Goal: Task Accomplishment & Management: Complete application form

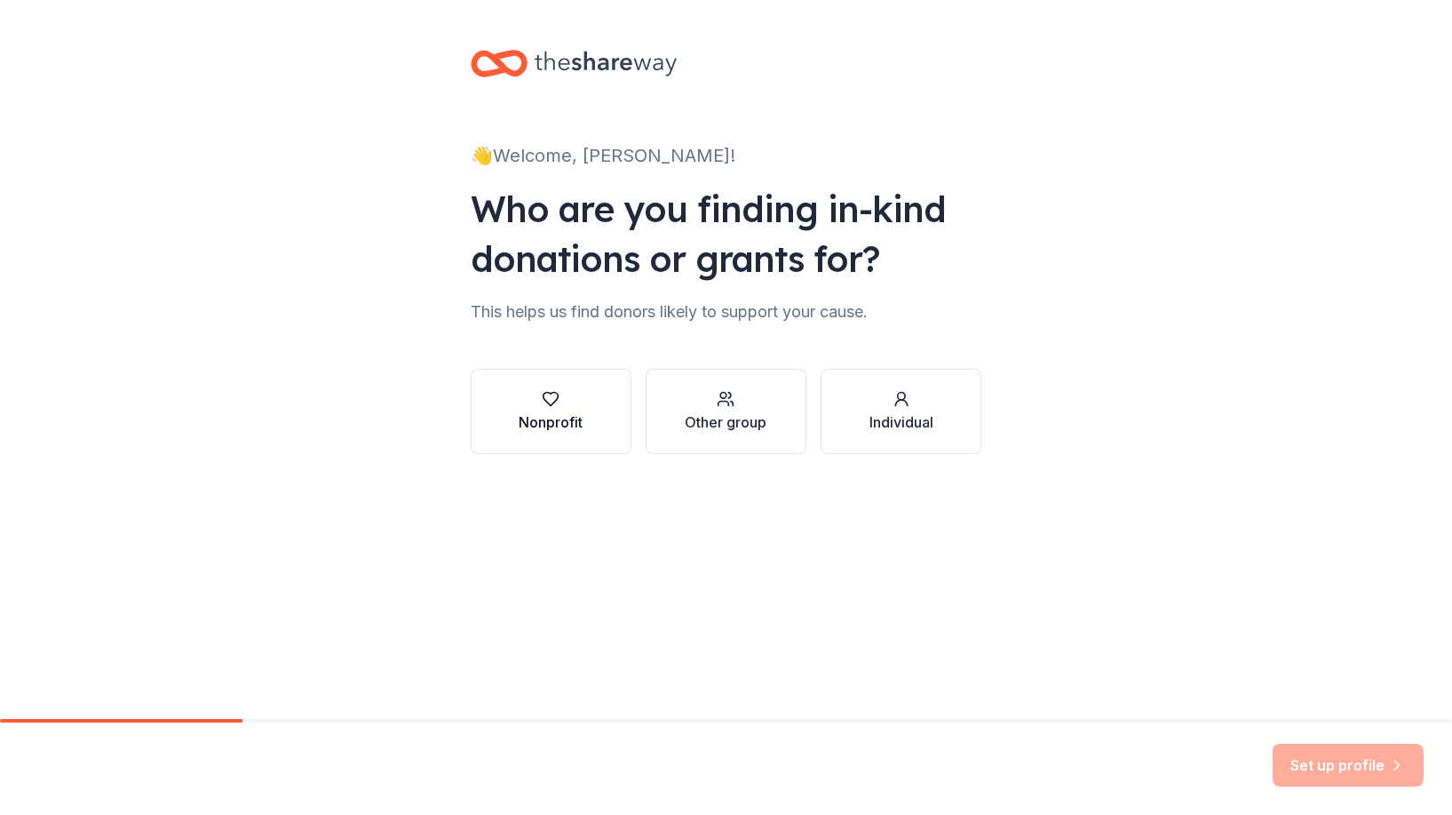
click at [591, 392] on button "Nonprofit" at bounding box center [551, 411] width 161 height 85
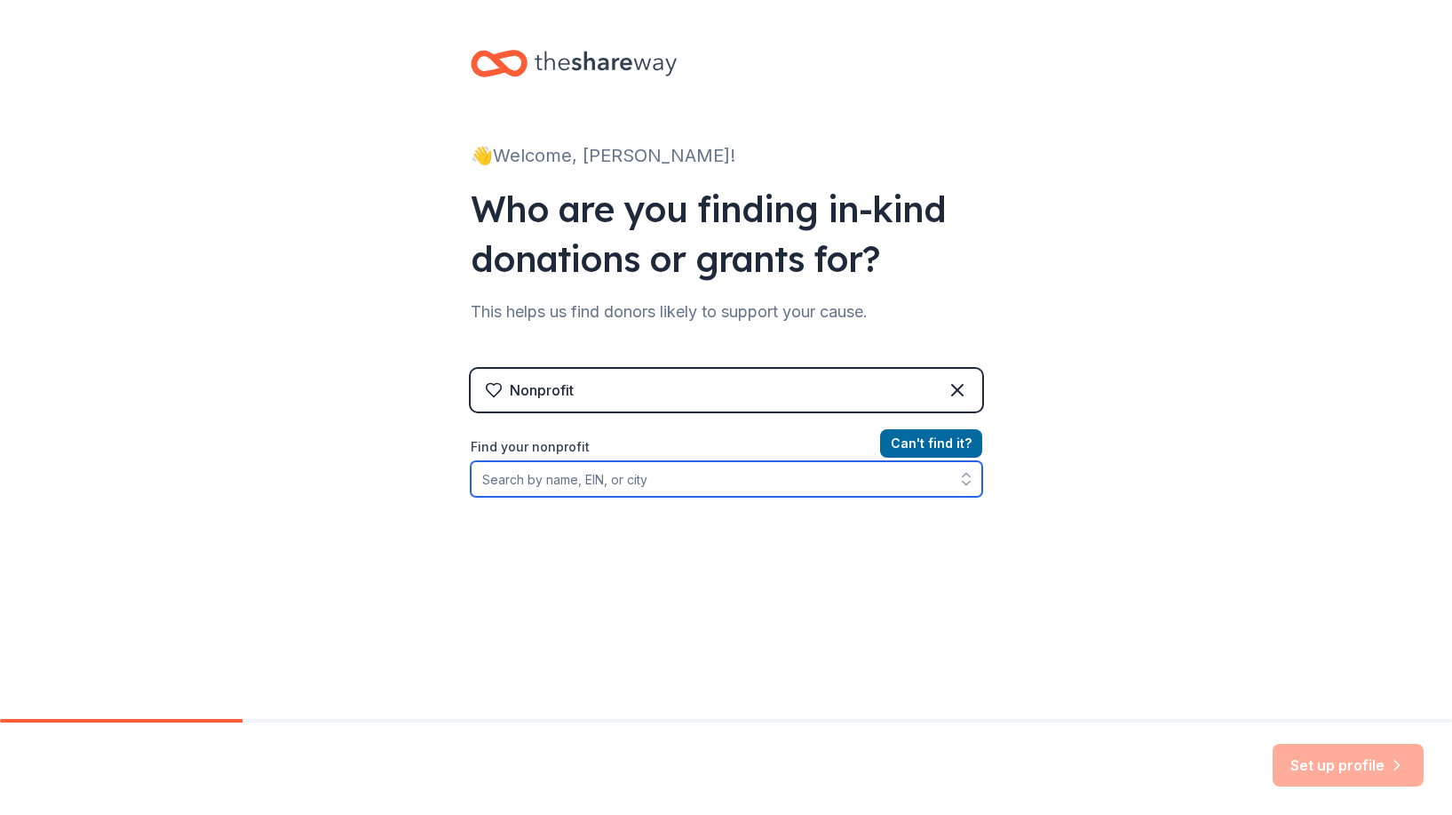
click at [580, 473] on input "Find your nonprofit" at bounding box center [727, 479] width 512 height 36
paste input "27-1296126"
type input "27-1296126"
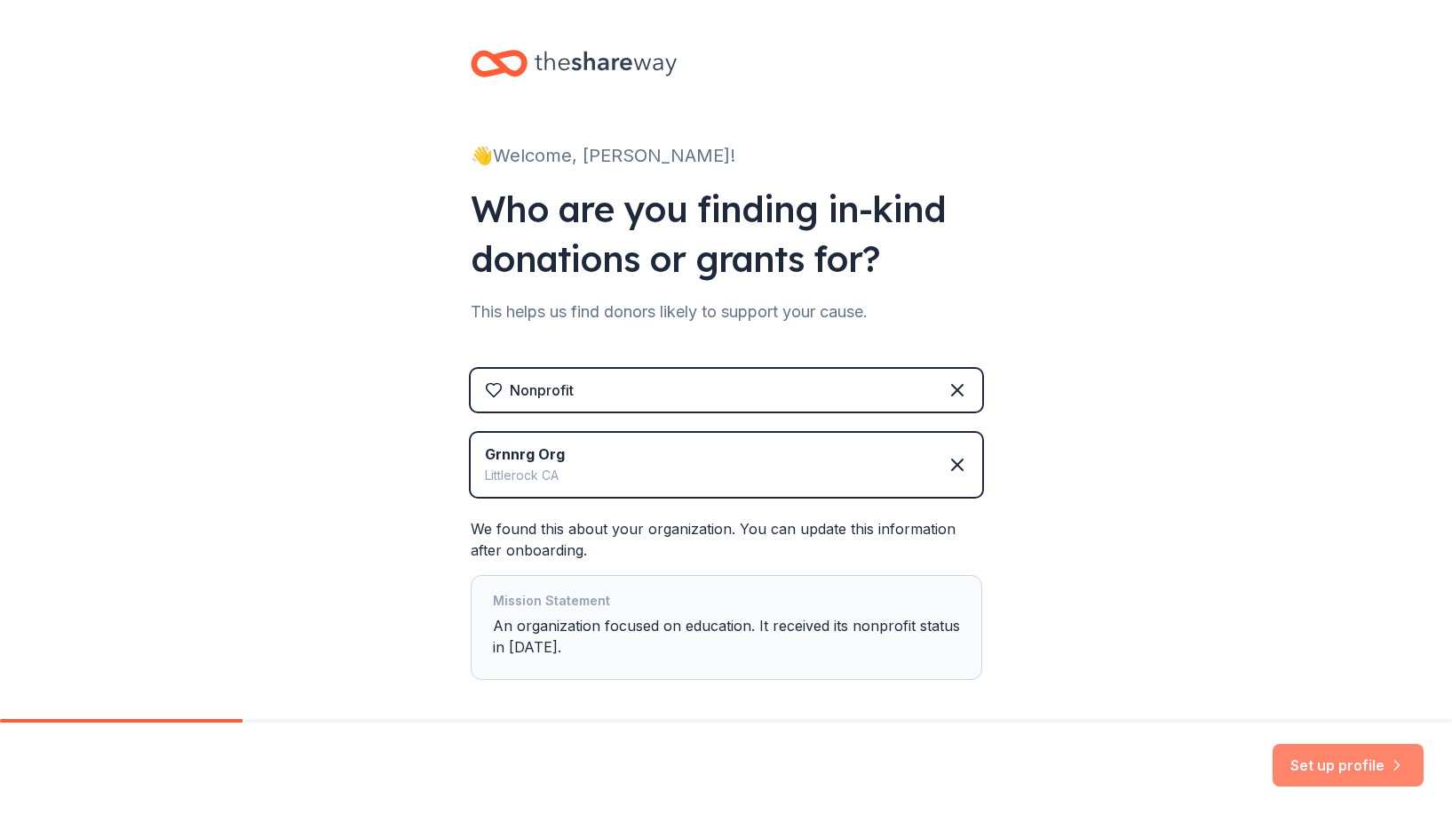
click at [1305, 756] on button "Set up profile" at bounding box center [1348, 764] width 151 height 43
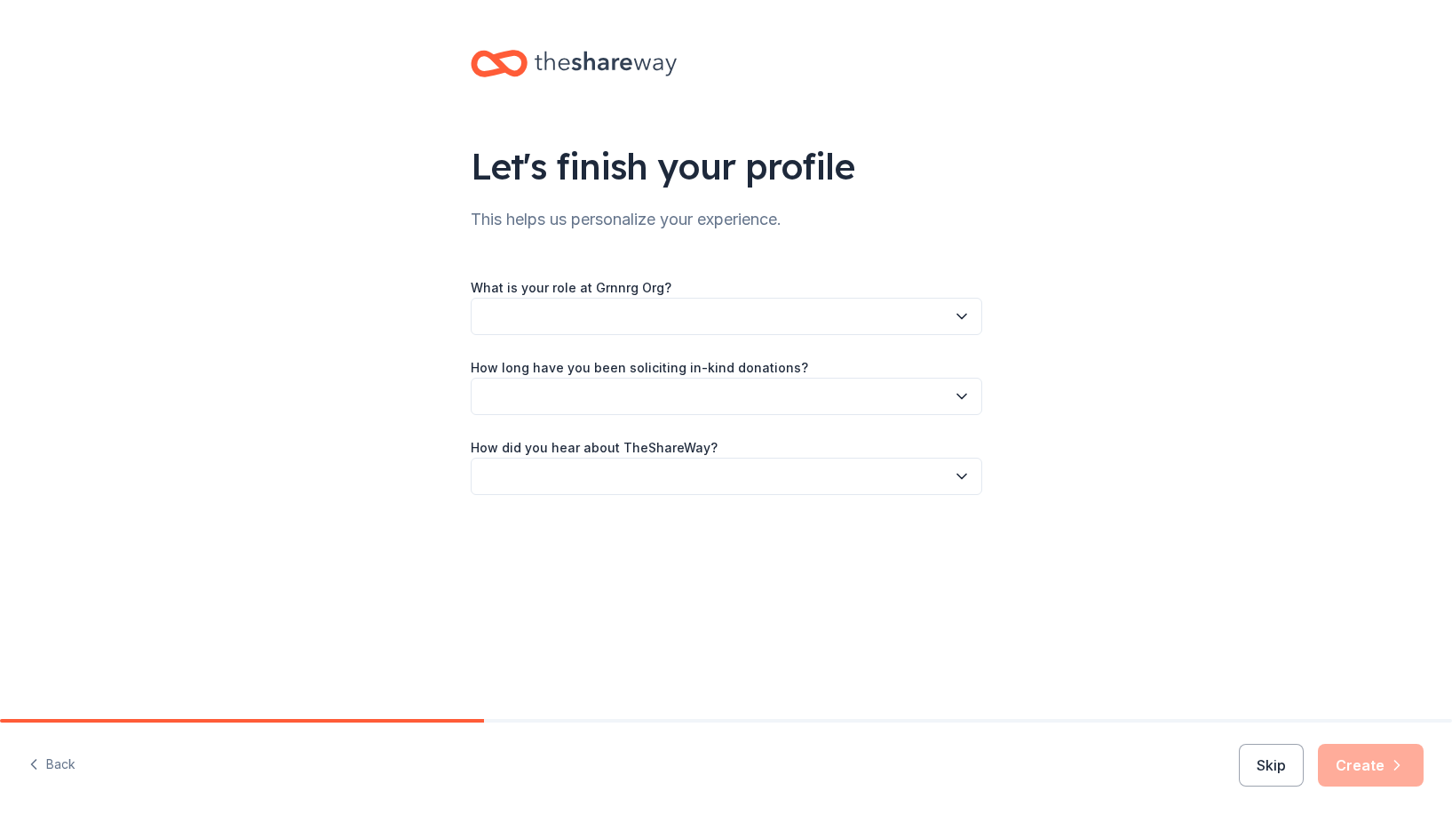
click at [632, 326] on button "button" at bounding box center [727, 316] width 512 height 37
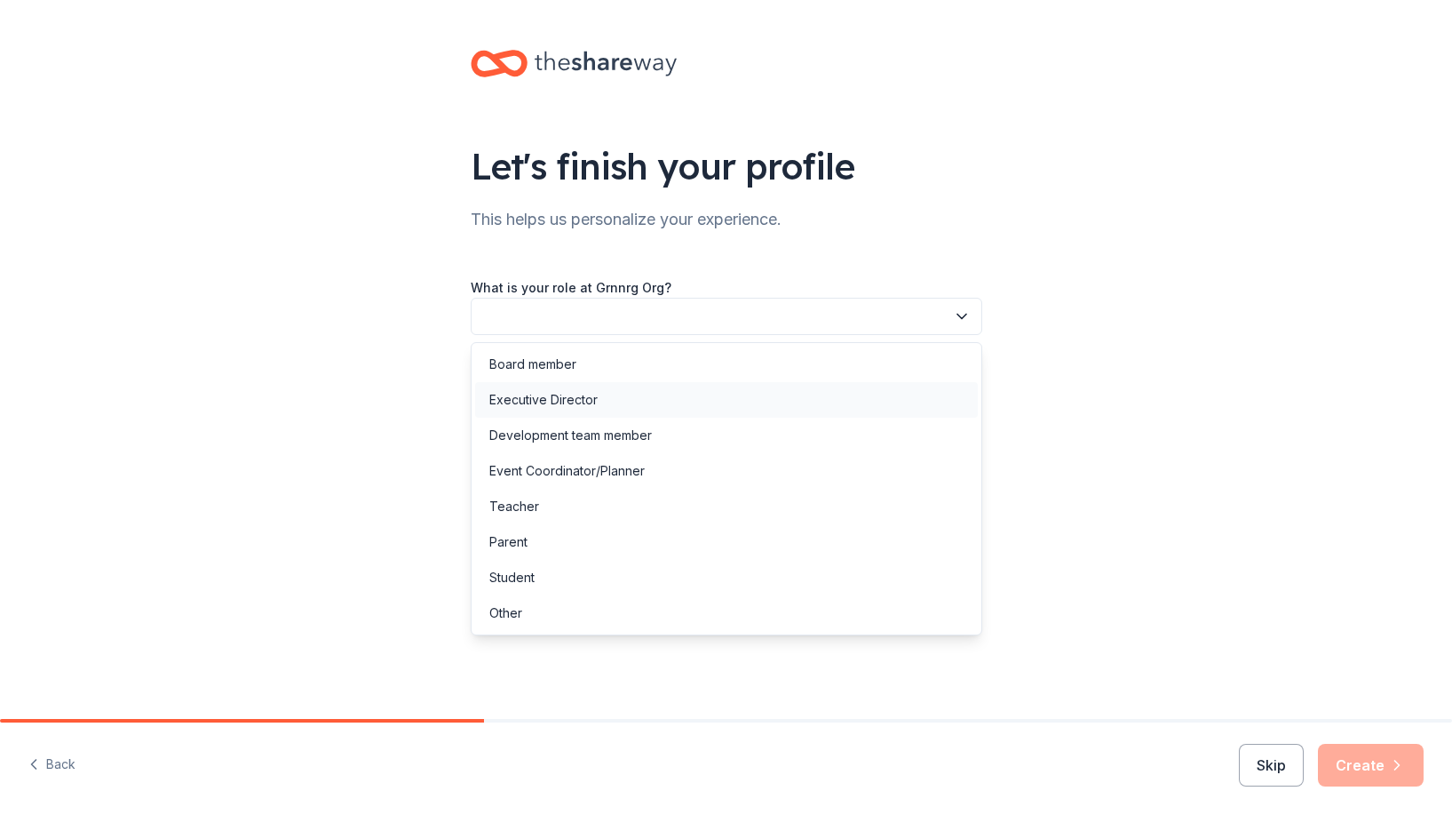
click at [597, 396] on div "Executive Director" at bounding box center [726, 400] width 503 height 36
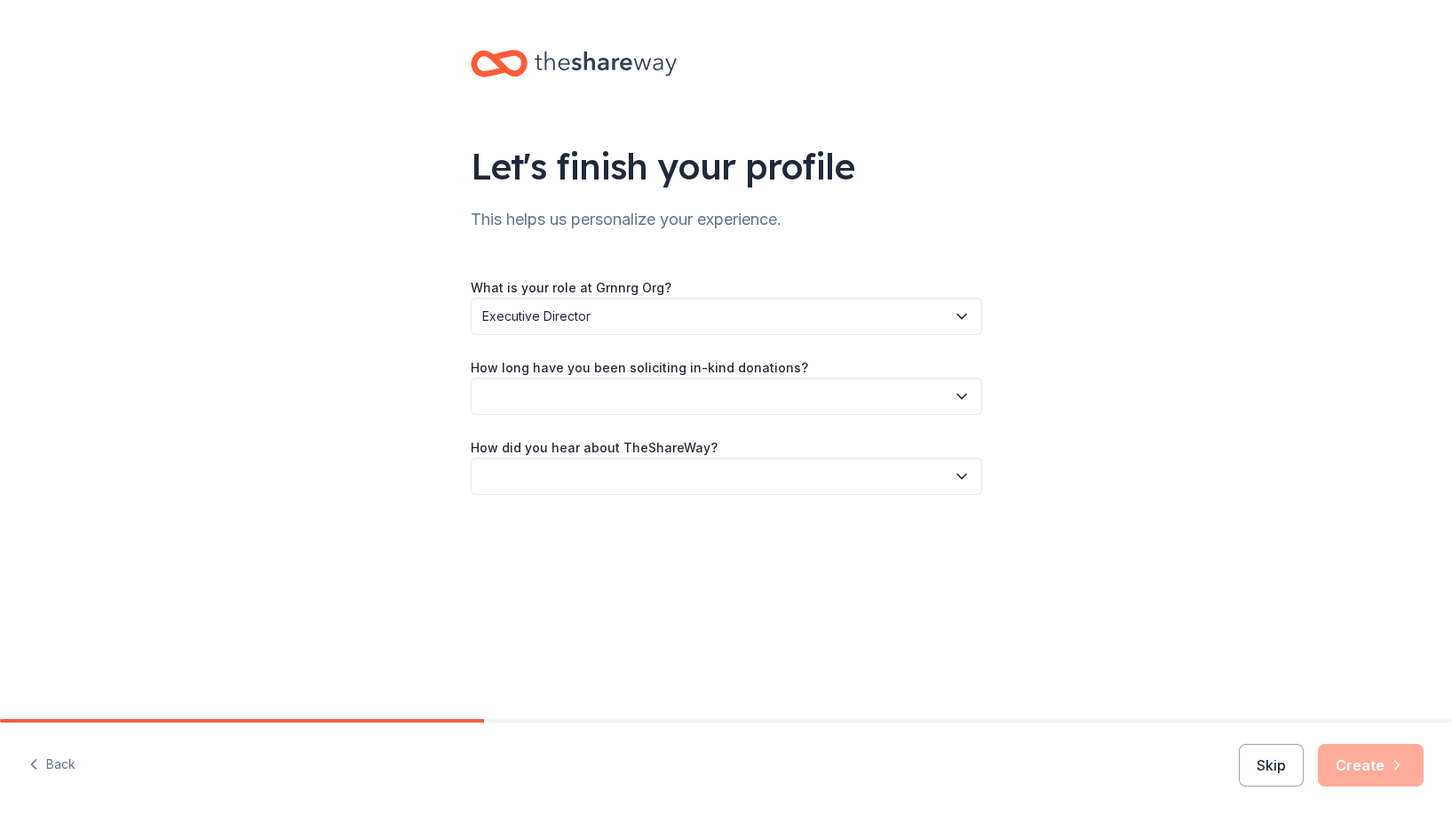
click at [595, 388] on button "button" at bounding box center [727, 396] width 512 height 37
click at [593, 446] on div "This is my first time!" at bounding box center [545, 443] width 113 height 21
click at [597, 470] on button "button" at bounding box center [727, 475] width 512 height 37
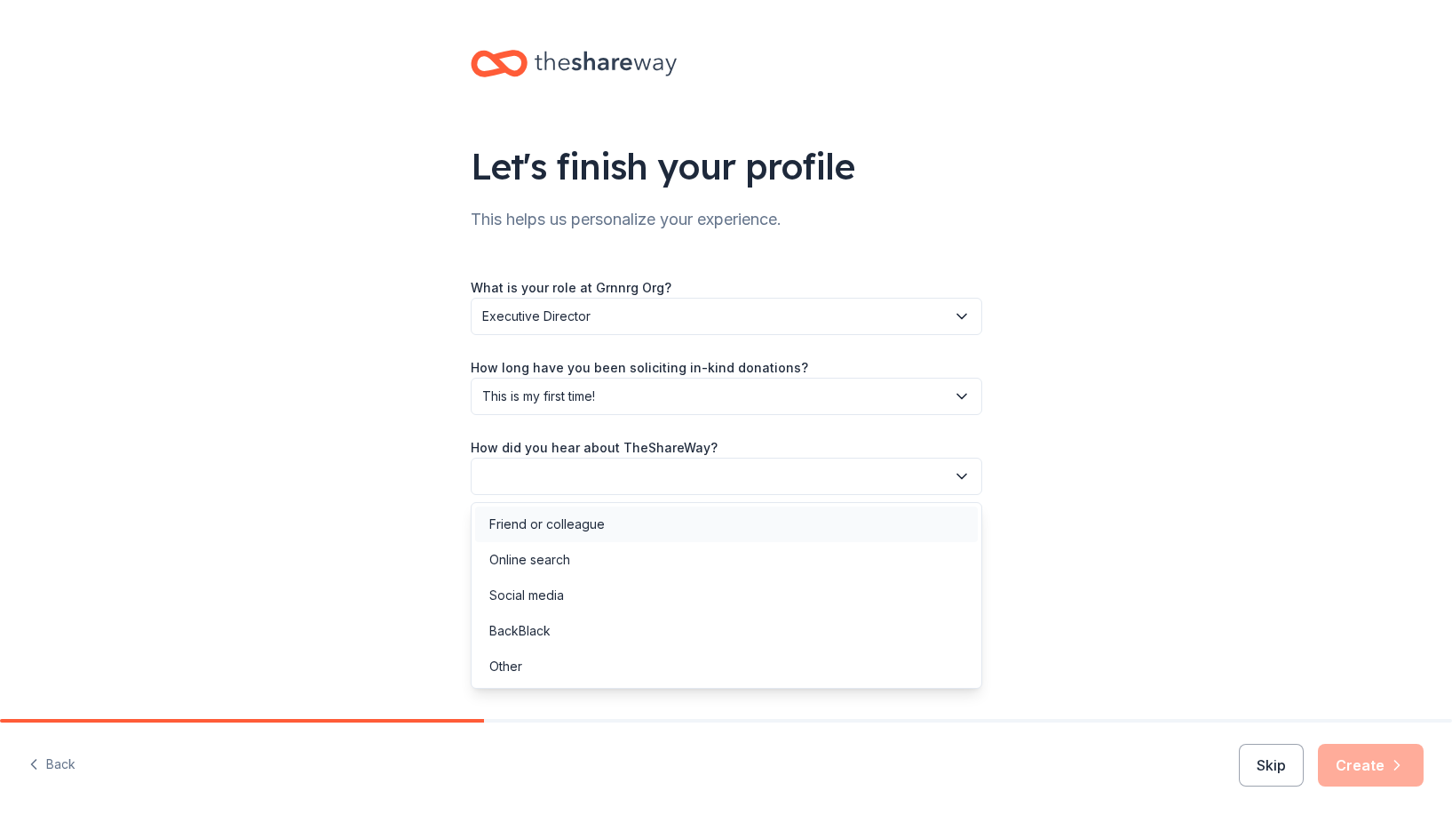
click at [592, 520] on div "Friend or colleague" at bounding box center [546, 523] width 115 height 21
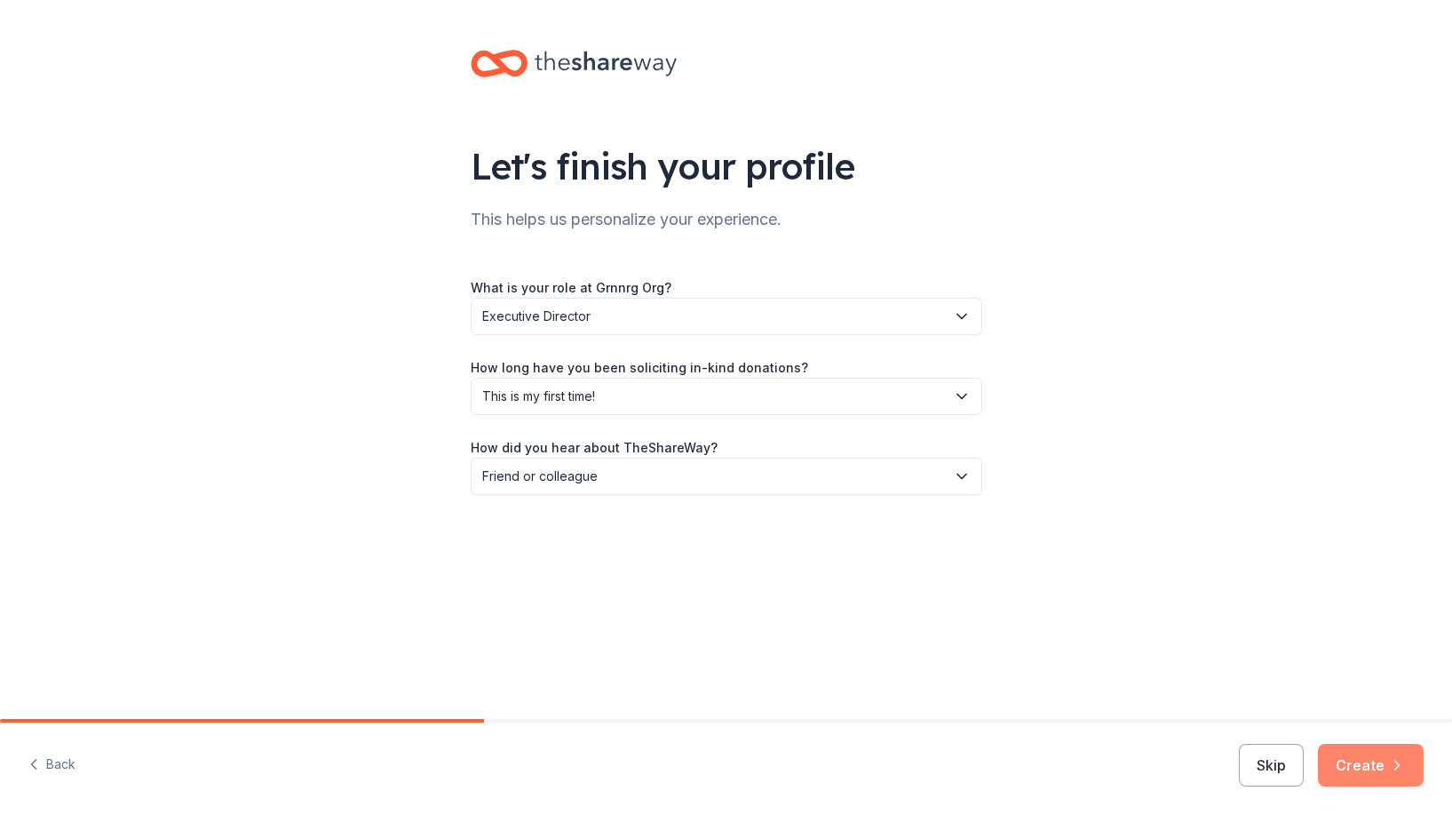
click at [1353, 762] on button "Create" at bounding box center [1371, 764] width 106 height 43
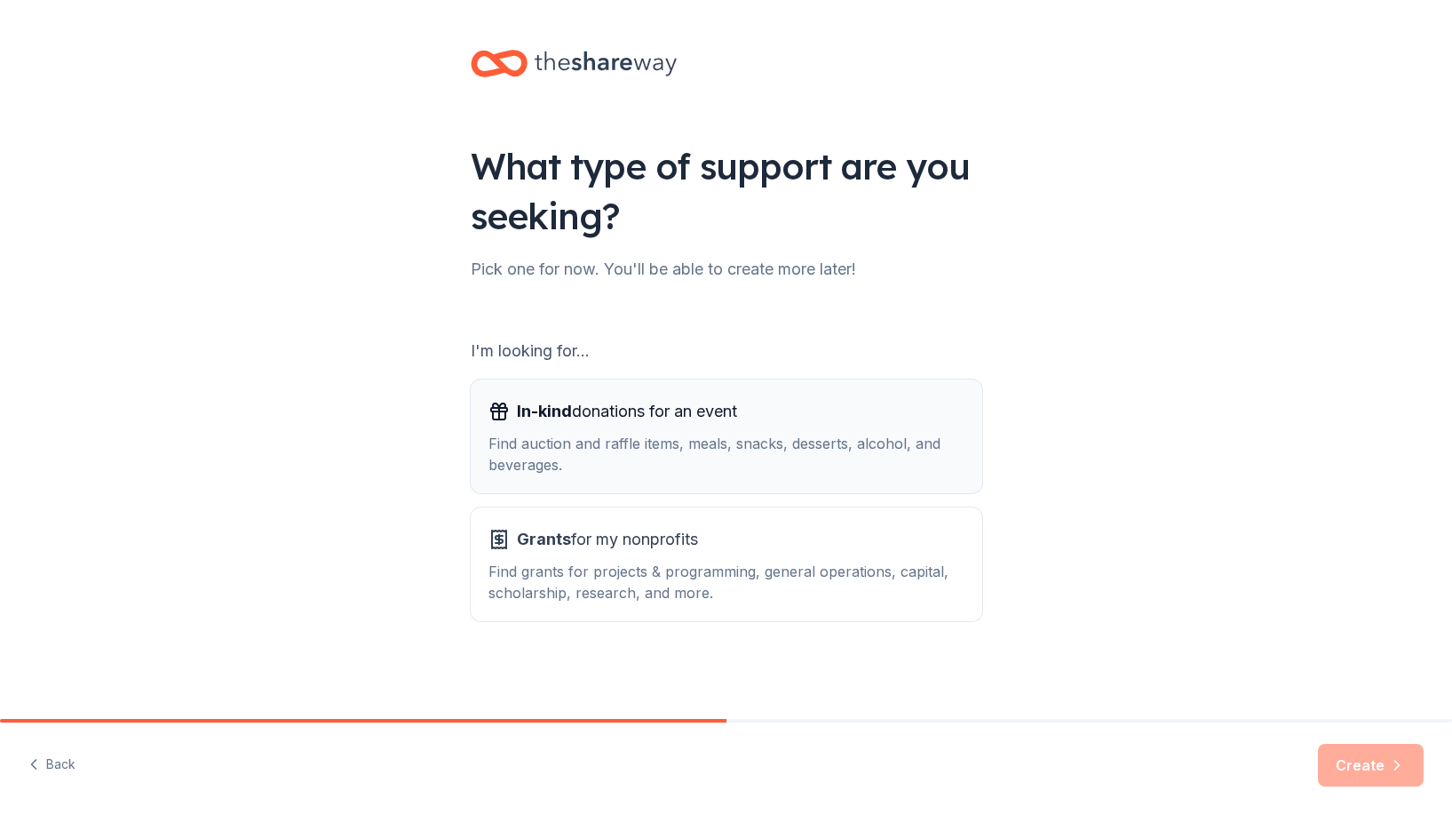
click at [628, 460] on div "Find auction and raffle items, meals, snacks, desserts, alcohol, and beverages." at bounding box center [727, 454] width 476 height 43
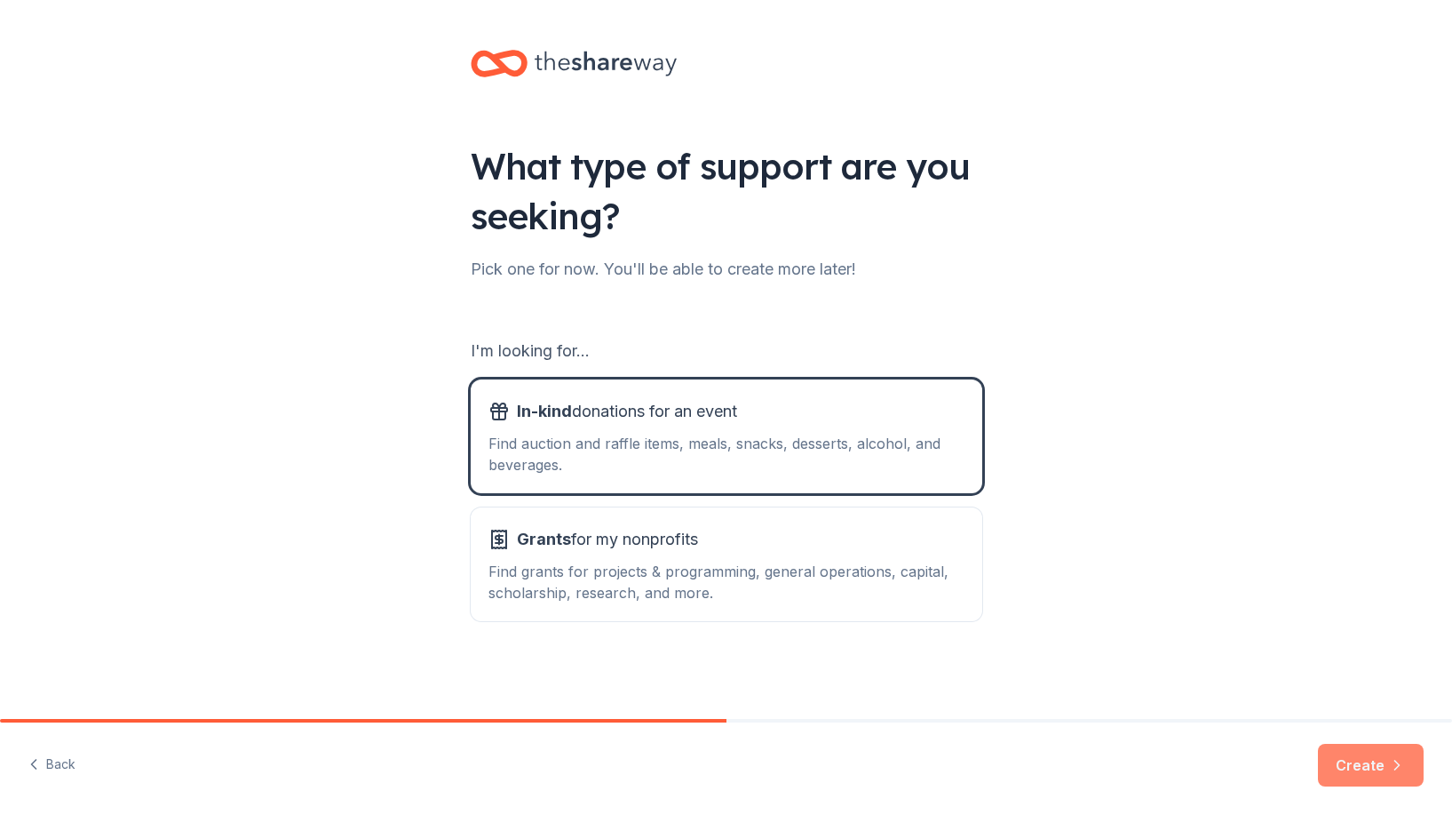
click at [1348, 775] on button "Create" at bounding box center [1371, 764] width 106 height 43
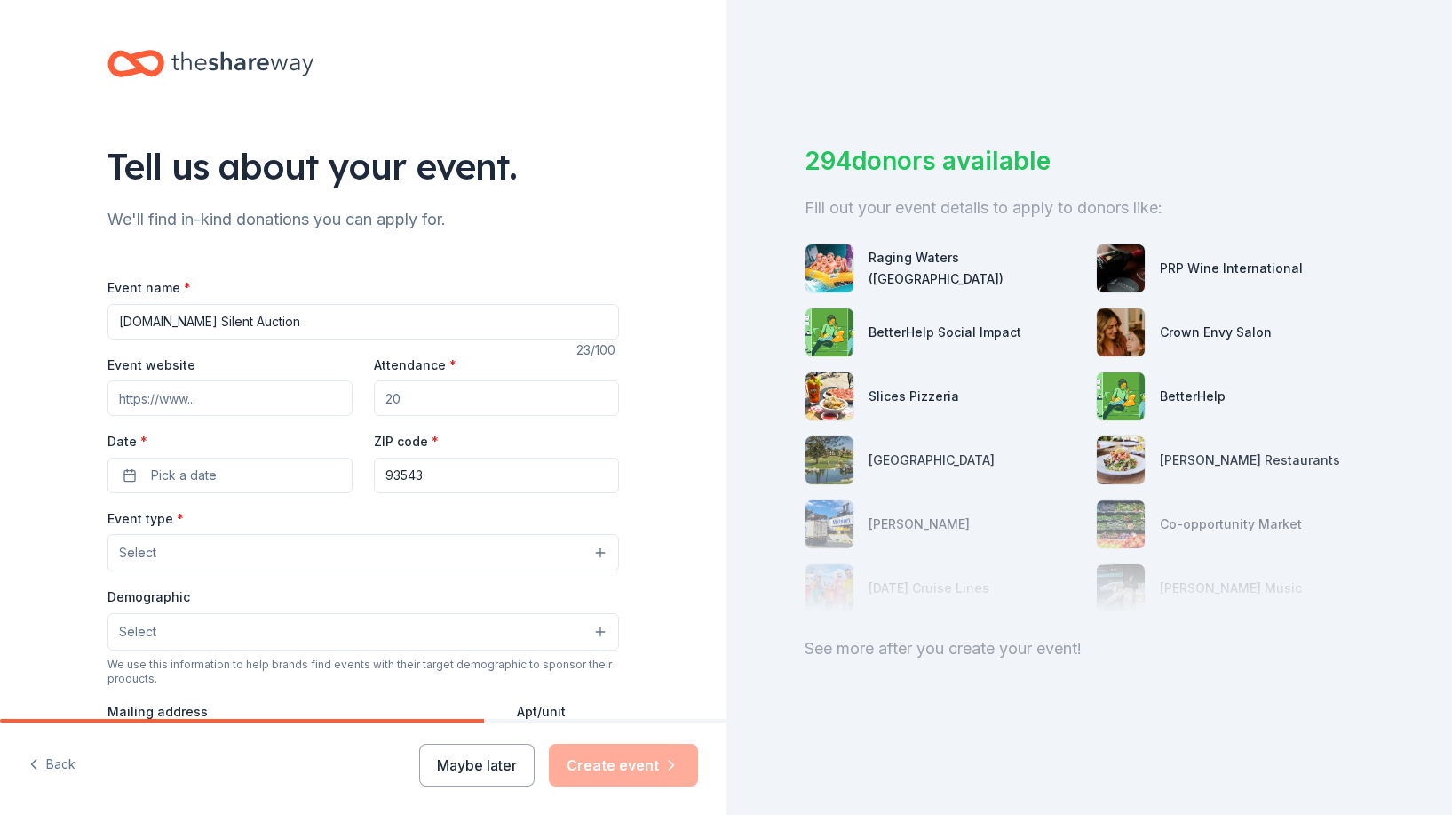
type input "[DOMAIN_NAME] Silent Auction"
type input "[URL][DOMAIN_NAME]"
type input "150"
click at [286, 472] on button "Pick a date" at bounding box center [229, 475] width 245 height 36
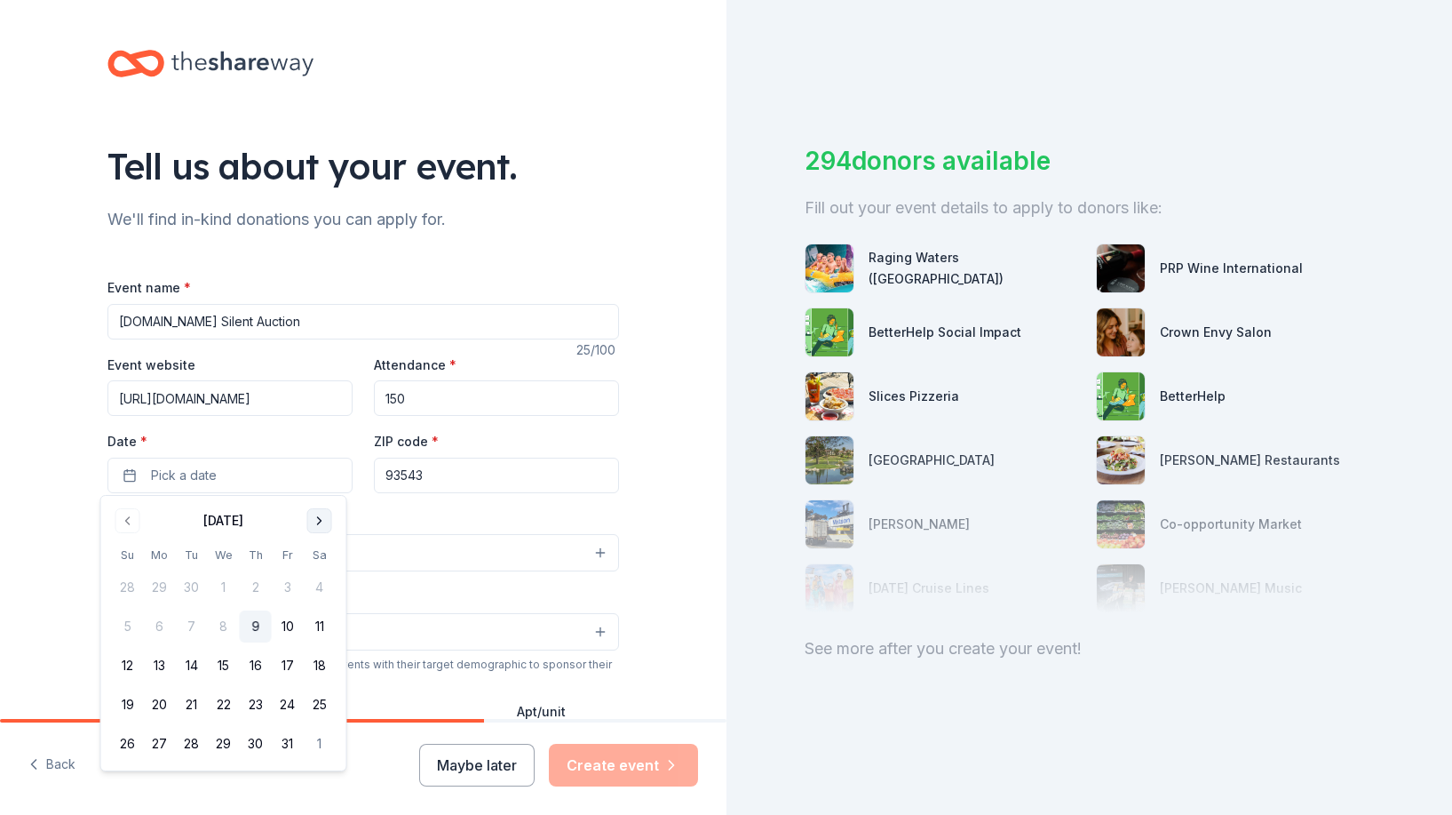
click at [317, 521] on button "Go to next month" at bounding box center [319, 520] width 25 height 25
click at [123, 791] on button "30" at bounding box center [128, 783] width 32 height 32
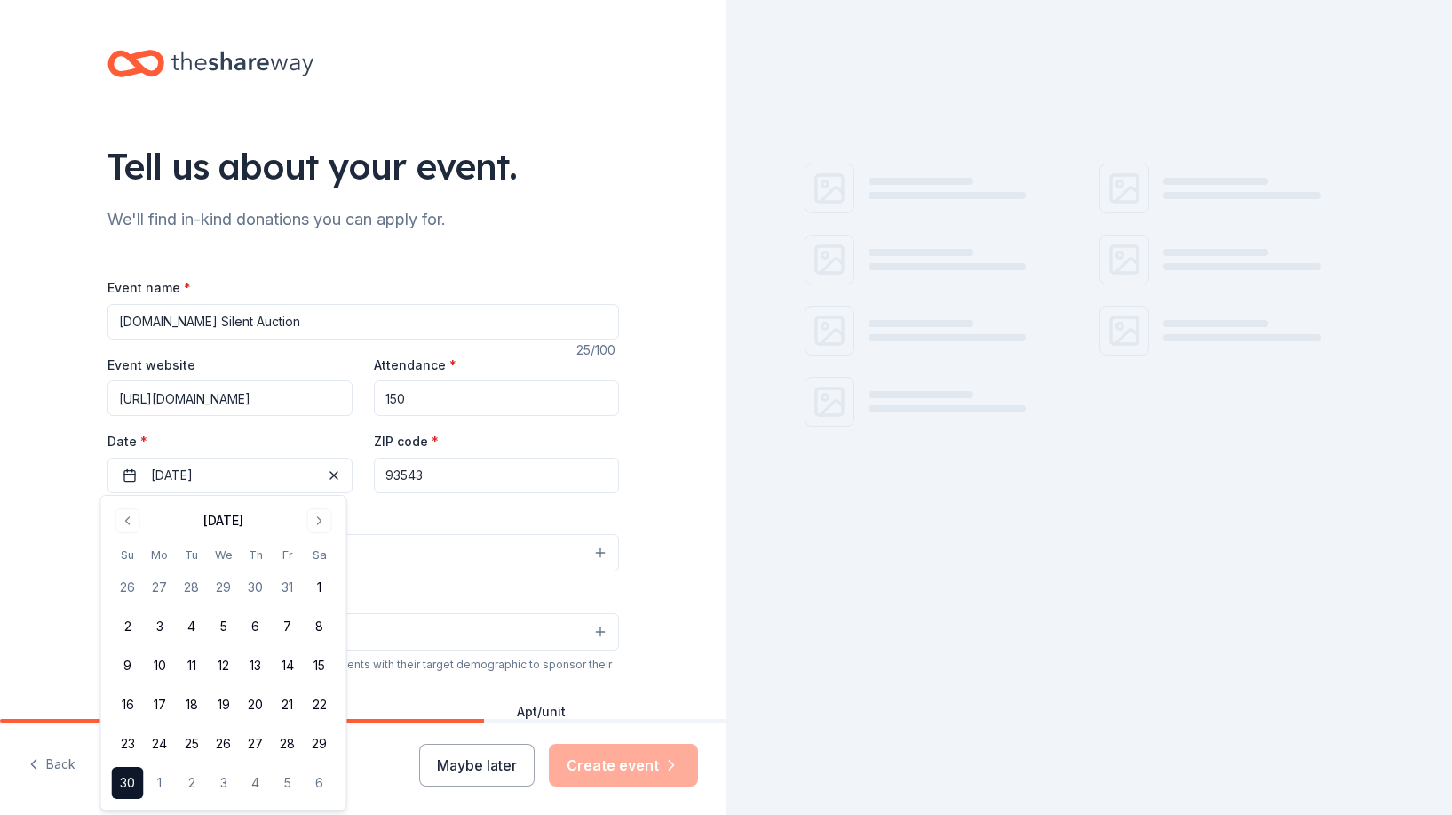
click at [358, 518] on div "Event type * Select" at bounding box center [363, 539] width 512 height 65
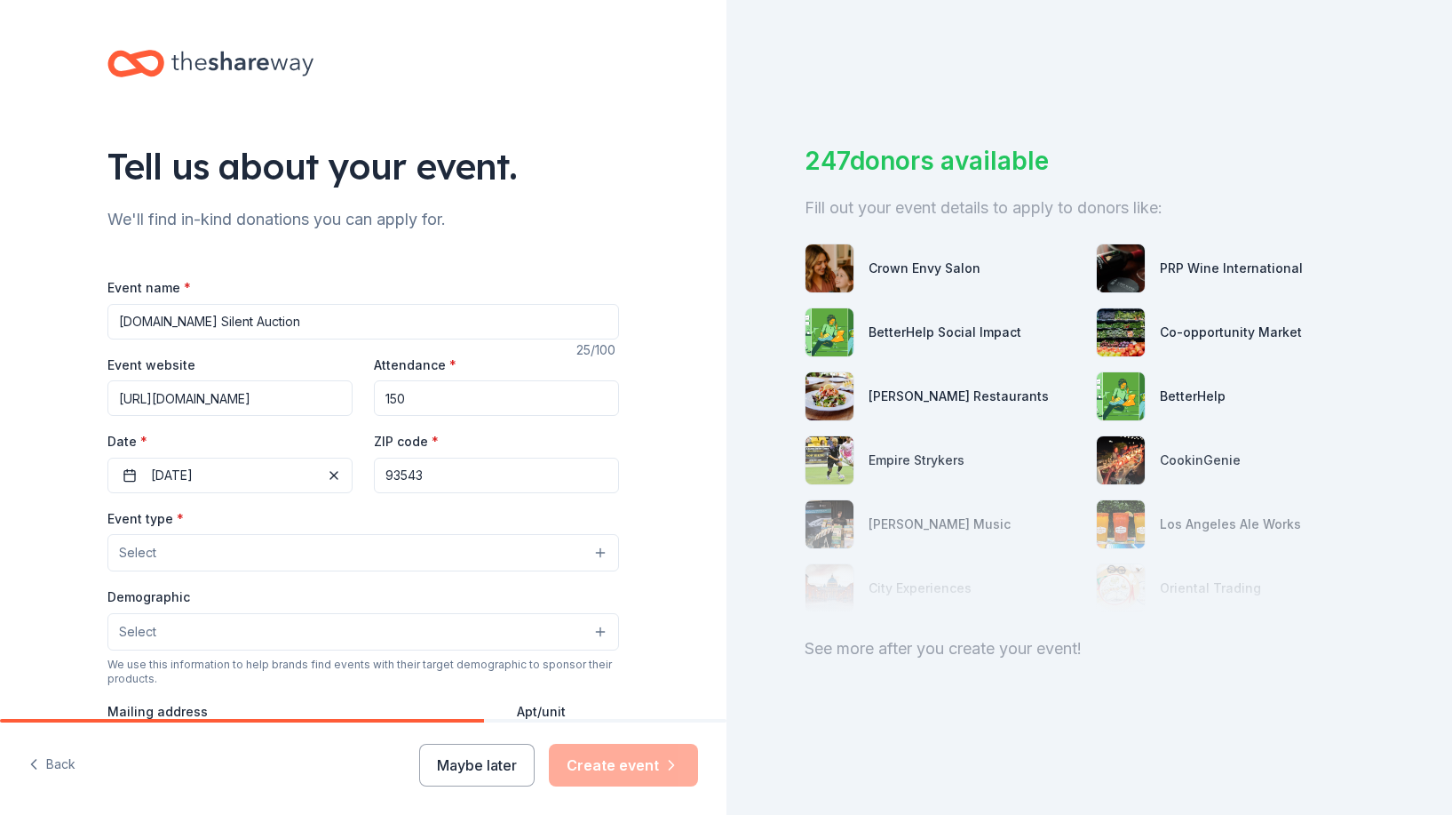
click at [283, 559] on button "Select" at bounding box center [363, 552] width 512 height 37
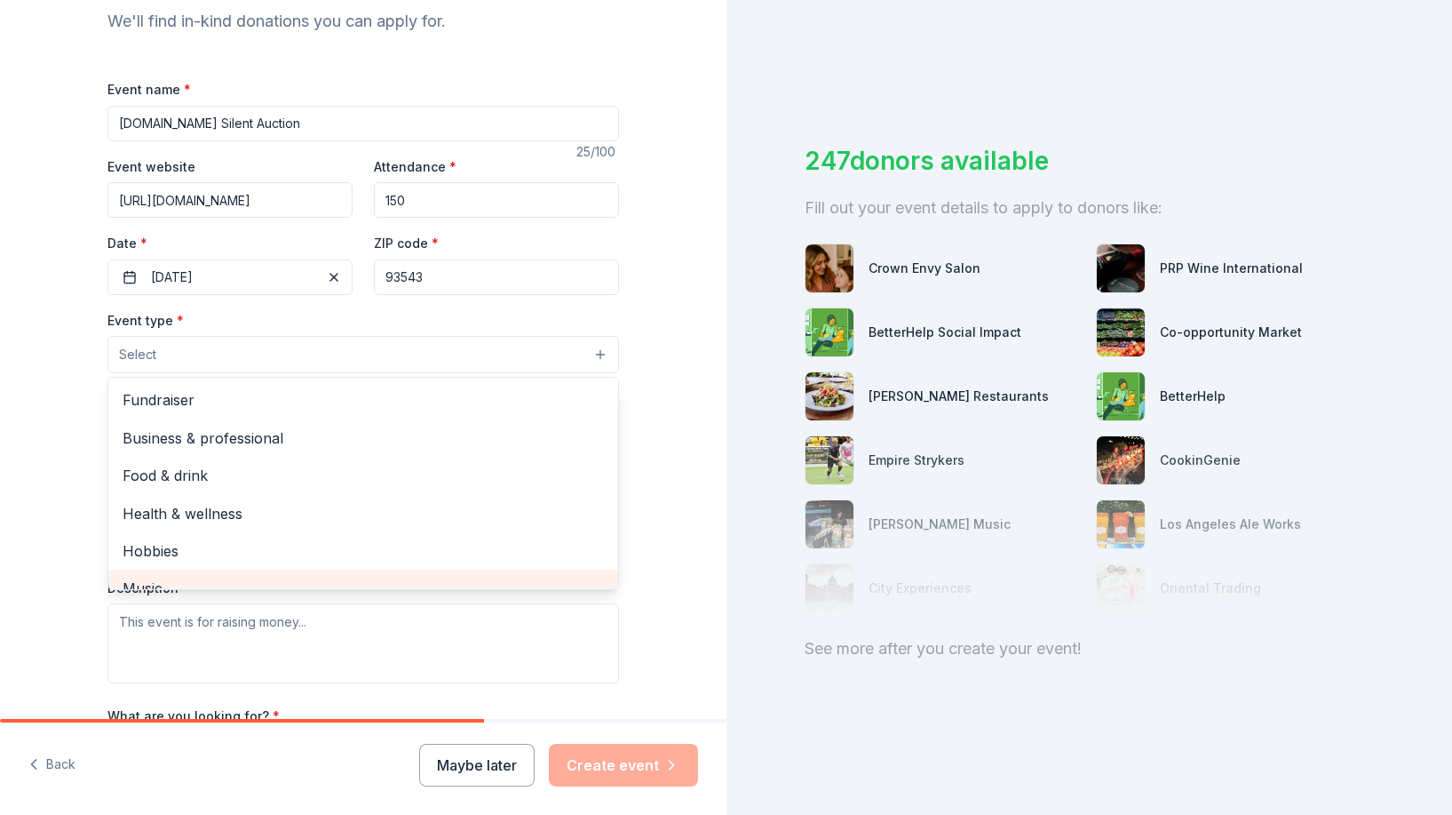
scroll to position [167, 0]
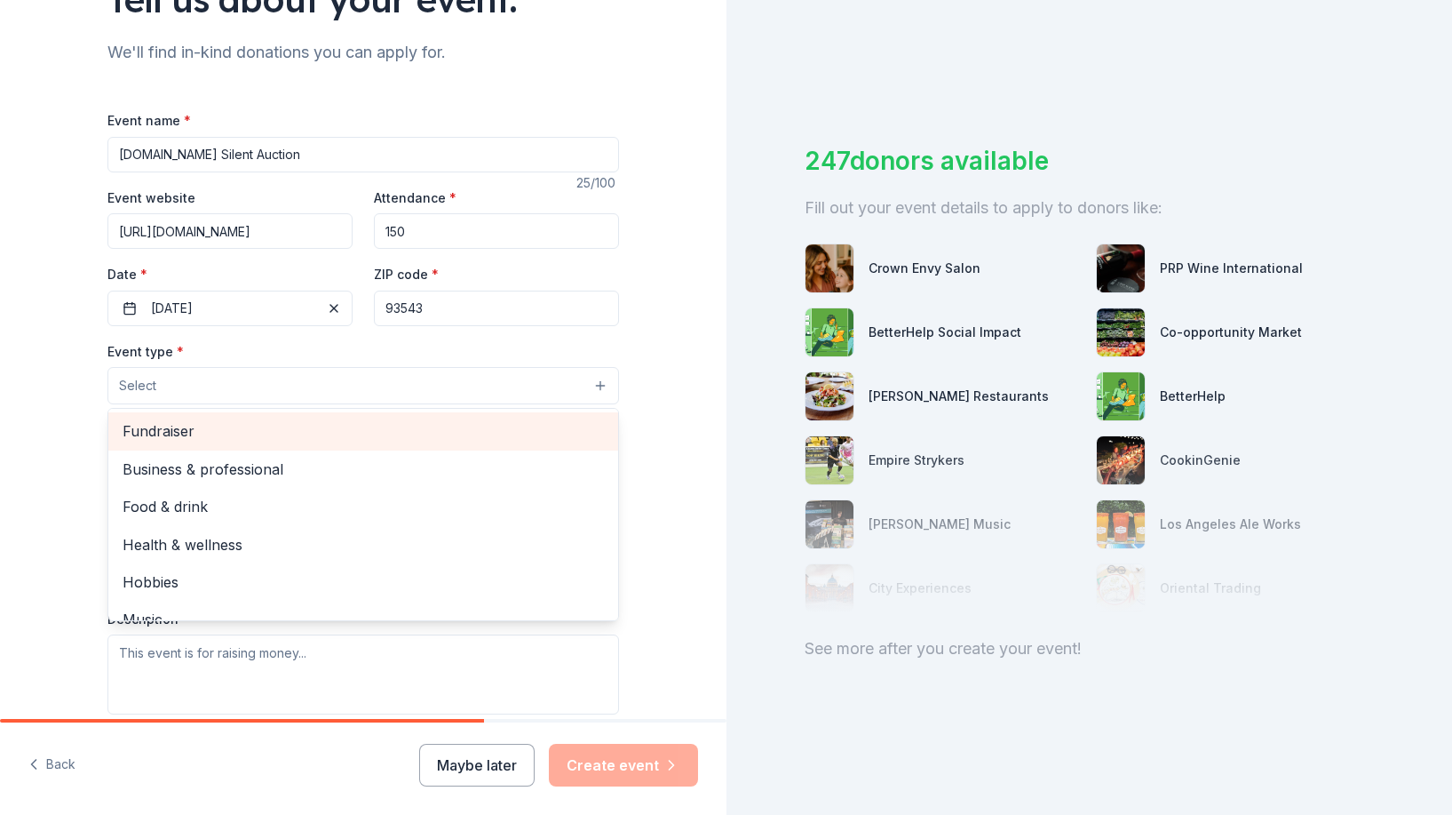
click at [209, 433] on span "Fundraiser" at bounding box center [363, 430] width 481 height 23
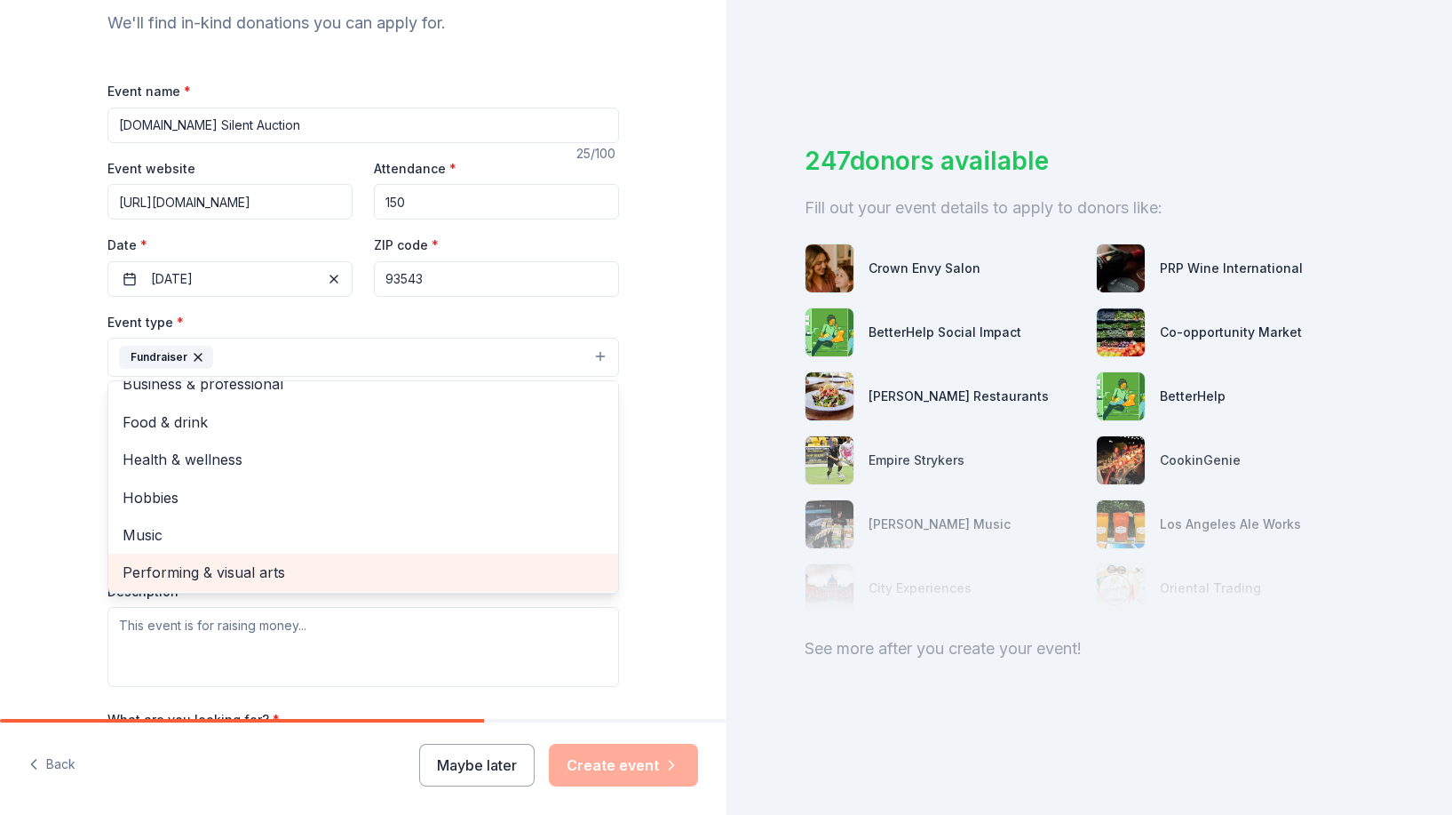
scroll to position [200, 0]
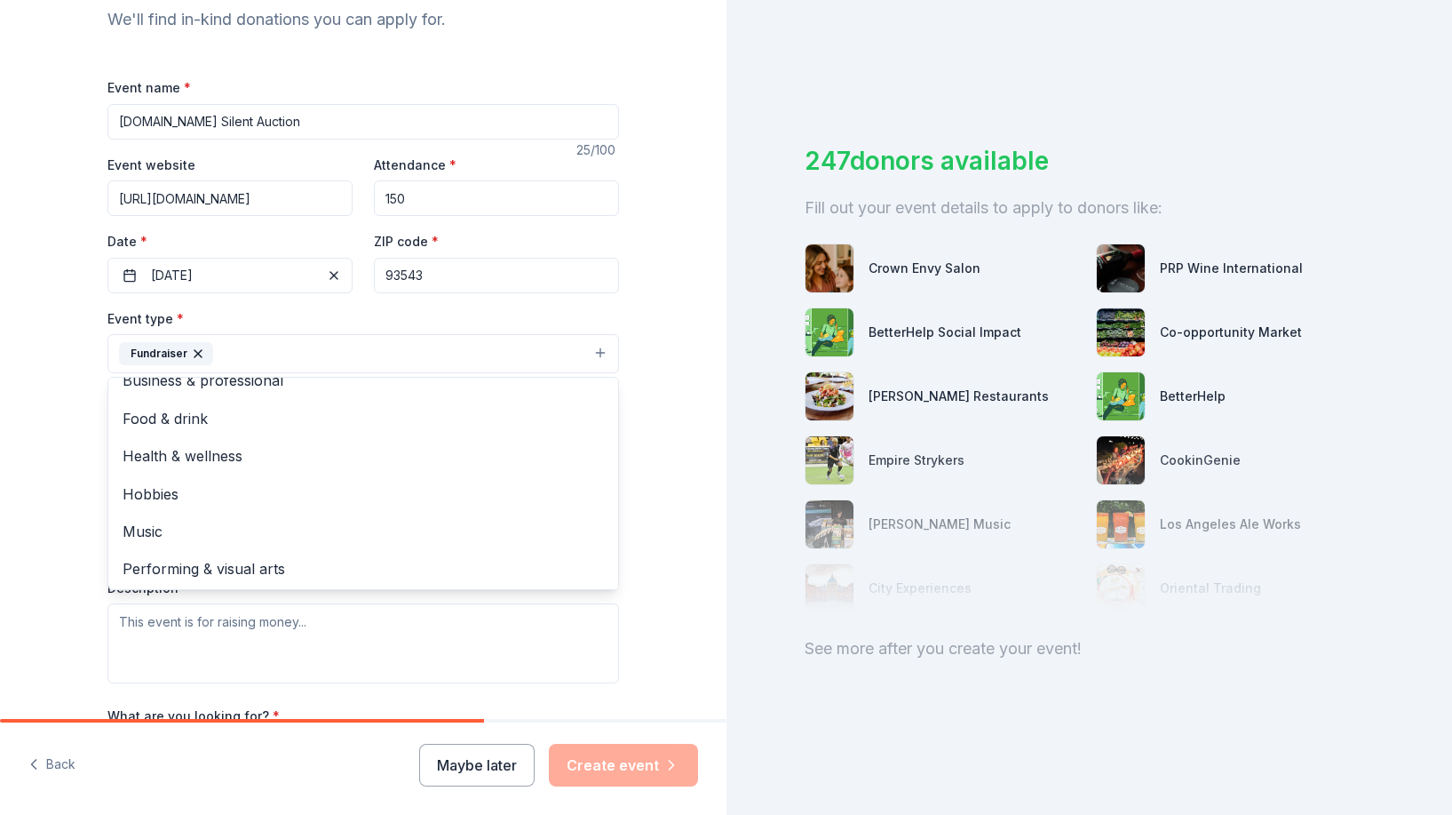
click at [683, 580] on div "Tell us about your event. We'll find in-kind donations you can apply for. Event…" at bounding box center [363, 392] width 727 height 1184
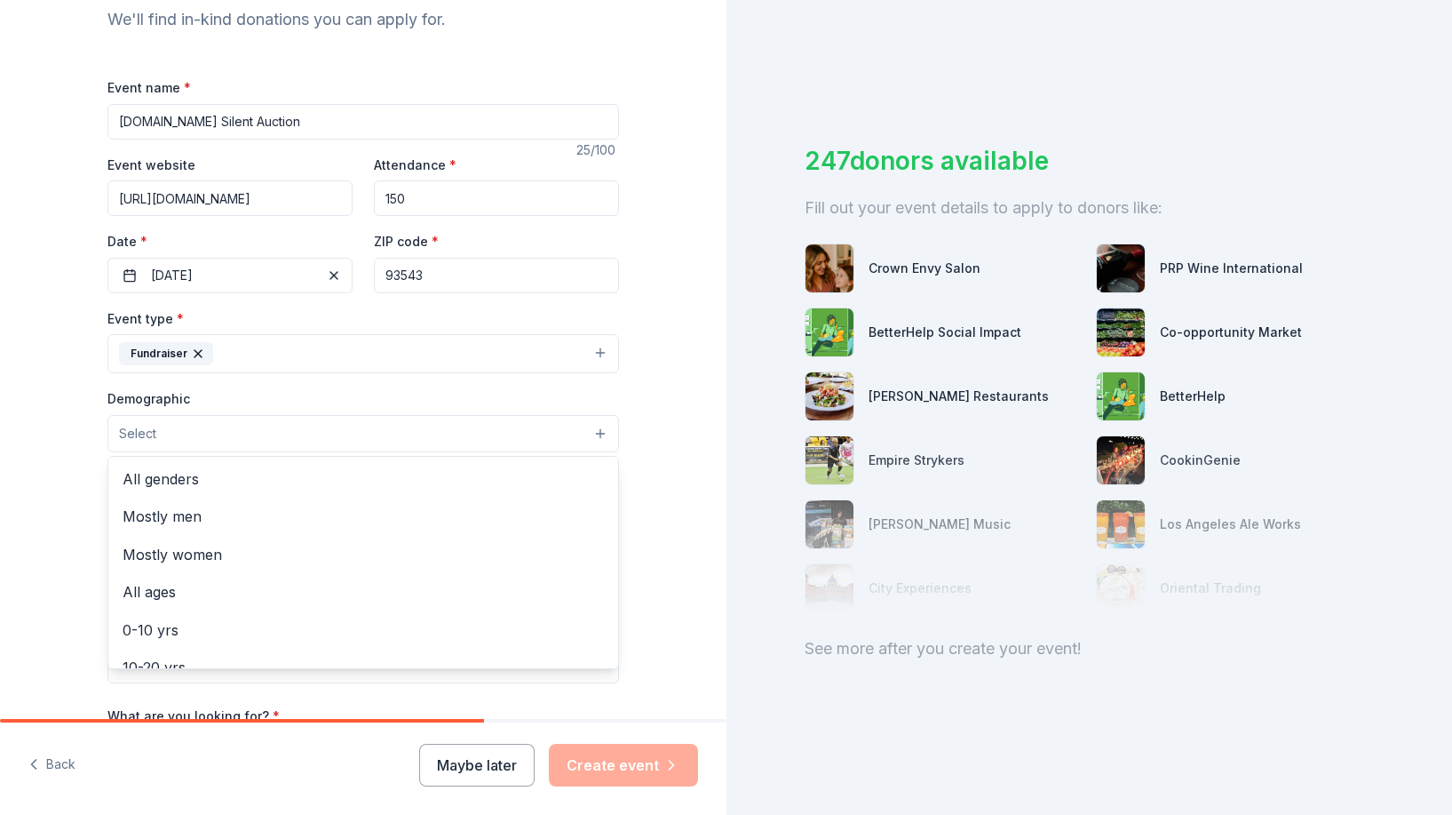
click at [326, 438] on button "Select" at bounding box center [363, 433] width 512 height 37
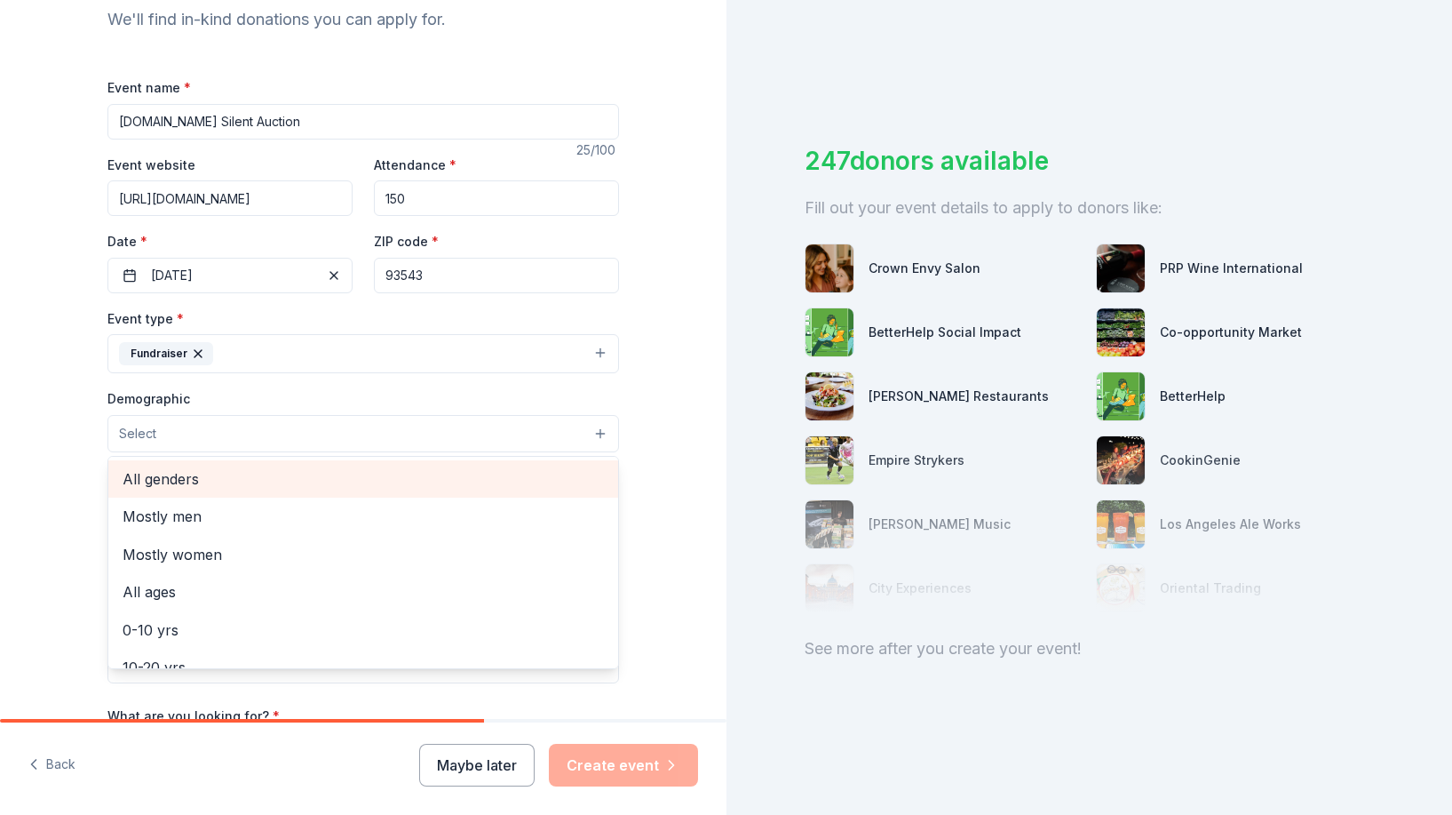
click at [308, 484] on span "All genders" at bounding box center [363, 478] width 481 height 23
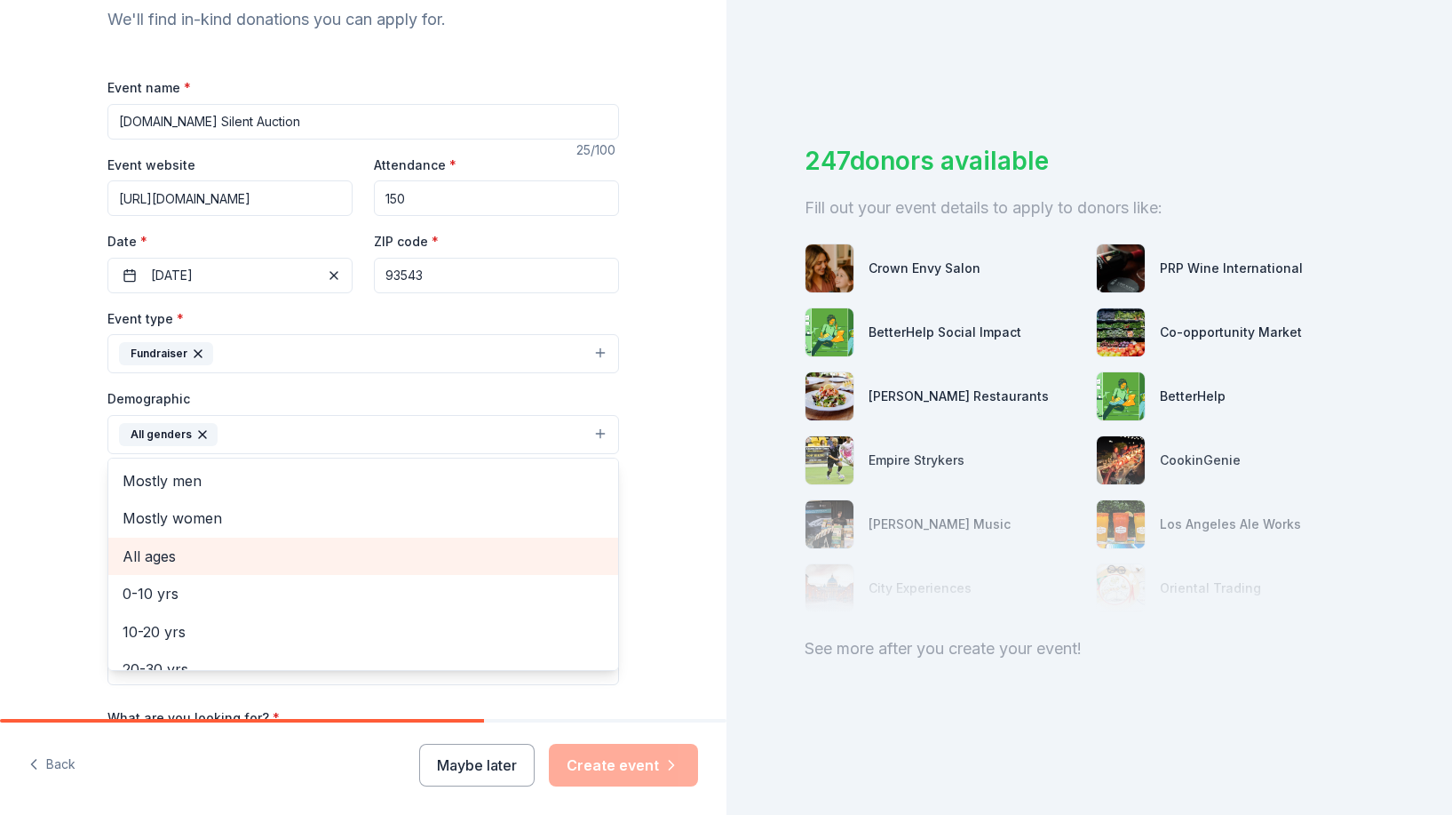
click at [291, 561] on span "All ages" at bounding box center [363, 556] width 481 height 23
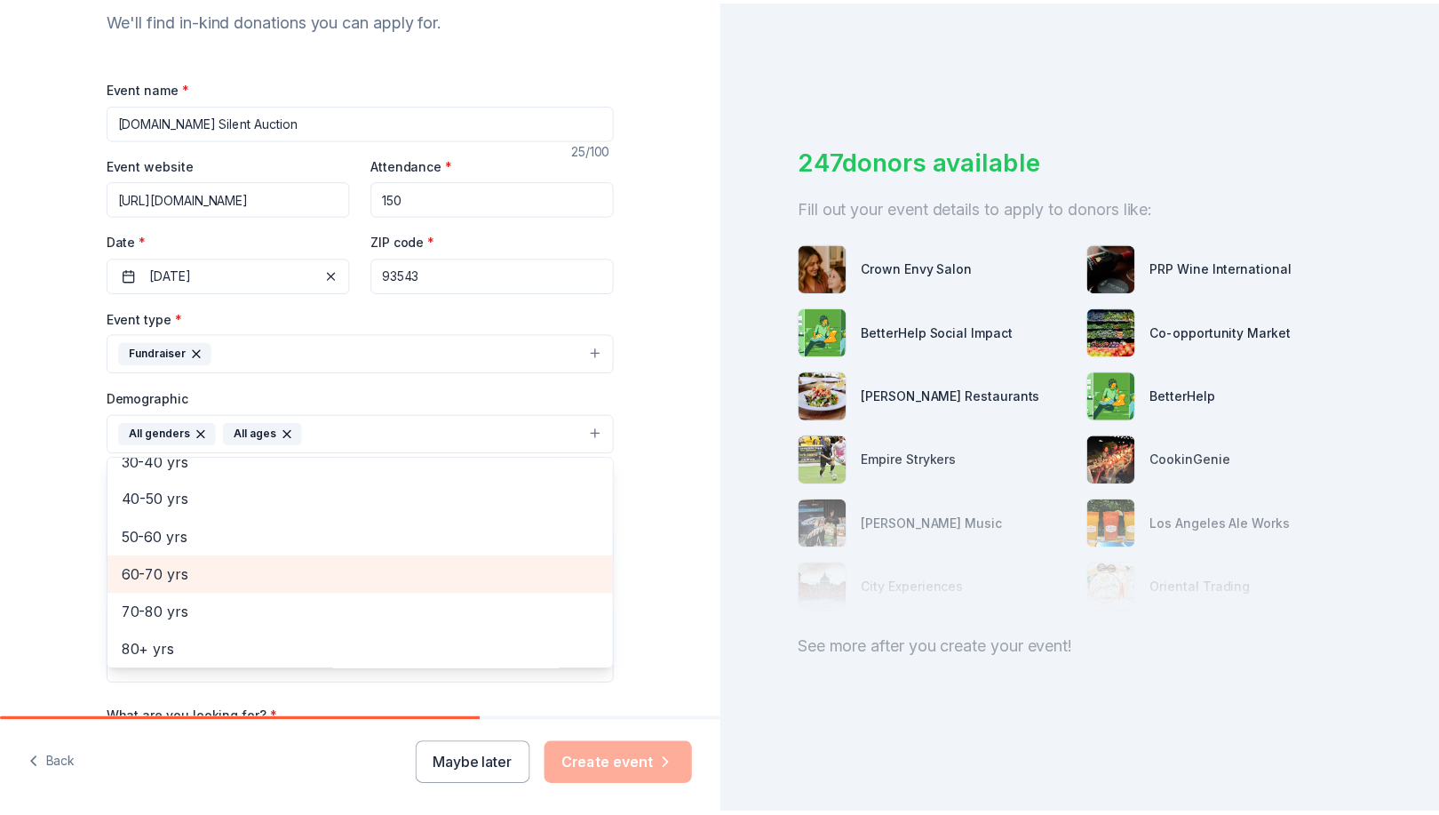
scroll to position [463, 0]
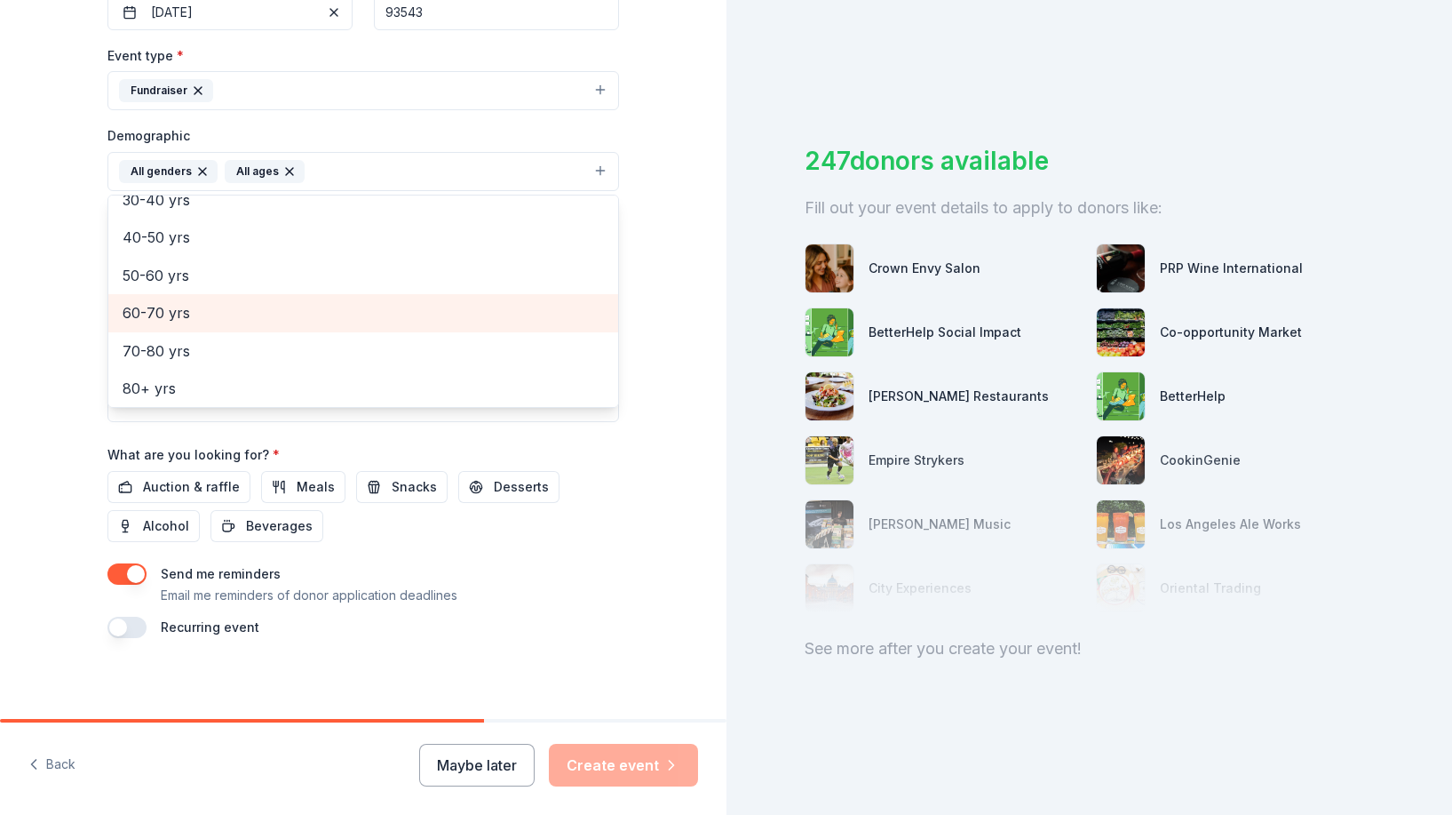
click at [553, 546] on div "Event name * GRNNRG.org Silent Auction 25 /100 Event website http://grnnrg.org …" at bounding box center [363, 225] width 512 height 824
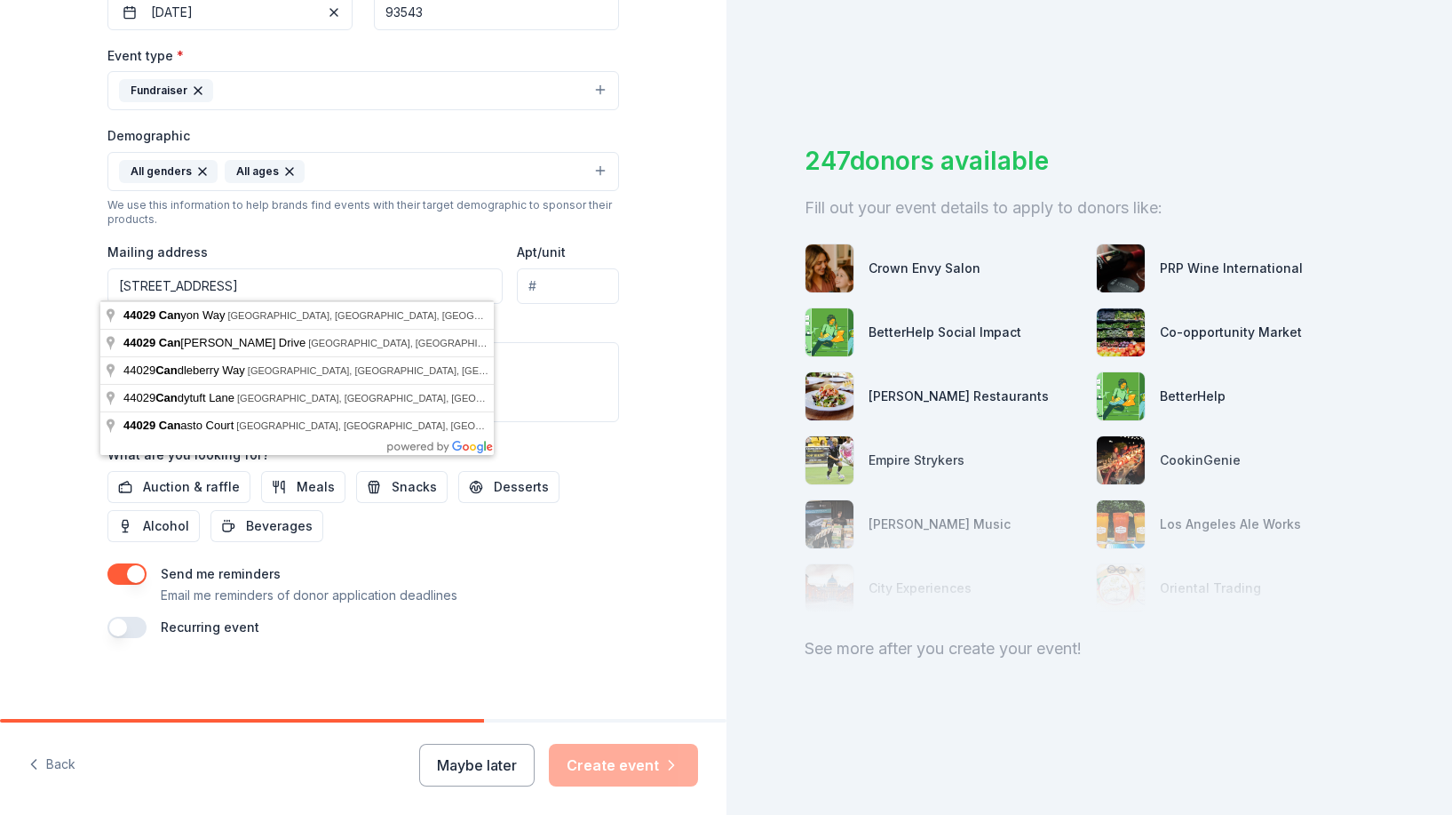
type input "44029 Canyon Way, Lancaster, CA, 93535"
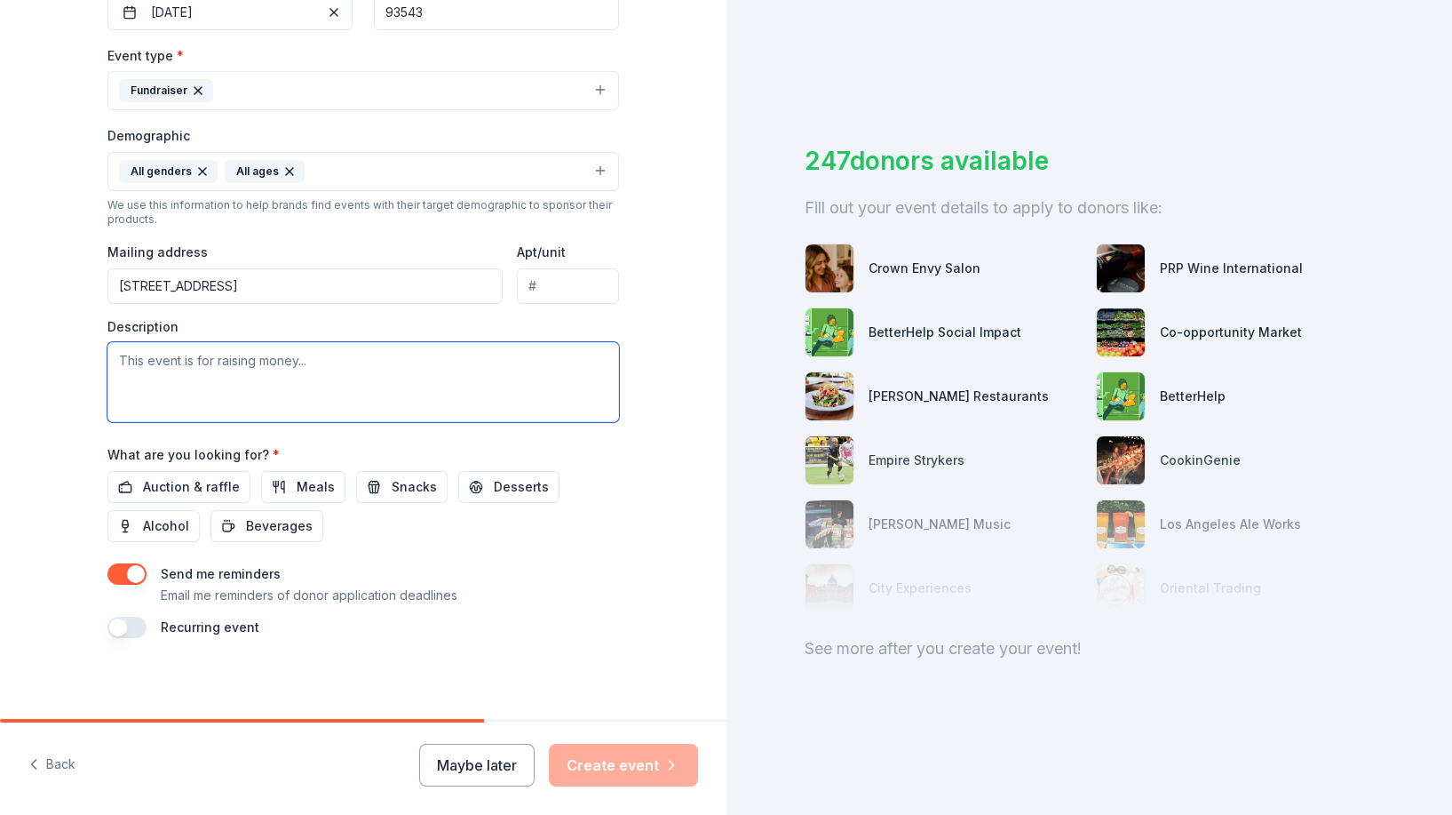
click at [427, 366] on textarea at bounding box center [363, 382] width 512 height 80
click at [831, 0] on div "247 donors available Fill out your event details to apply to donors like: Crown…" at bounding box center [1090, 407] width 727 height 815
click at [363, 346] on textarea at bounding box center [363, 382] width 512 height 80
paste textarea "[DOMAIN_NAME]’s first-ever Silent Auction invites the community to bid on uniqu…"
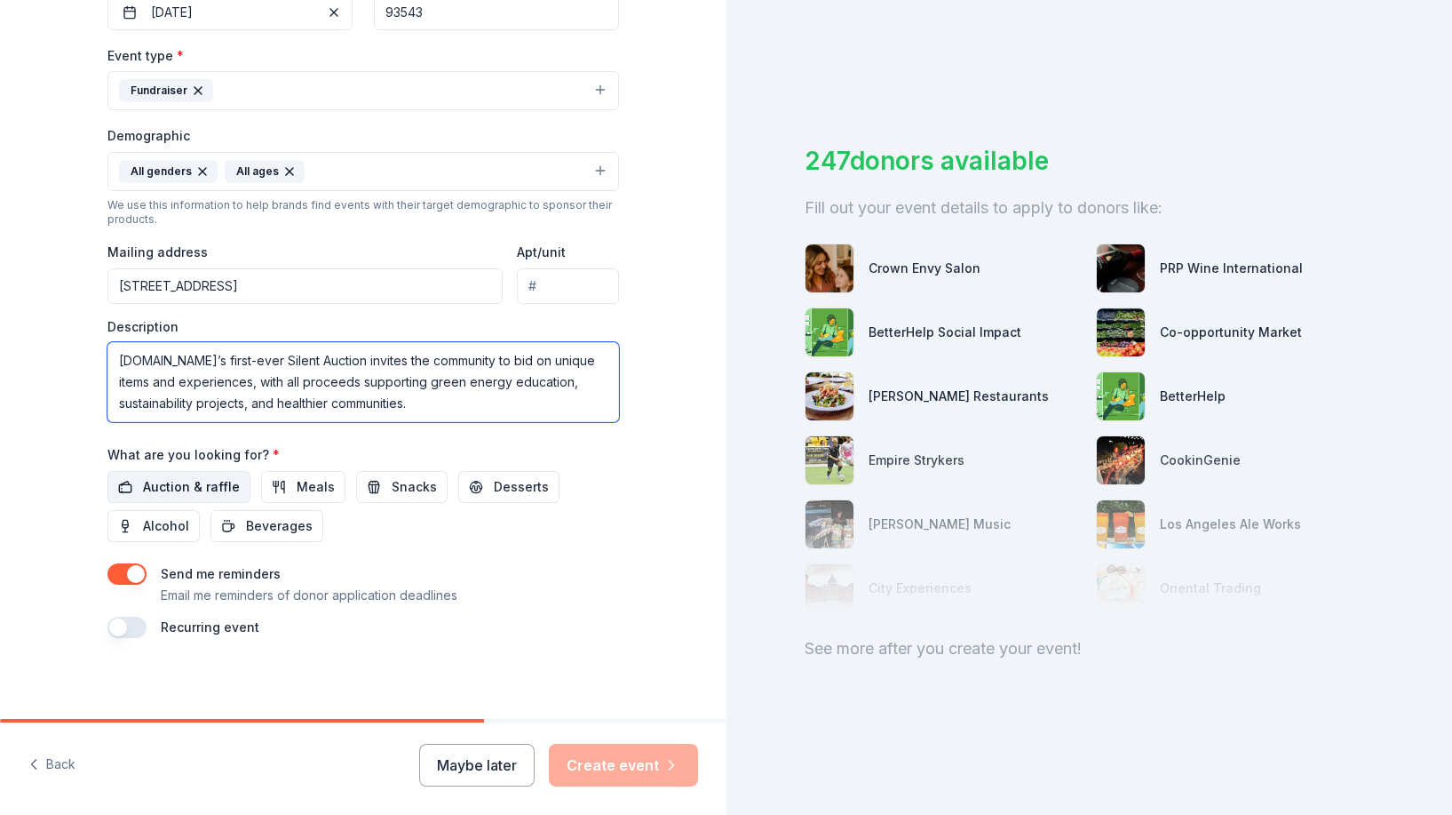
type textarea "[DOMAIN_NAME]’s first-ever Silent Auction invites the community to bid on uniqu…"
click at [196, 479] on span "Auction & raffle" at bounding box center [191, 486] width 97 height 21
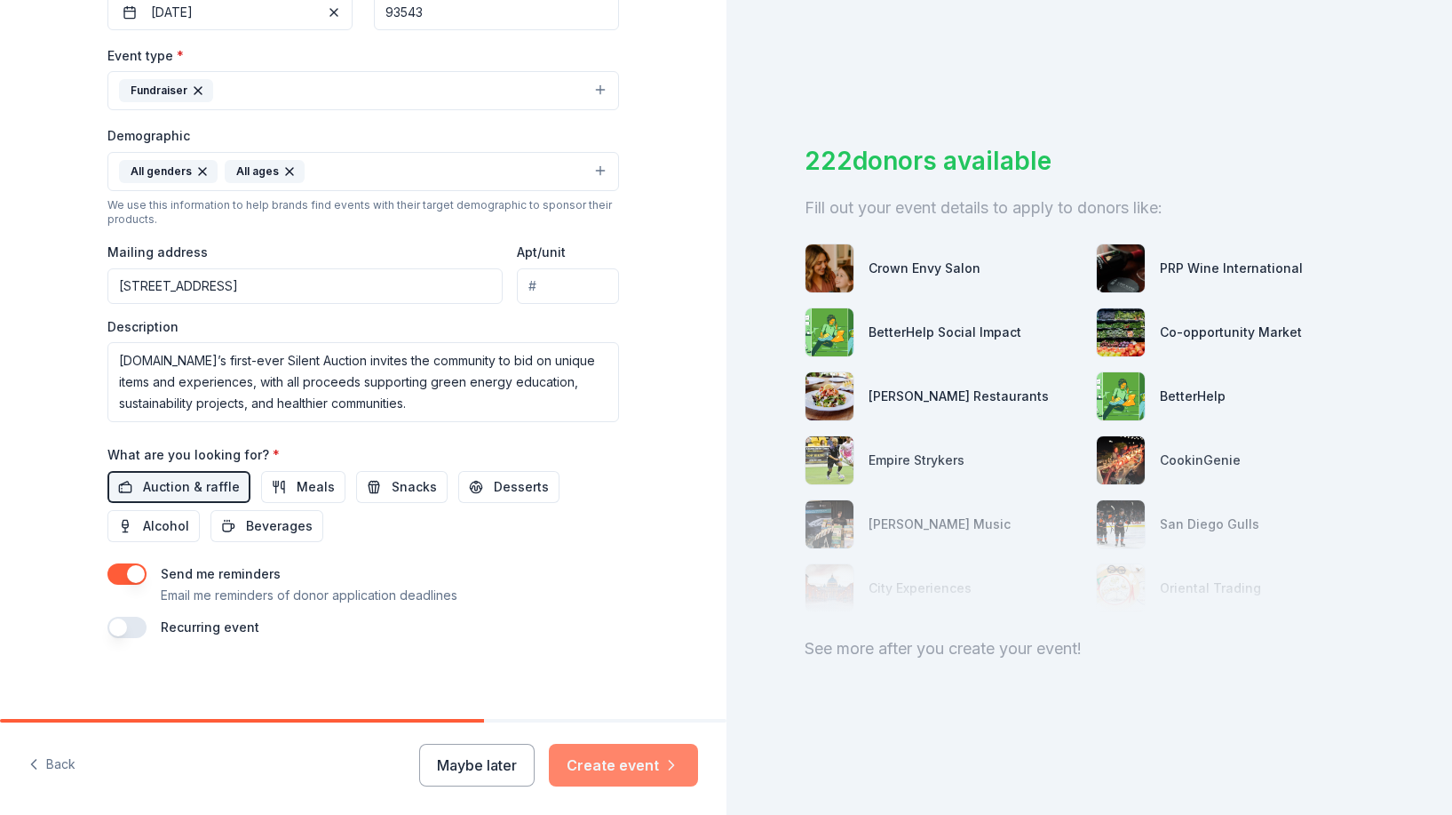
click at [645, 763] on button "Create event" at bounding box center [623, 764] width 149 height 43
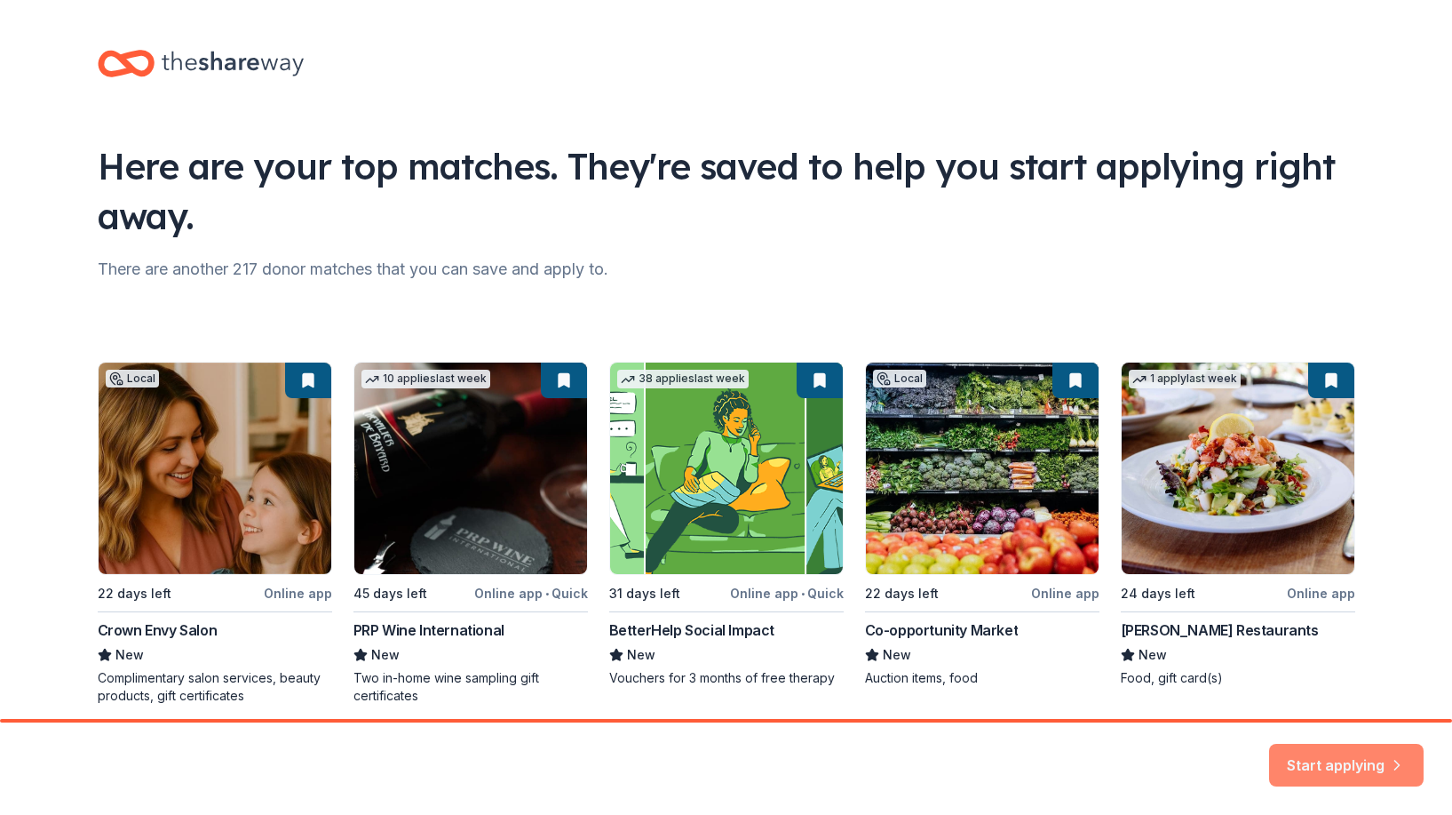
click at [1293, 767] on button "Start applying" at bounding box center [1346, 754] width 155 height 43
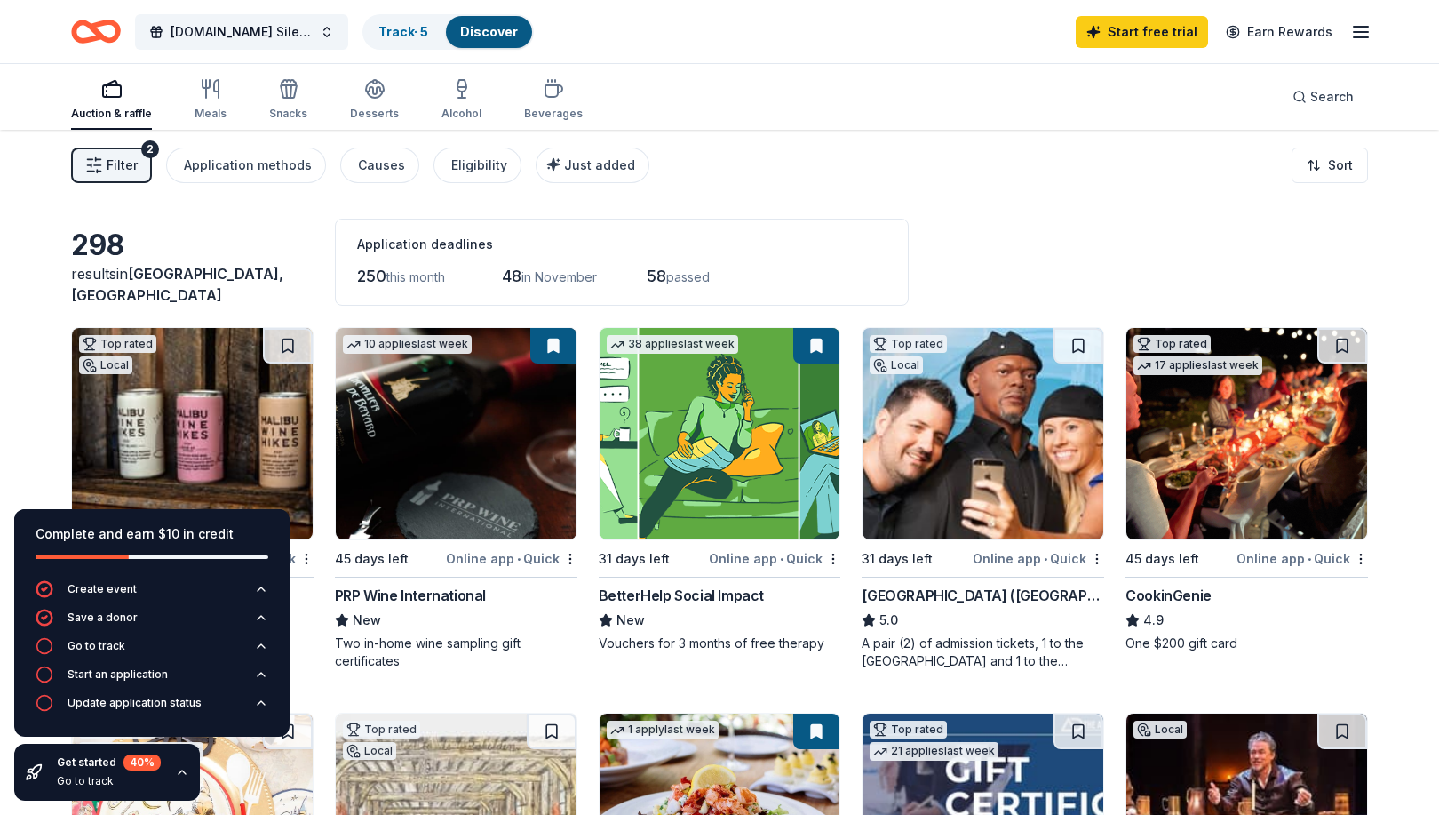
click at [185, 767] on icon "button" at bounding box center [182, 772] width 14 height 14
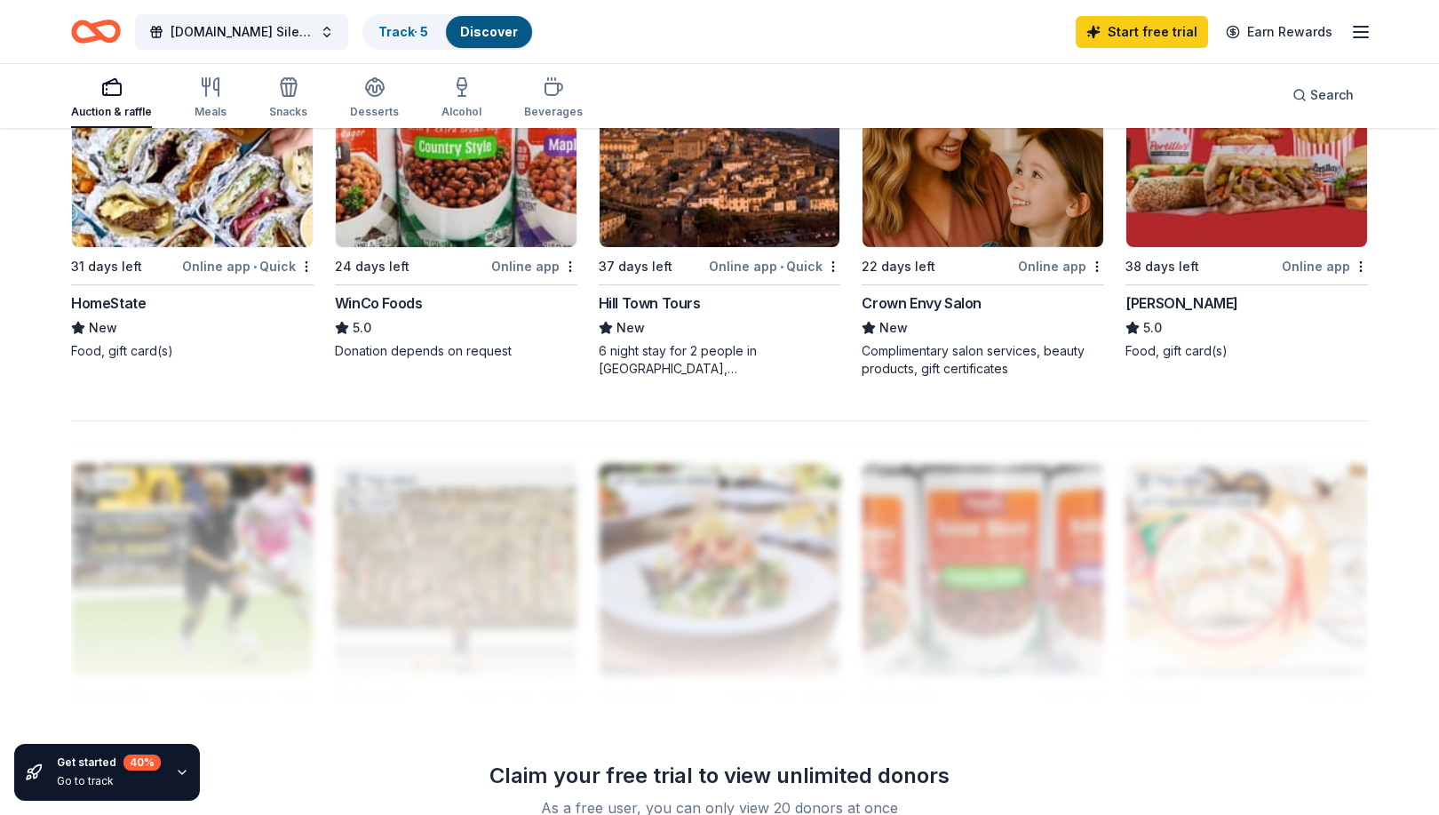
scroll to position [1620, 0]
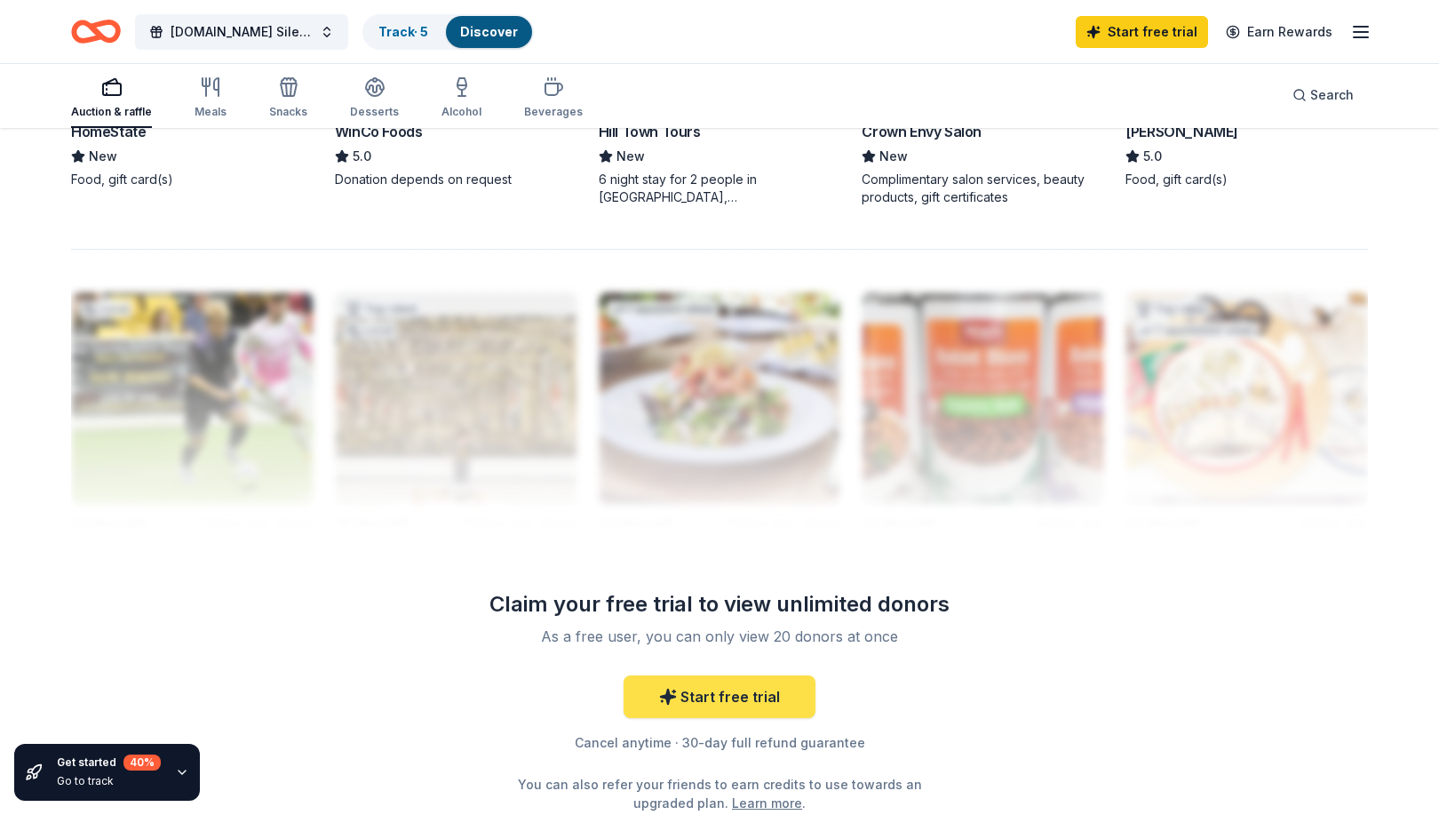
click at [721, 707] on link "Start free trial" at bounding box center [720, 696] width 192 height 43
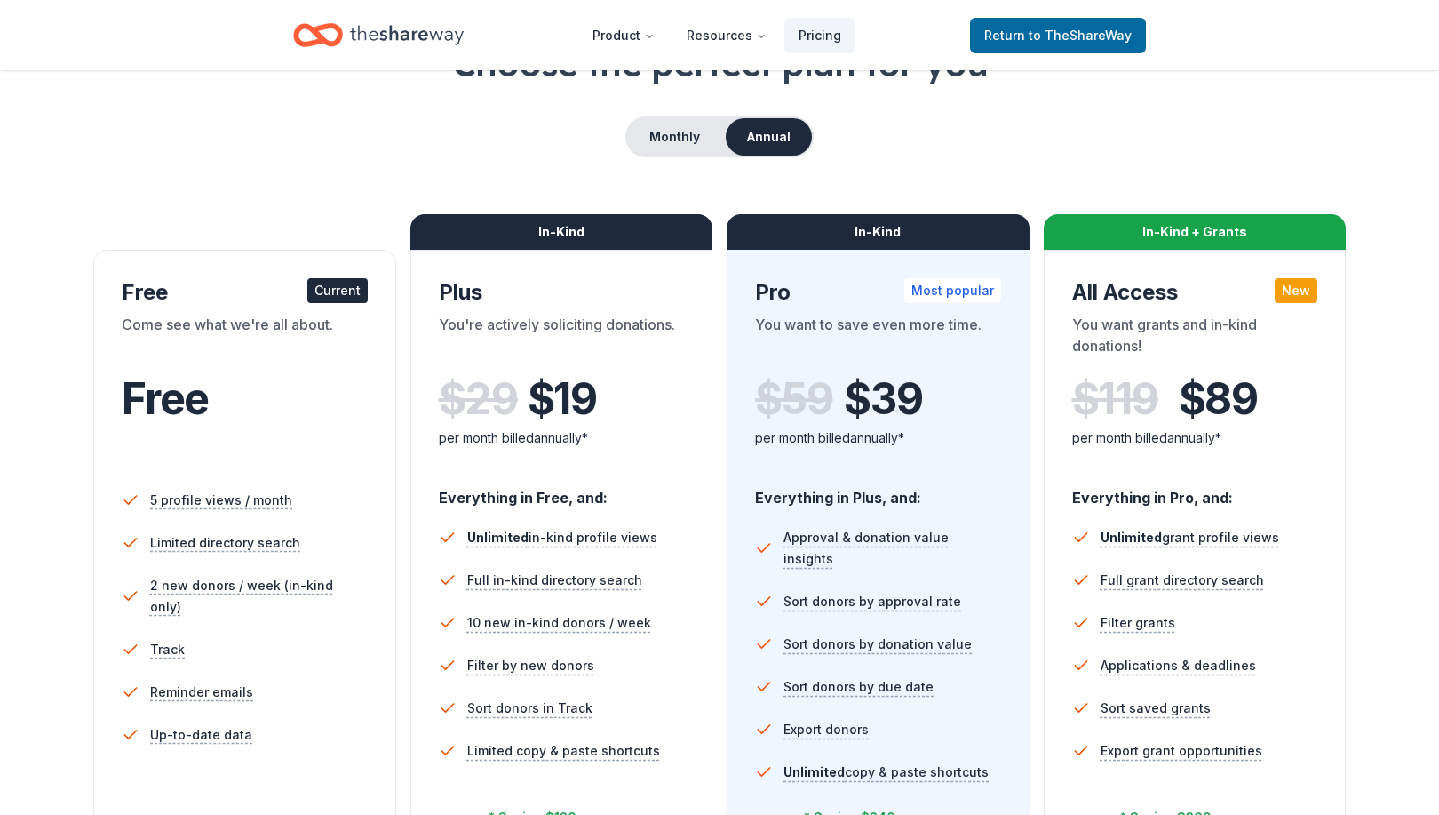
scroll to position [262, 0]
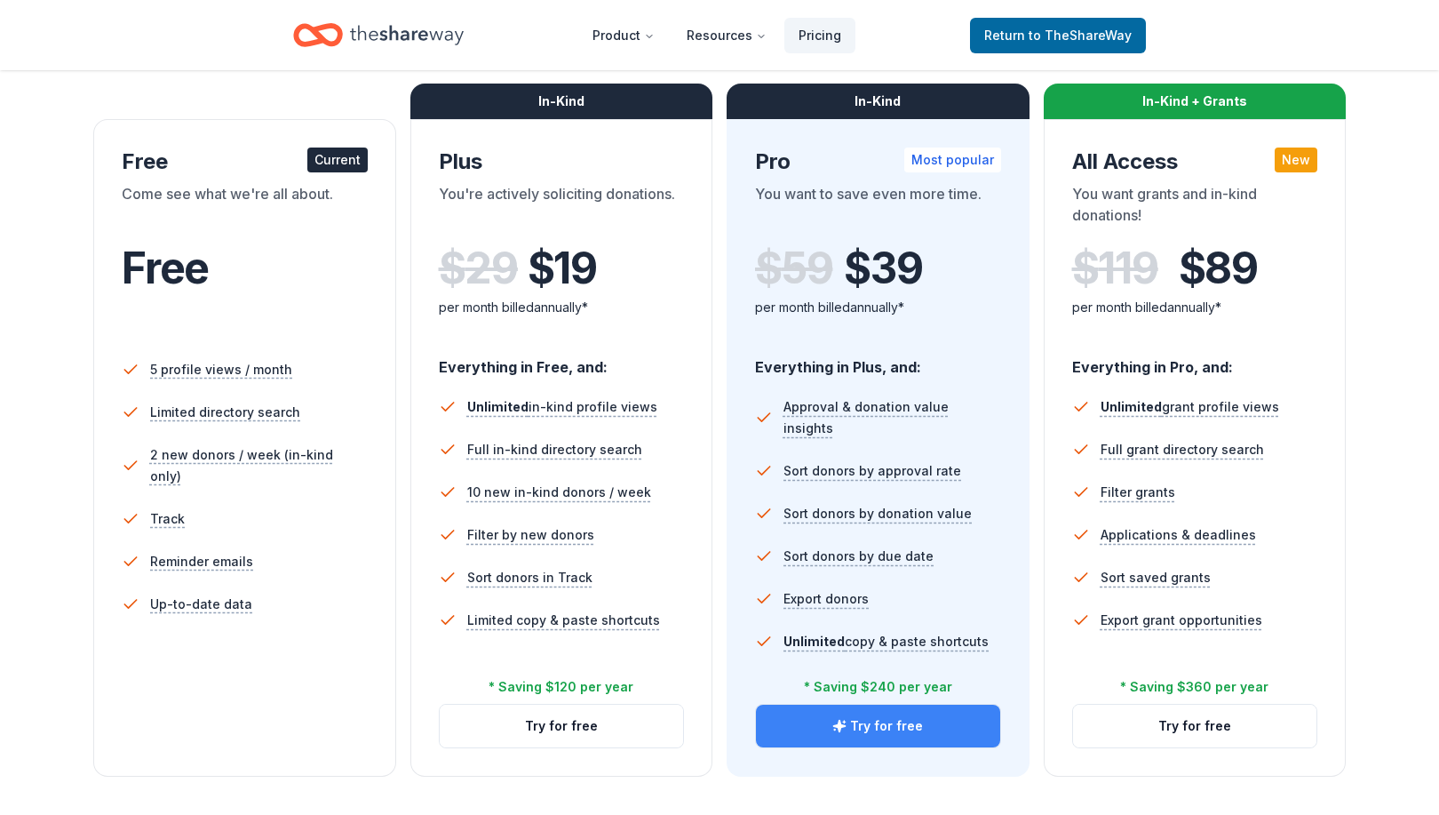
click at [885, 733] on button "Try for free" at bounding box center [878, 725] width 244 height 43
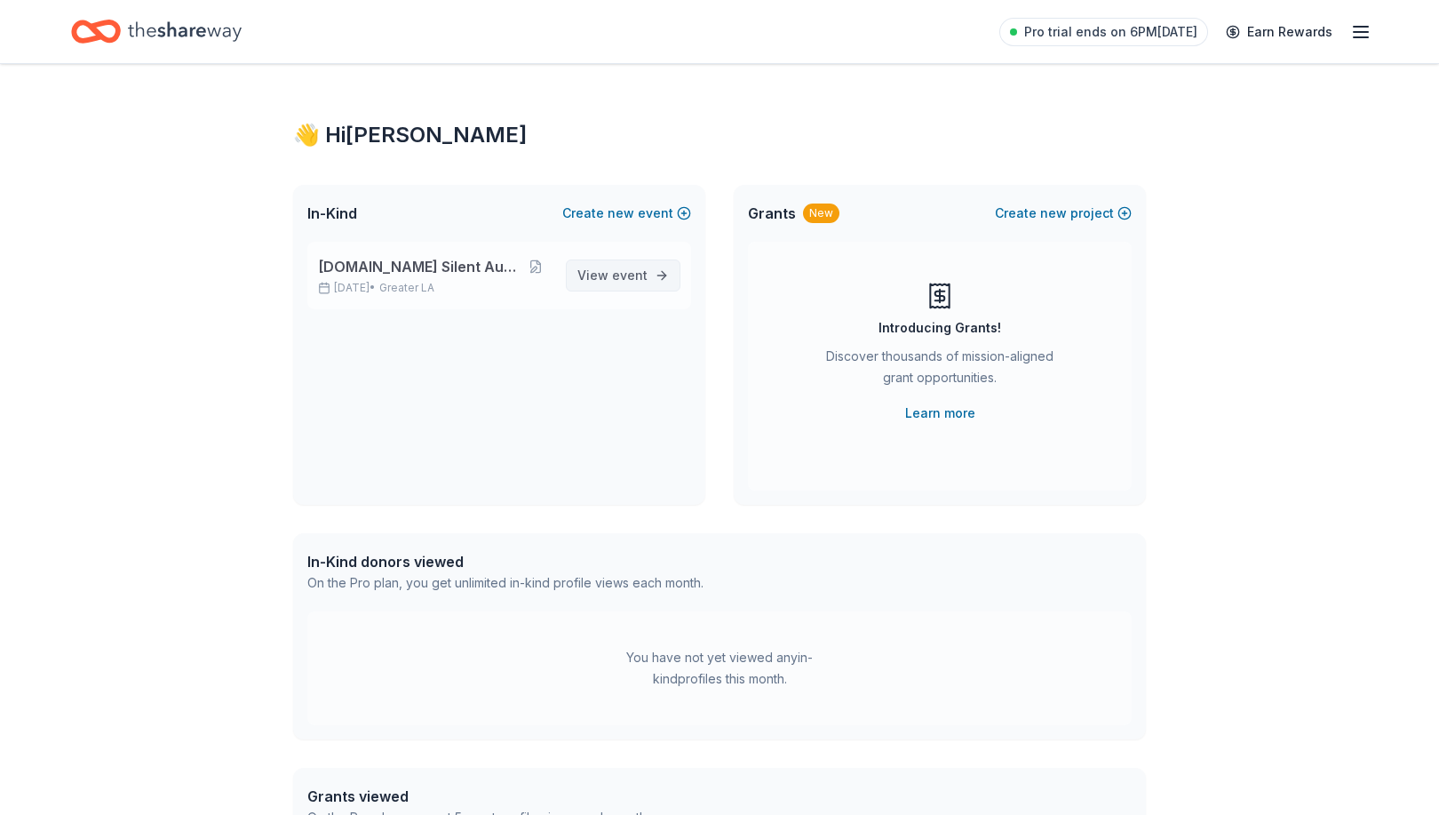
click at [616, 280] on span "event" at bounding box center [630, 274] width 36 height 15
click at [633, 282] on span "event" at bounding box center [630, 274] width 36 height 15
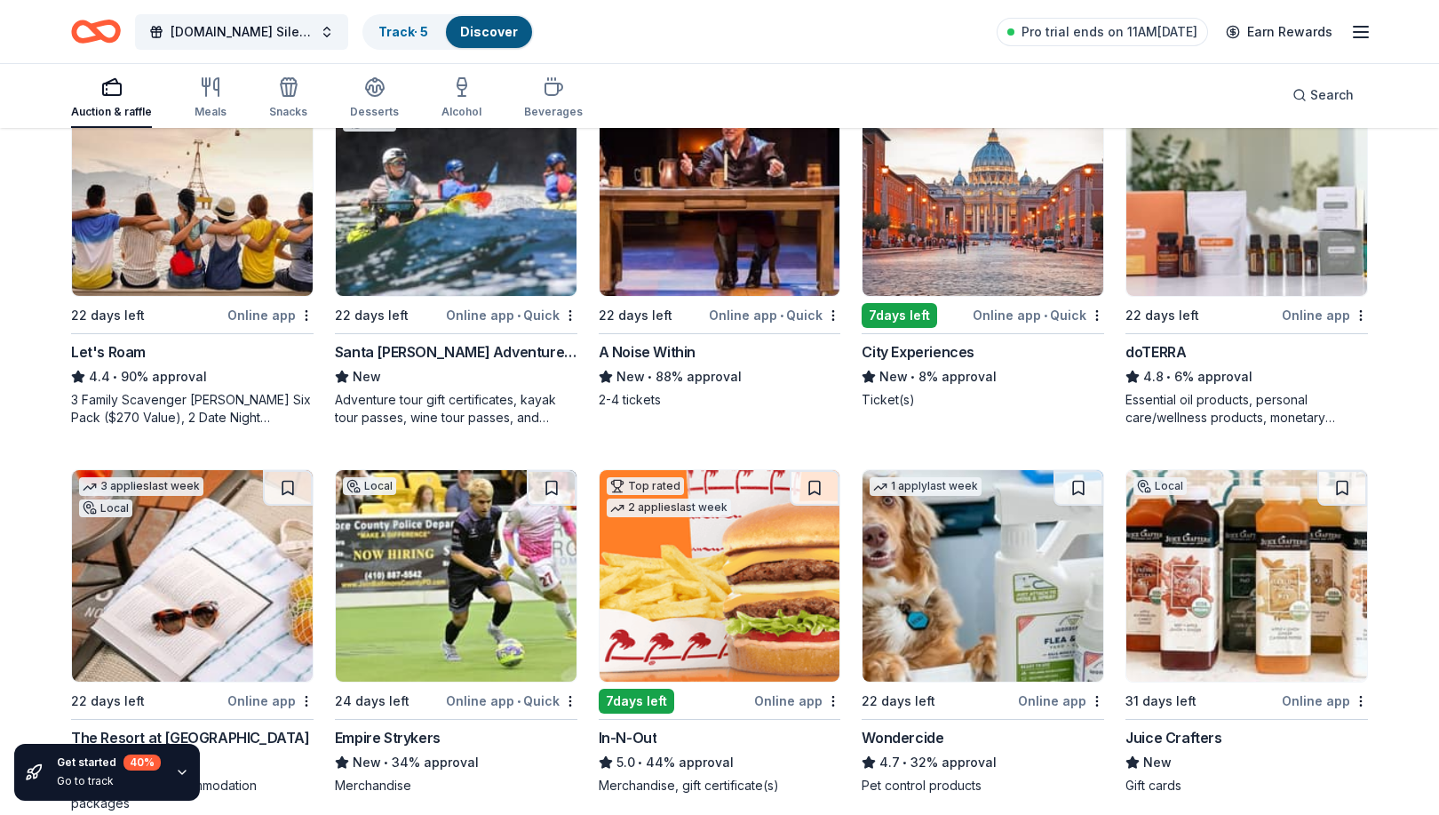
scroll to position [1149, 0]
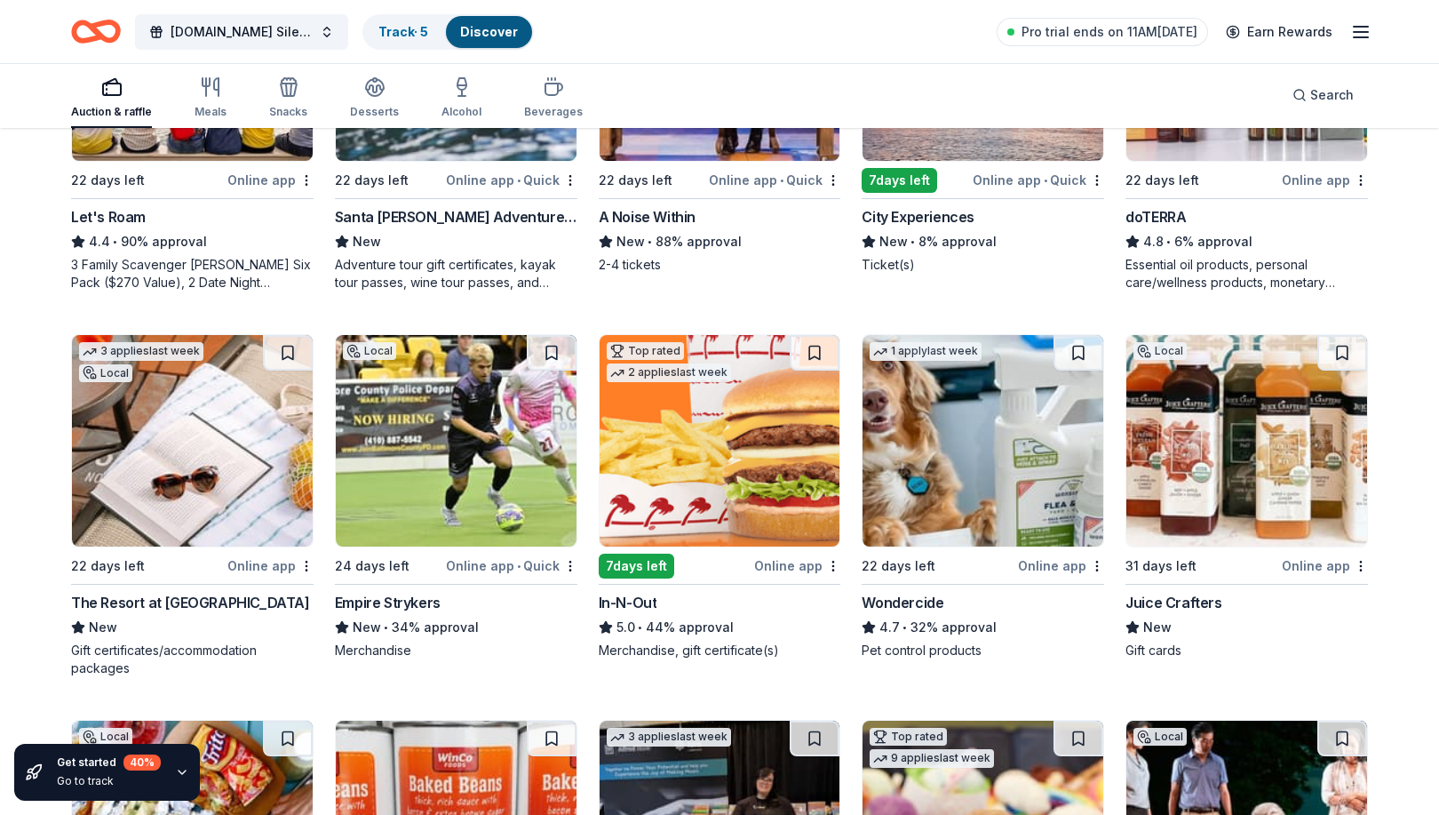
click at [1211, 449] on img at bounding box center [1246, 440] width 241 height 211
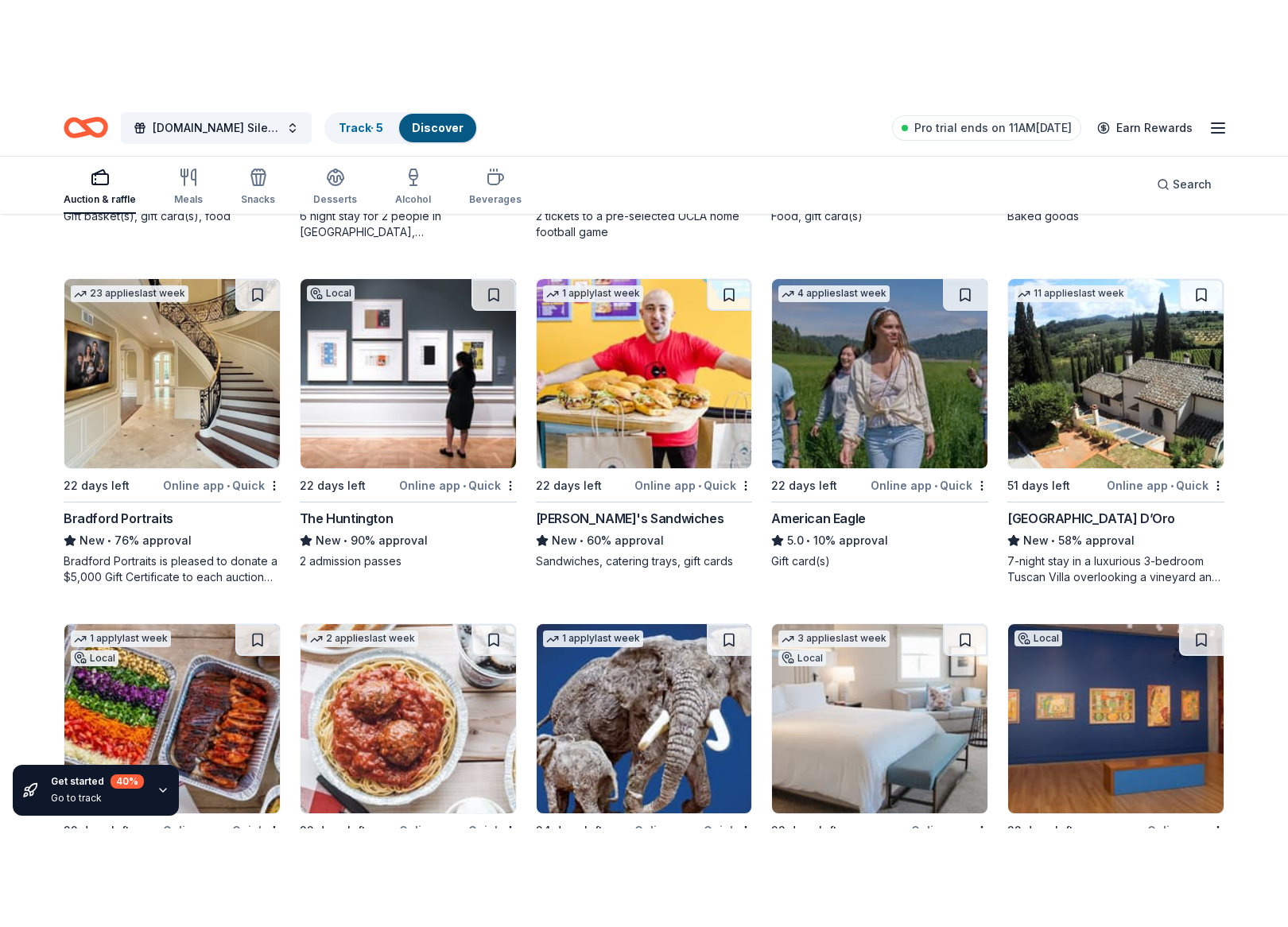
scroll to position [2638, 0]
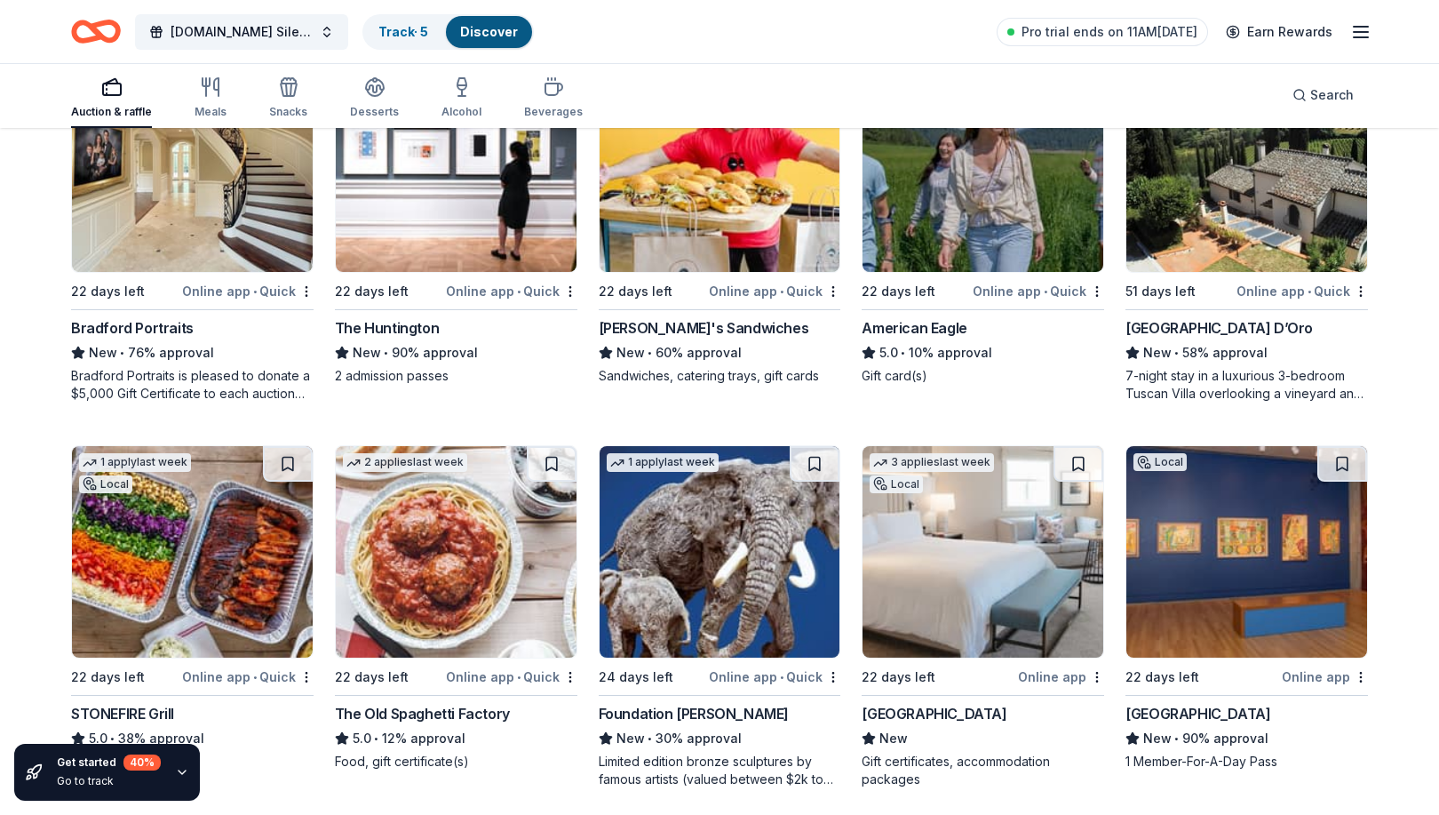
click at [734, 569] on img at bounding box center [720, 551] width 241 height 211
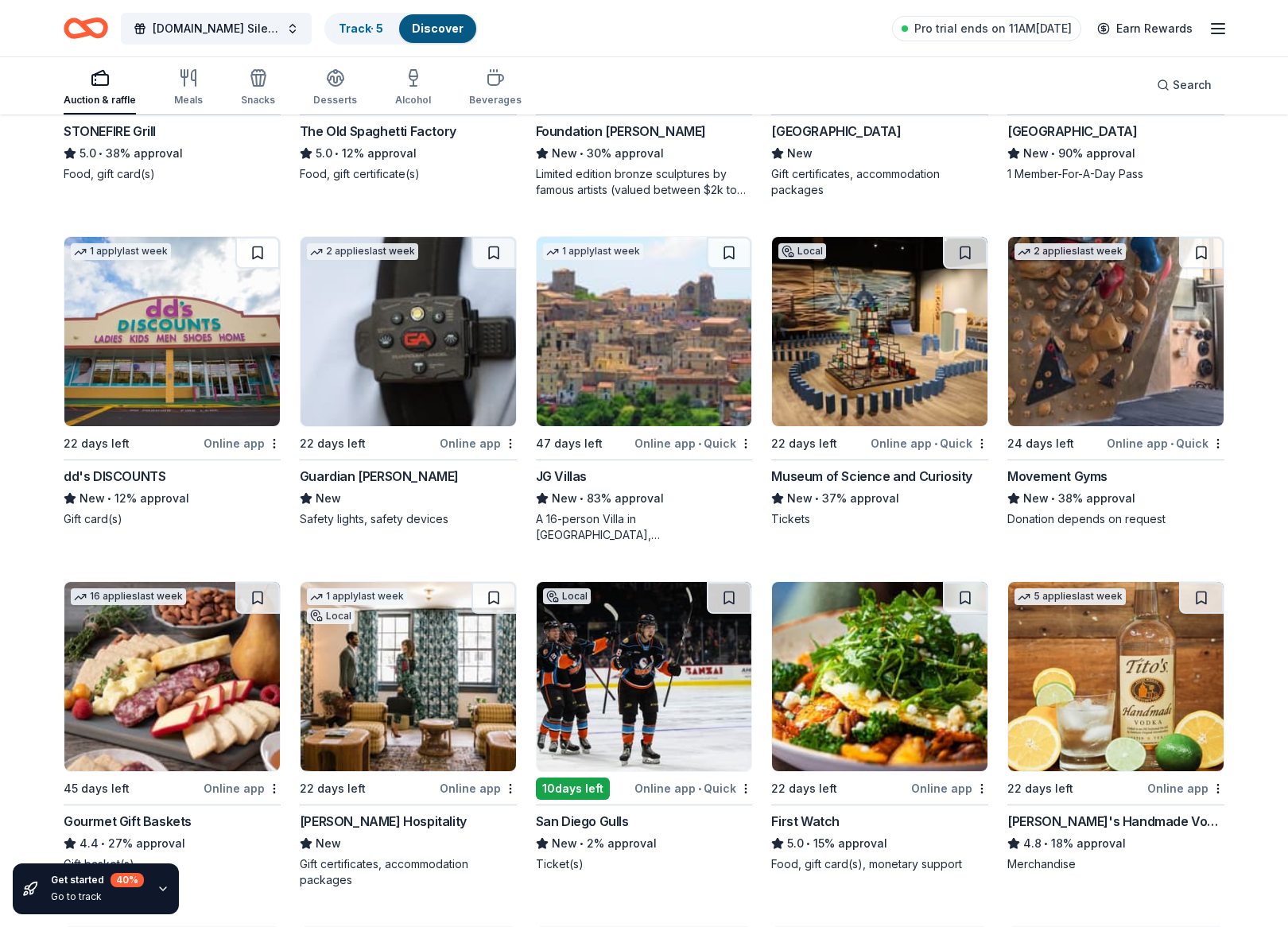
scroll to position [3270, 0]
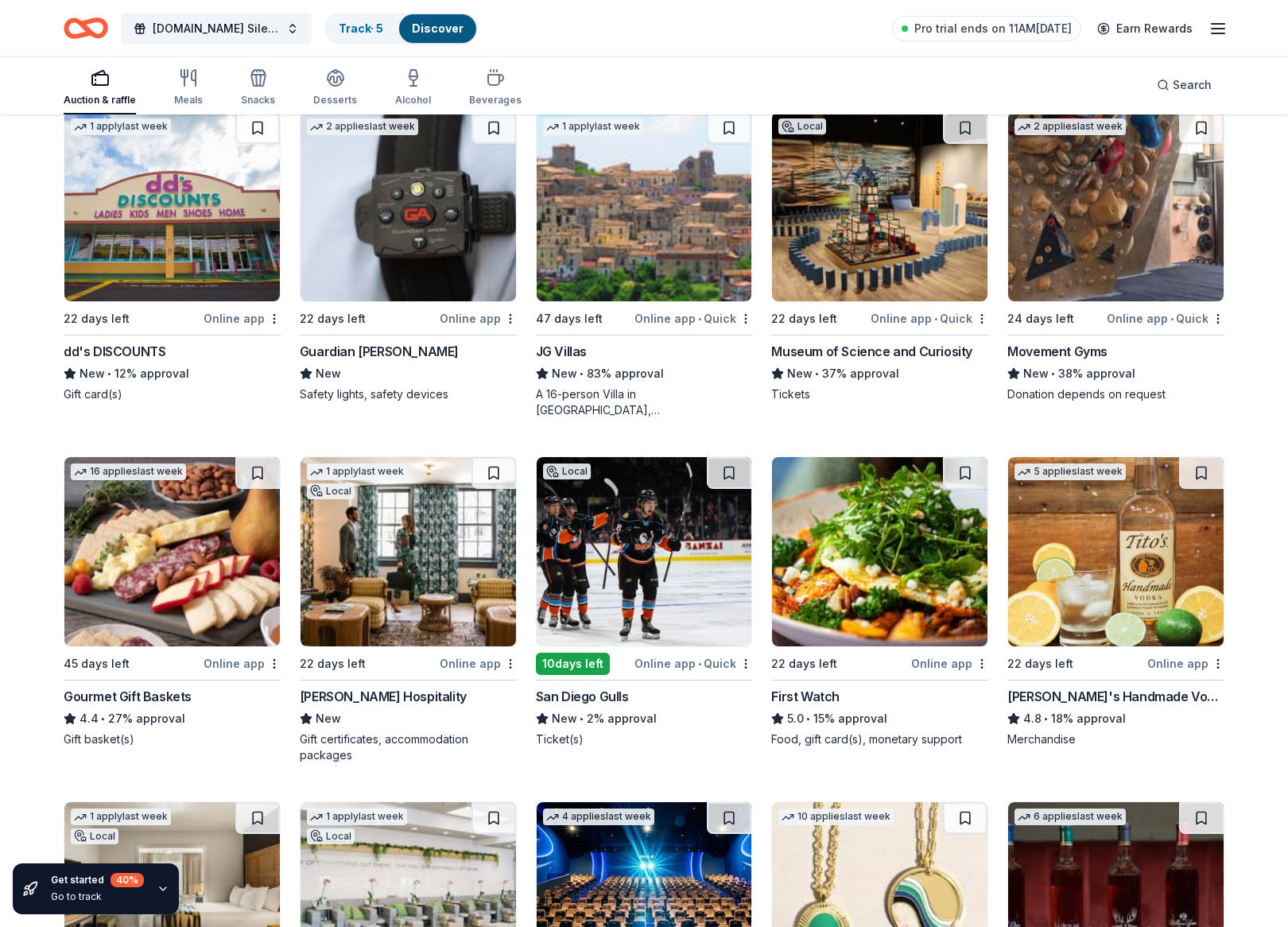
click at [183, 528] on img at bounding box center [172, 551] width 216 height 189
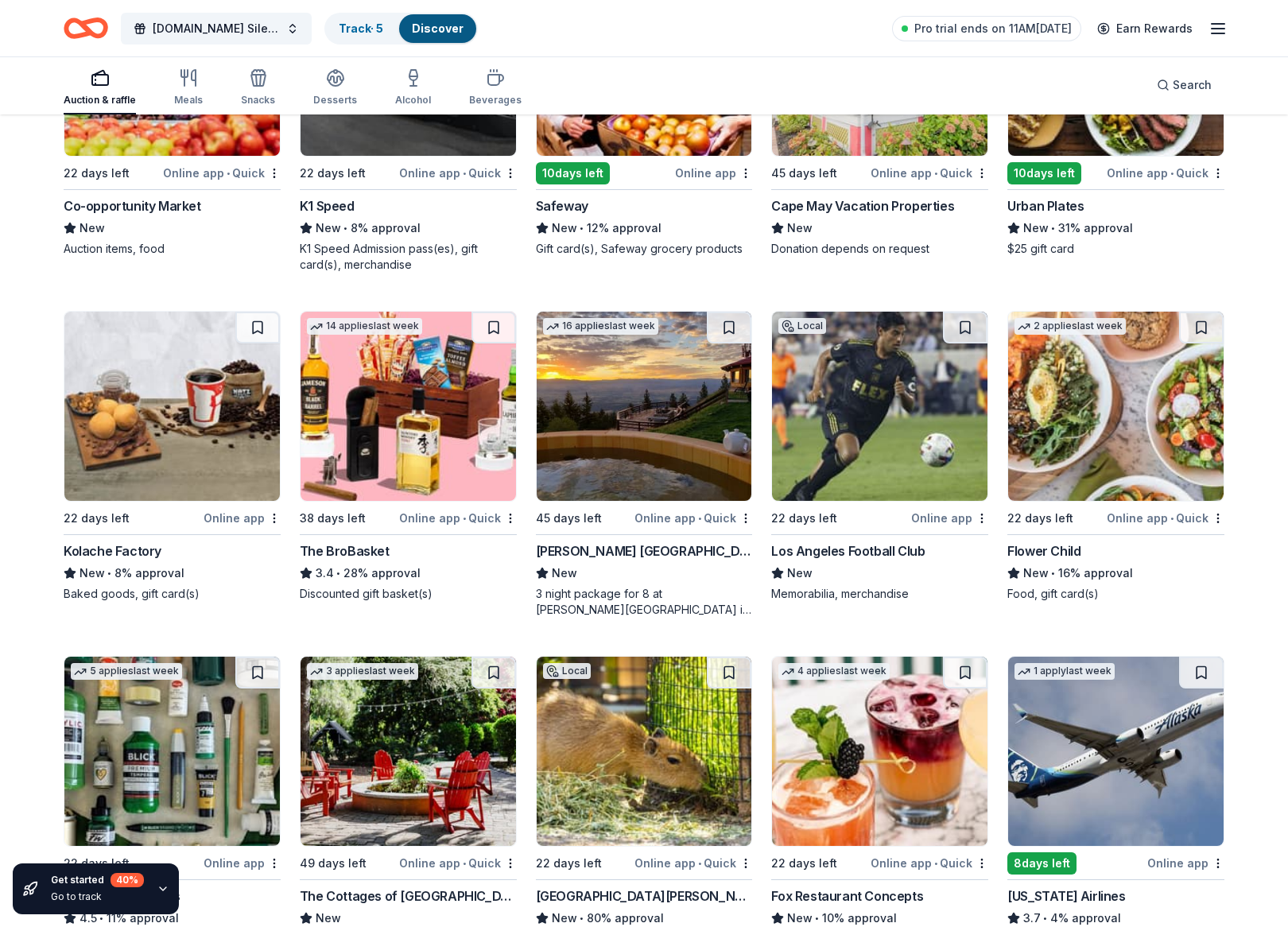
scroll to position [4553, 0]
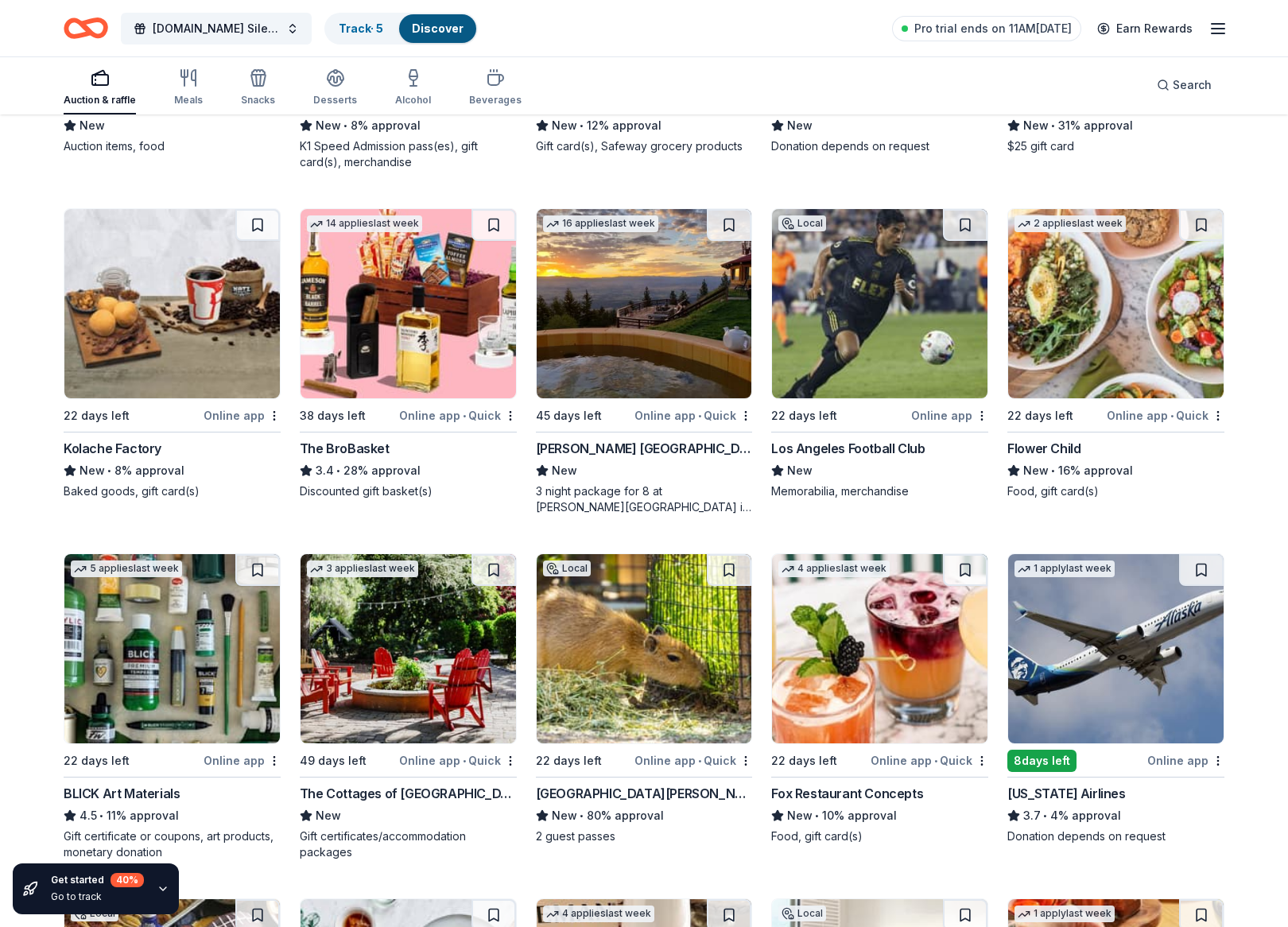
click at [213, 645] on img at bounding box center [172, 648] width 216 height 189
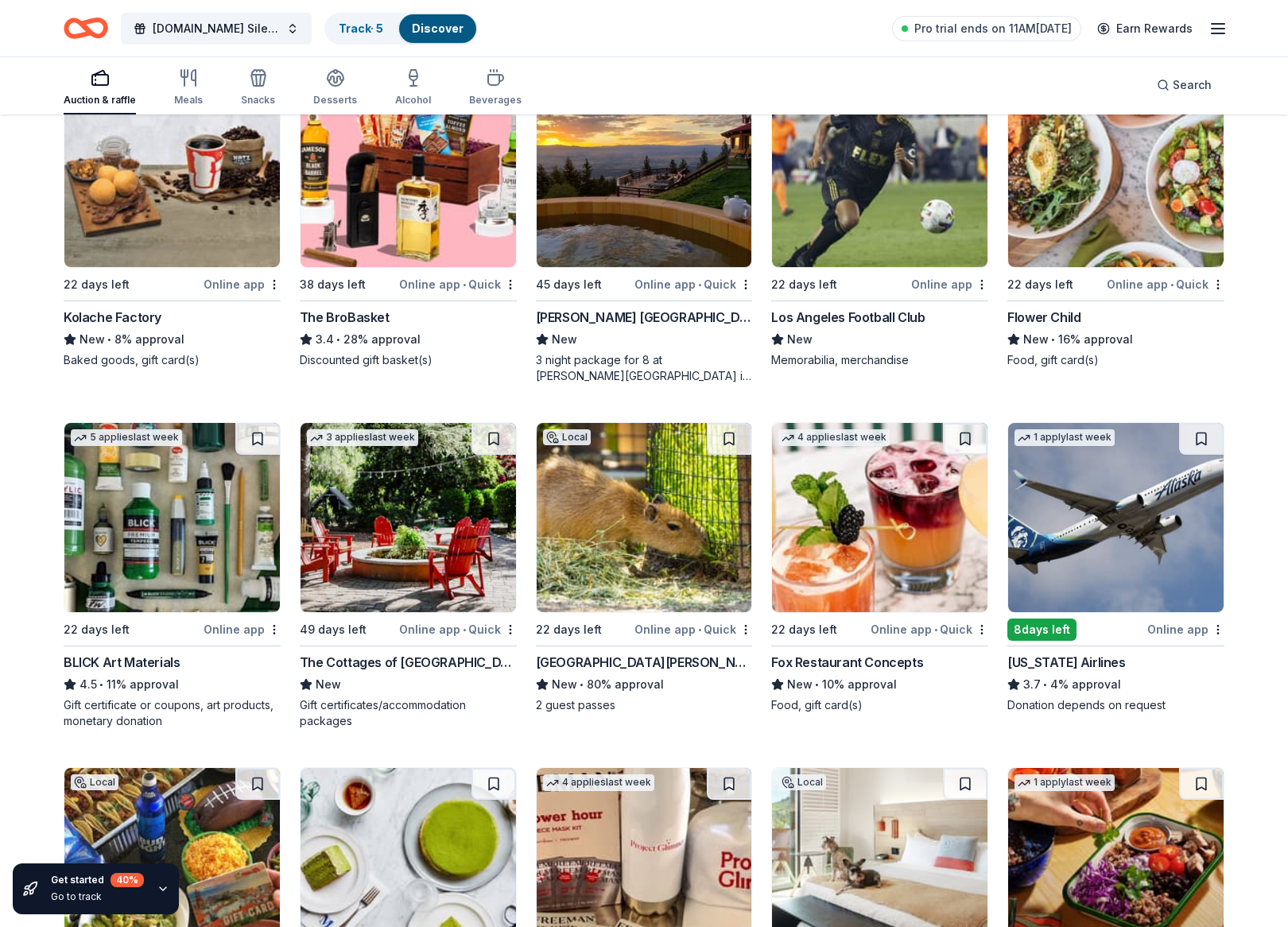
scroll to position [4755, 0]
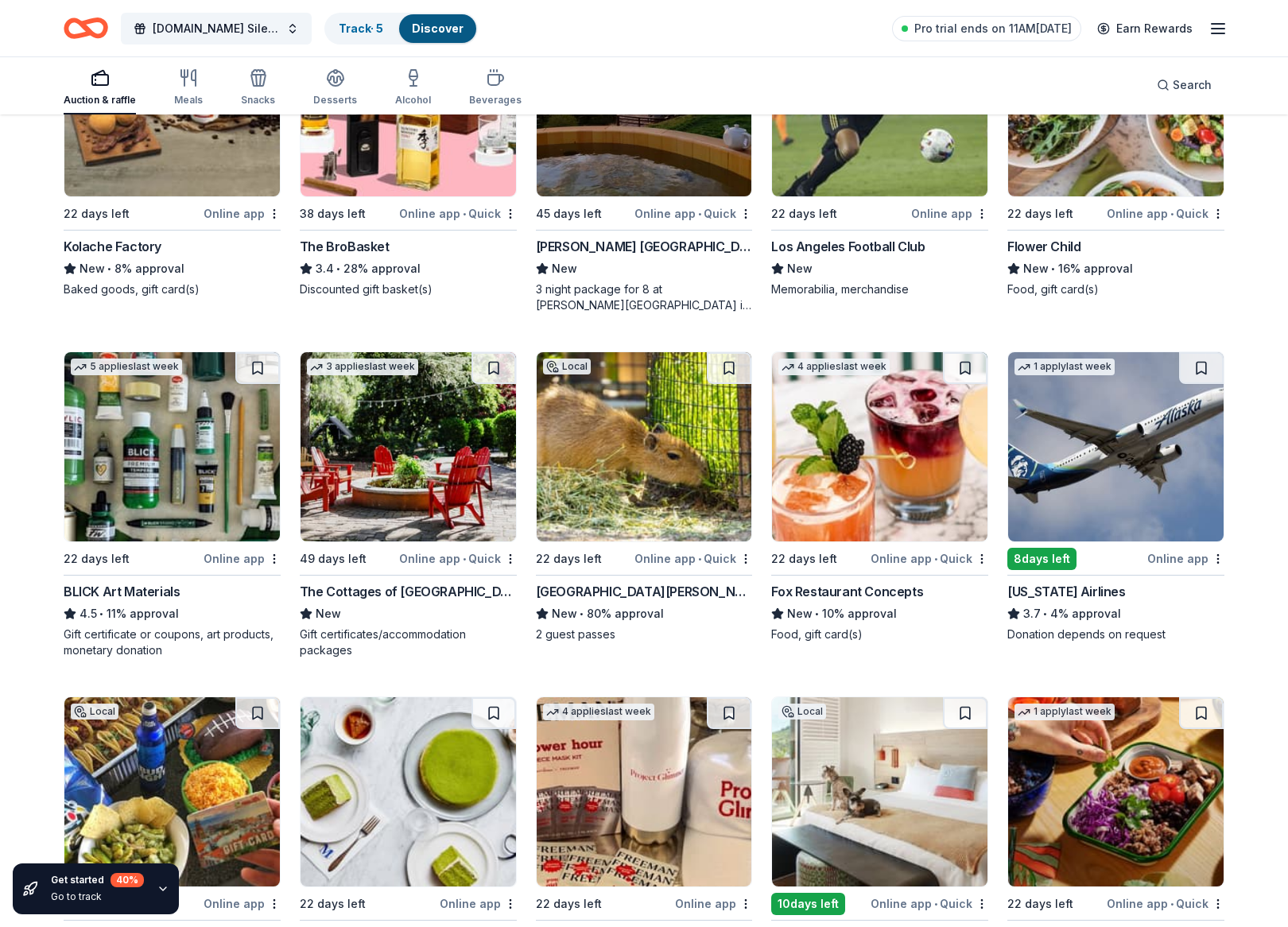
click at [861, 489] on img at bounding box center [880, 446] width 216 height 189
click at [1090, 391] on img at bounding box center [1115, 446] width 216 height 189
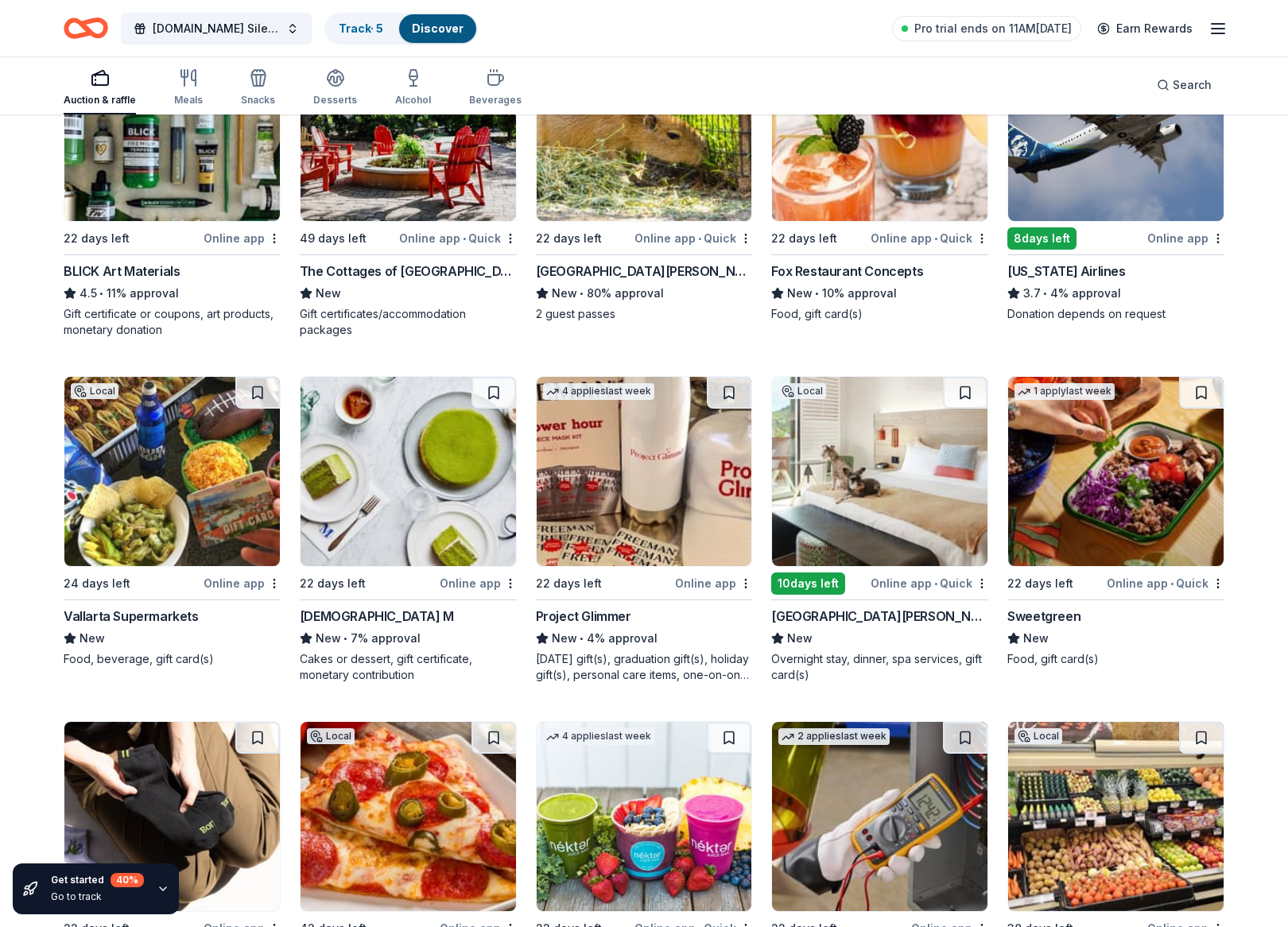
scroll to position [5150, 0]
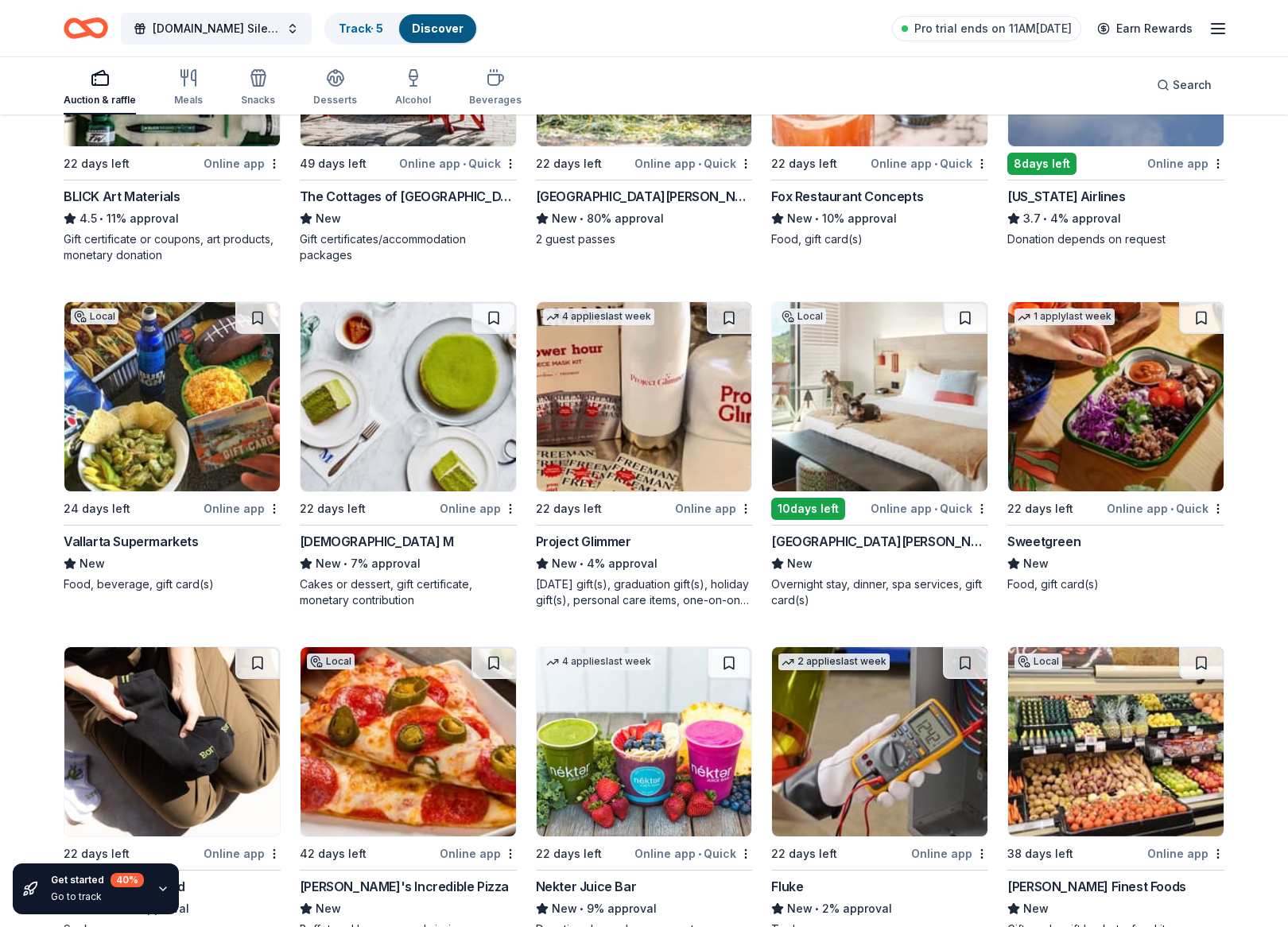
click at [366, 414] on img at bounding box center [408, 396] width 216 height 189
click at [900, 452] on img at bounding box center [880, 396] width 216 height 189
click at [1088, 421] on img at bounding box center [1115, 396] width 216 height 189
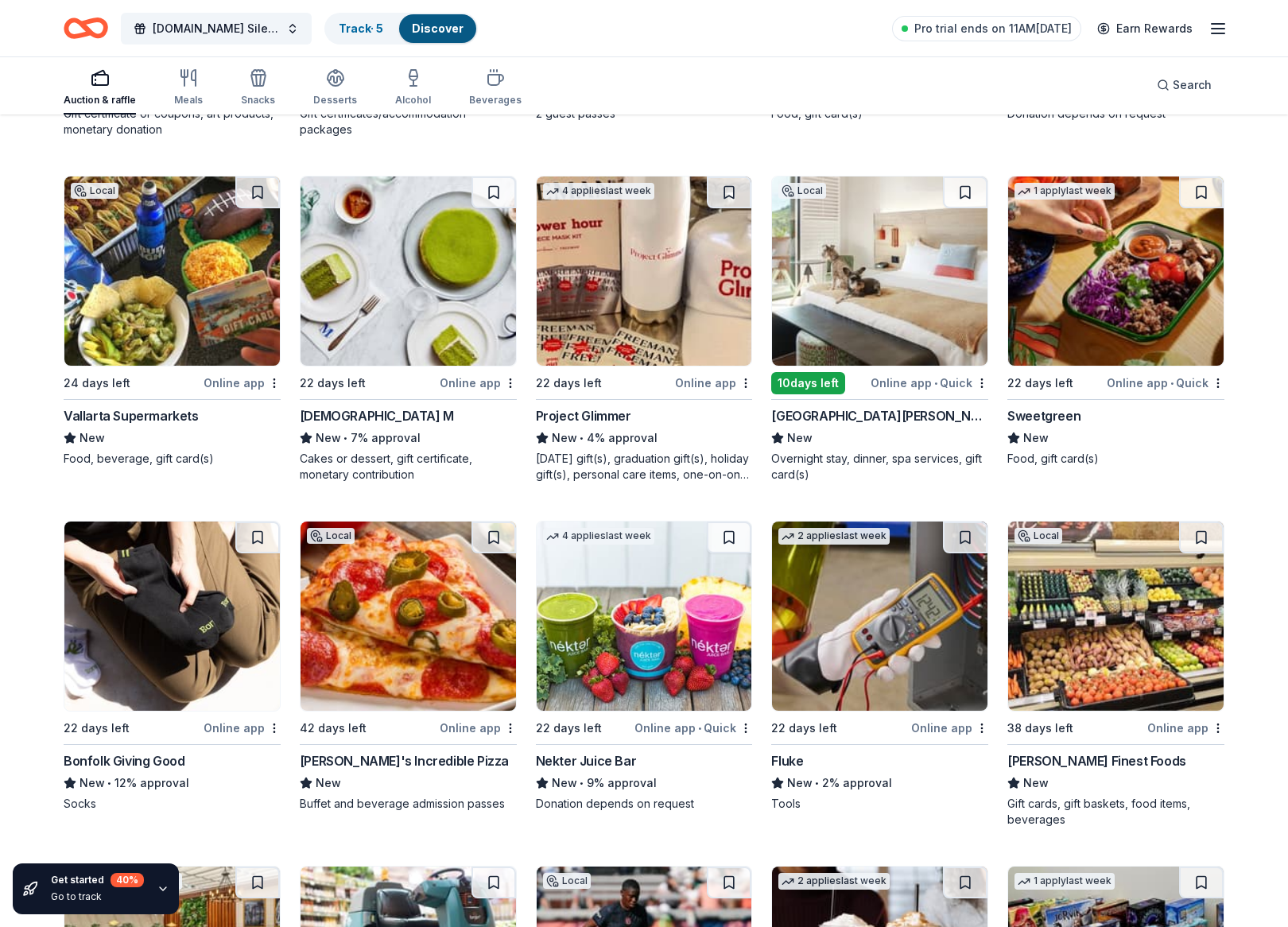
scroll to position [5396, 0]
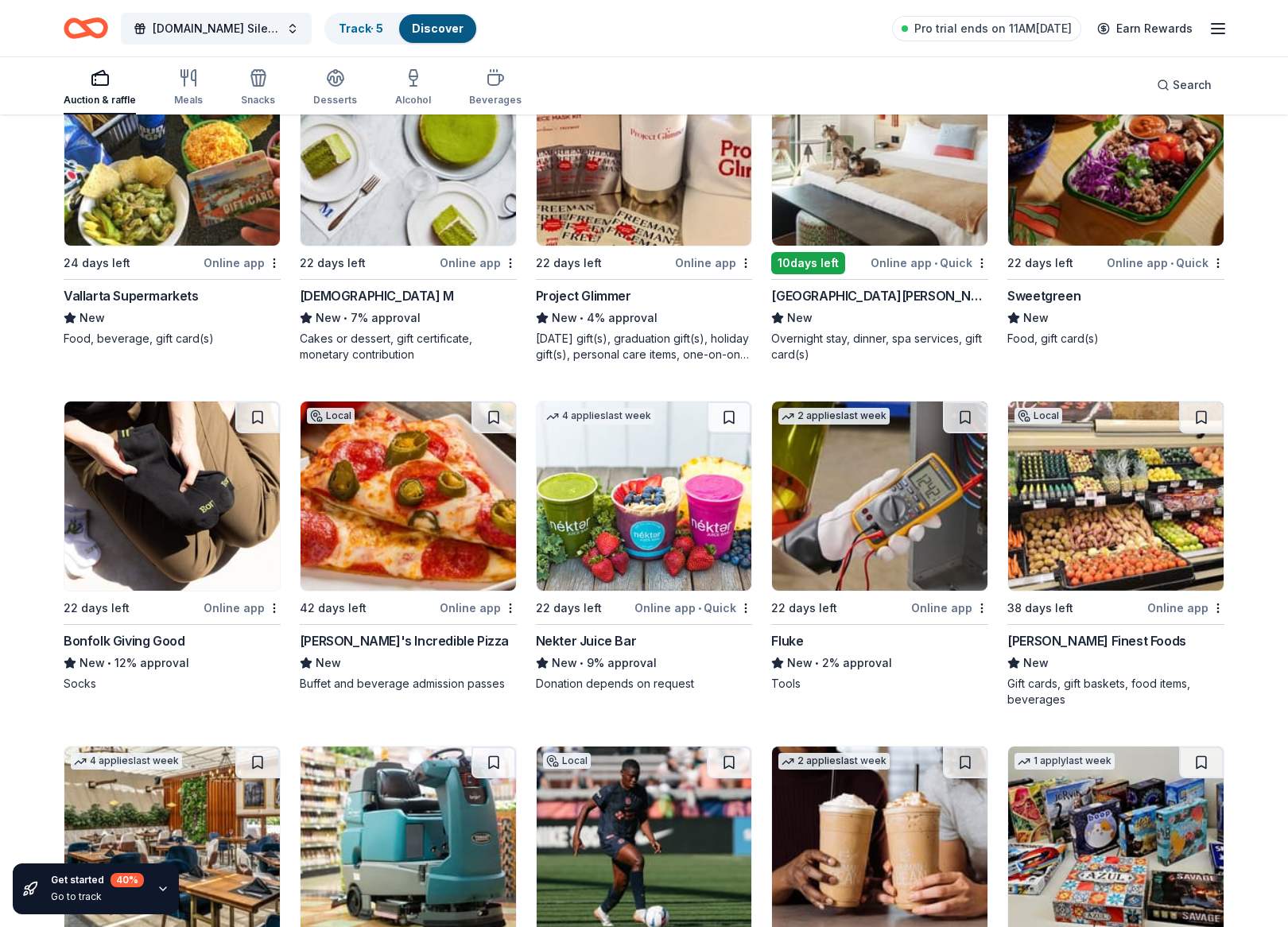
click at [116, 500] on img at bounding box center [172, 496] width 216 height 189
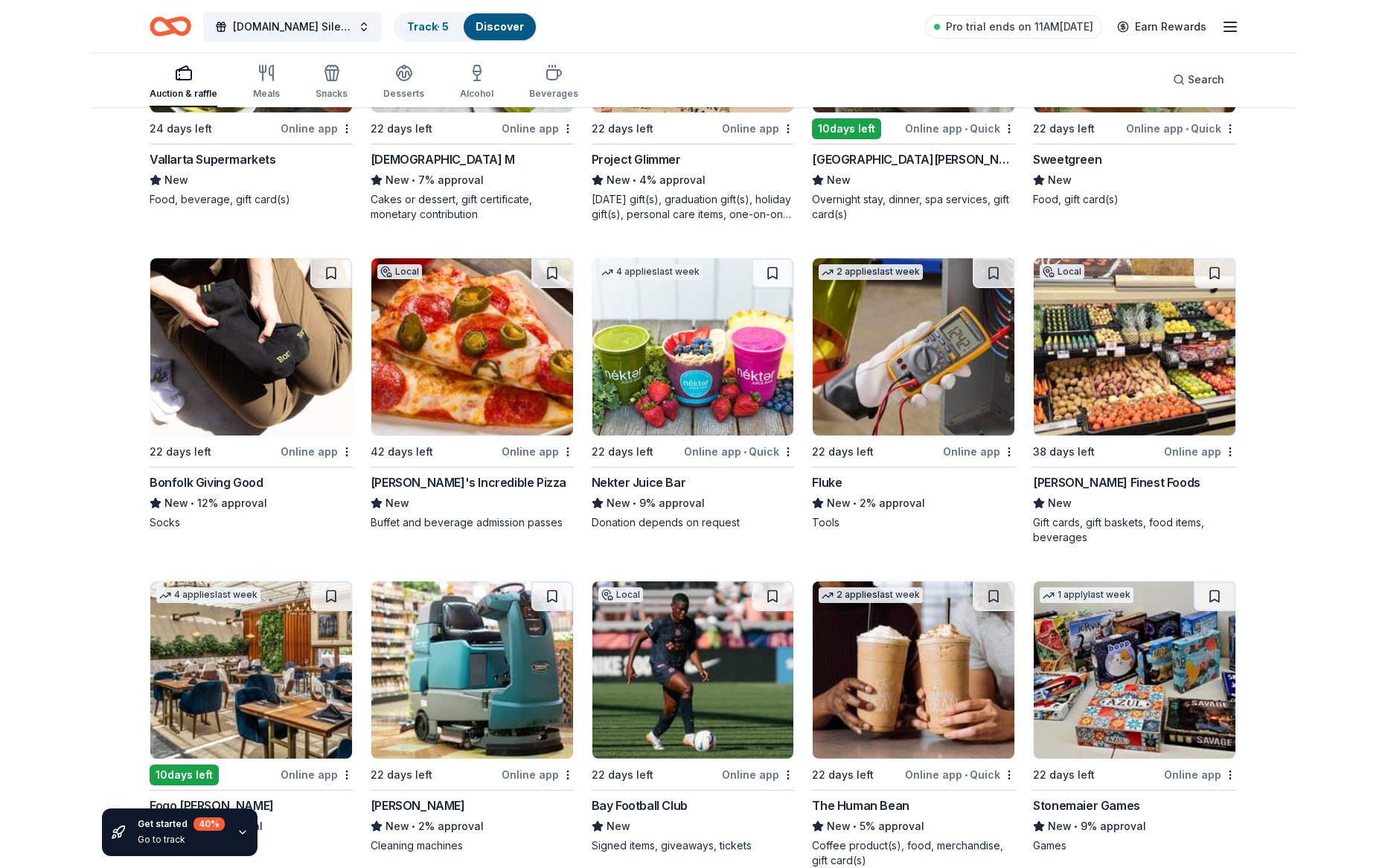
scroll to position [5247, 0]
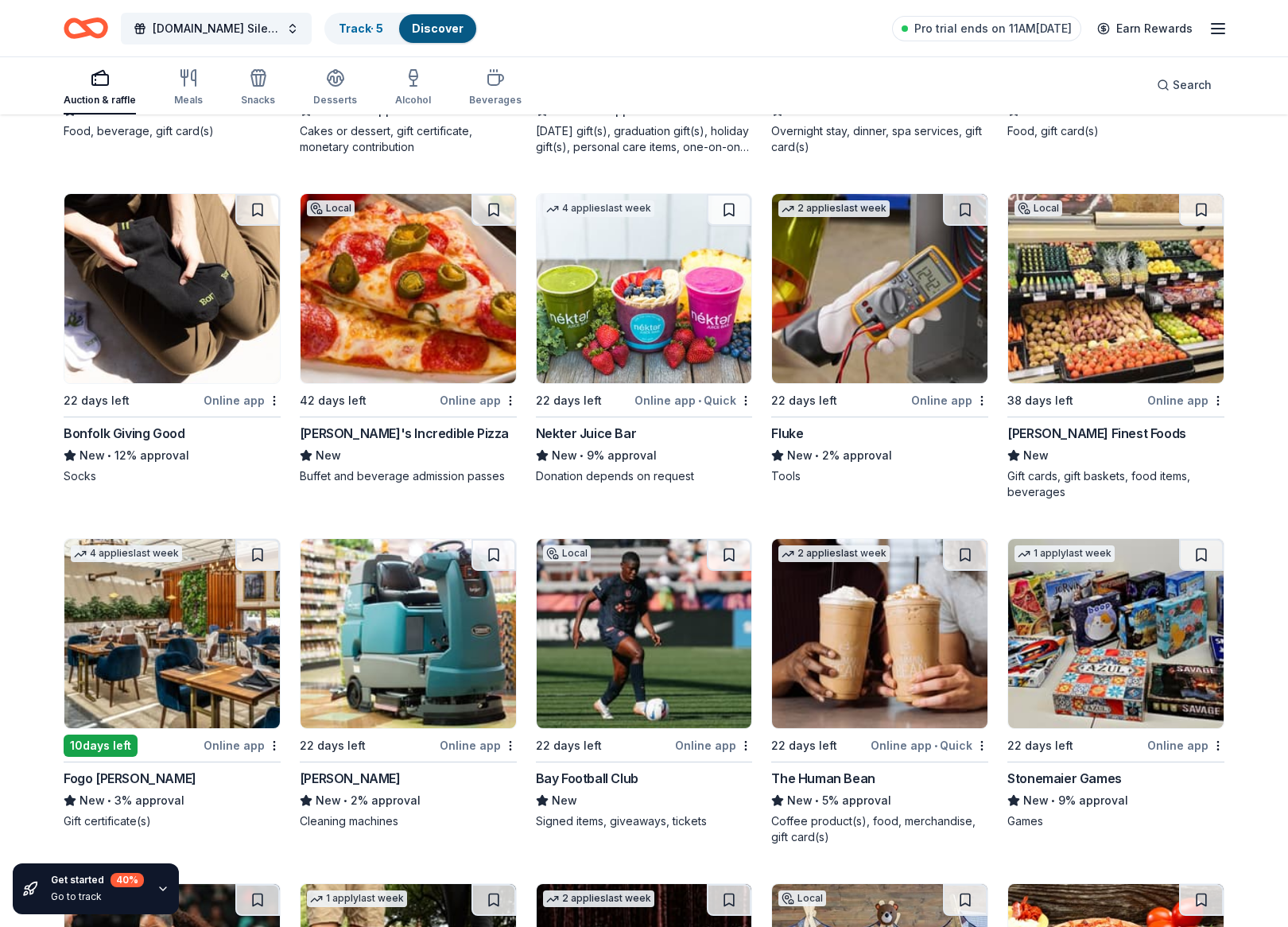
click at [187, 640] on img at bounding box center [172, 633] width 216 height 189
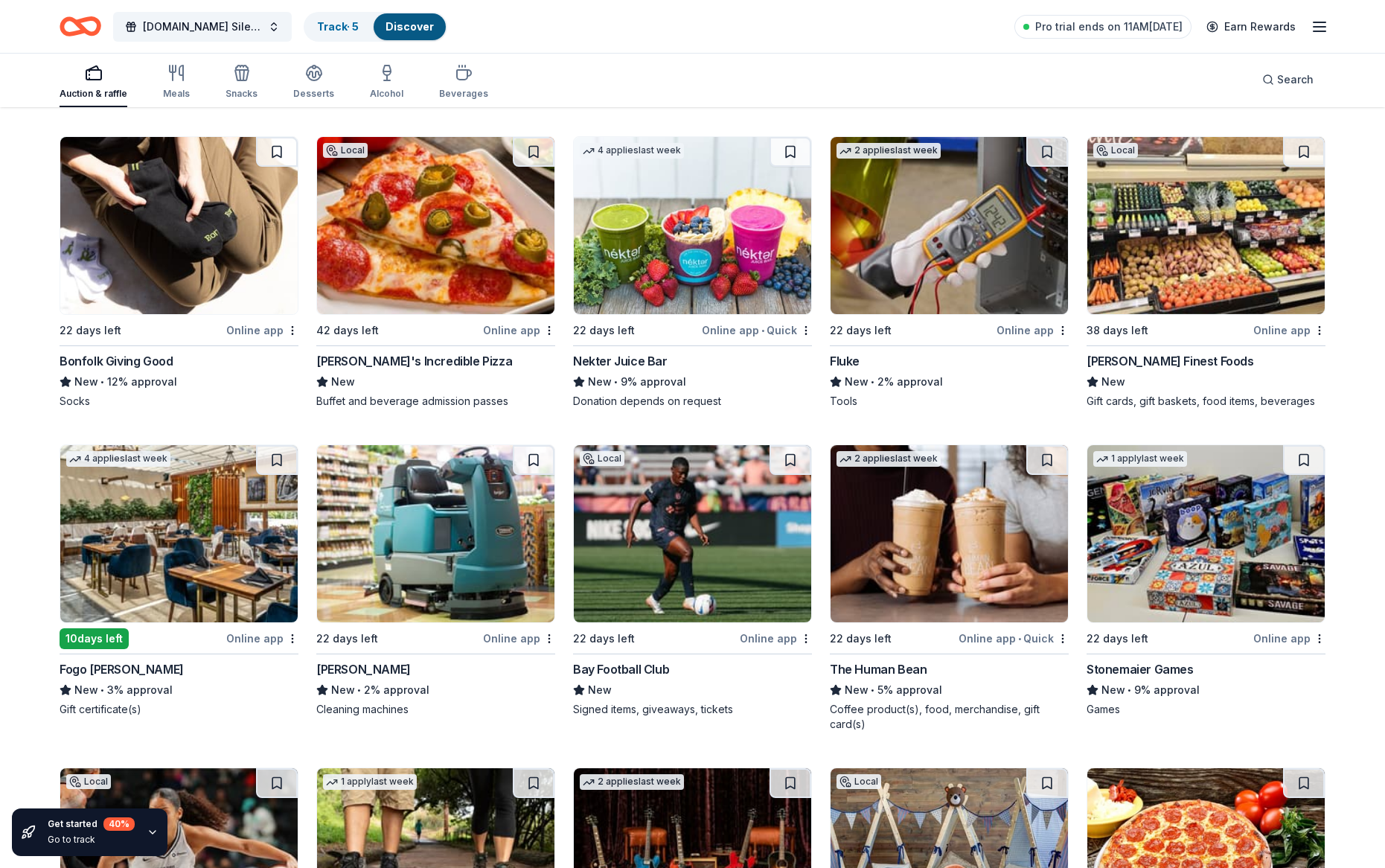
scroll to position [5345, 0]
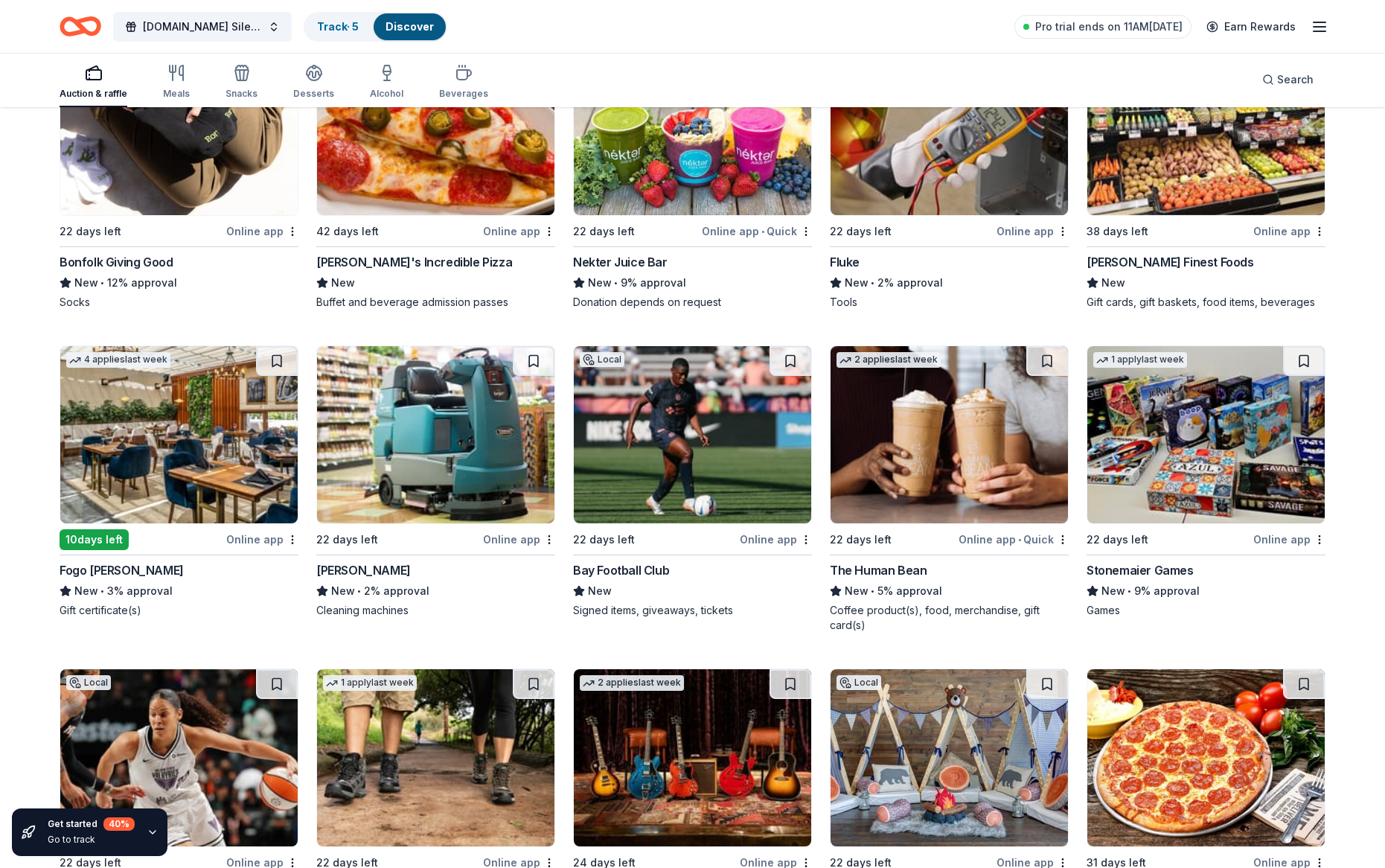
click at [1192, 456] on img at bounding box center [1206, 434] width 237 height 177
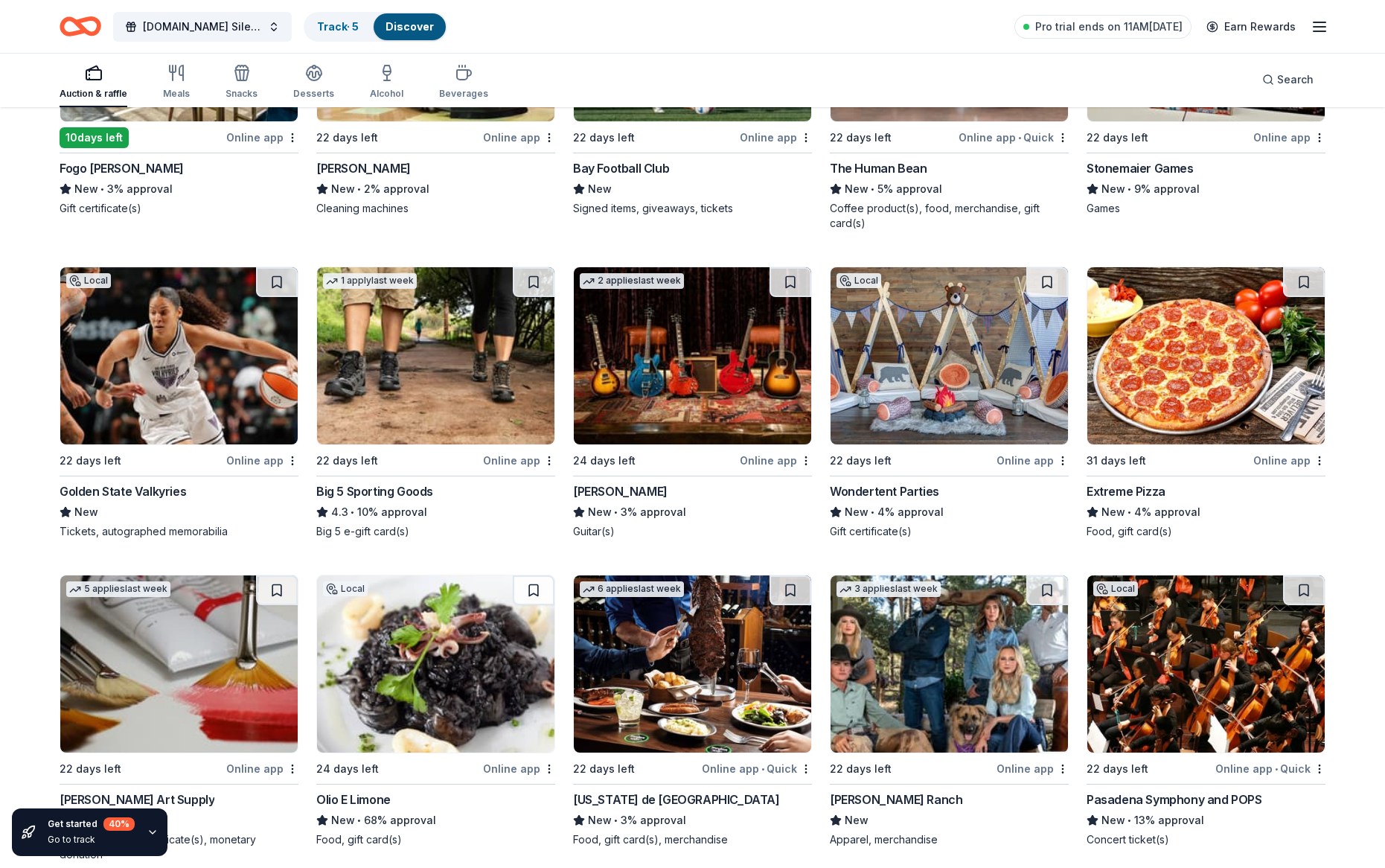
scroll to position [5826, 0]
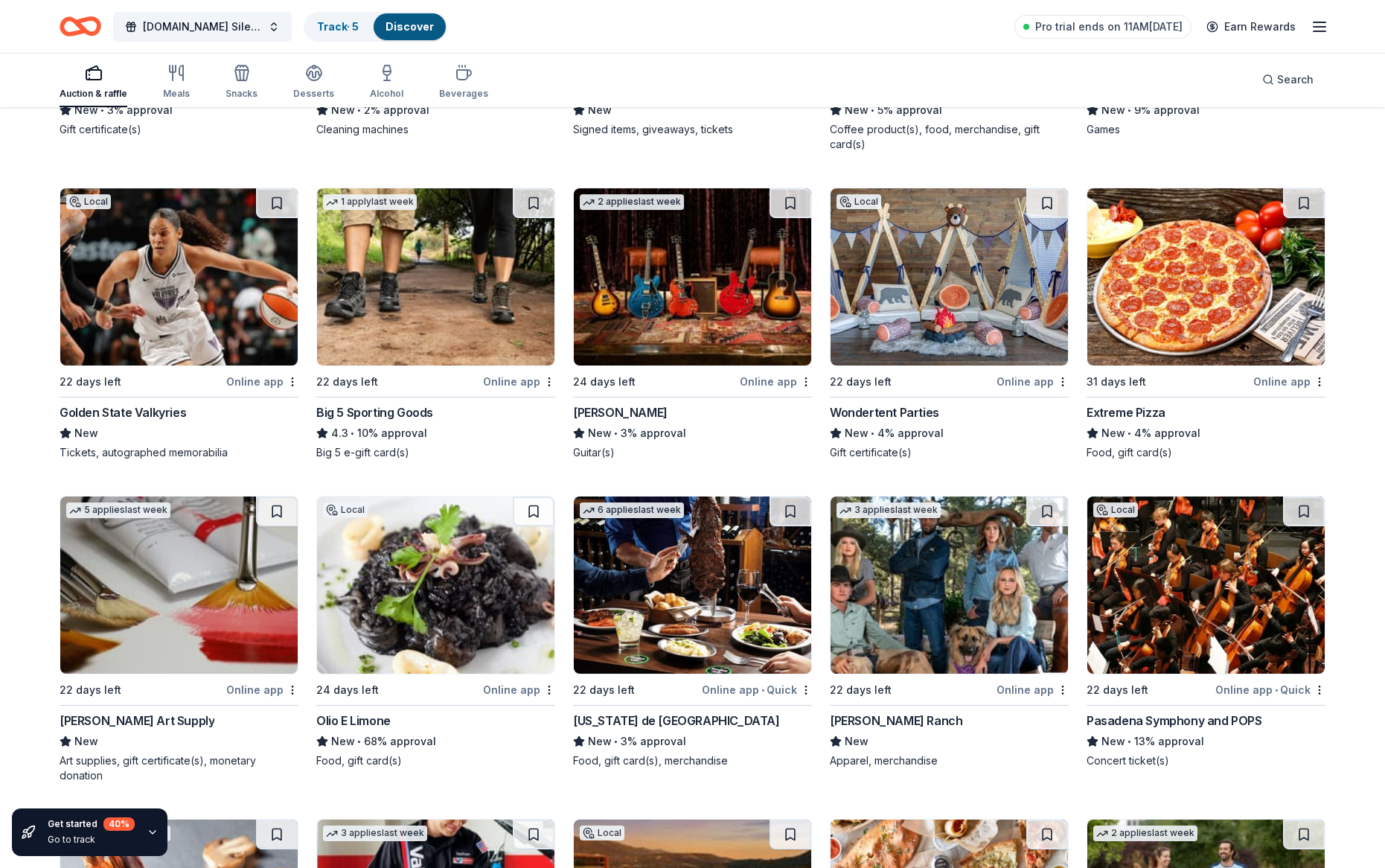
click at [674, 303] on img at bounding box center [692, 276] width 237 height 177
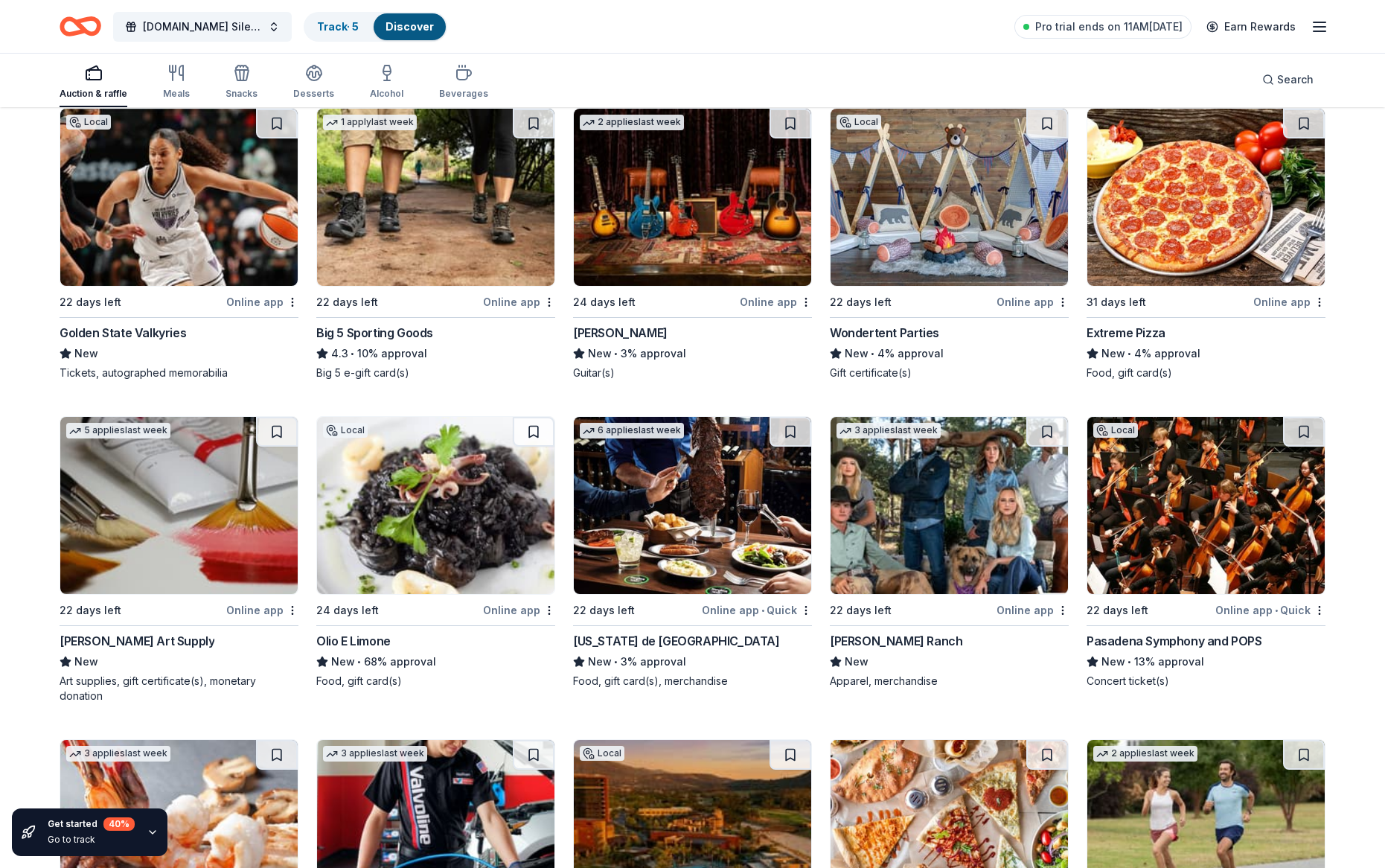
scroll to position [6147, 0]
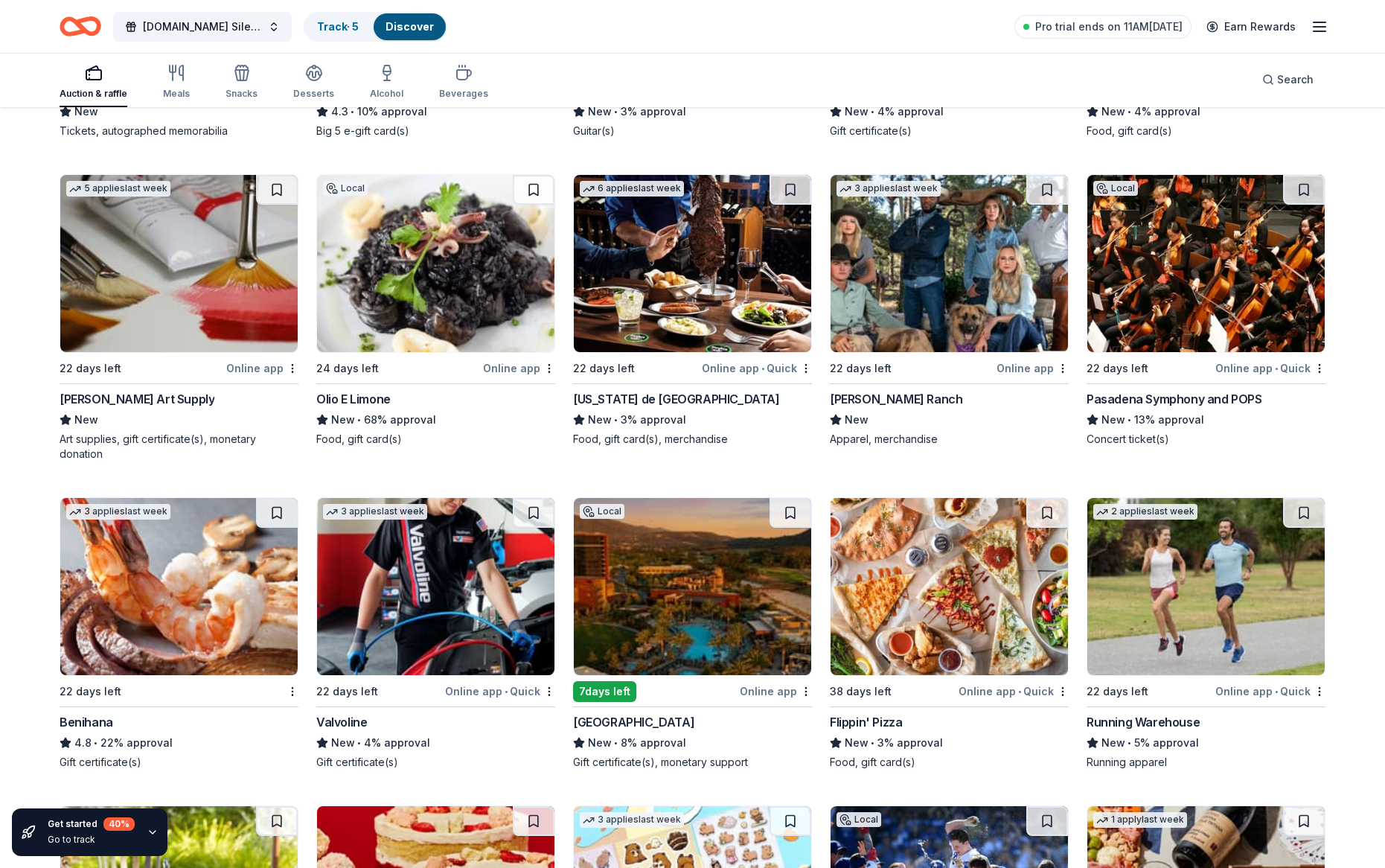
click at [1156, 284] on img at bounding box center [1206, 263] width 237 height 177
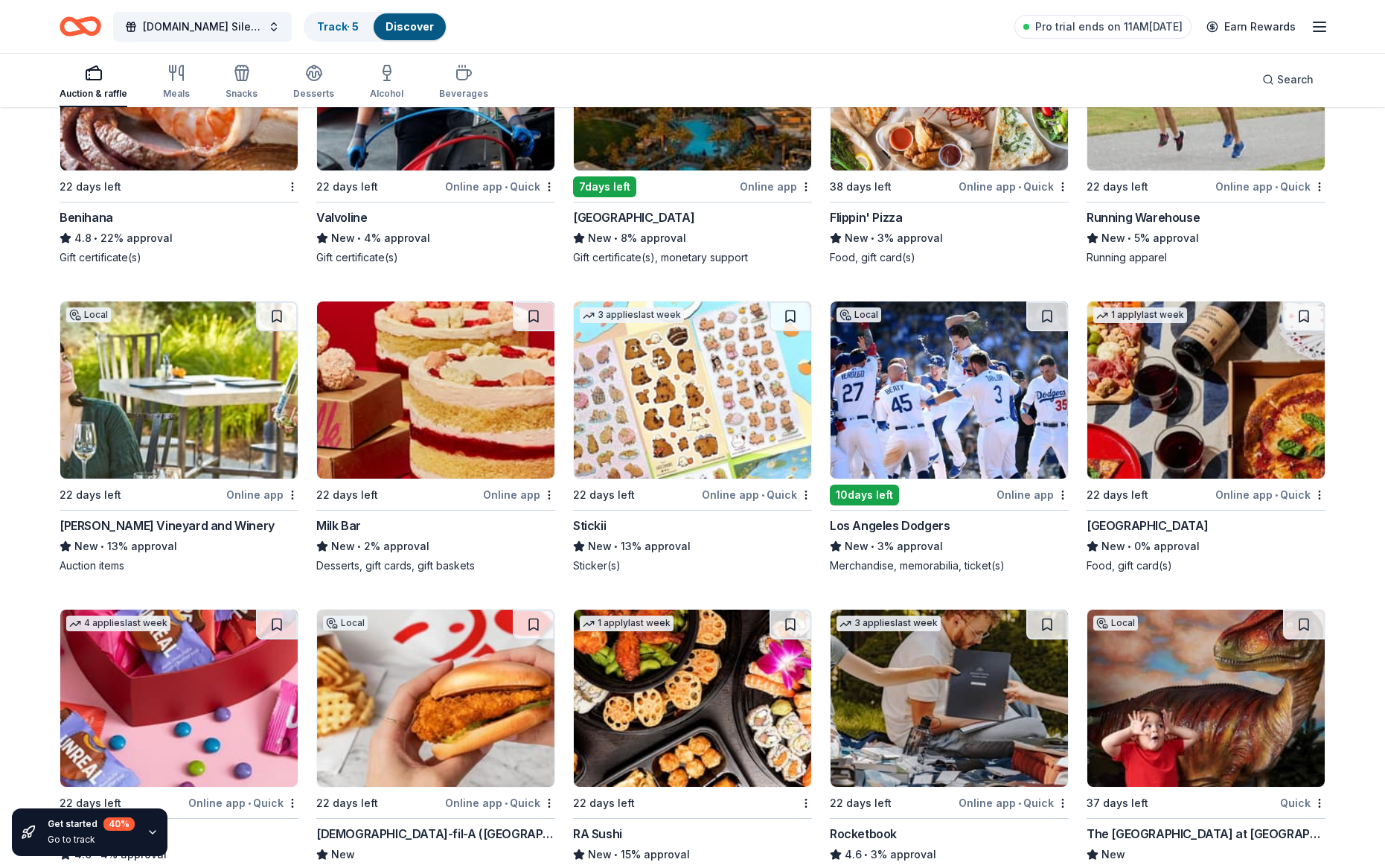
scroll to position [6768, 0]
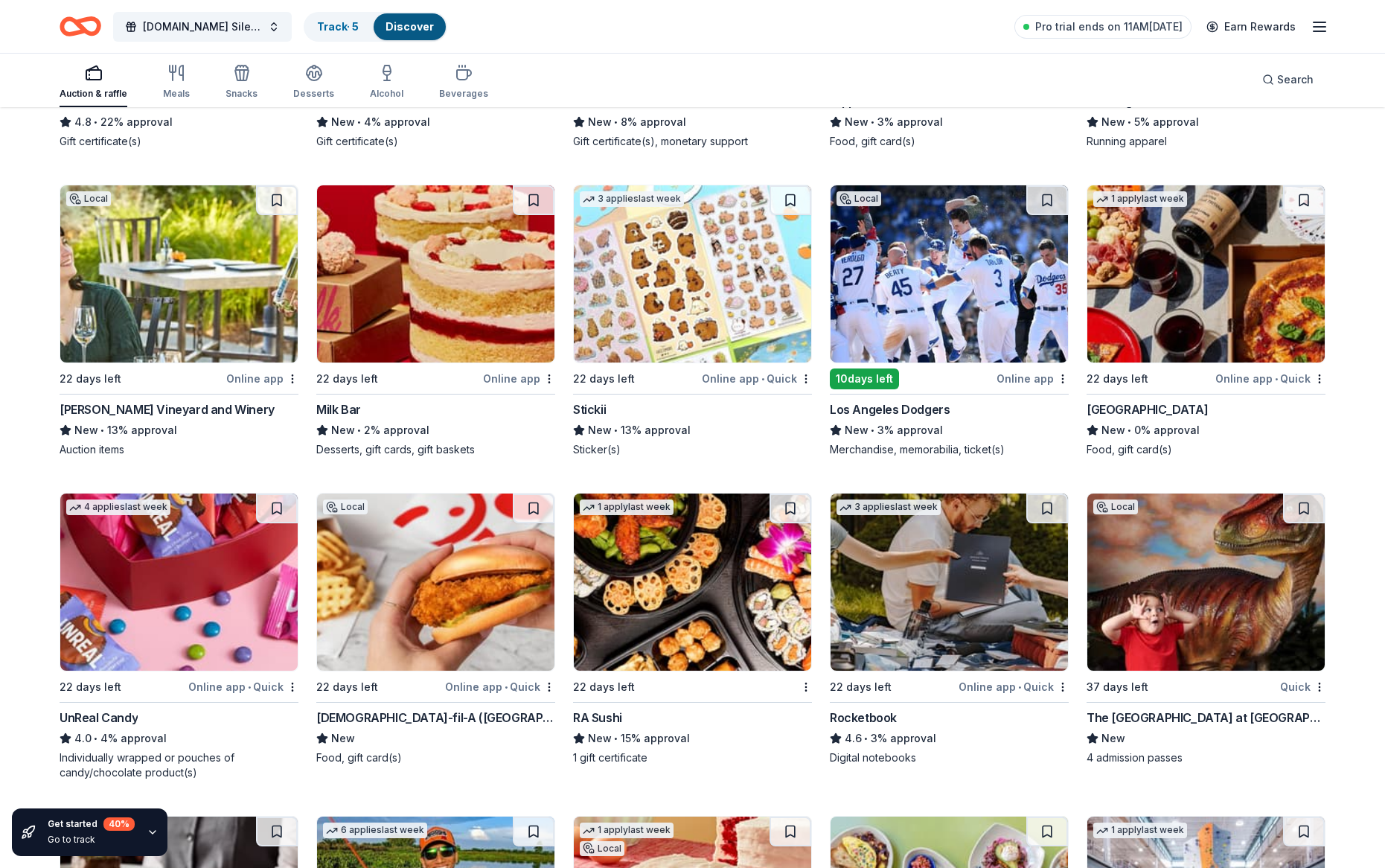
click at [1021, 587] on img at bounding box center [948, 581] width 237 height 177
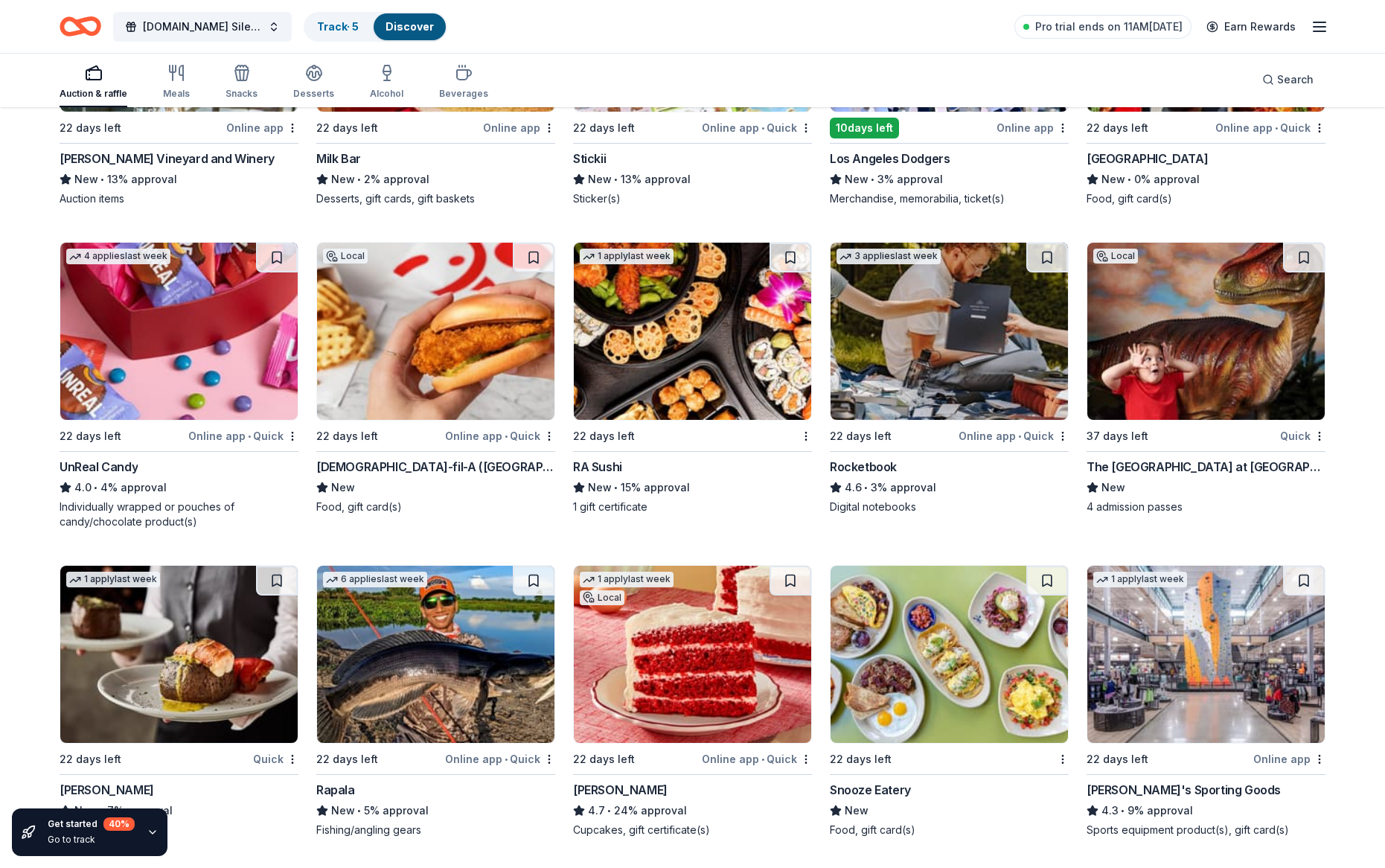
scroll to position [7102, 0]
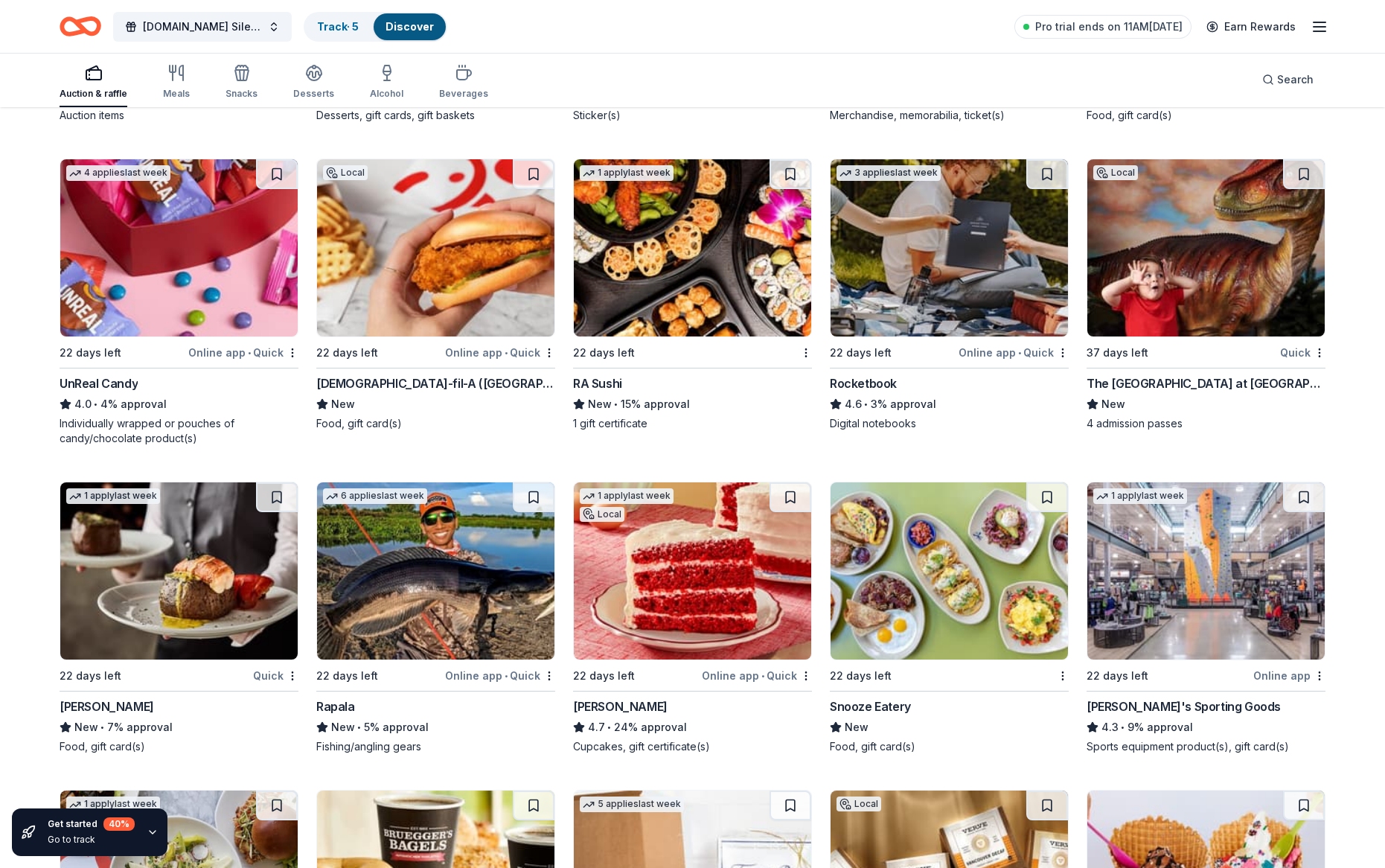
click at [235, 578] on img at bounding box center [178, 571] width 237 height 177
click at [423, 581] on img at bounding box center [435, 571] width 237 height 177
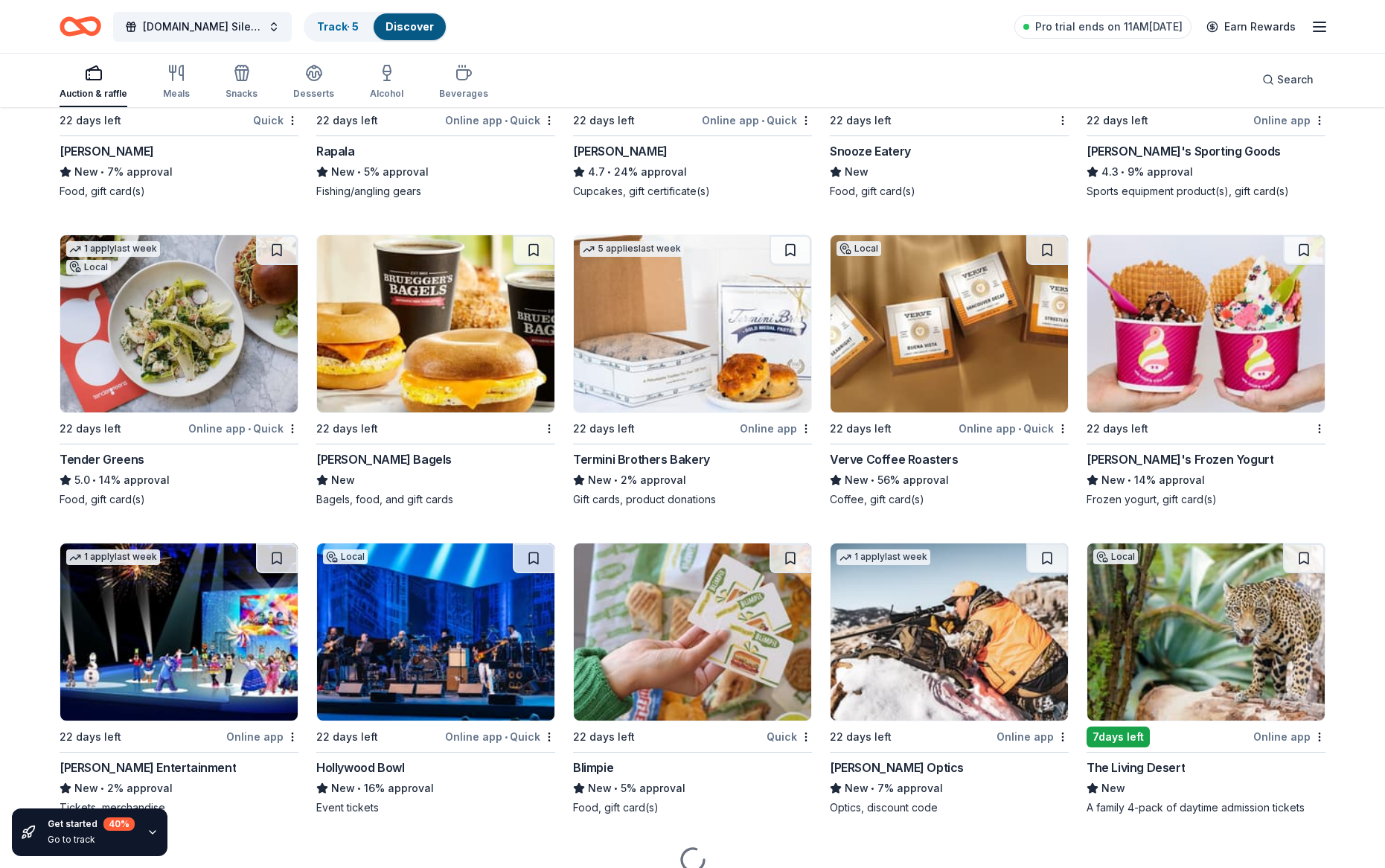
scroll to position [7724, 0]
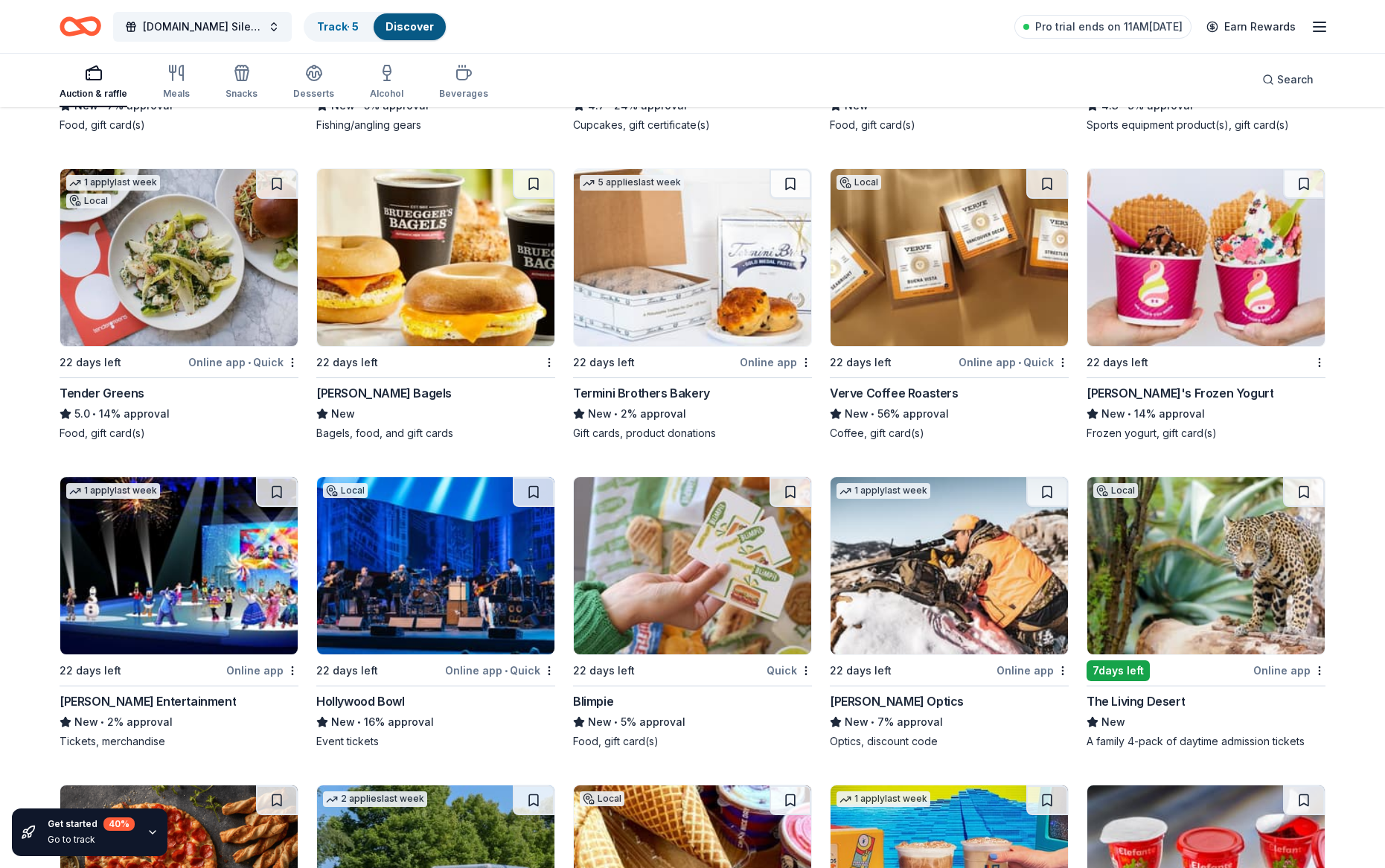
click at [202, 571] on img at bounding box center [178, 565] width 237 height 177
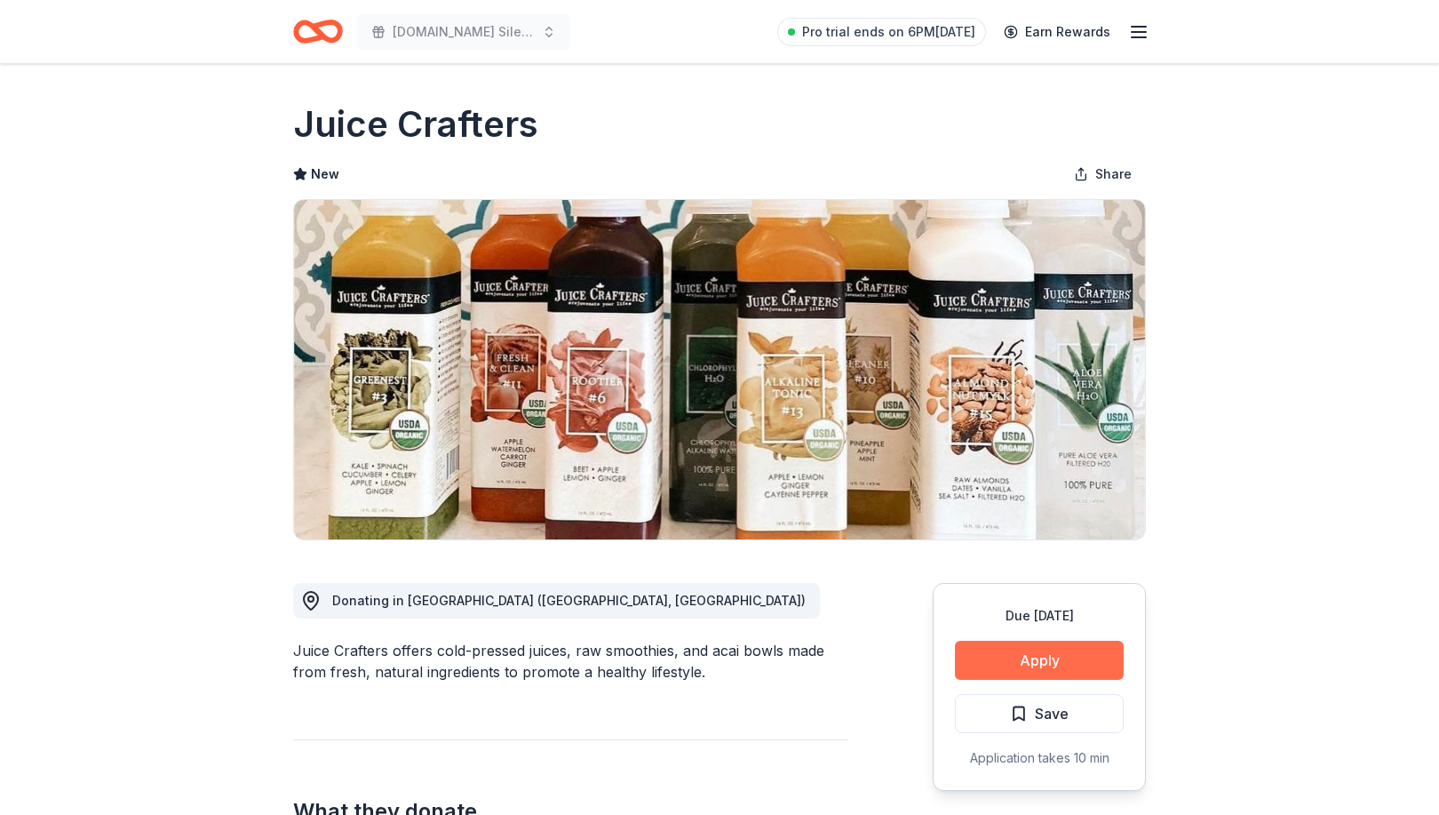
click at [1016, 672] on button "Apply" at bounding box center [1039, 659] width 169 height 39
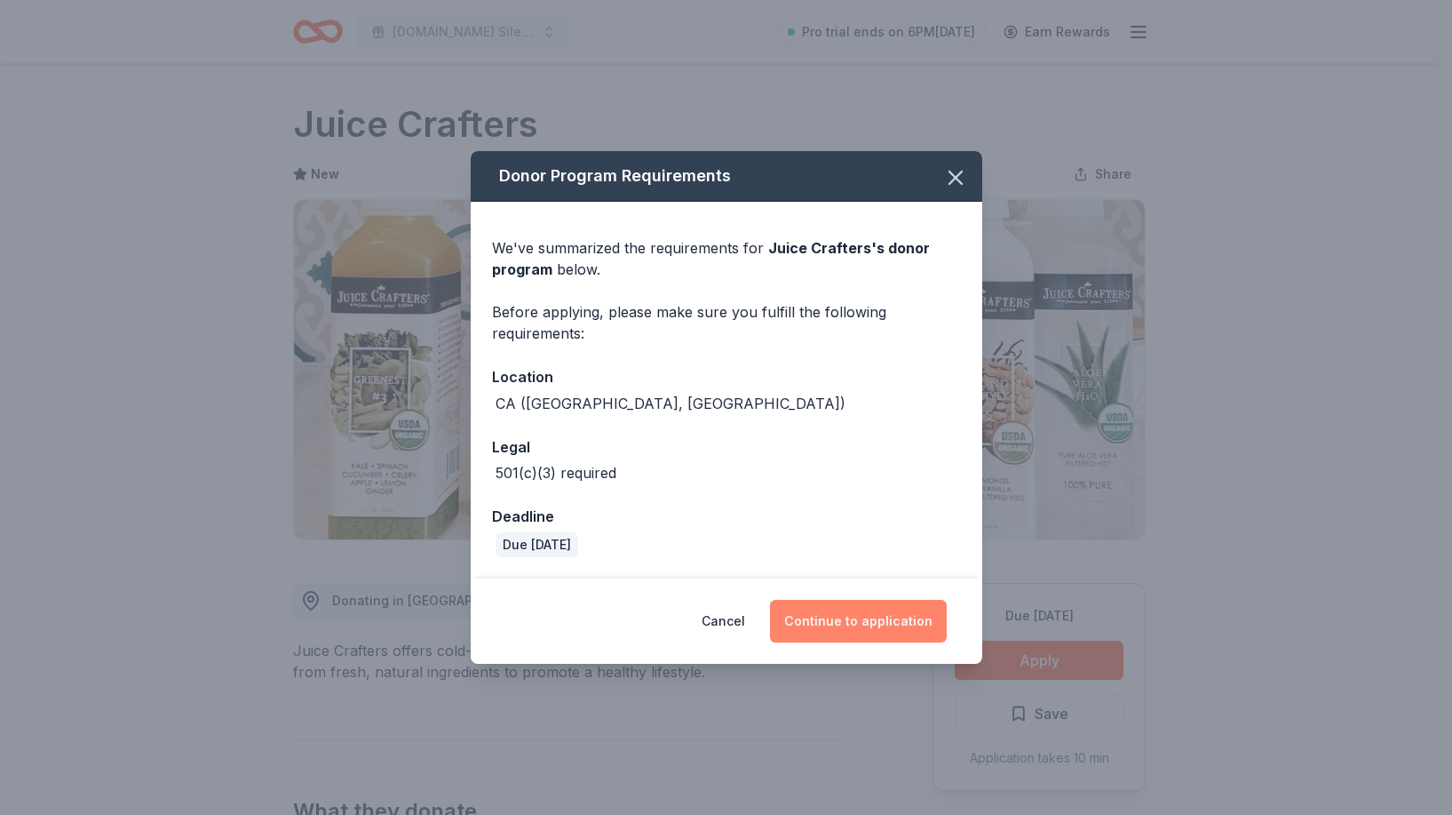
click at [834, 624] on button "Continue to application" at bounding box center [858, 621] width 177 height 43
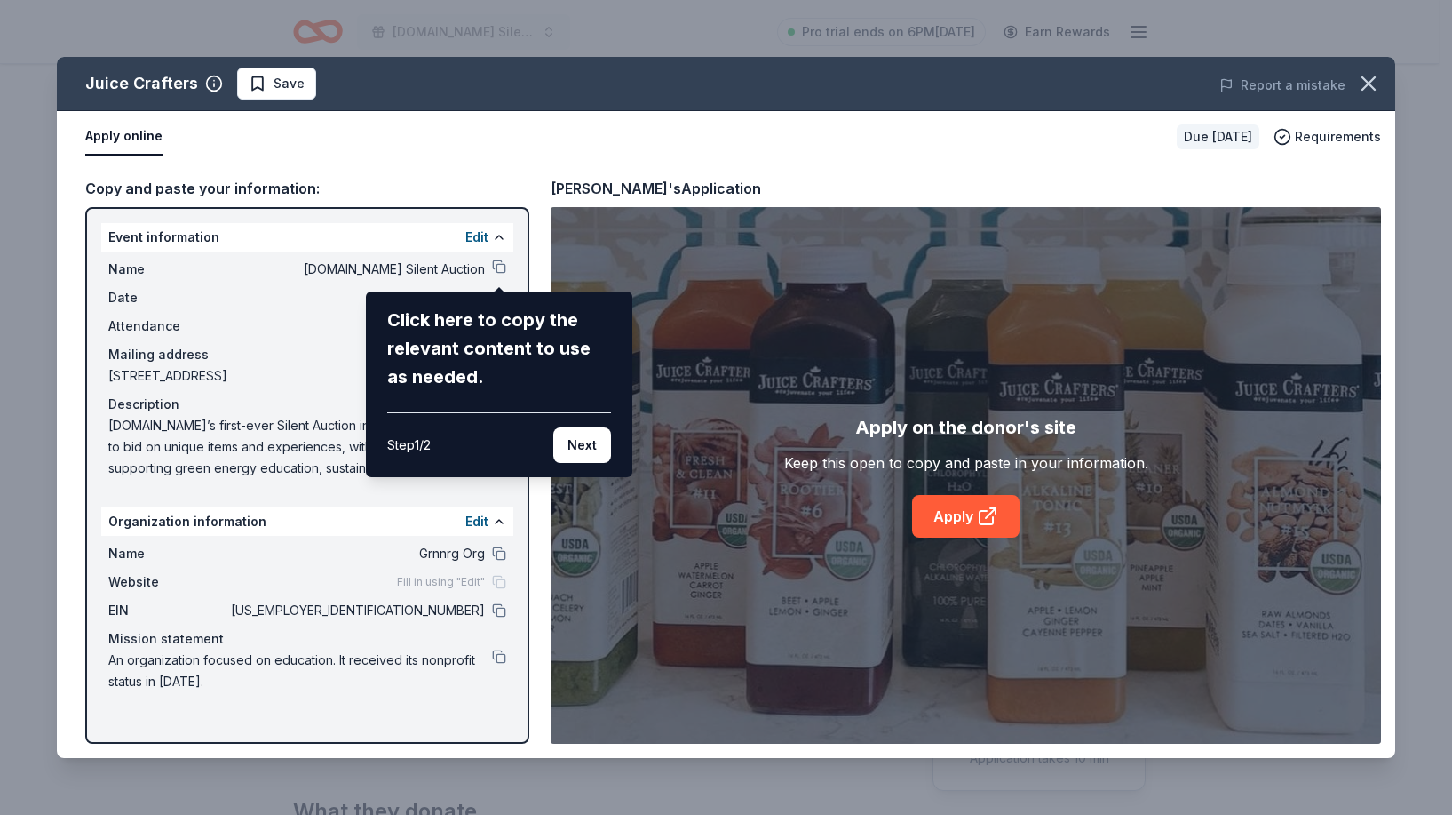
click at [995, 521] on div "Juice Crafters Save Report a mistake Apply online Due in 31 days Requirements C…" at bounding box center [726, 407] width 1339 height 701
click at [601, 457] on button "Next" at bounding box center [582, 445] width 58 height 36
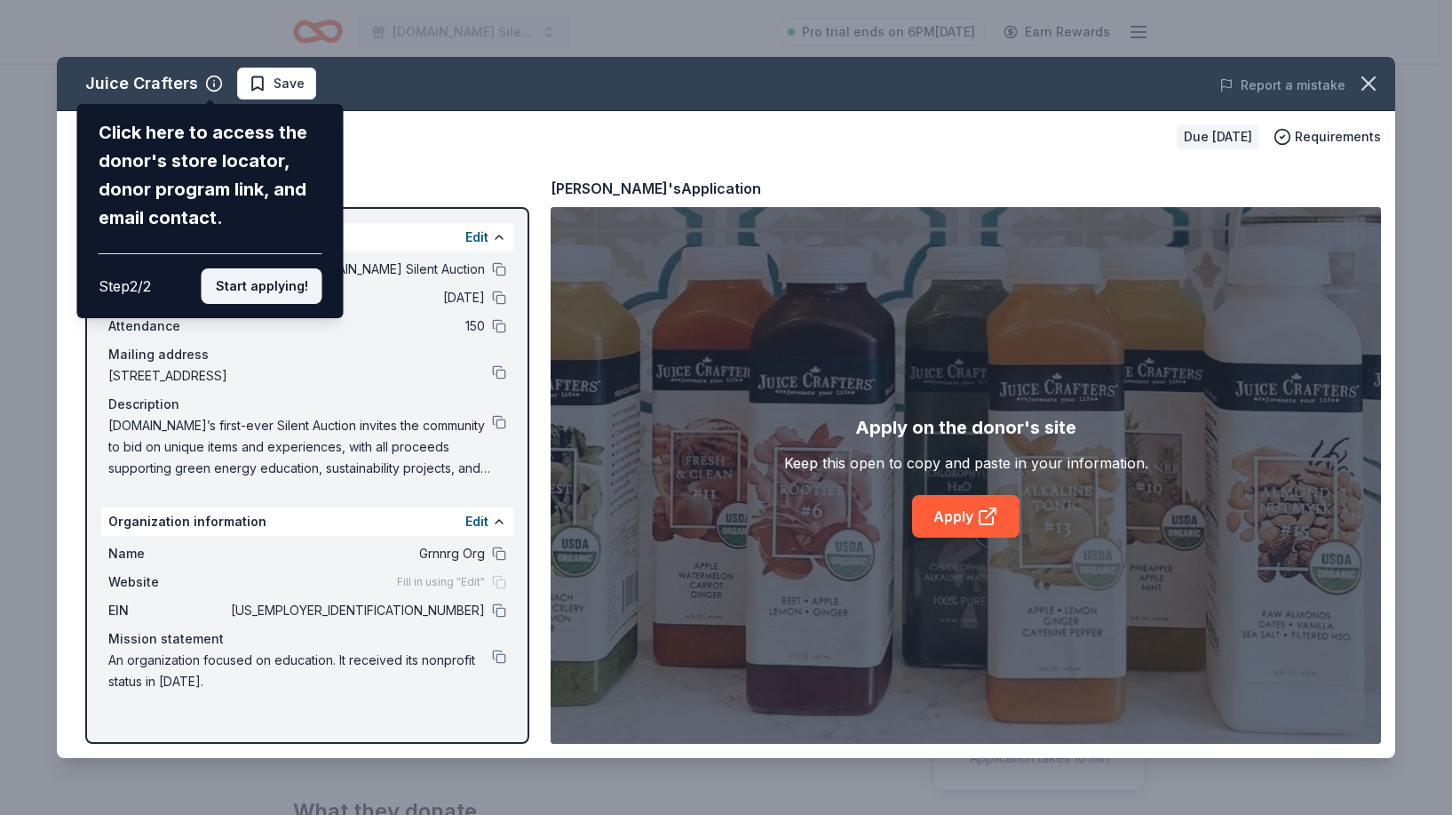
click at [273, 268] on button "Start applying!" at bounding box center [262, 286] width 121 height 36
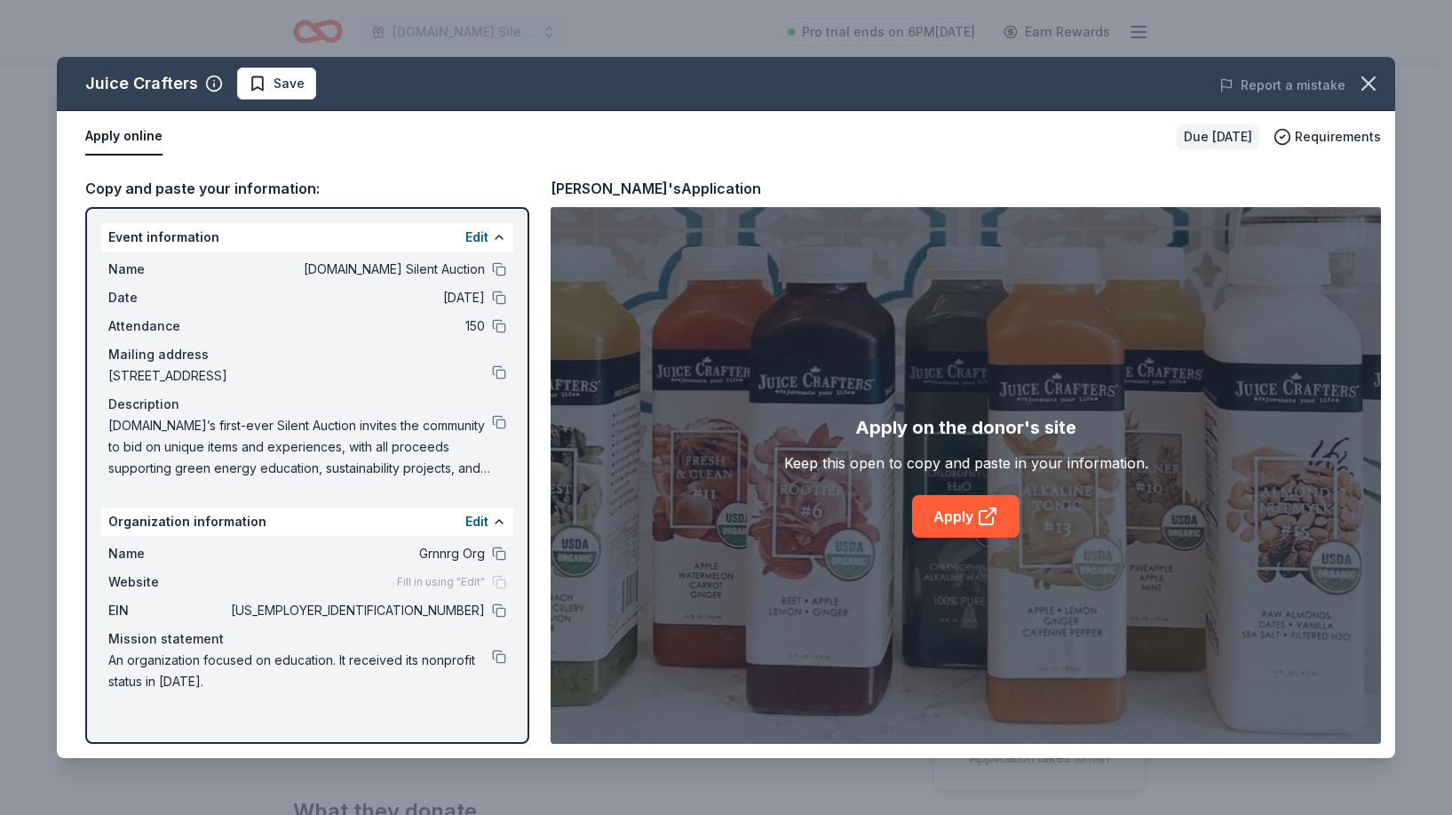
click at [982, 510] on div "Juice Crafters Save Report a mistake Apply online Due in 31 days Requirements C…" at bounding box center [726, 407] width 1339 height 701
click at [1025, 514] on div "Juice Crafters Save Report a mistake Apply online Due in 31 days Requirements C…" at bounding box center [726, 407] width 1339 height 701
click at [986, 518] on icon at bounding box center [991, 513] width 10 height 10
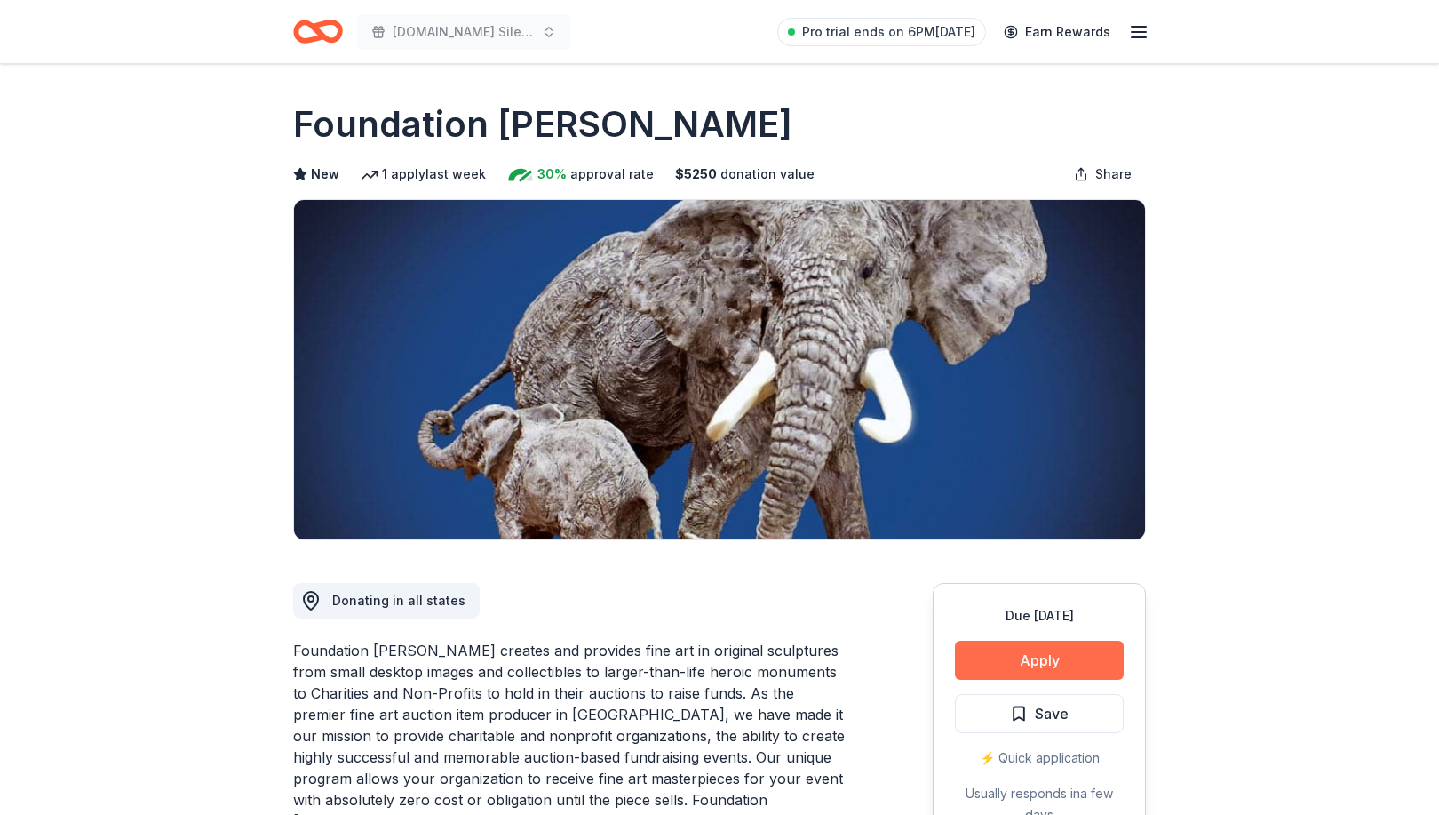
click at [1055, 663] on button "Apply" at bounding box center [1039, 659] width 169 height 39
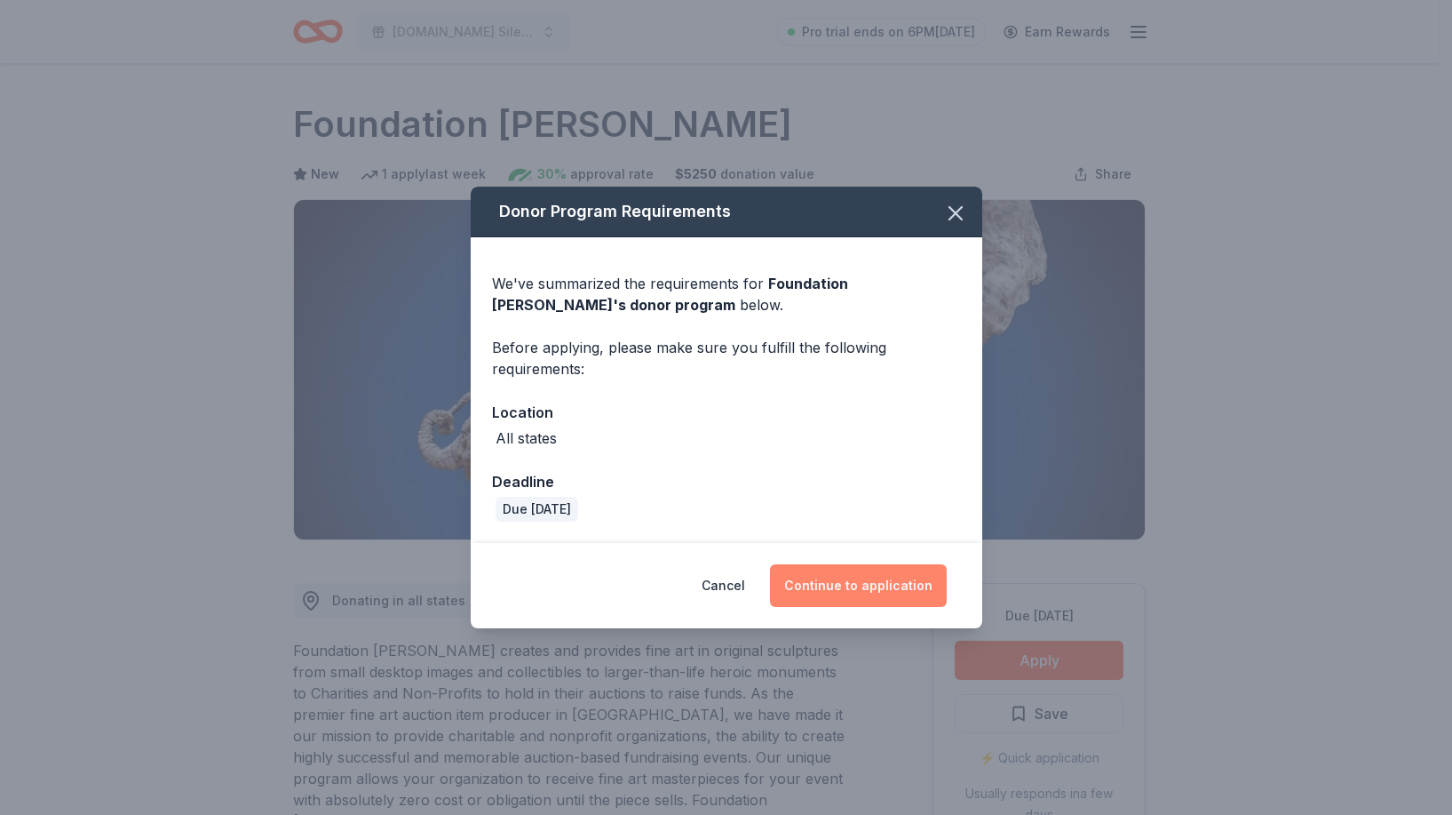
click at [918, 591] on button "Continue to application" at bounding box center [858, 585] width 177 height 43
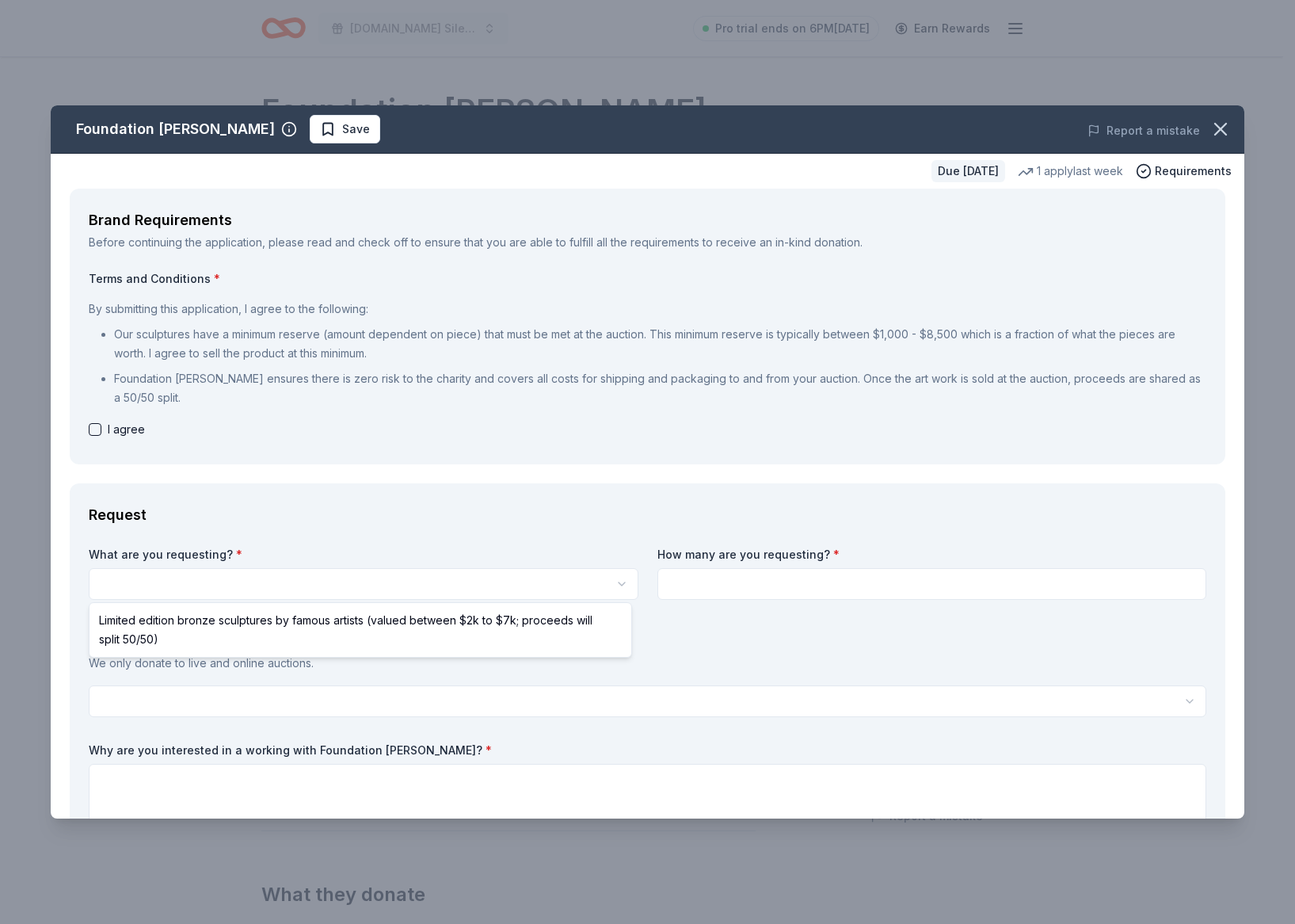
click at [582, 593] on html "GRNNRG.org Silent Auction Pro trial ends on 6PM, 10/16 Earn Rewards Due in 24 d…" at bounding box center [648, 462] width 1295 height 924
select select "Limited edition bronze sculptures by famous artists (valued between $2k to $7k;…"
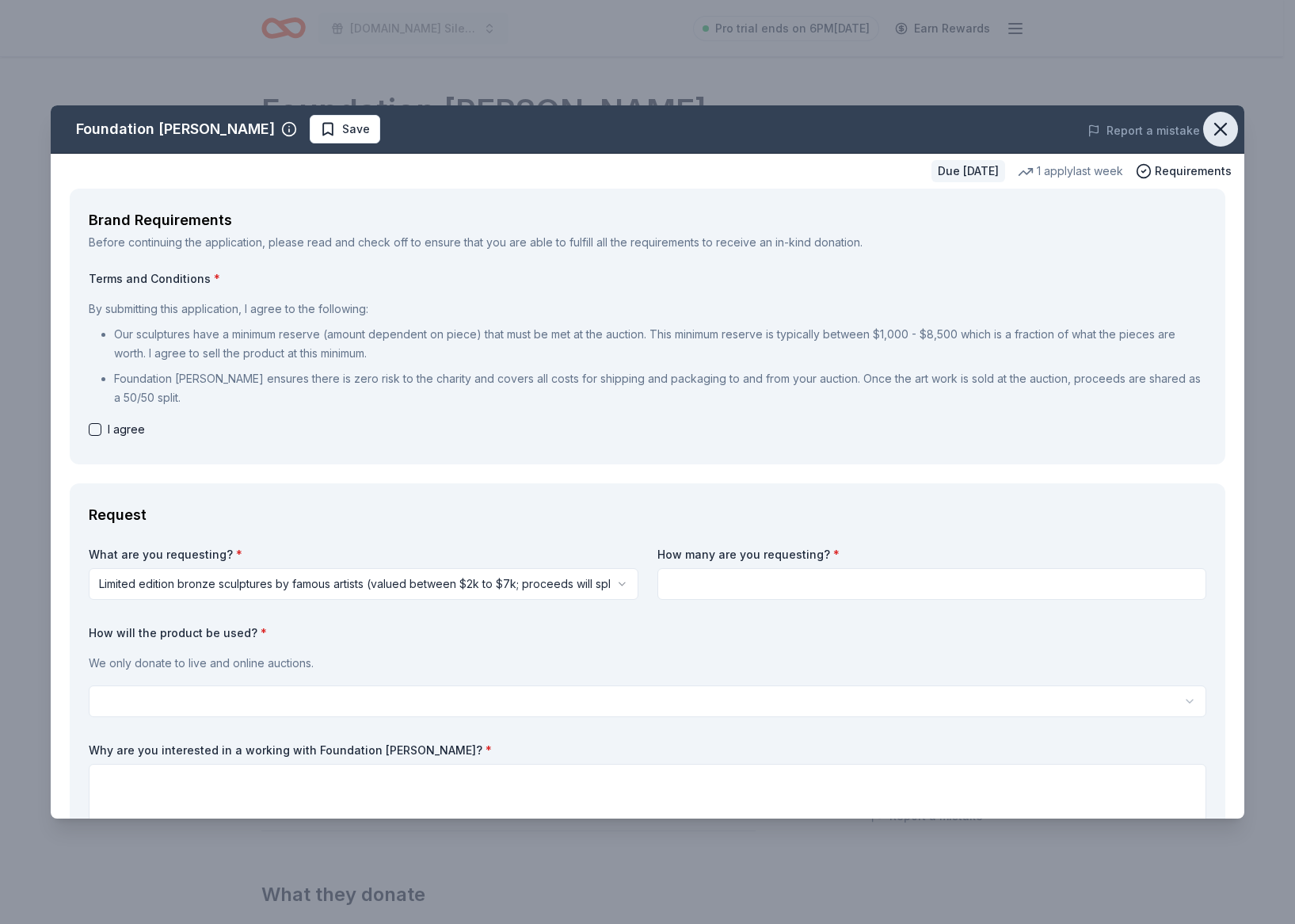
click at [1209, 129] on icon "button" at bounding box center [1220, 128] width 22 height 22
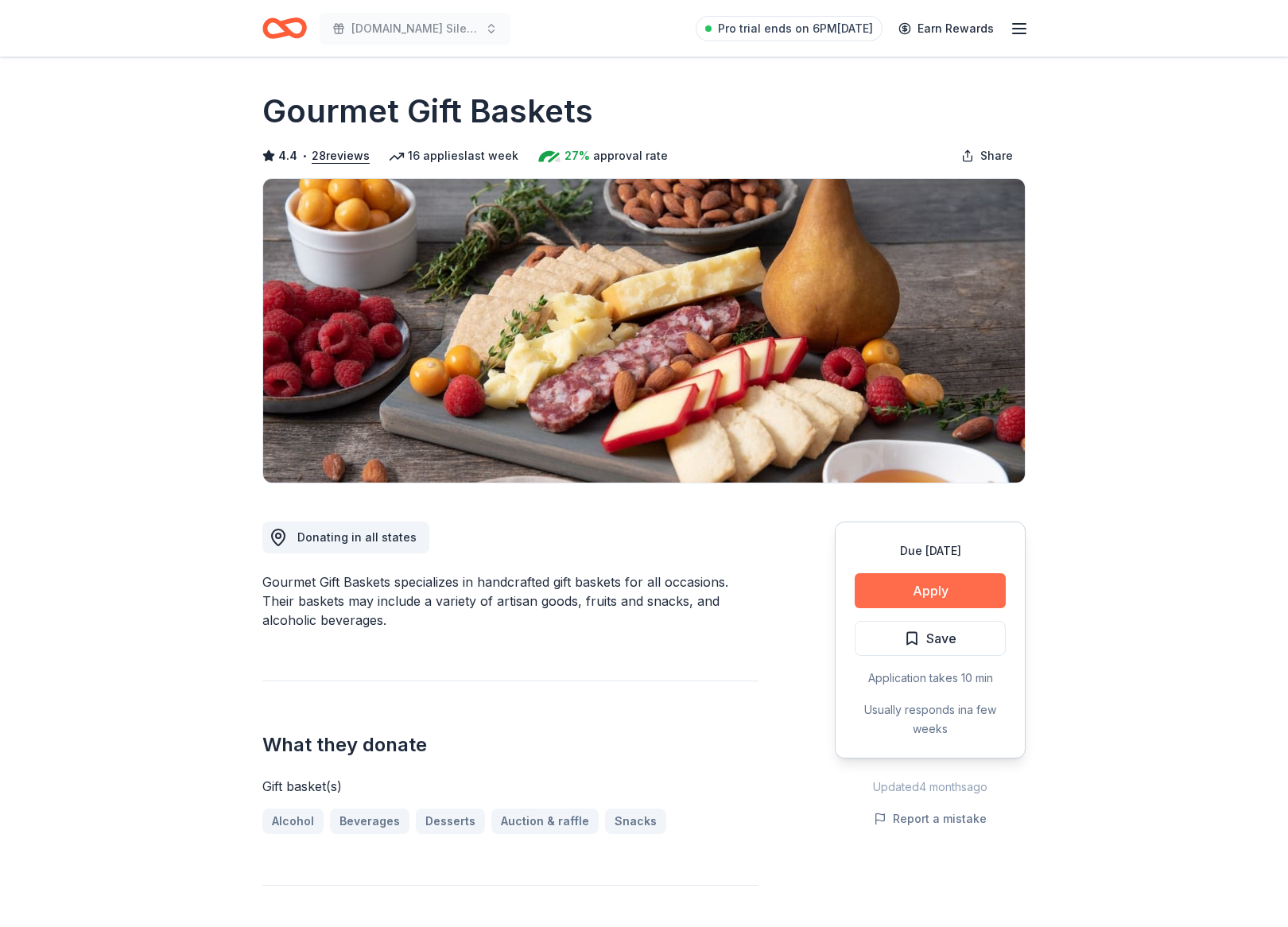
click at [910, 580] on button "Apply" at bounding box center [930, 590] width 151 height 35
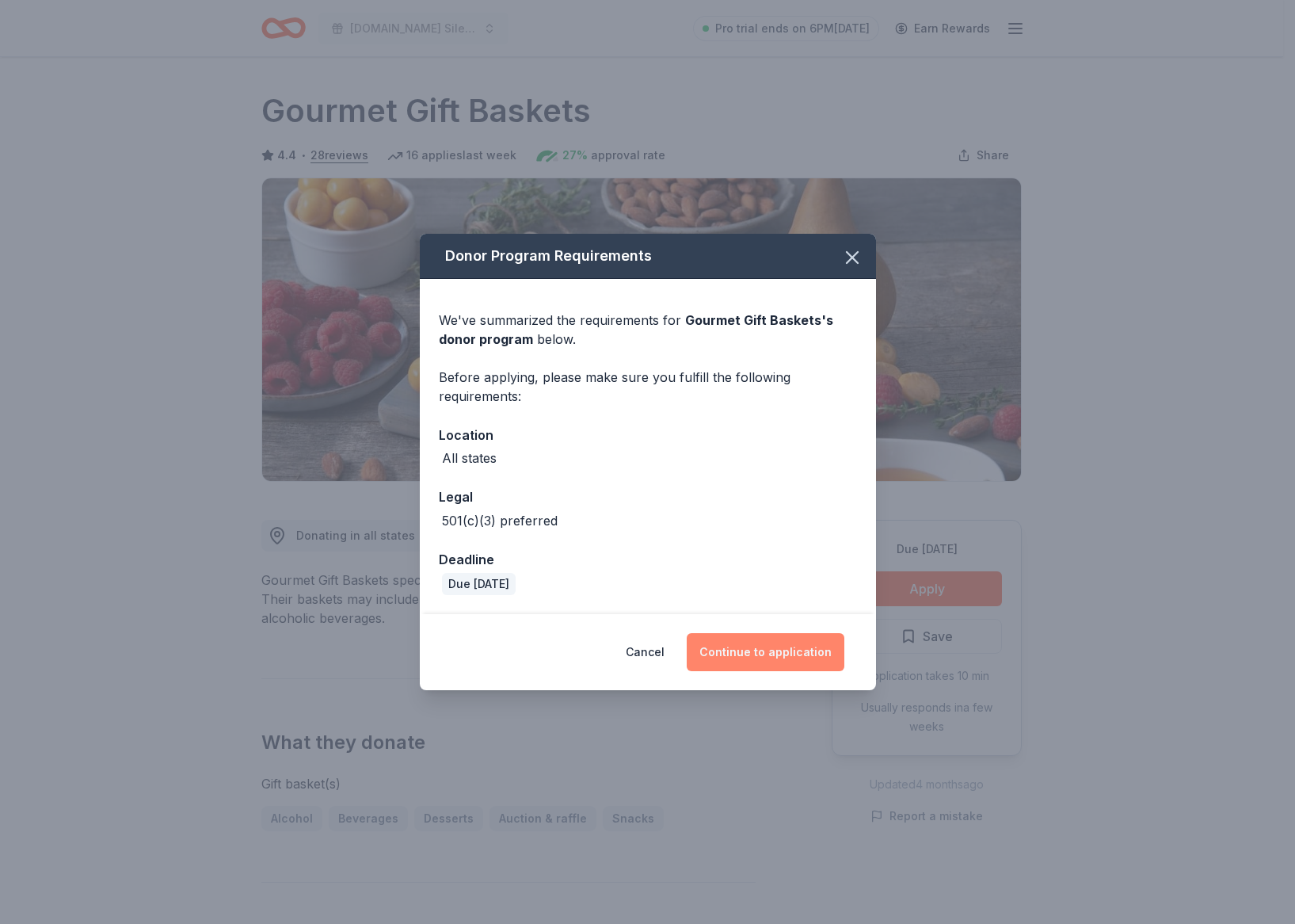
click at [740, 651] on button "Continue to application" at bounding box center [765, 652] width 158 height 38
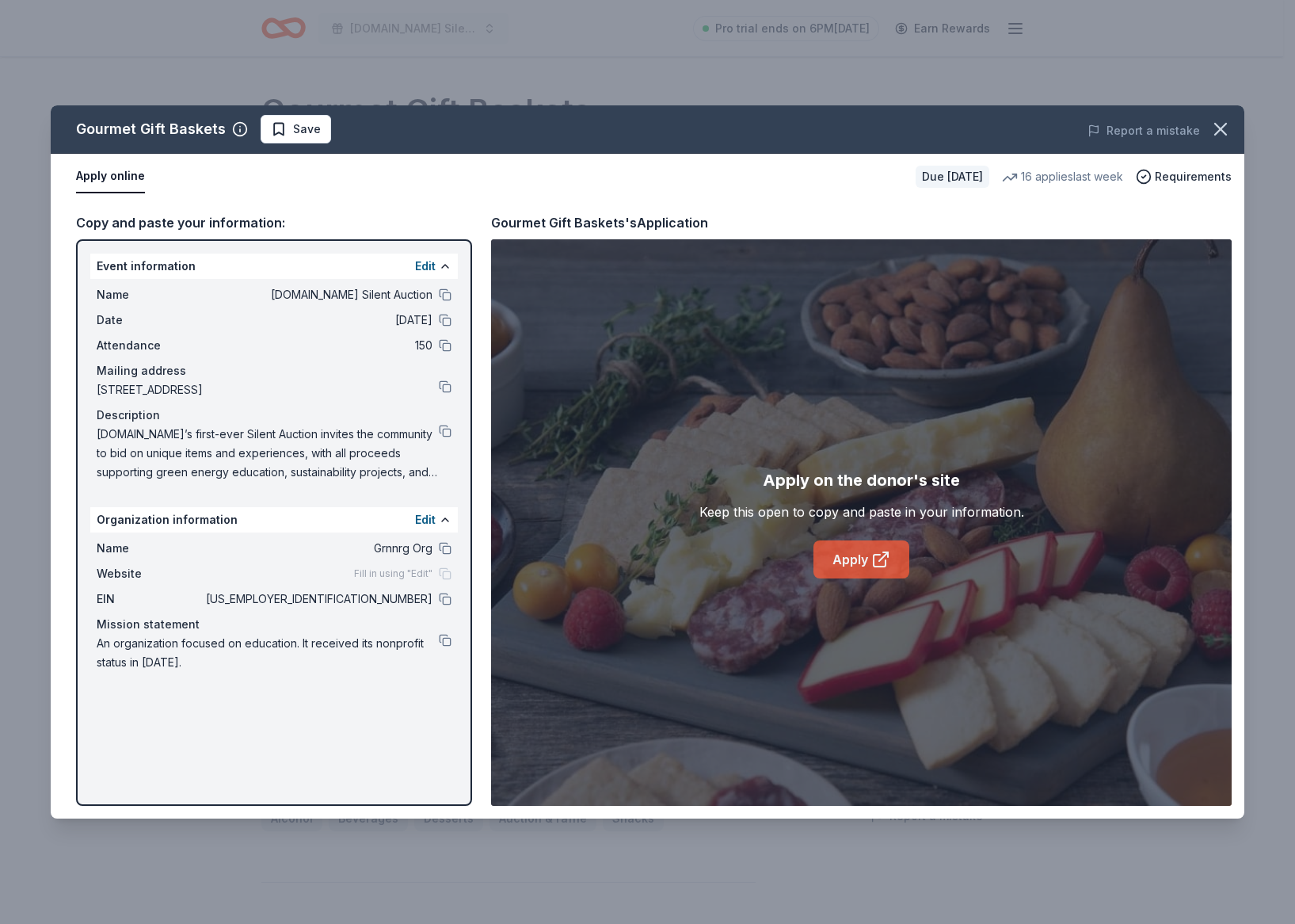
click at [848, 570] on link "Apply" at bounding box center [861, 559] width 95 height 38
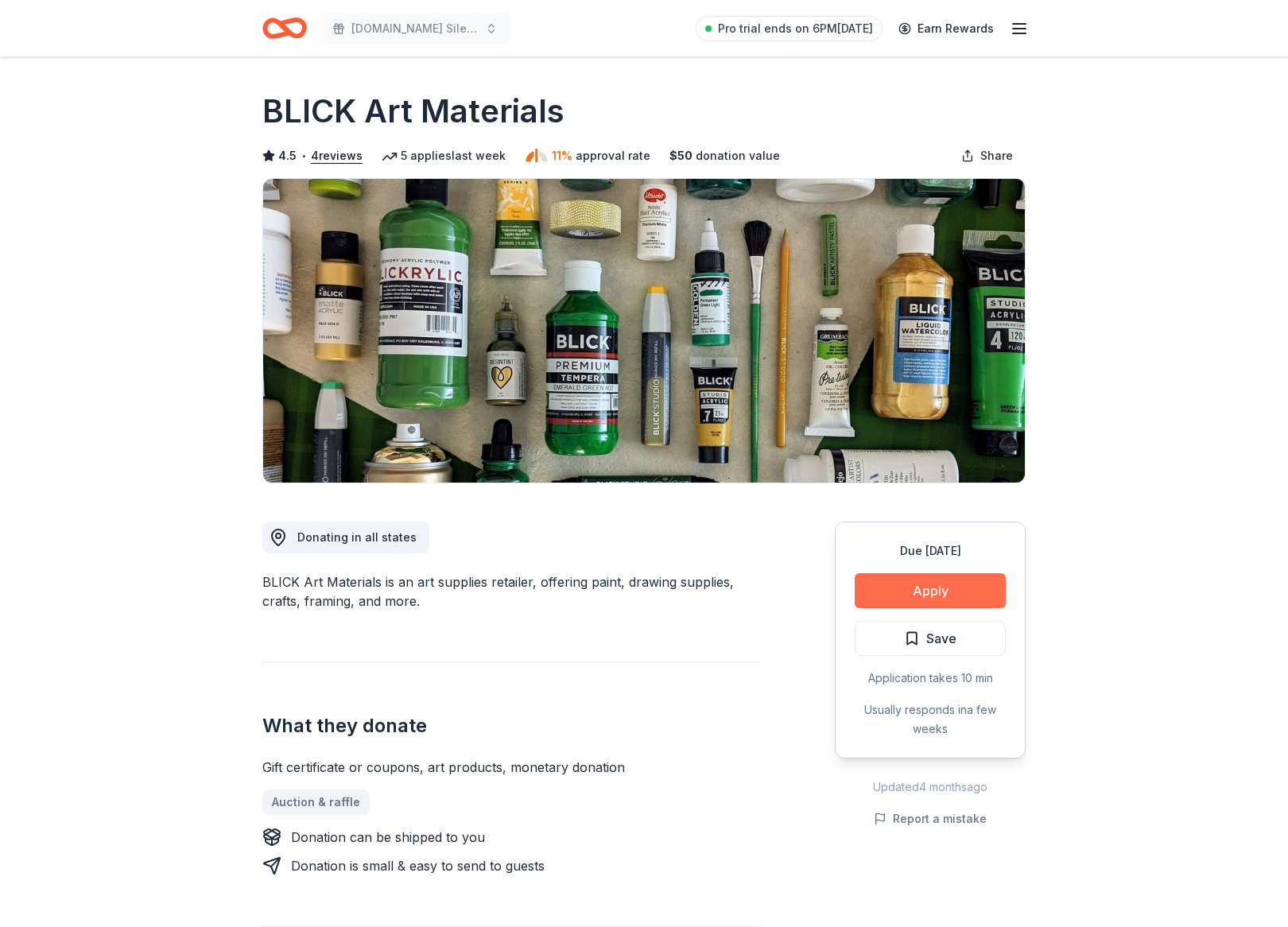
click at [877, 591] on button "Apply" at bounding box center [930, 590] width 151 height 35
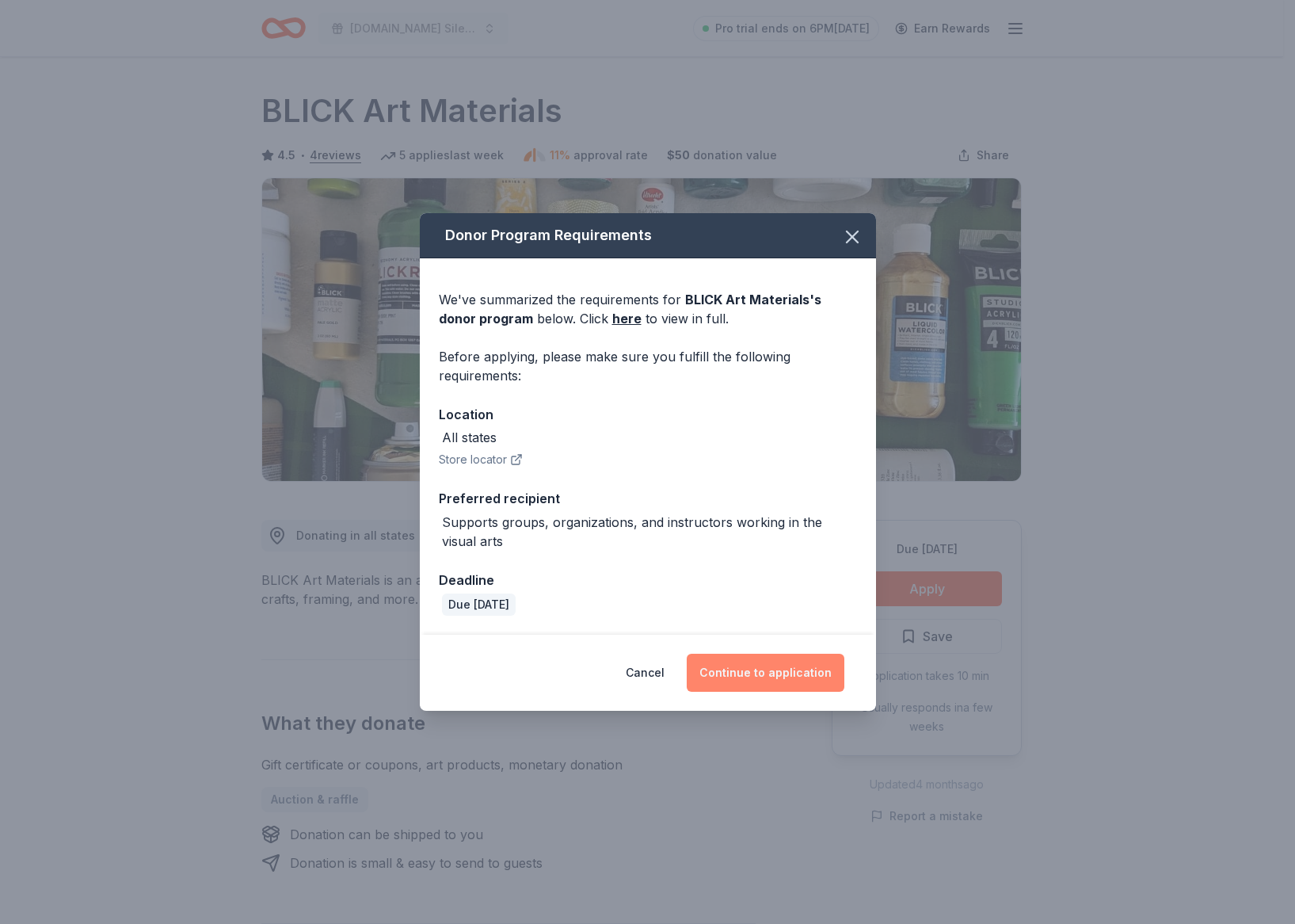
click at [753, 668] on button "Continue to application" at bounding box center [765, 672] width 158 height 38
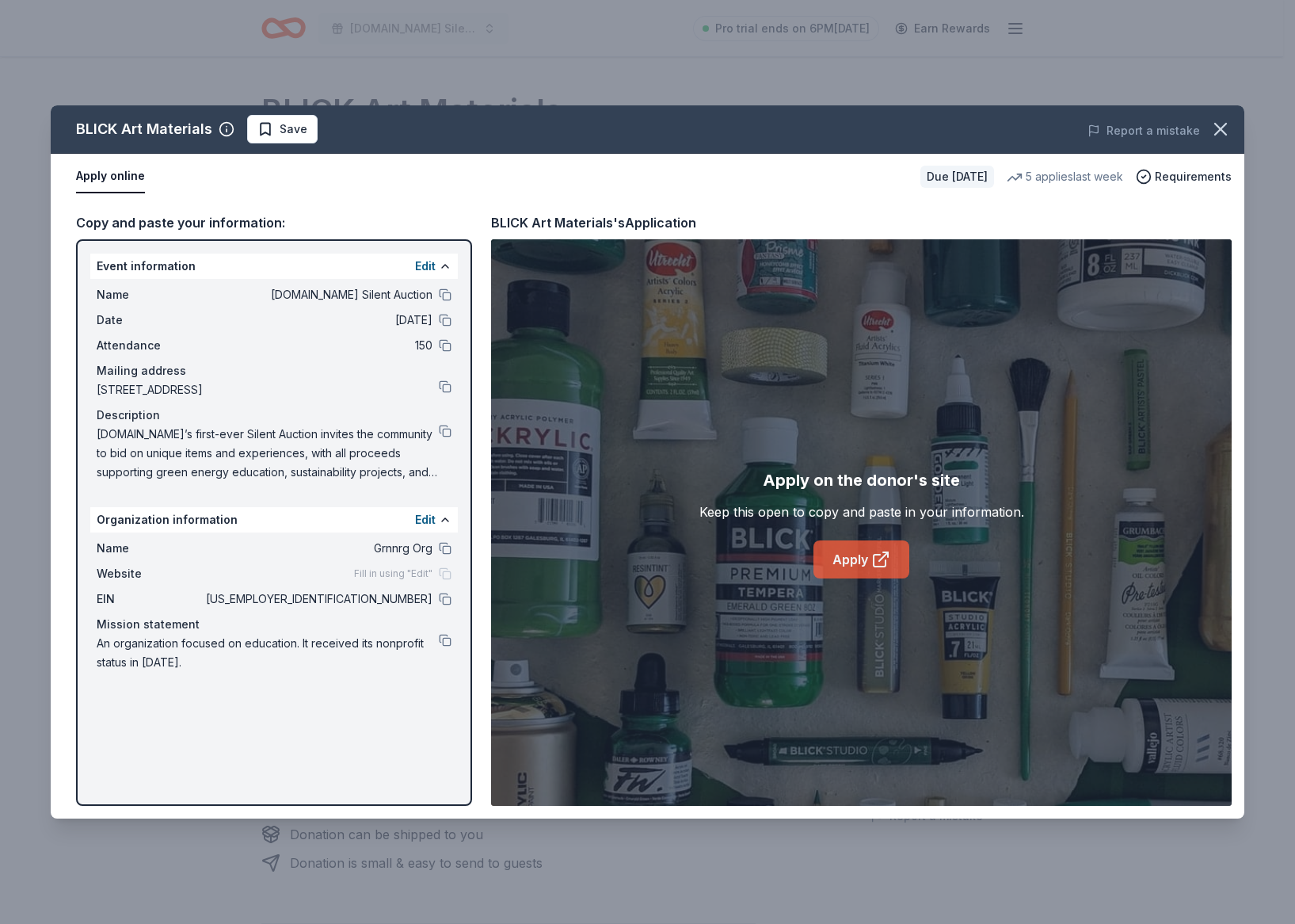
click at [891, 566] on link "Apply" at bounding box center [861, 559] width 95 height 38
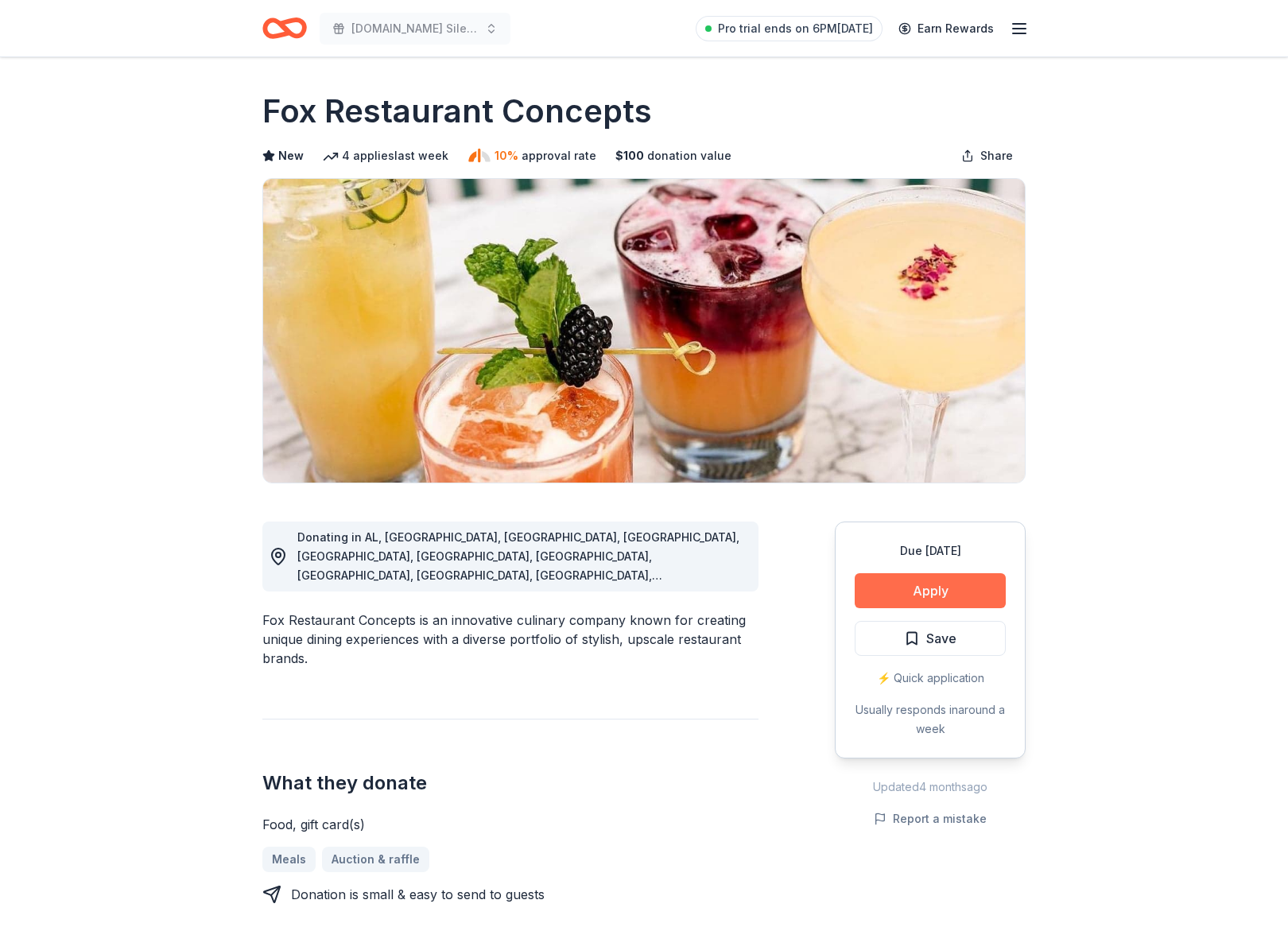
click at [960, 588] on button "Apply" at bounding box center [930, 590] width 151 height 35
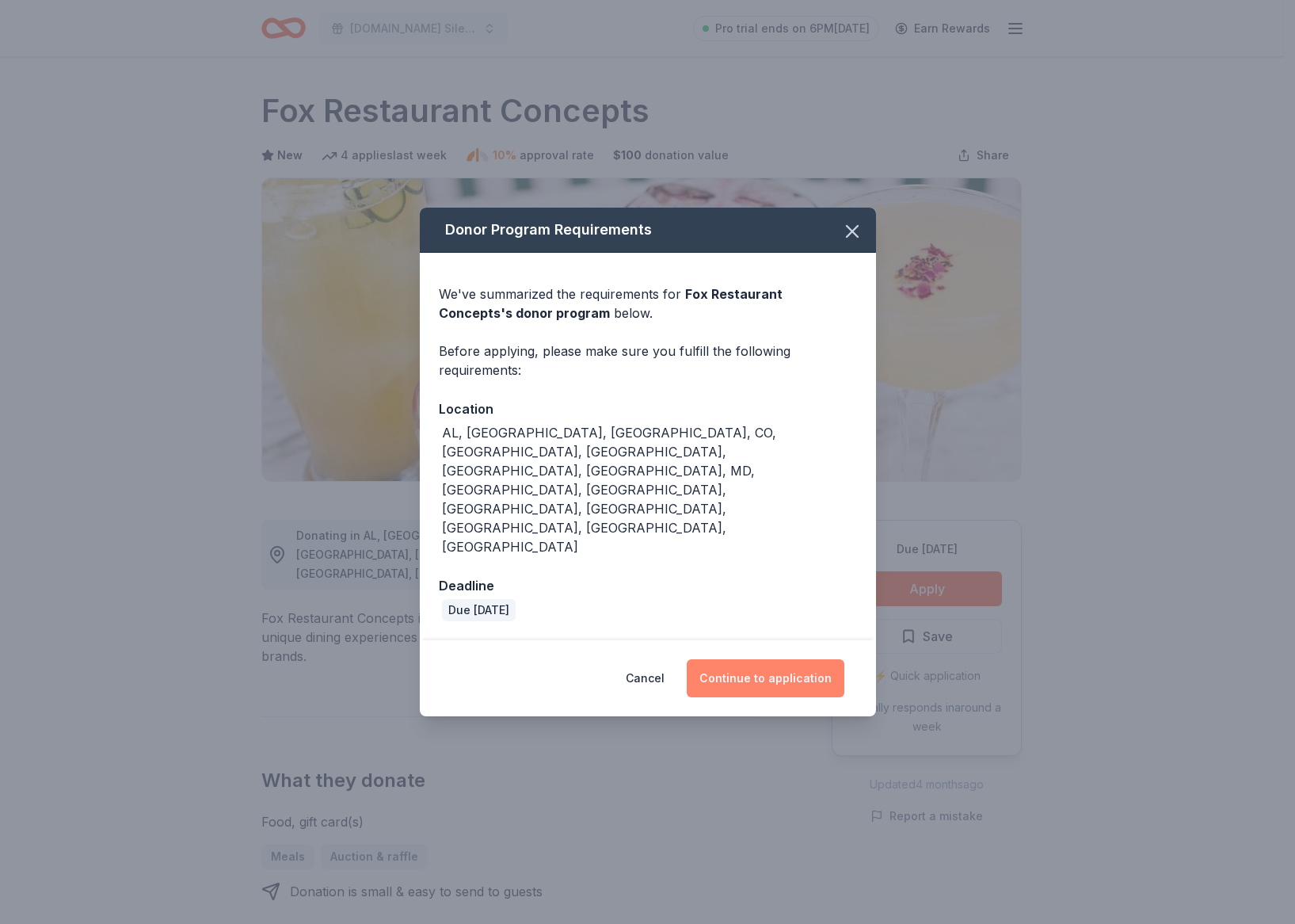
click at [800, 659] on button "Continue to application" at bounding box center [765, 678] width 158 height 38
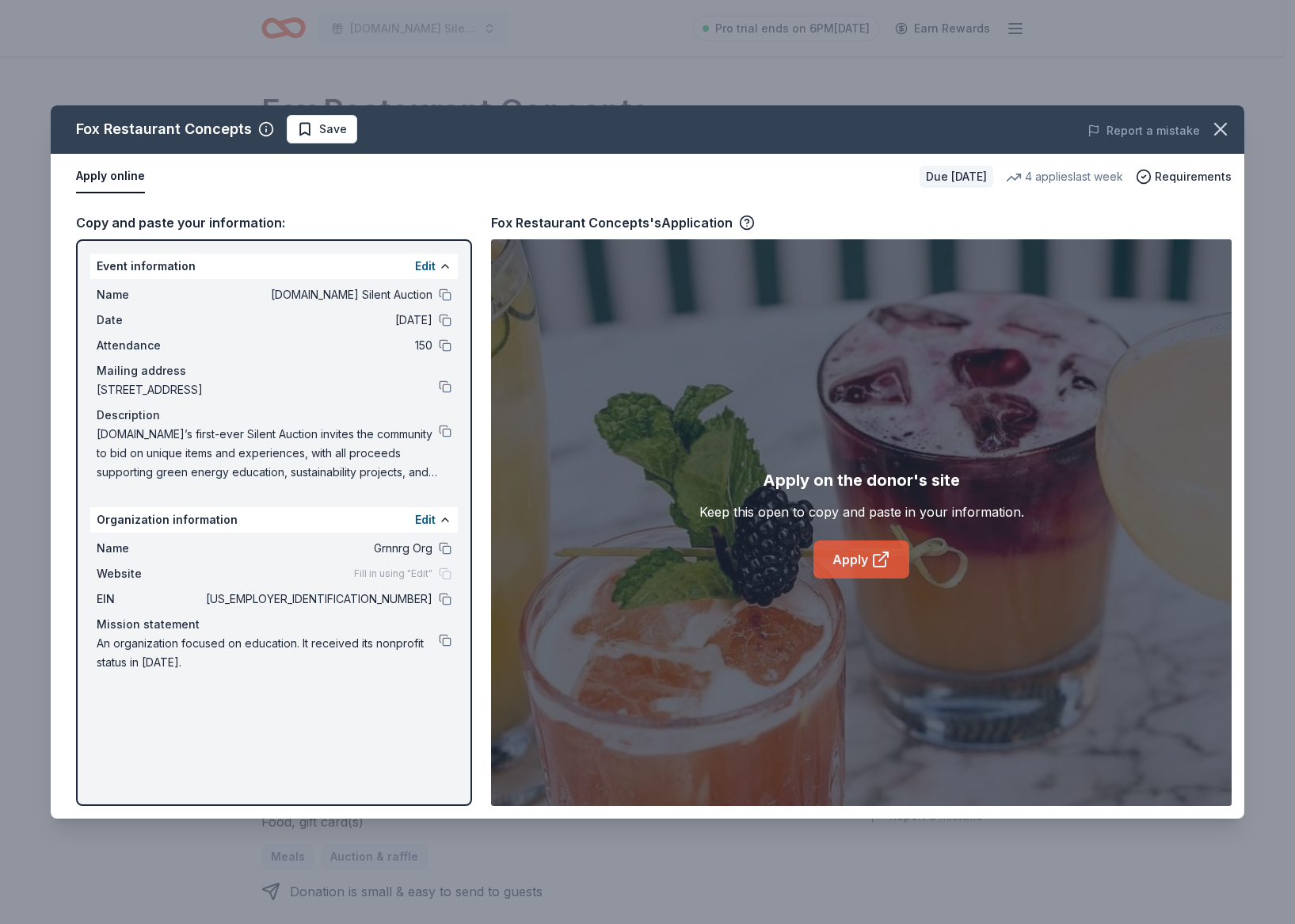
click at [883, 557] on icon at bounding box center [884, 557] width 9 height 9
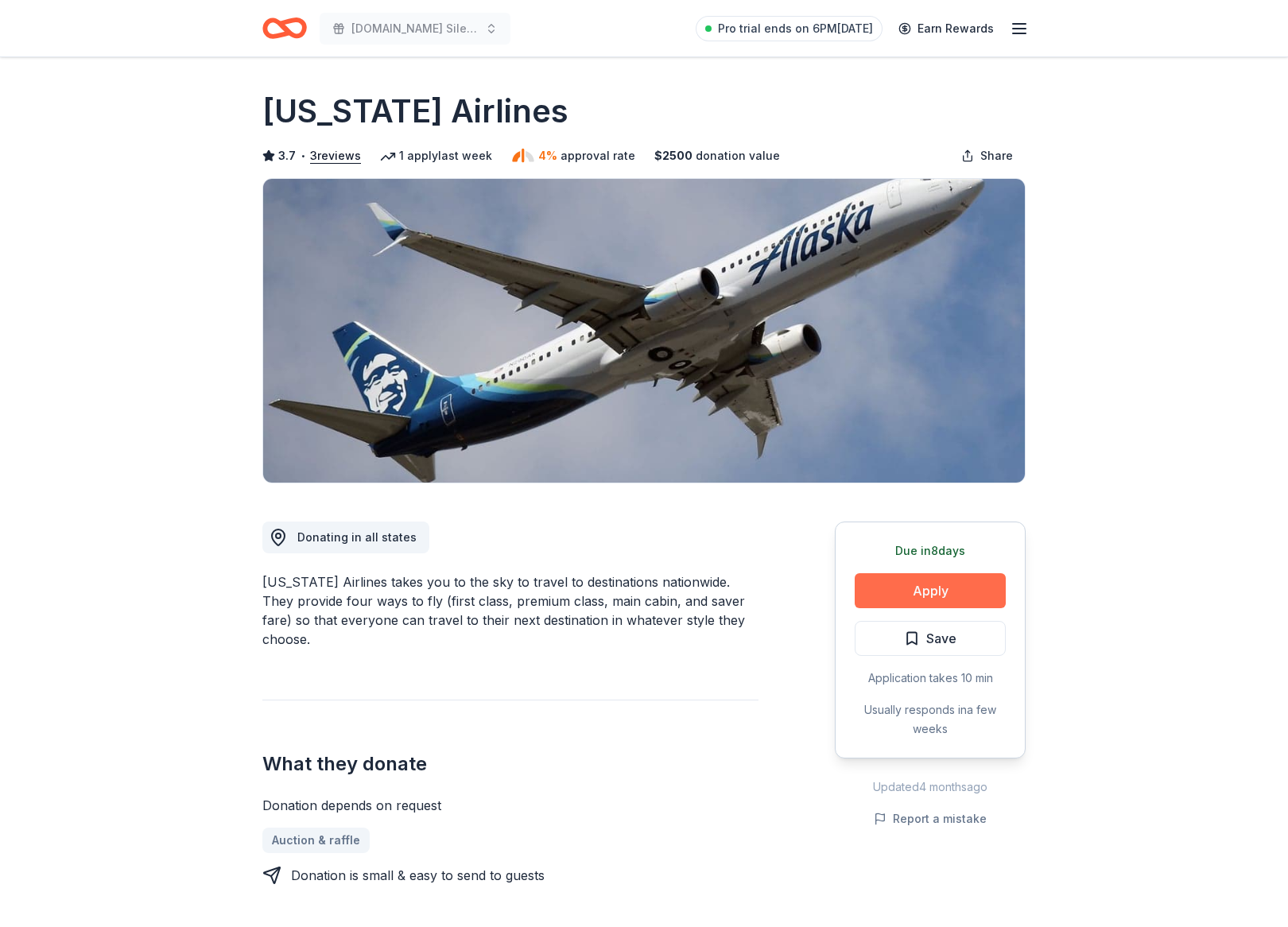
click at [912, 590] on button "Apply" at bounding box center [930, 590] width 151 height 35
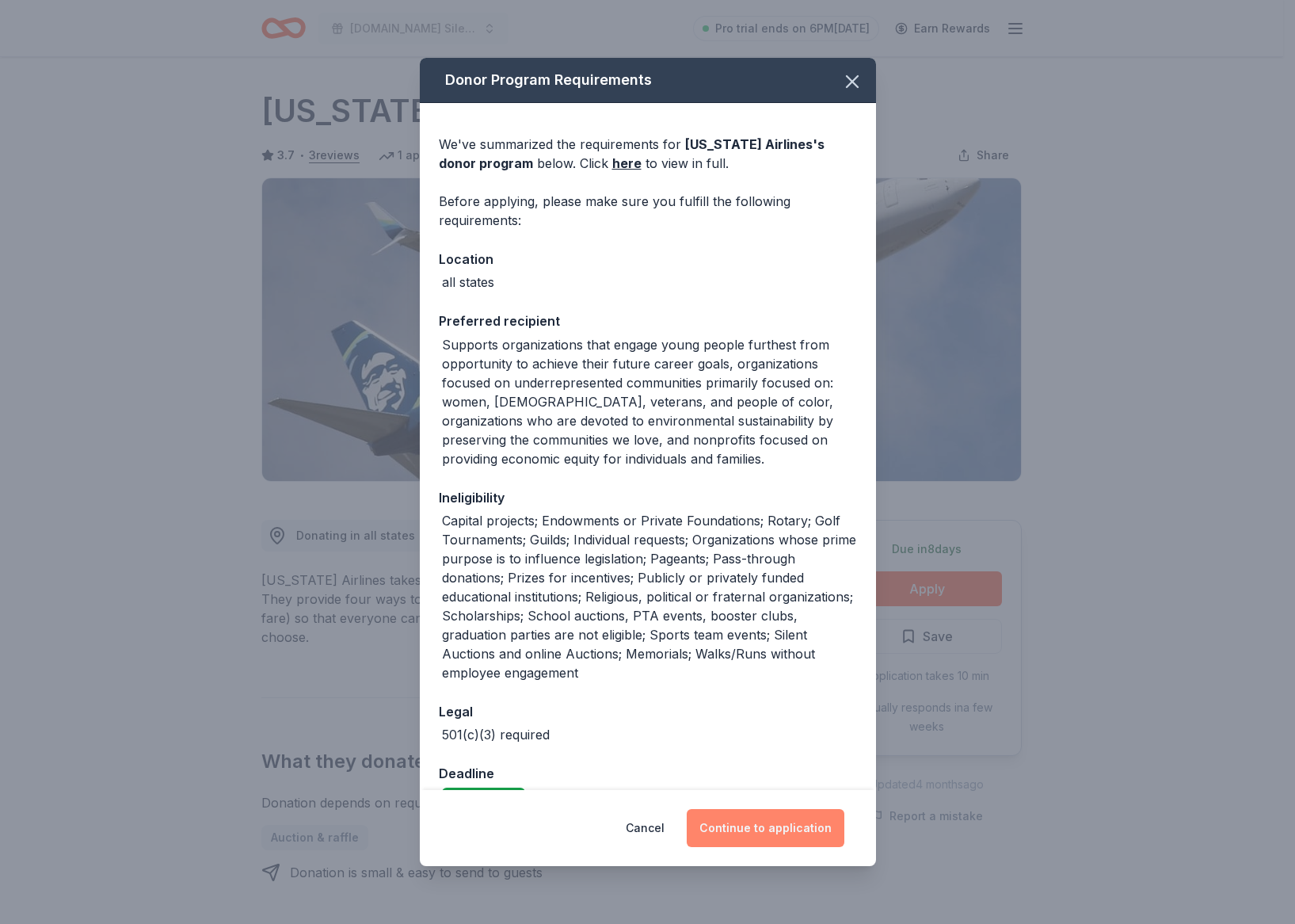
click at [756, 819] on button "Continue to application" at bounding box center [765, 828] width 158 height 38
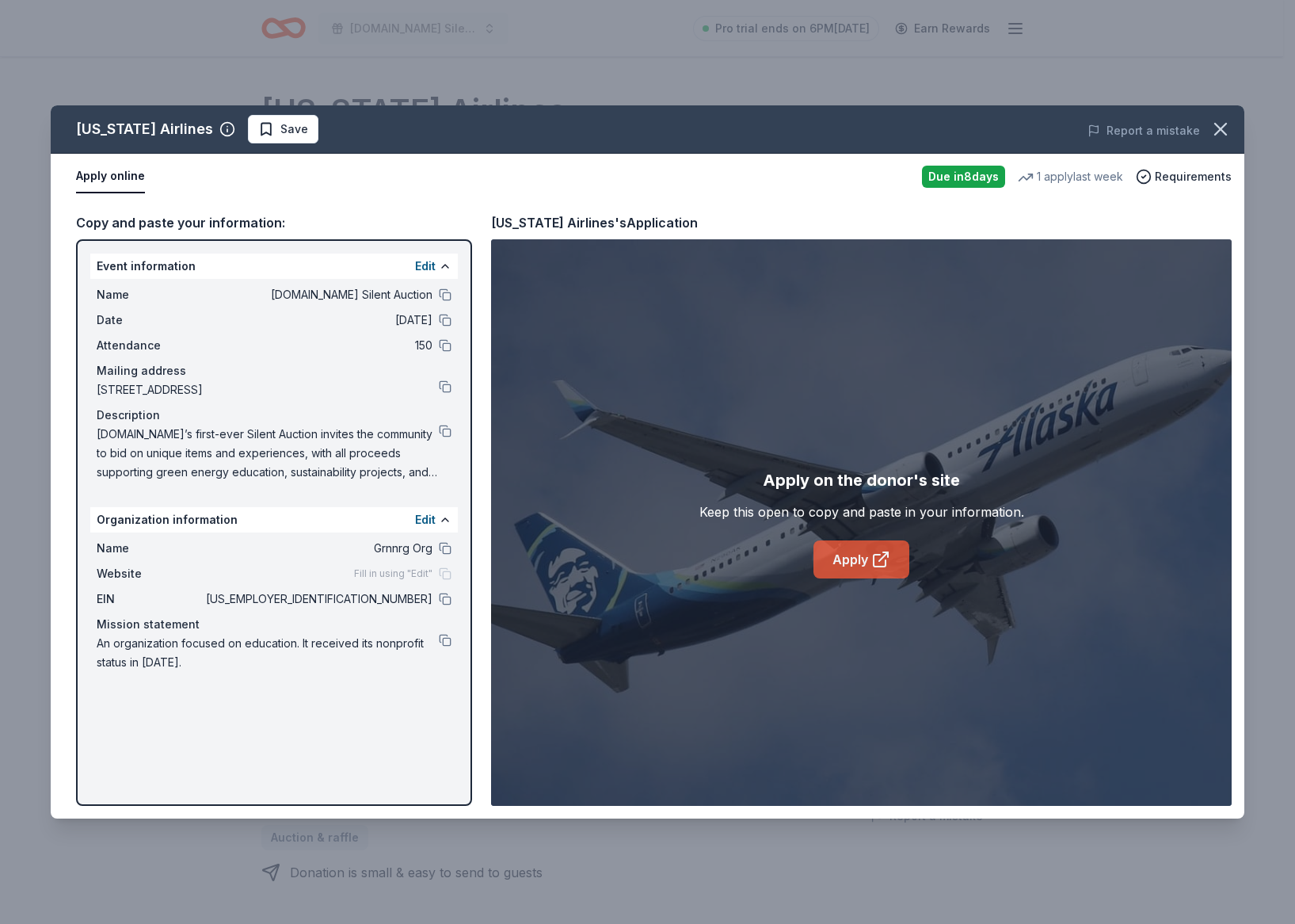
click at [865, 559] on link "Apply" at bounding box center [861, 559] width 95 height 38
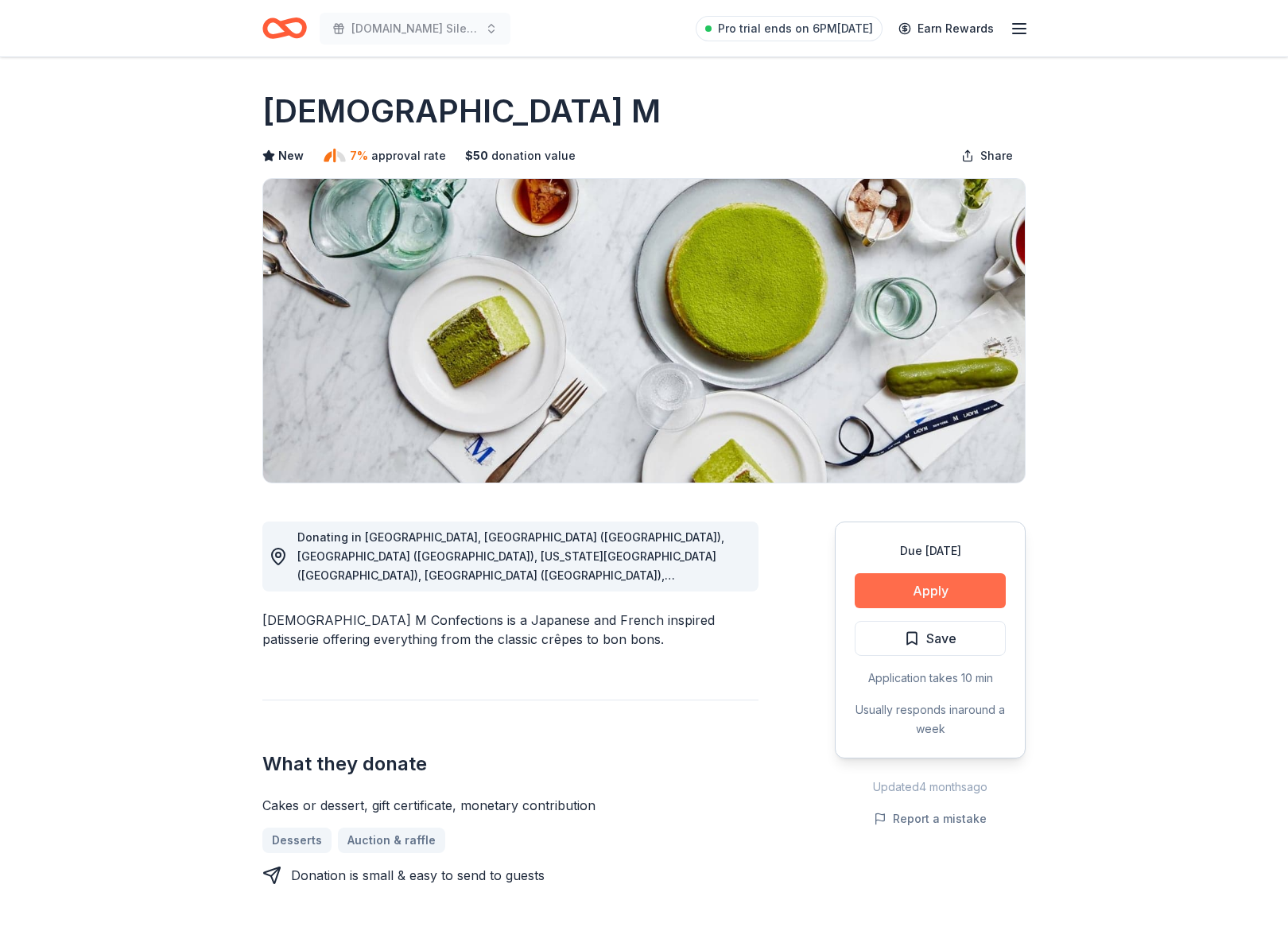
click at [908, 598] on button "Apply" at bounding box center [930, 590] width 151 height 35
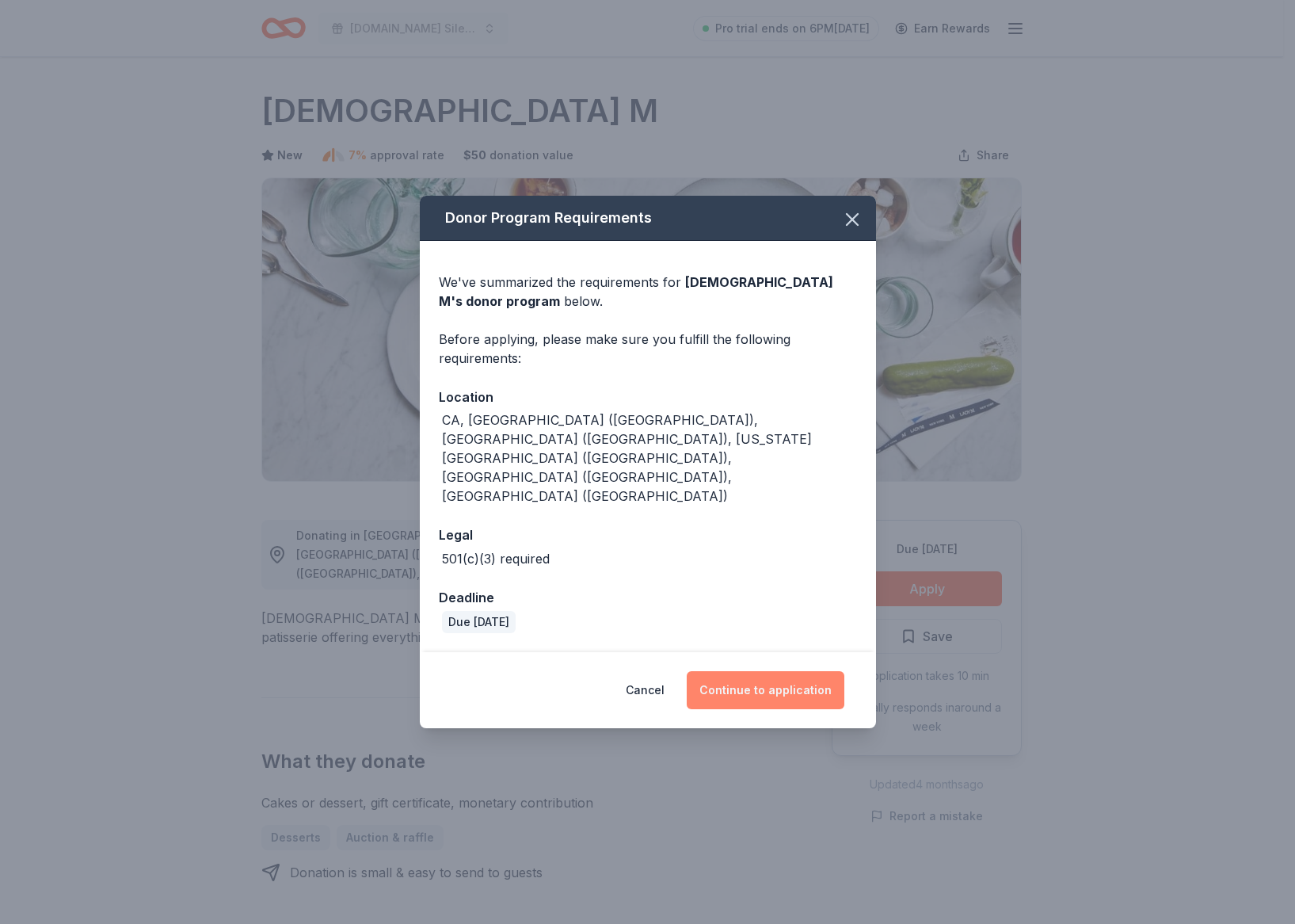
click at [746, 673] on button "Continue to application" at bounding box center [765, 689] width 158 height 38
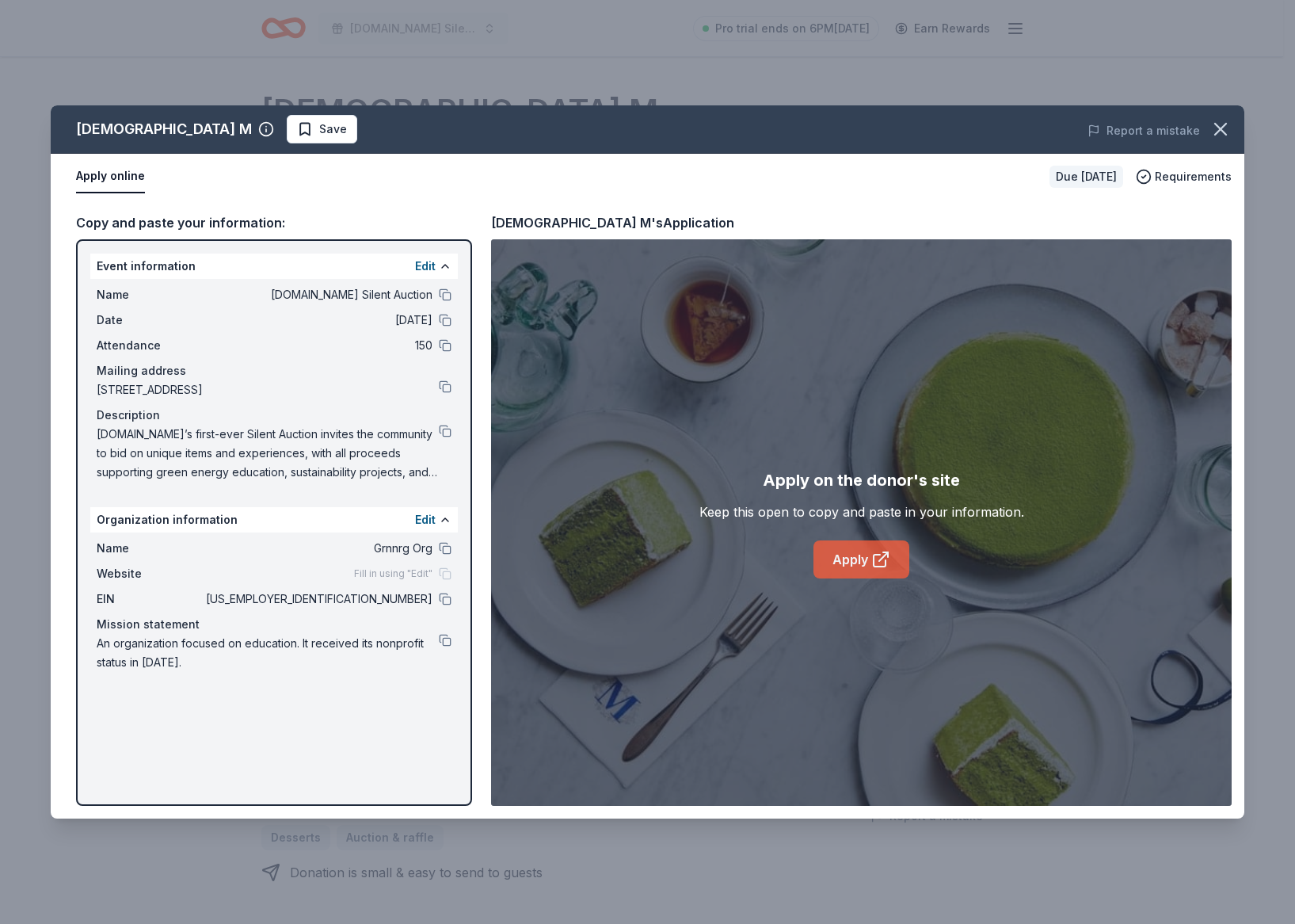
click at [845, 569] on link "Apply" at bounding box center [861, 559] width 95 height 38
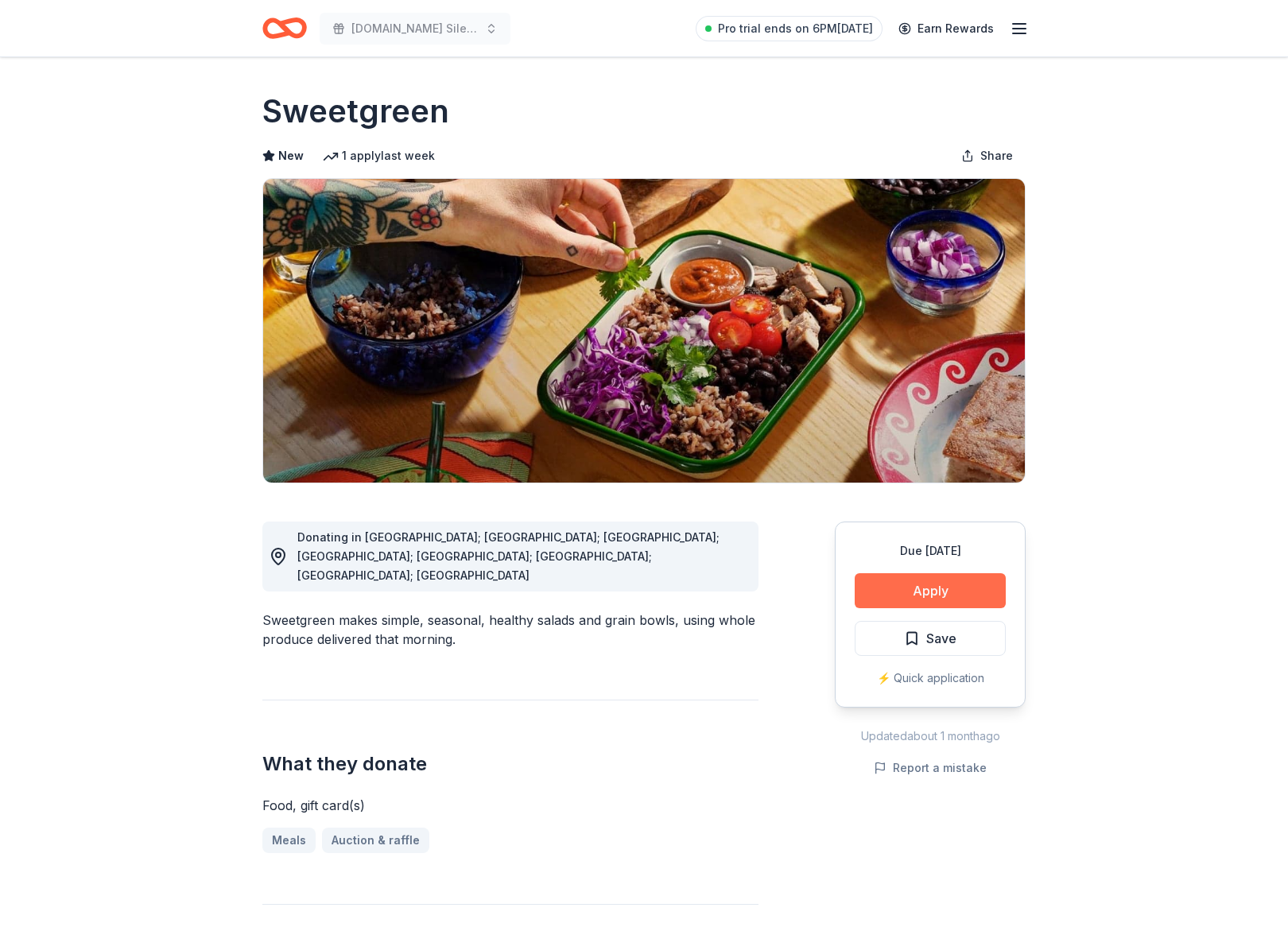
click at [949, 588] on button "Apply" at bounding box center [930, 590] width 151 height 35
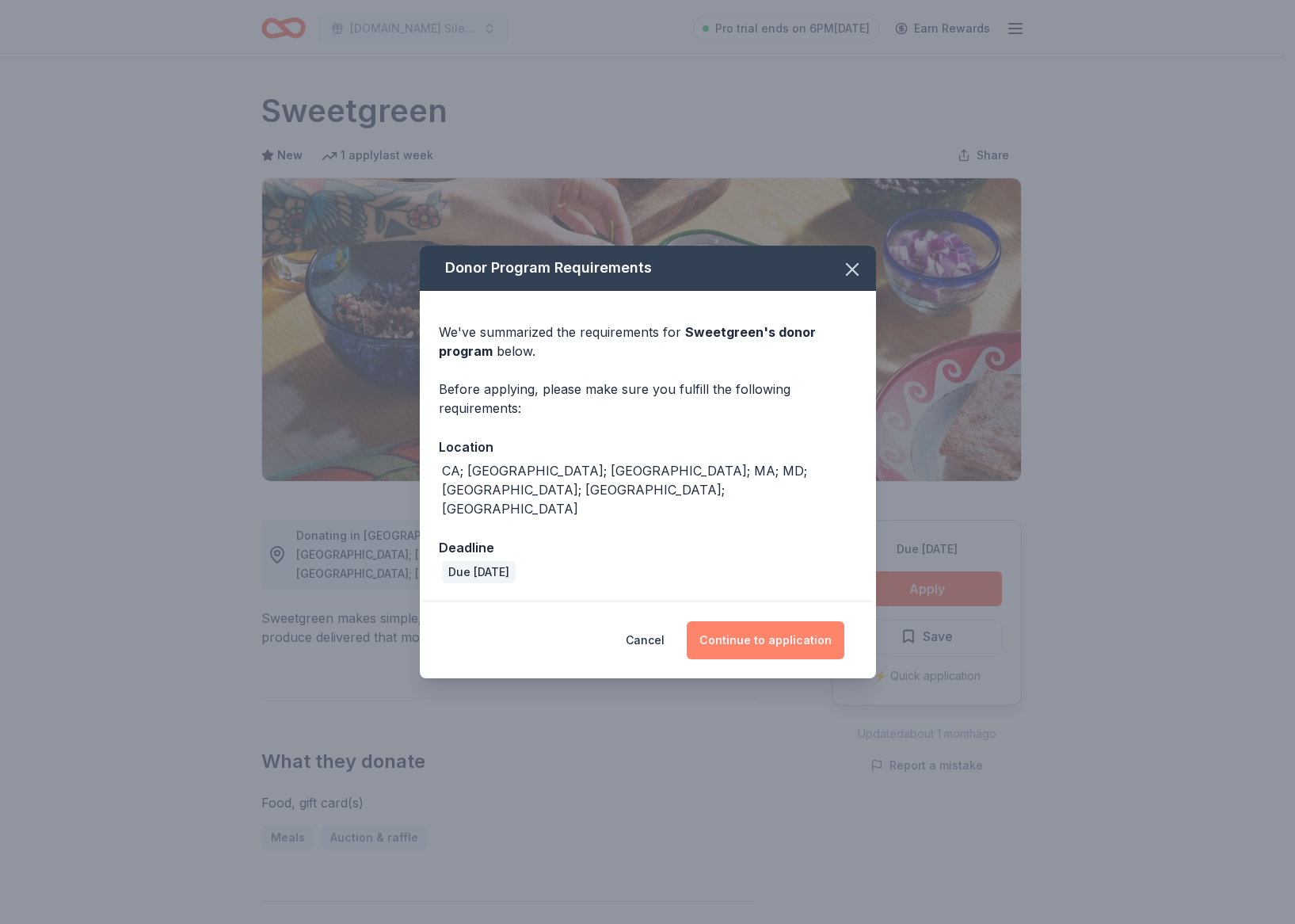
click at [745, 623] on button "Continue to application" at bounding box center [765, 639] width 158 height 38
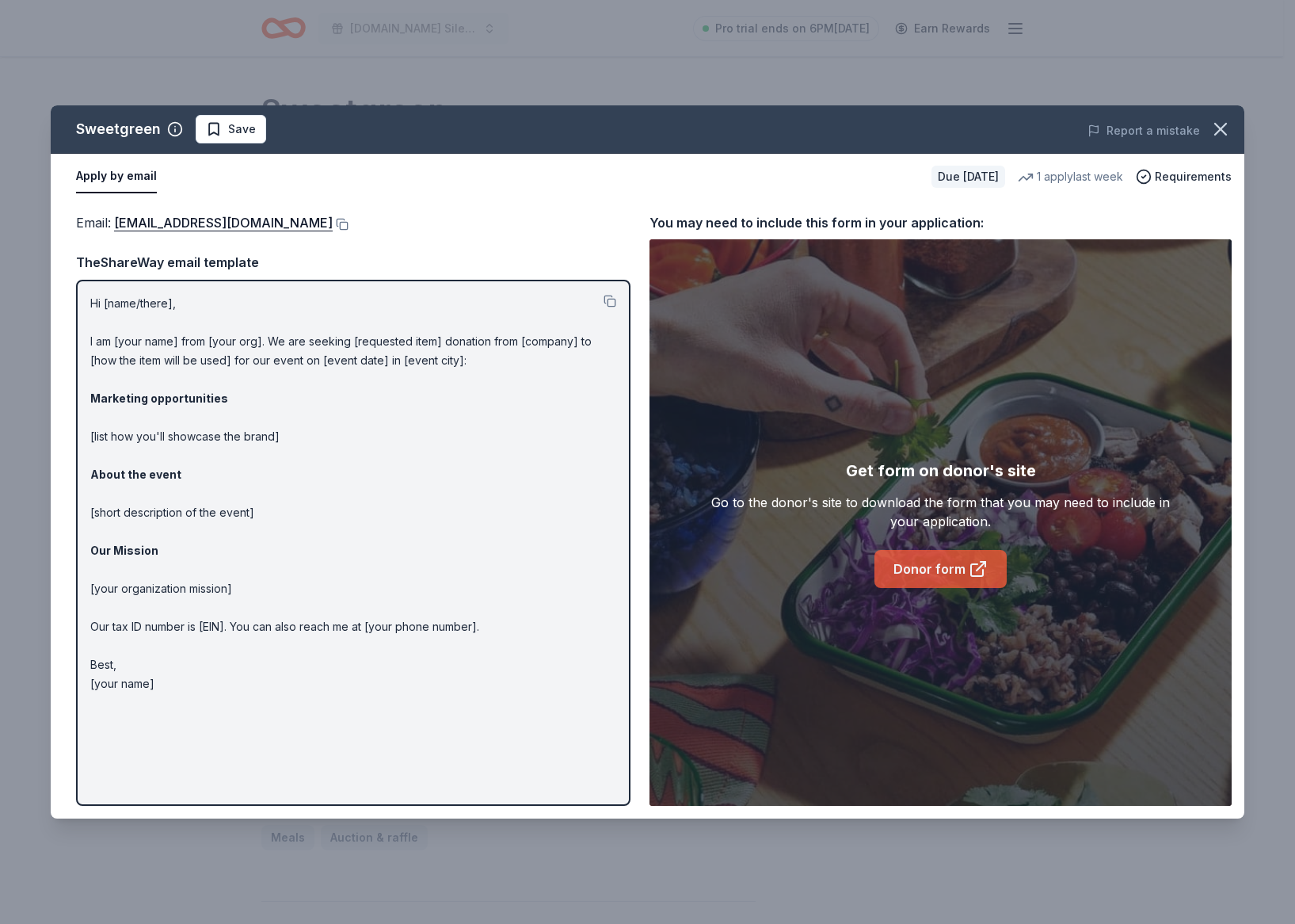
click at [906, 556] on link "Donor form" at bounding box center [941, 568] width 132 height 38
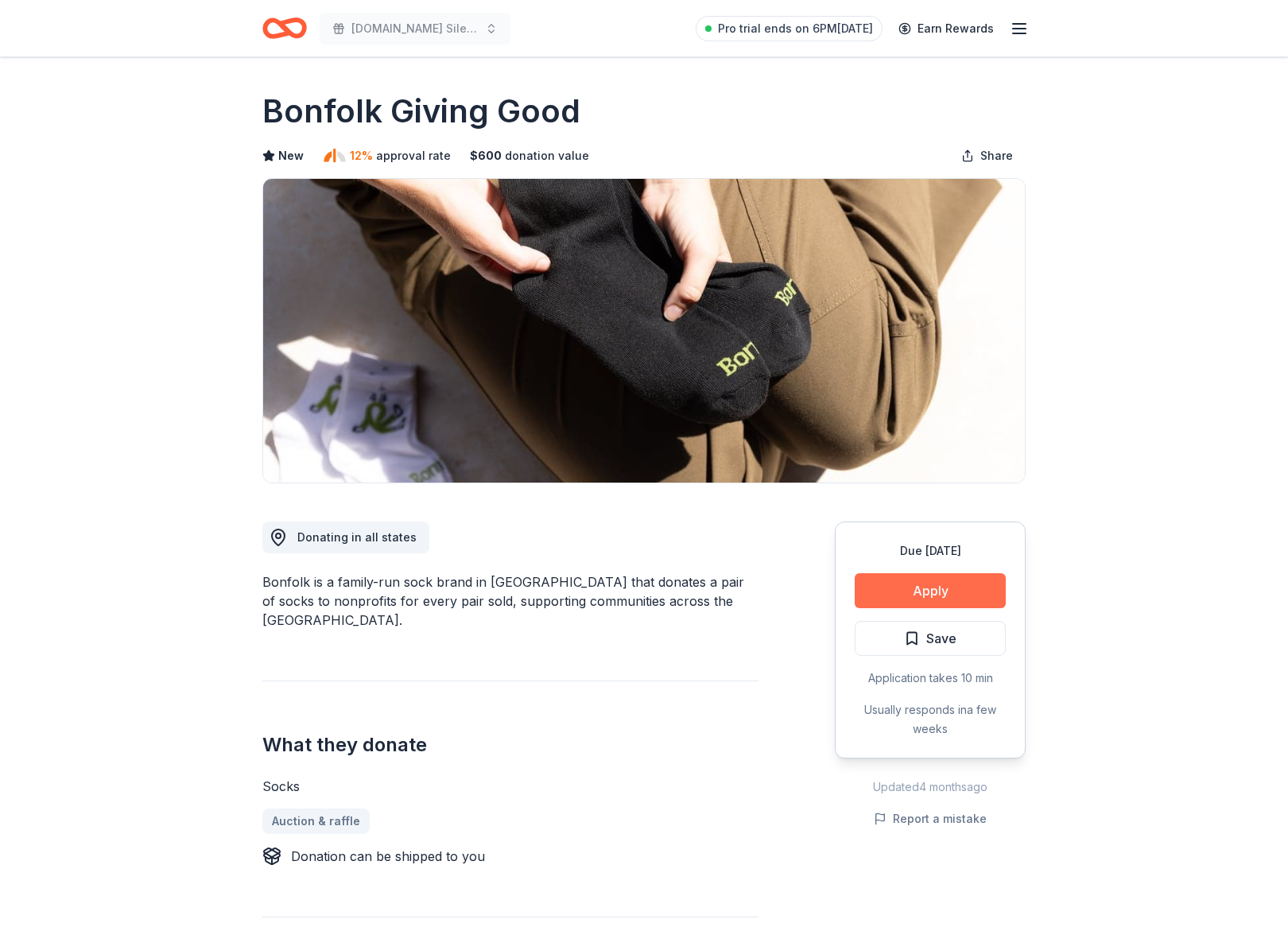
click at [897, 599] on button "Apply" at bounding box center [930, 590] width 151 height 35
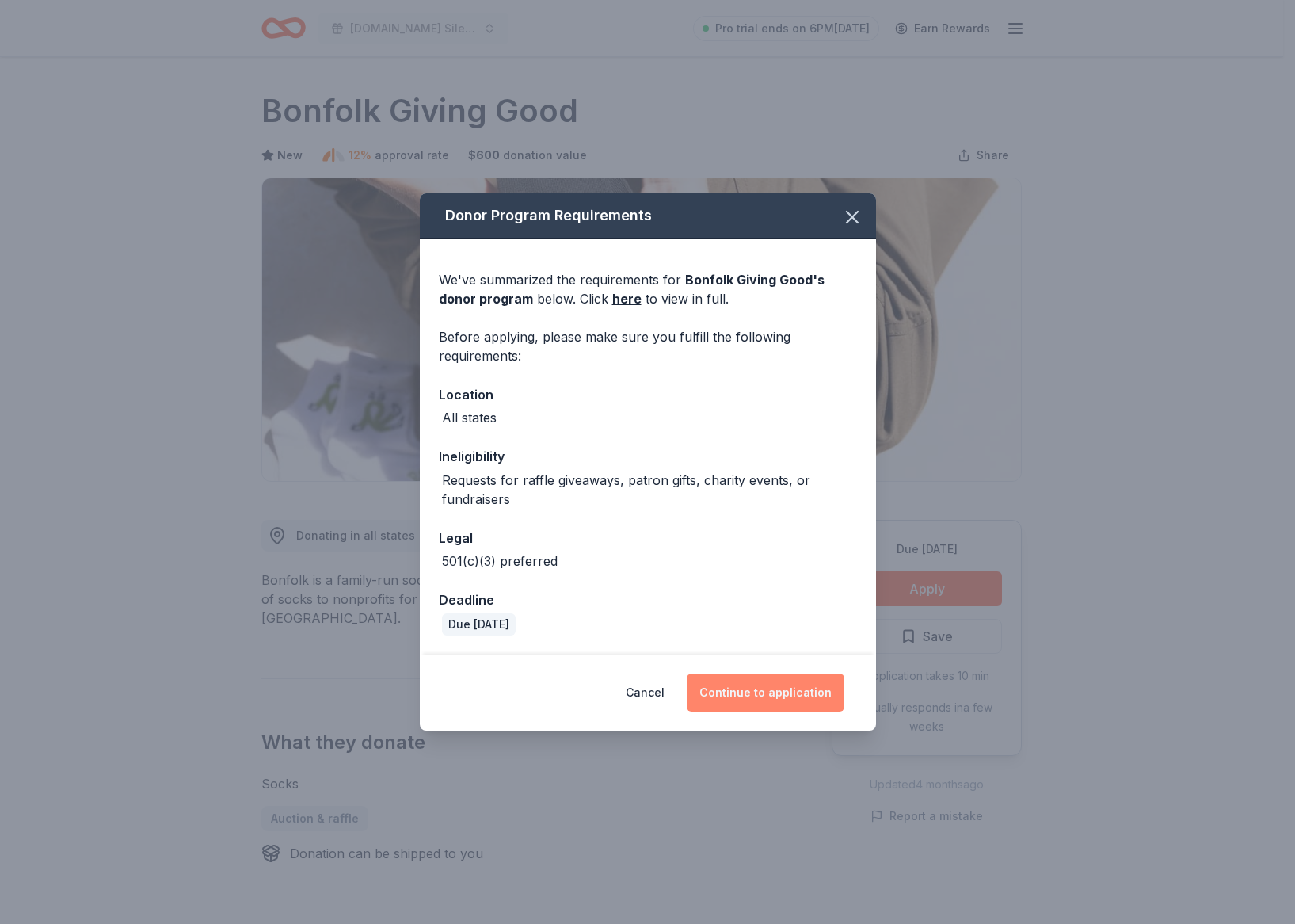
click at [769, 689] on button "Continue to application" at bounding box center [765, 692] width 158 height 38
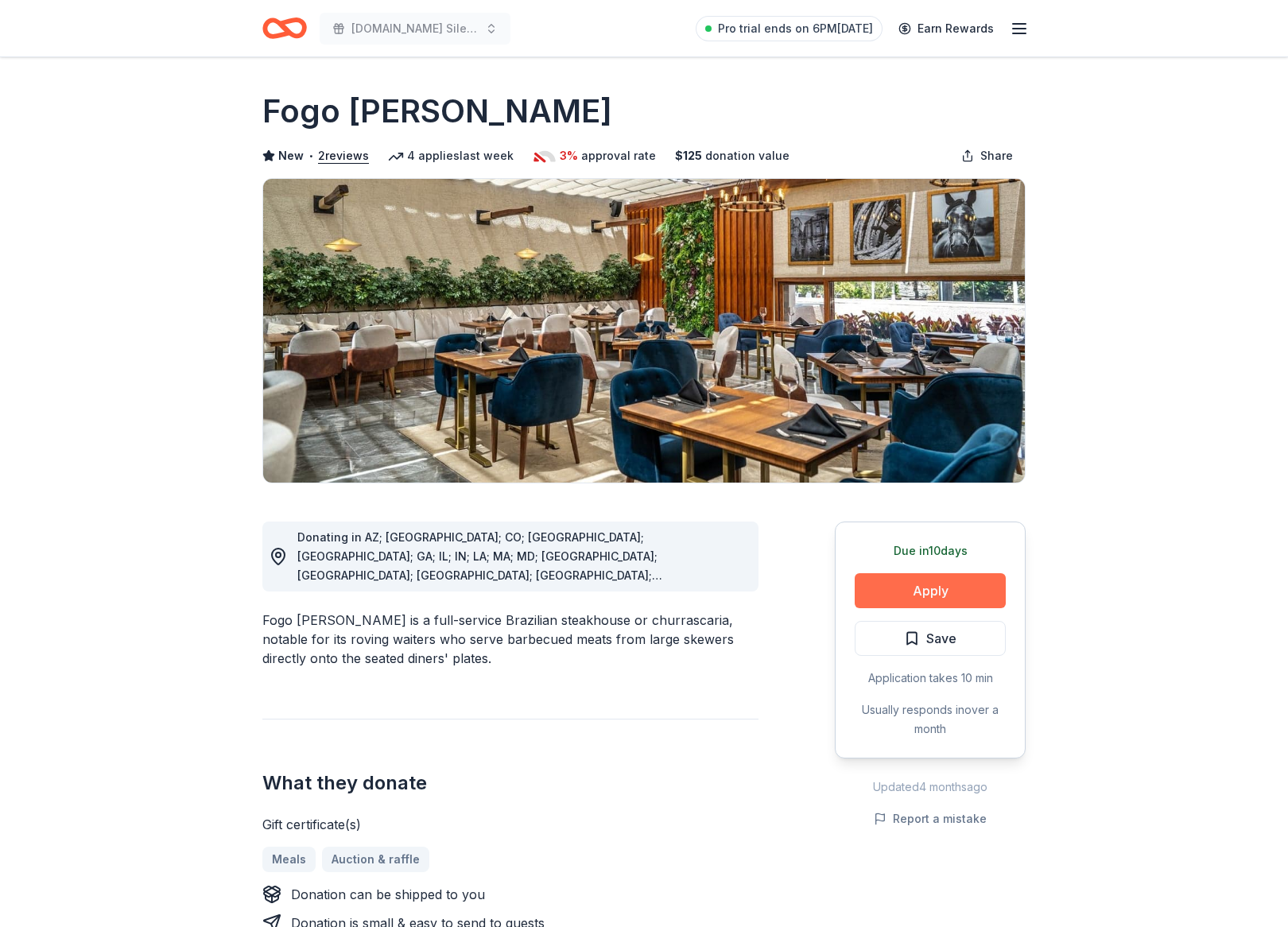
click at [874, 589] on button "Apply" at bounding box center [930, 590] width 151 height 35
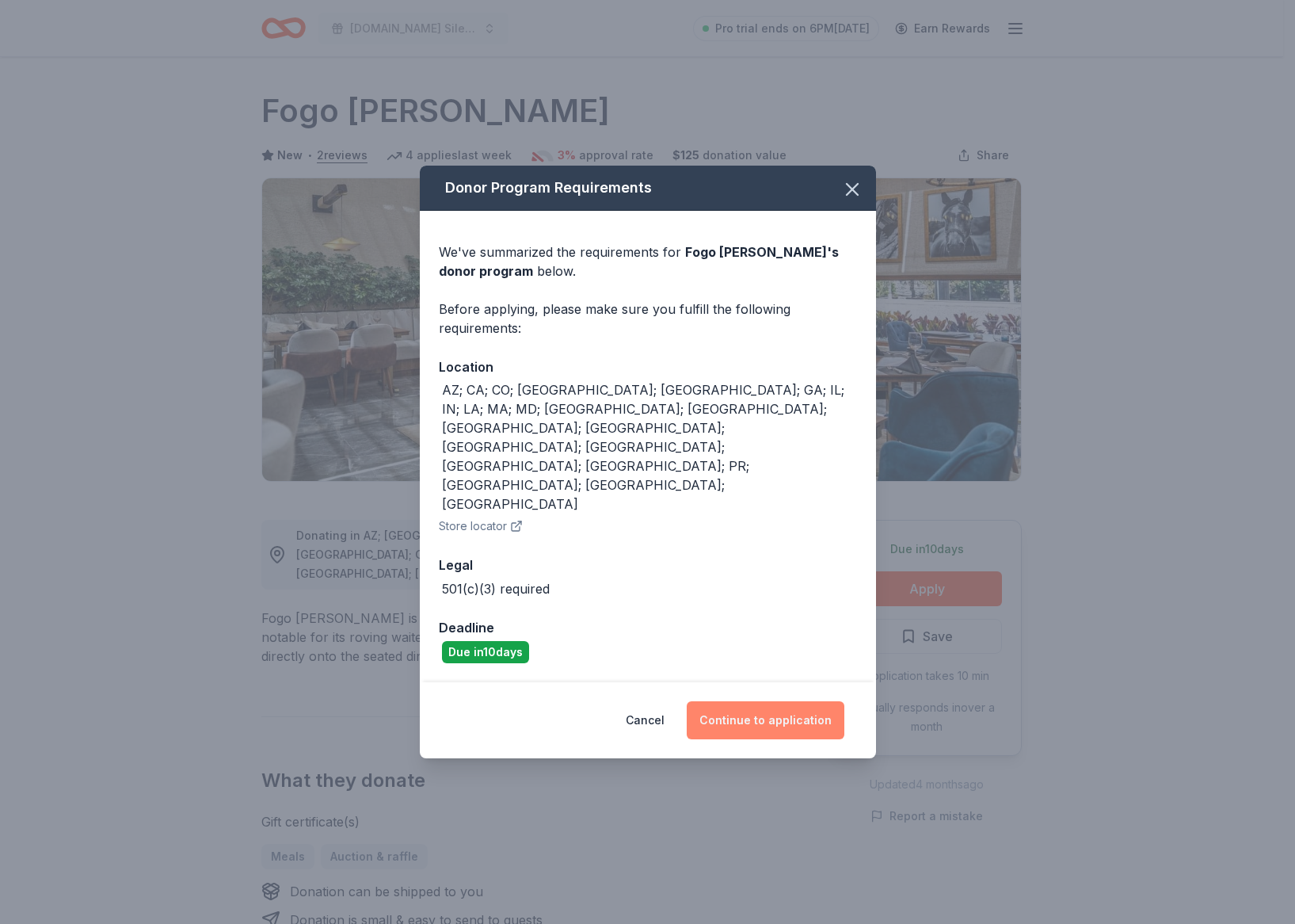
click at [748, 701] on button "Continue to application" at bounding box center [765, 720] width 158 height 38
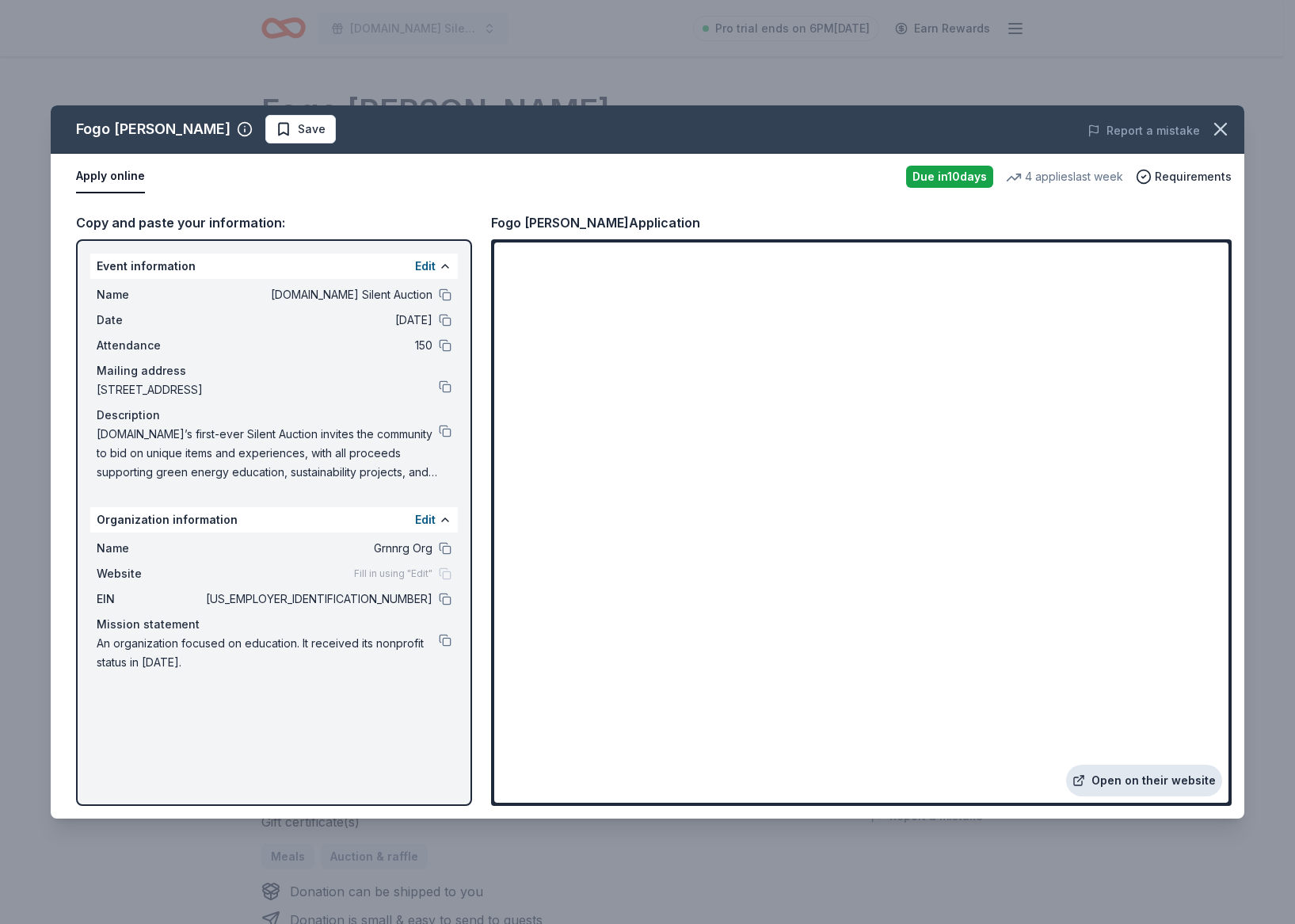
click at [1126, 773] on link "Open on their website" at bounding box center [1144, 780] width 156 height 32
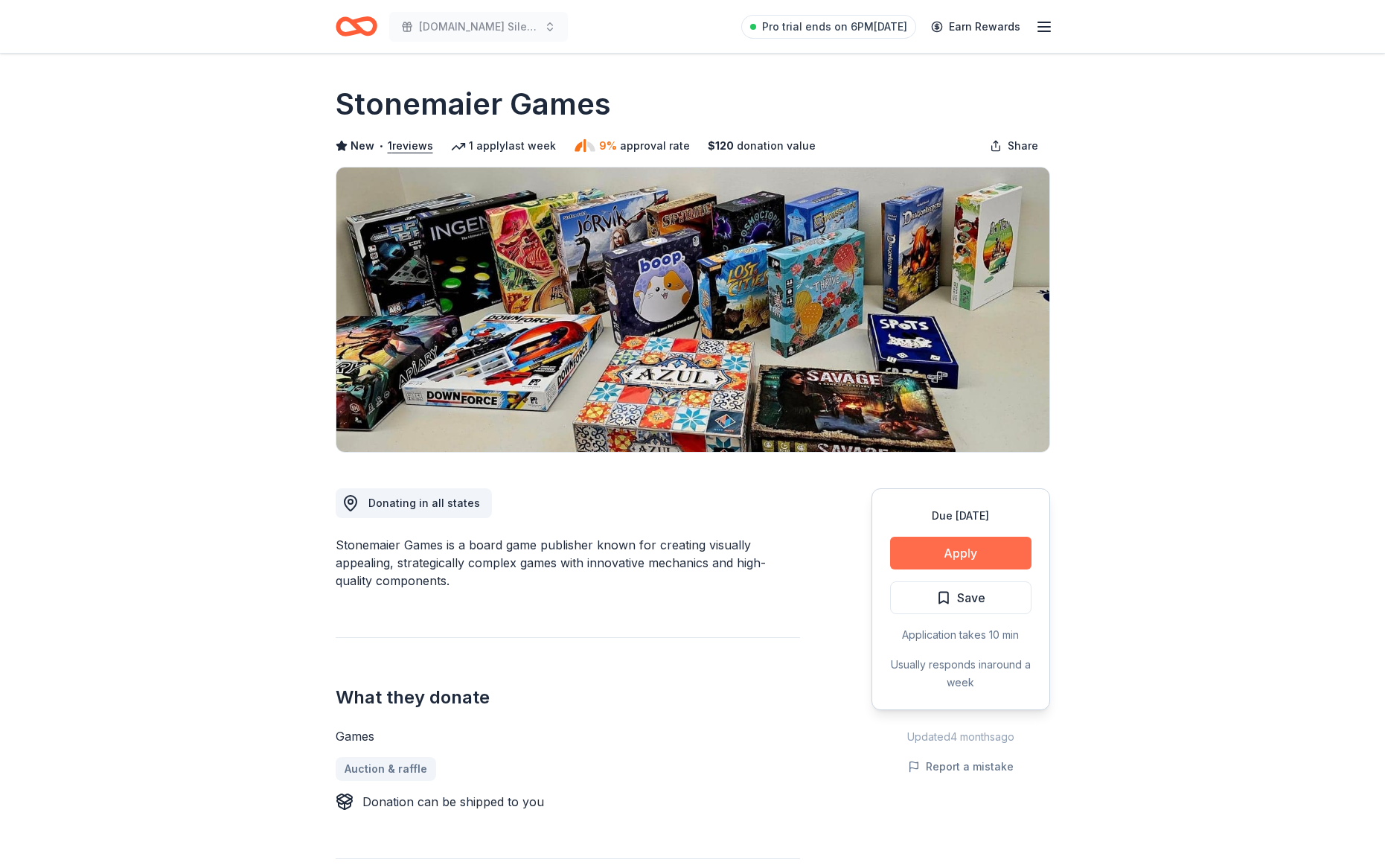
click at [958, 549] on button "Apply" at bounding box center [960, 552] width 142 height 33
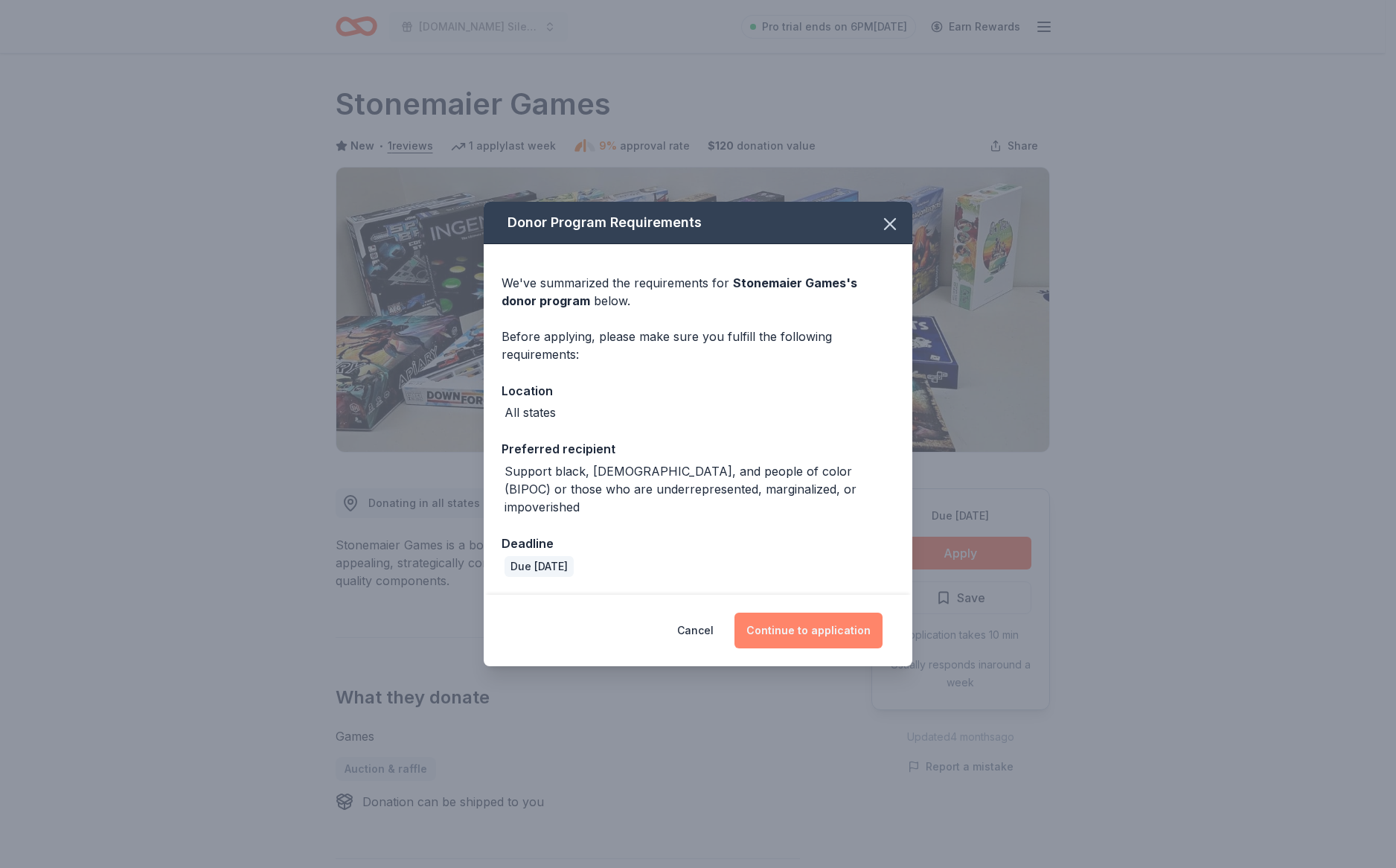
click at [827, 626] on button "Continue to application" at bounding box center [809, 630] width 148 height 36
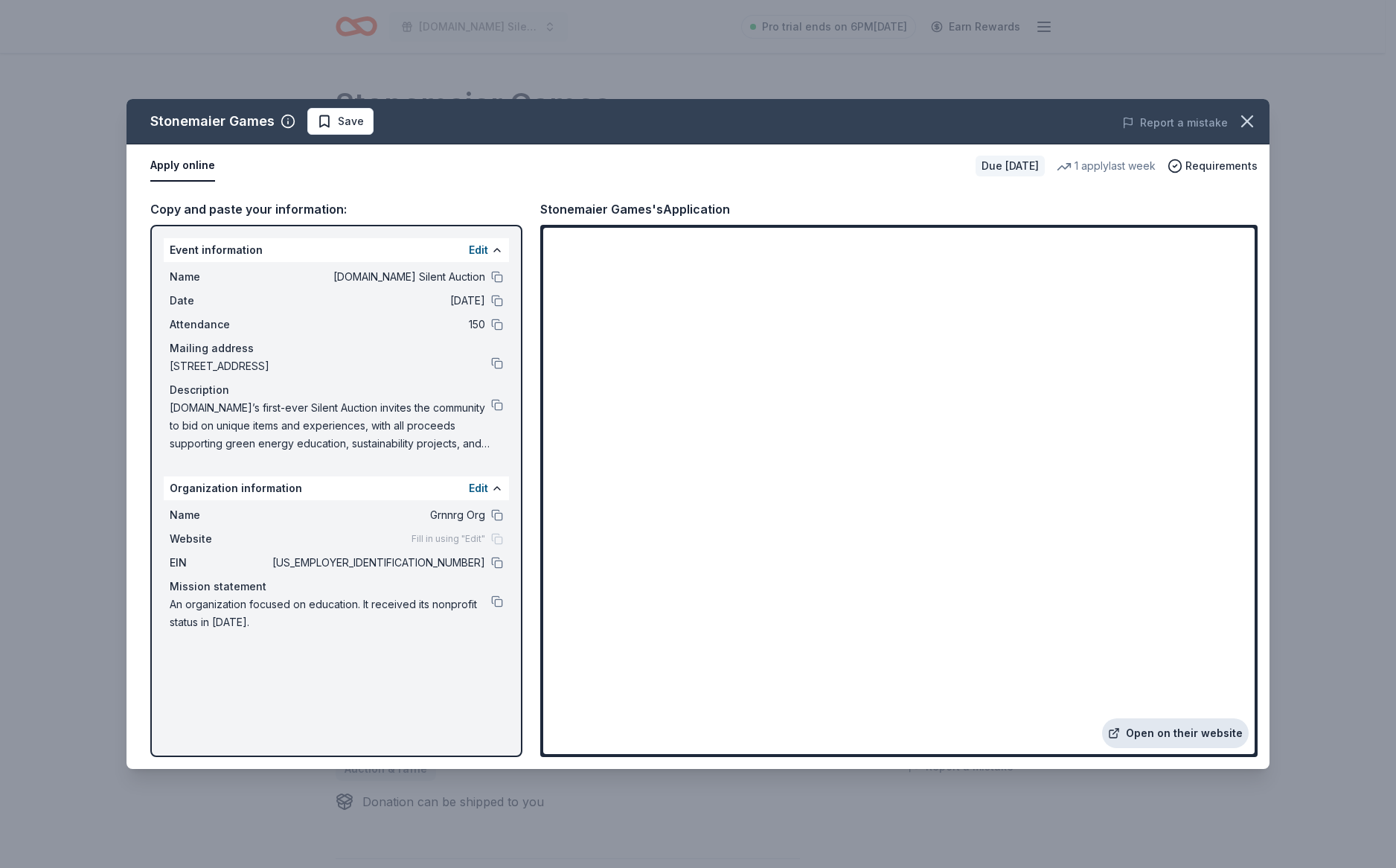
click at [1156, 736] on link "Open on their website" at bounding box center [1176, 733] width 147 height 30
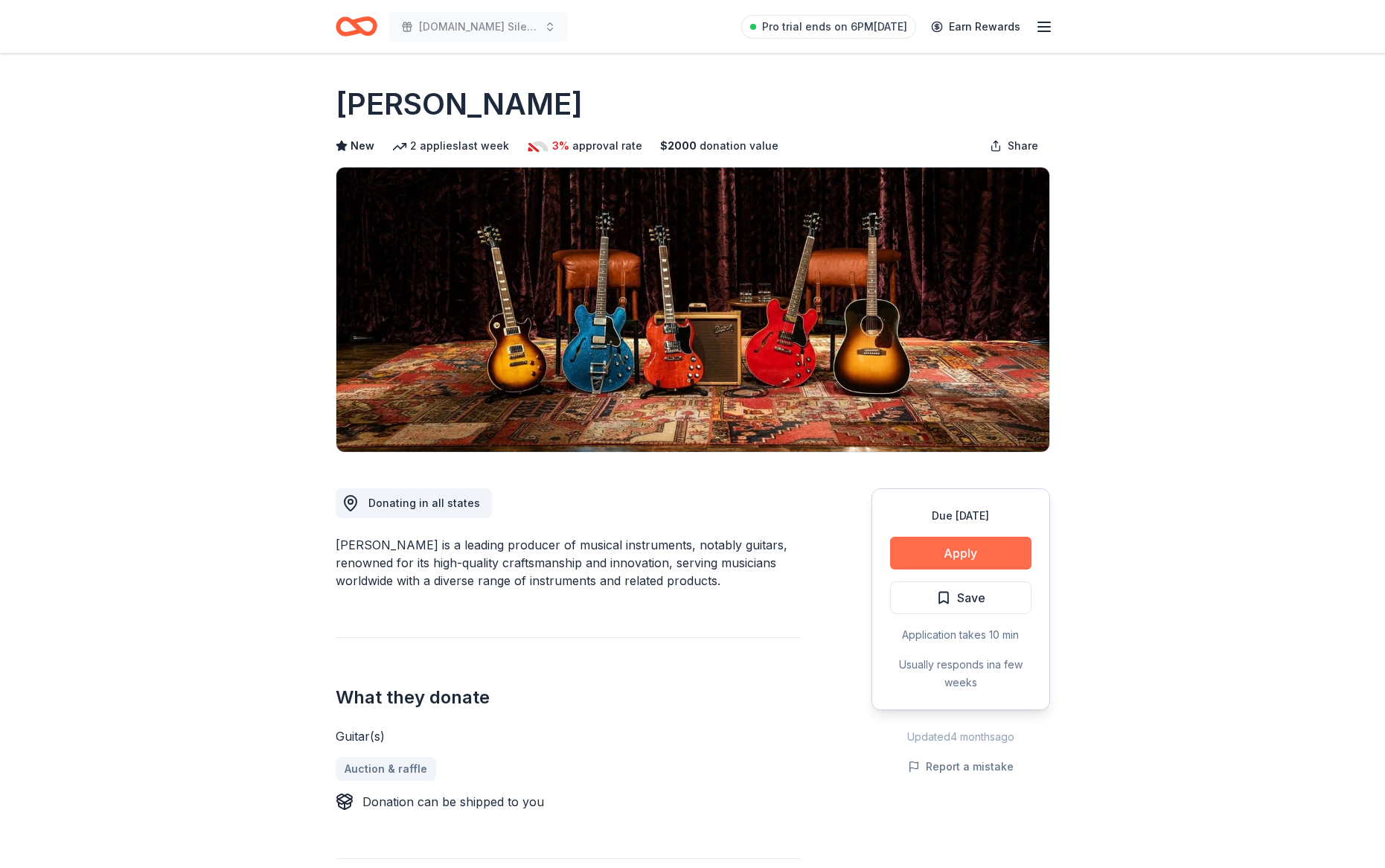
click at [1015, 540] on button "Apply" at bounding box center [960, 552] width 142 height 33
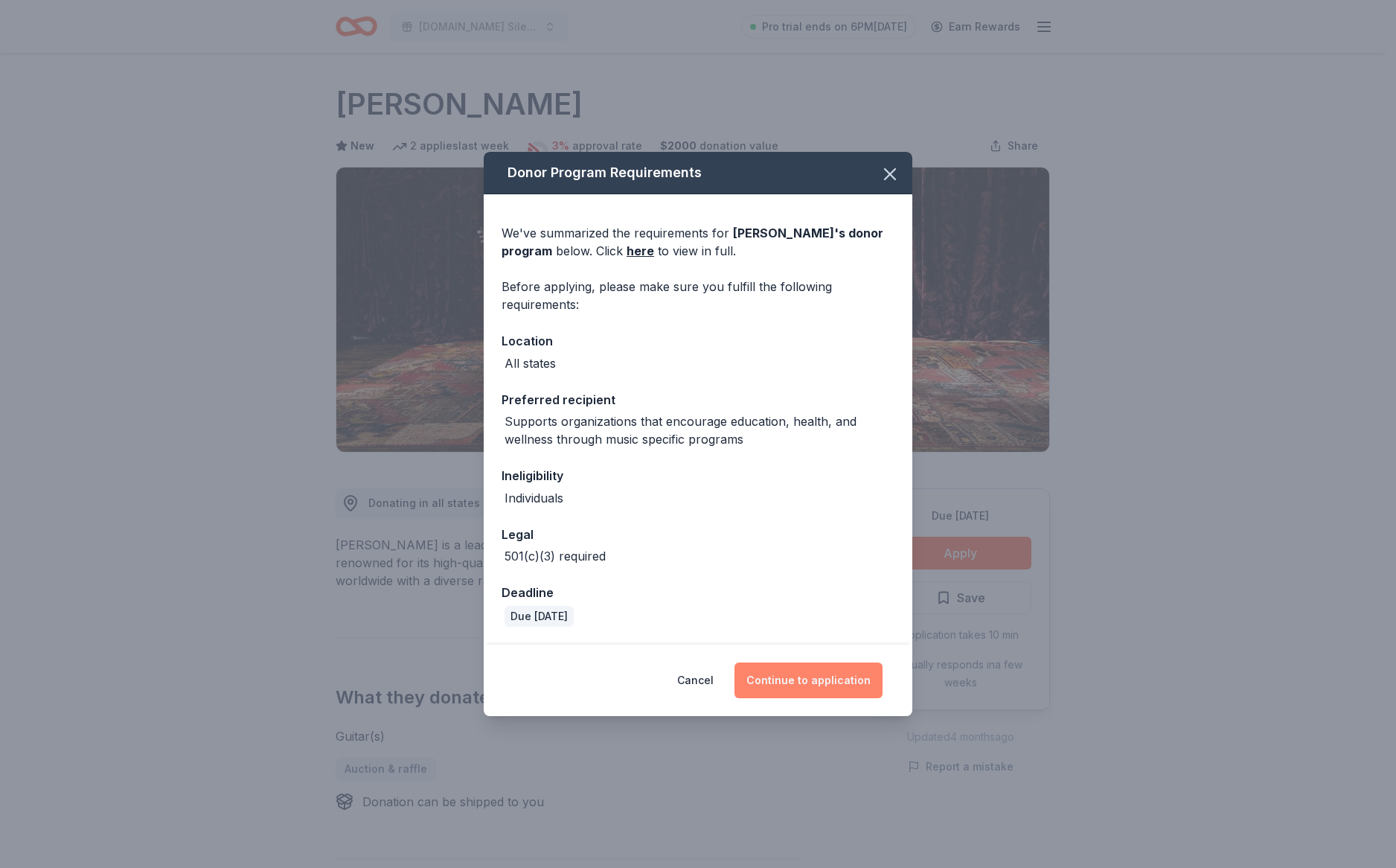
click at [835, 678] on button "Continue to application" at bounding box center [809, 680] width 148 height 36
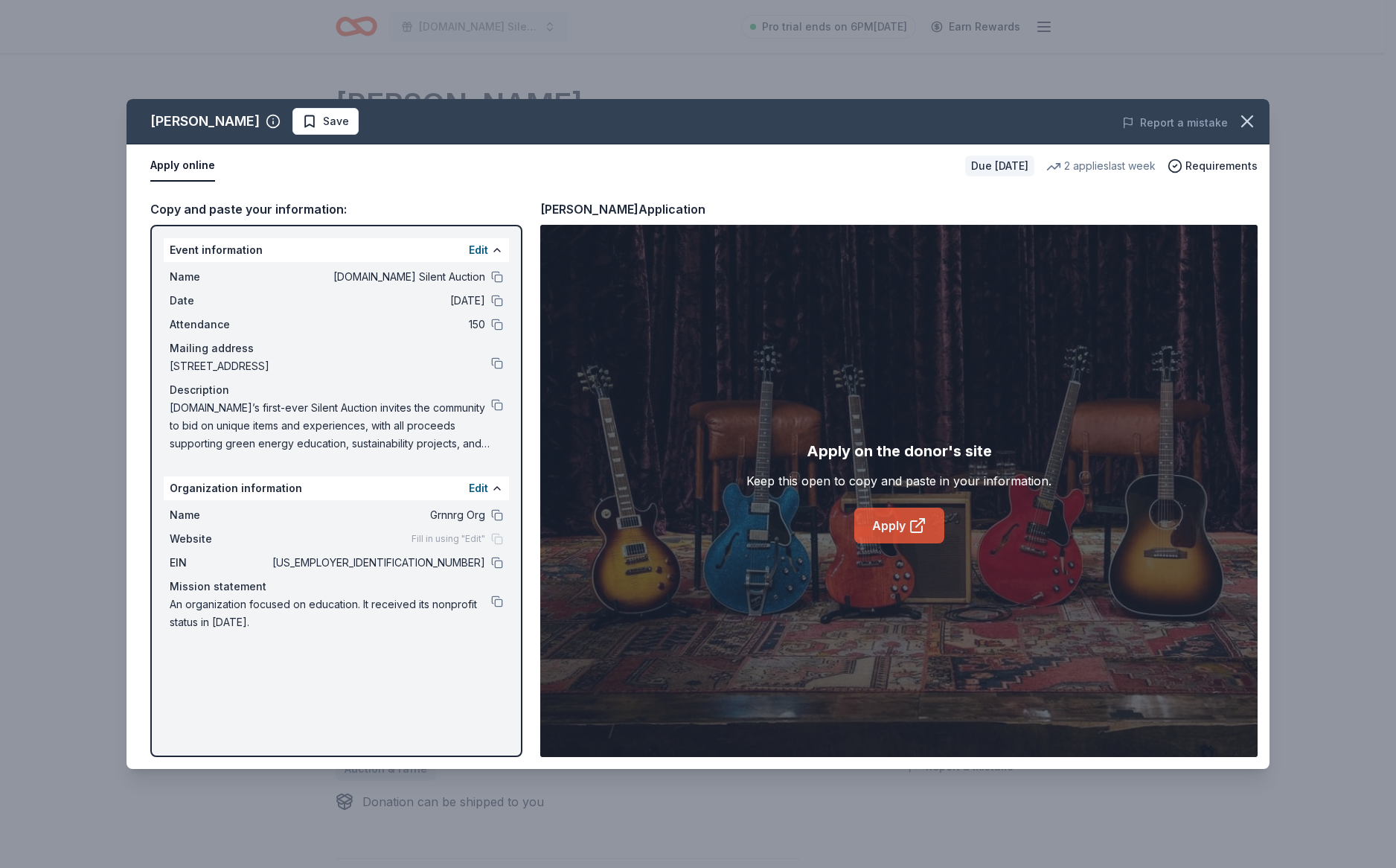
click at [923, 520] on icon at bounding box center [920, 523] width 8 height 8
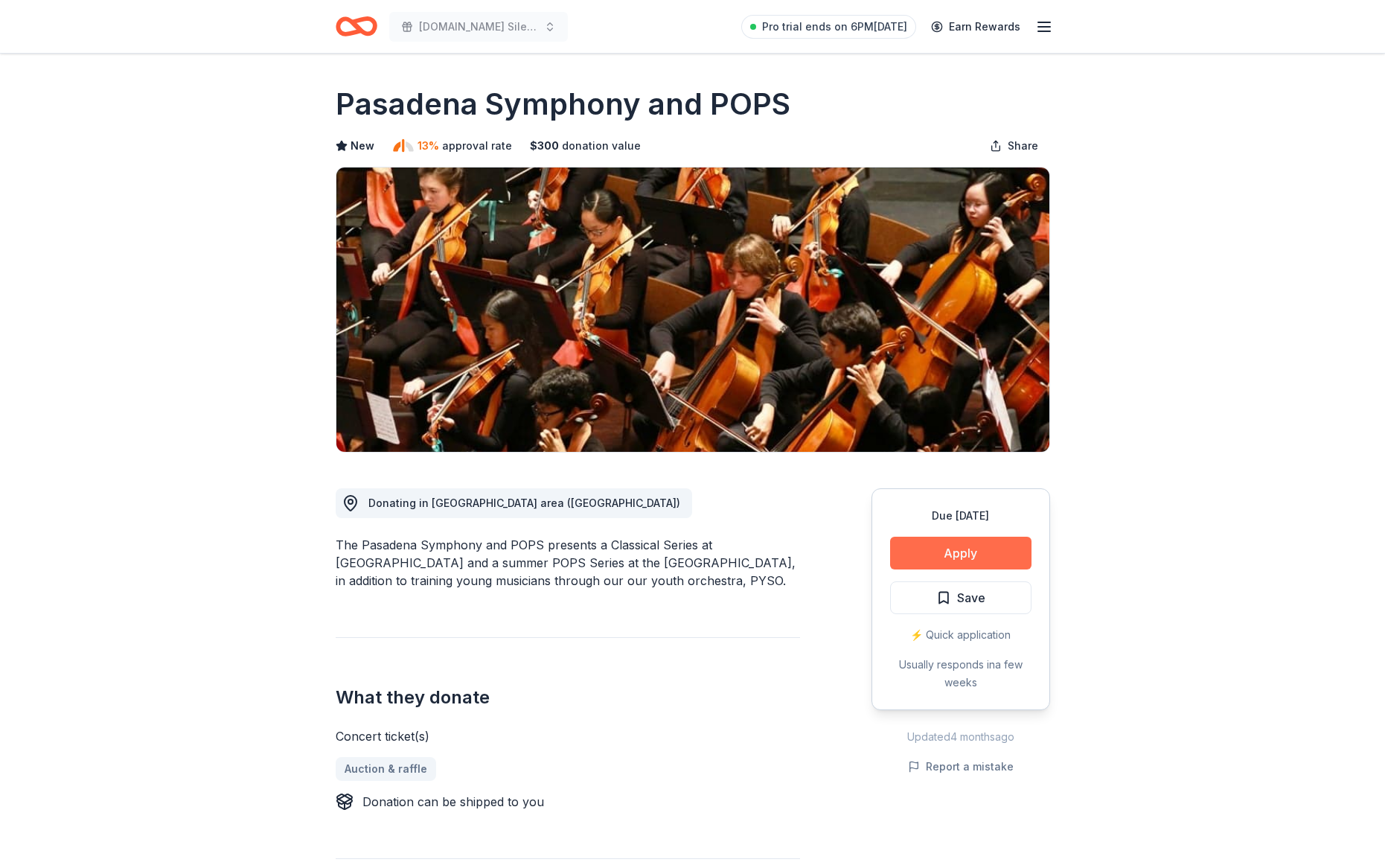
click at [943, 548] on button "Apply" at bounding box center [960, 552] width 142 height 33
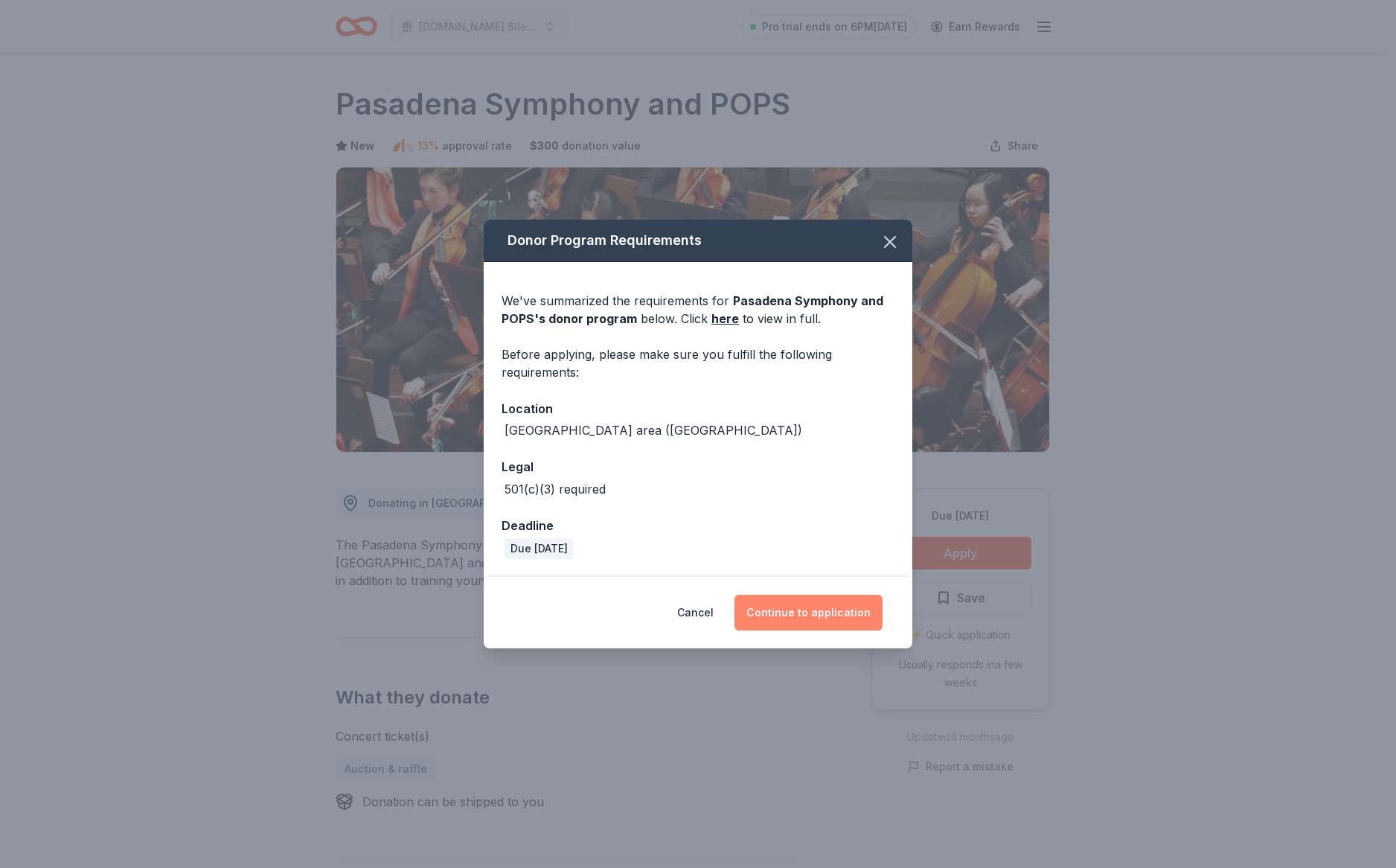
click at [810, 627] on button "Continue to application" at bounding box center [809, 612] width 148 height 36
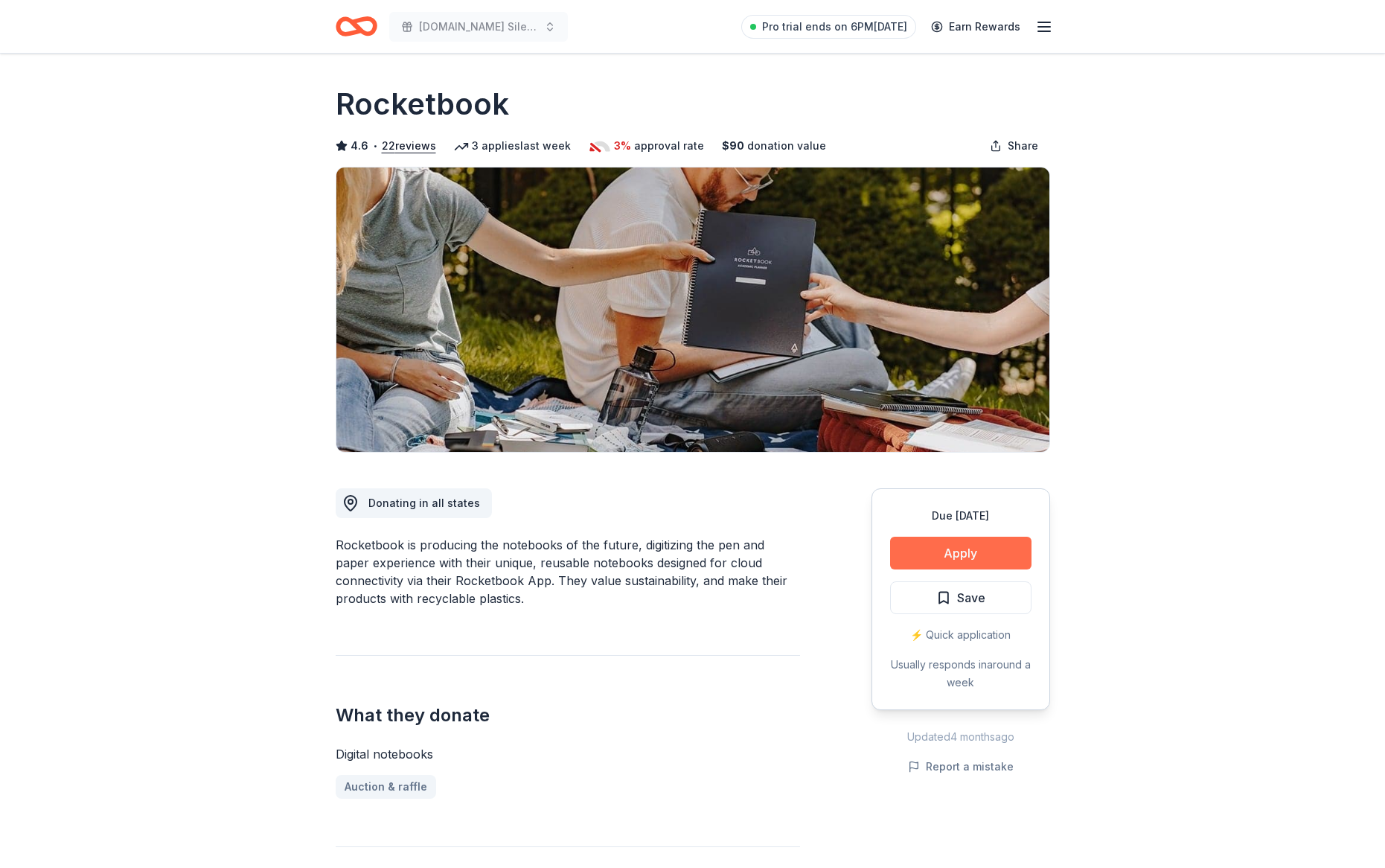
click at [963, 556] on button "Apply" at bounding box center [960, 552] width 142 height 33
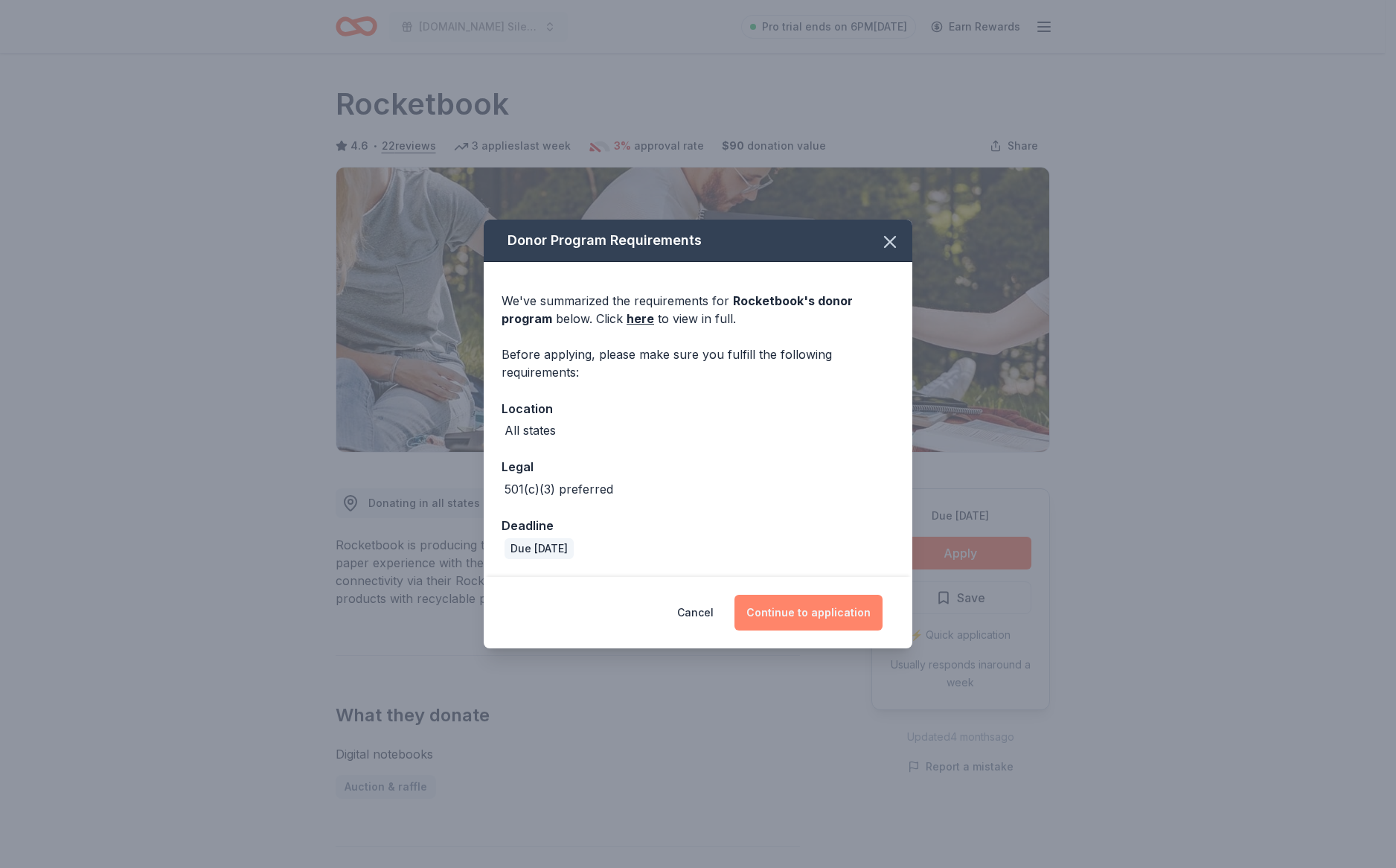
click at [789, 601] on button "Continue to application" at bounding box center [809, 612] width 148 height 36
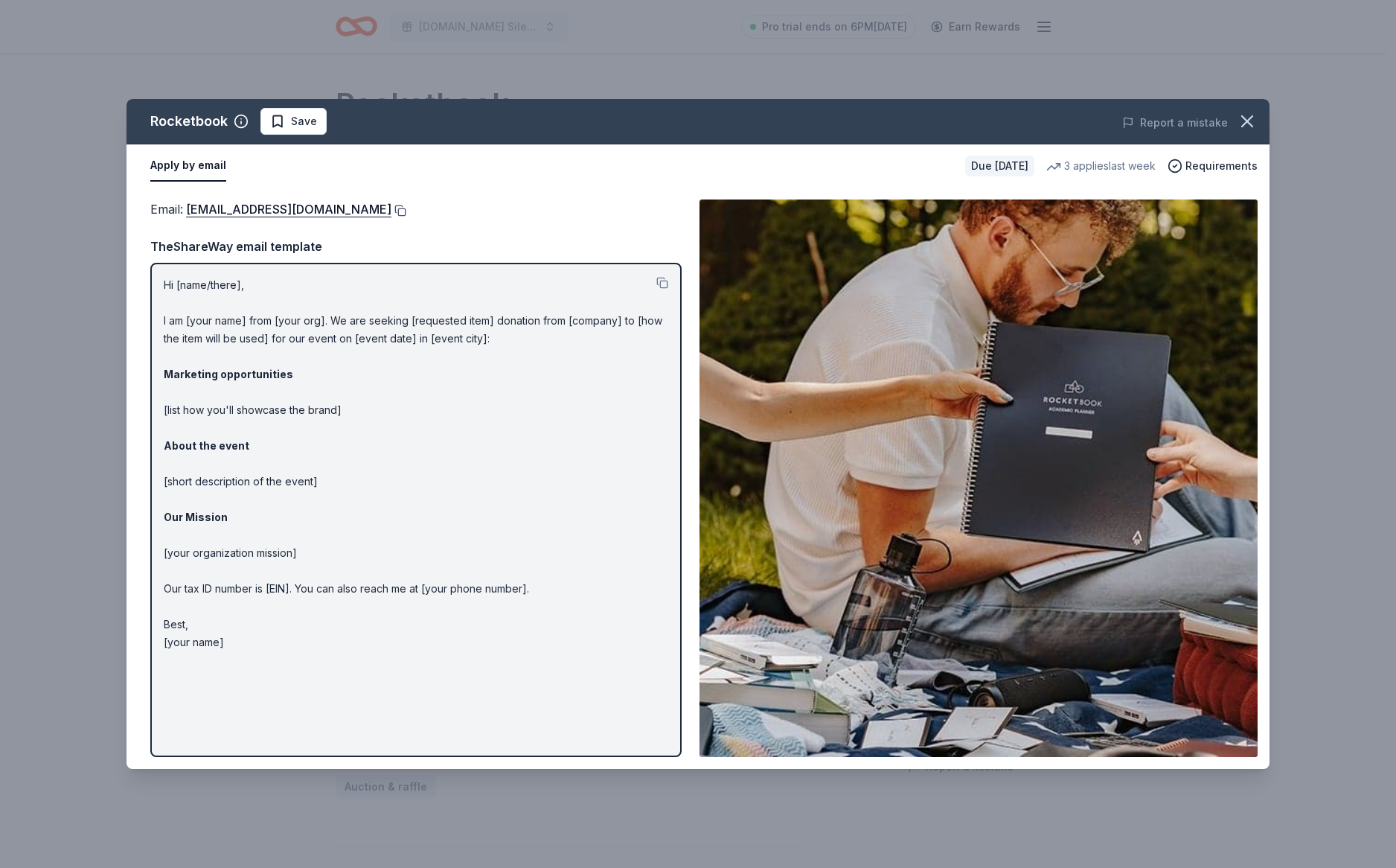
click at [406, 211] on button at bounding box center [399, 210] width 15 height 12
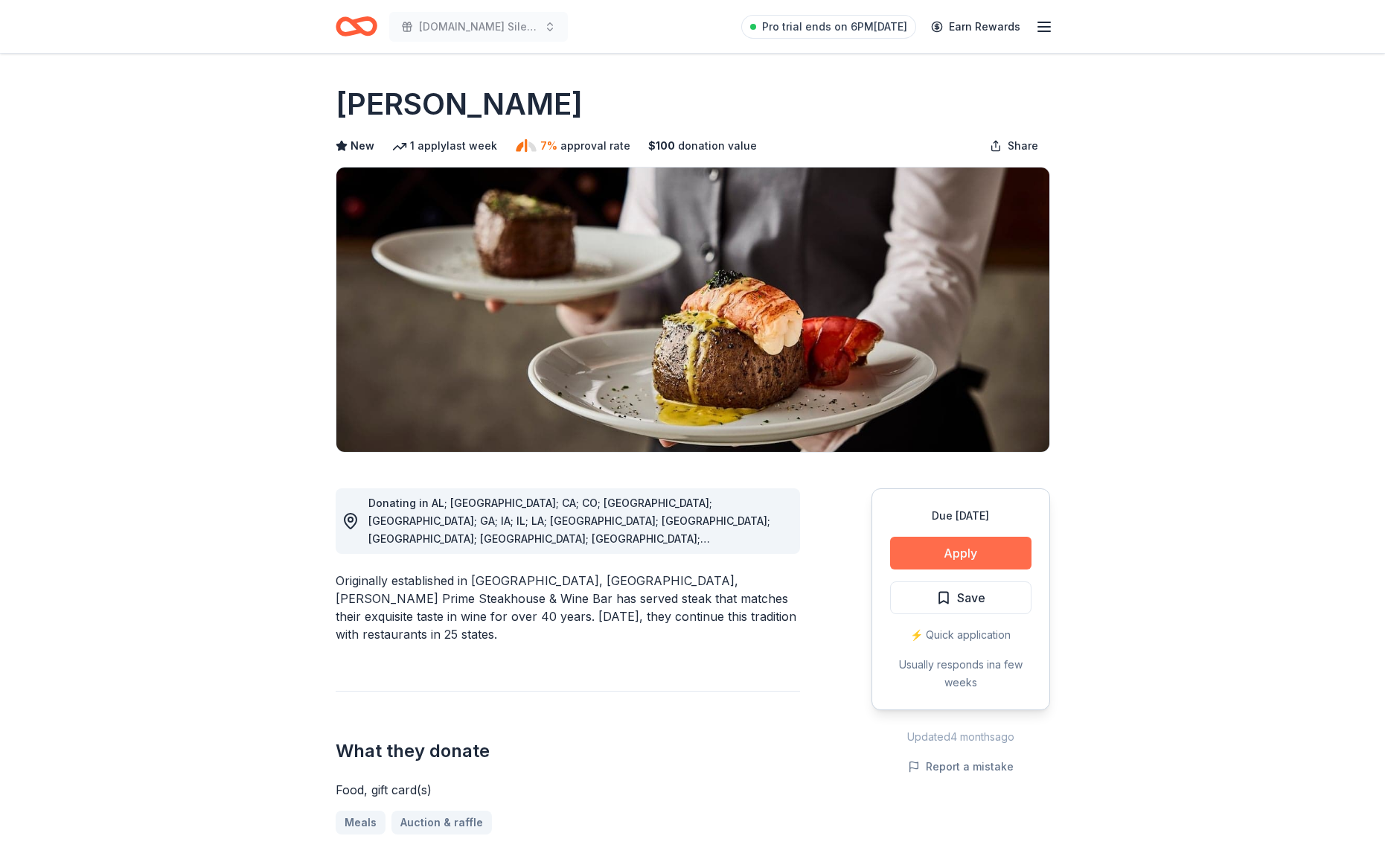
click at [914, 543] on button "Apply" at bounding box center [960, 552] width 142 height 33
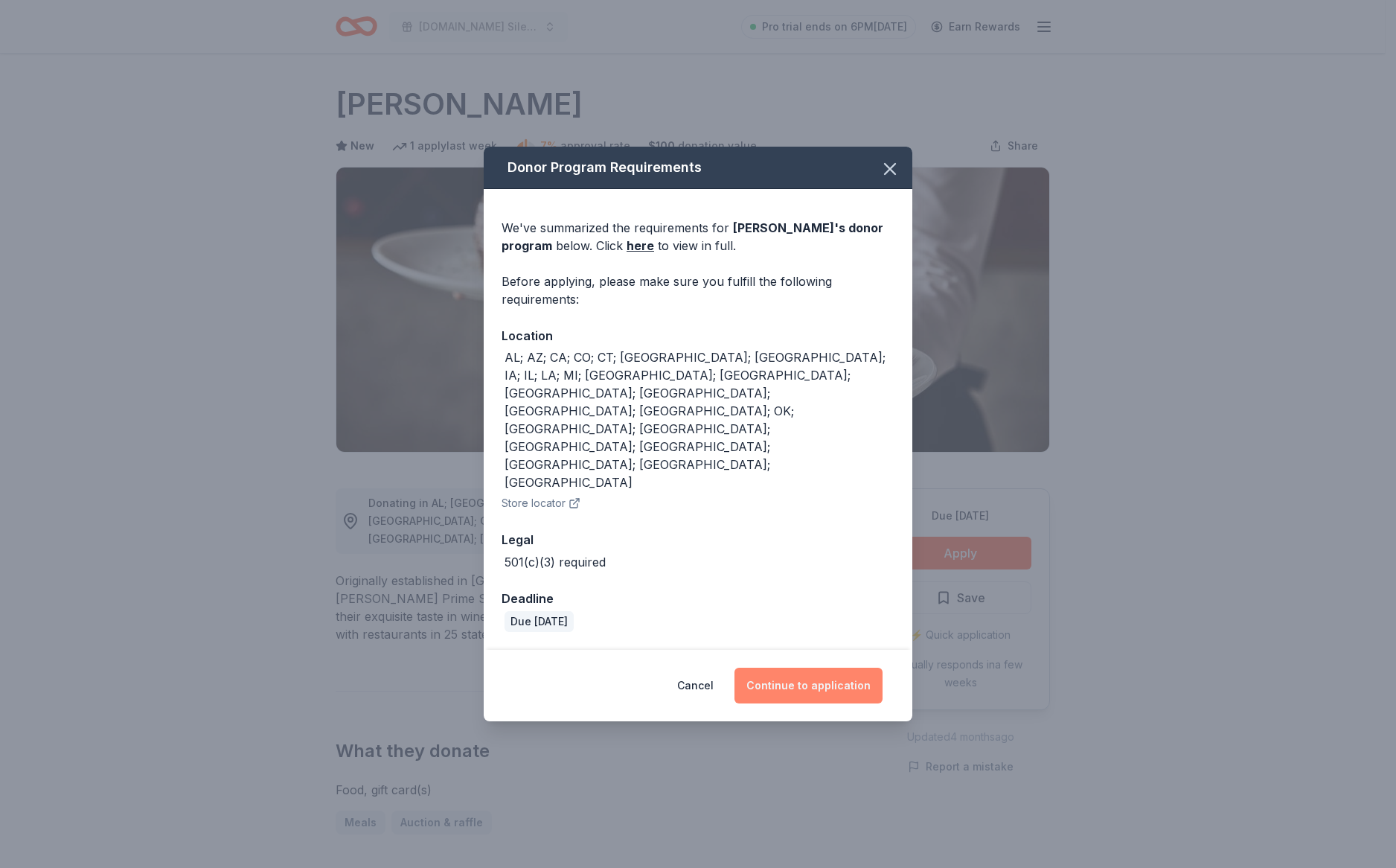
click at [798, 668] on button "Continue to application" at bounding box center [809, 685] width 148 height 36
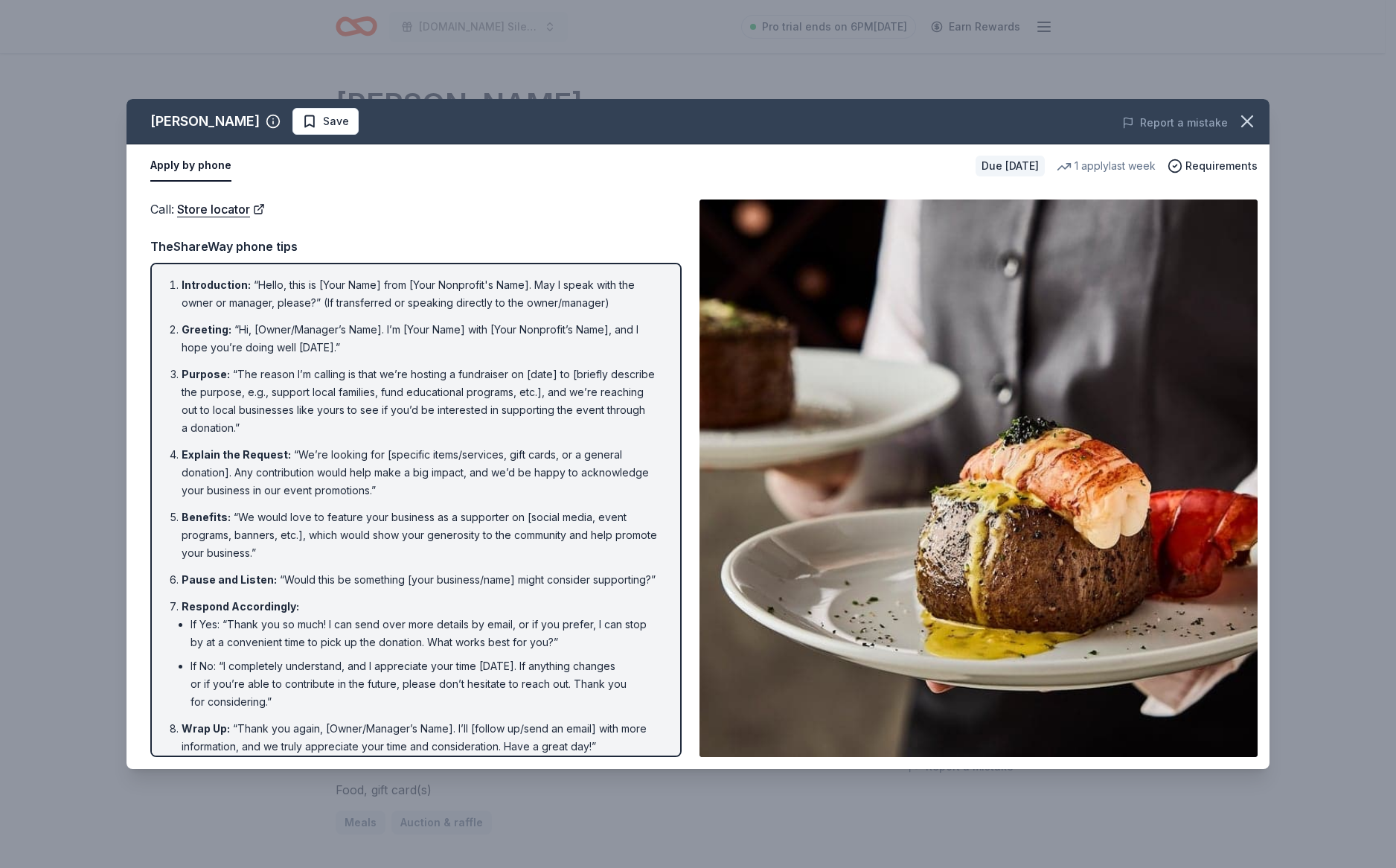
scroll to position [29, 0]
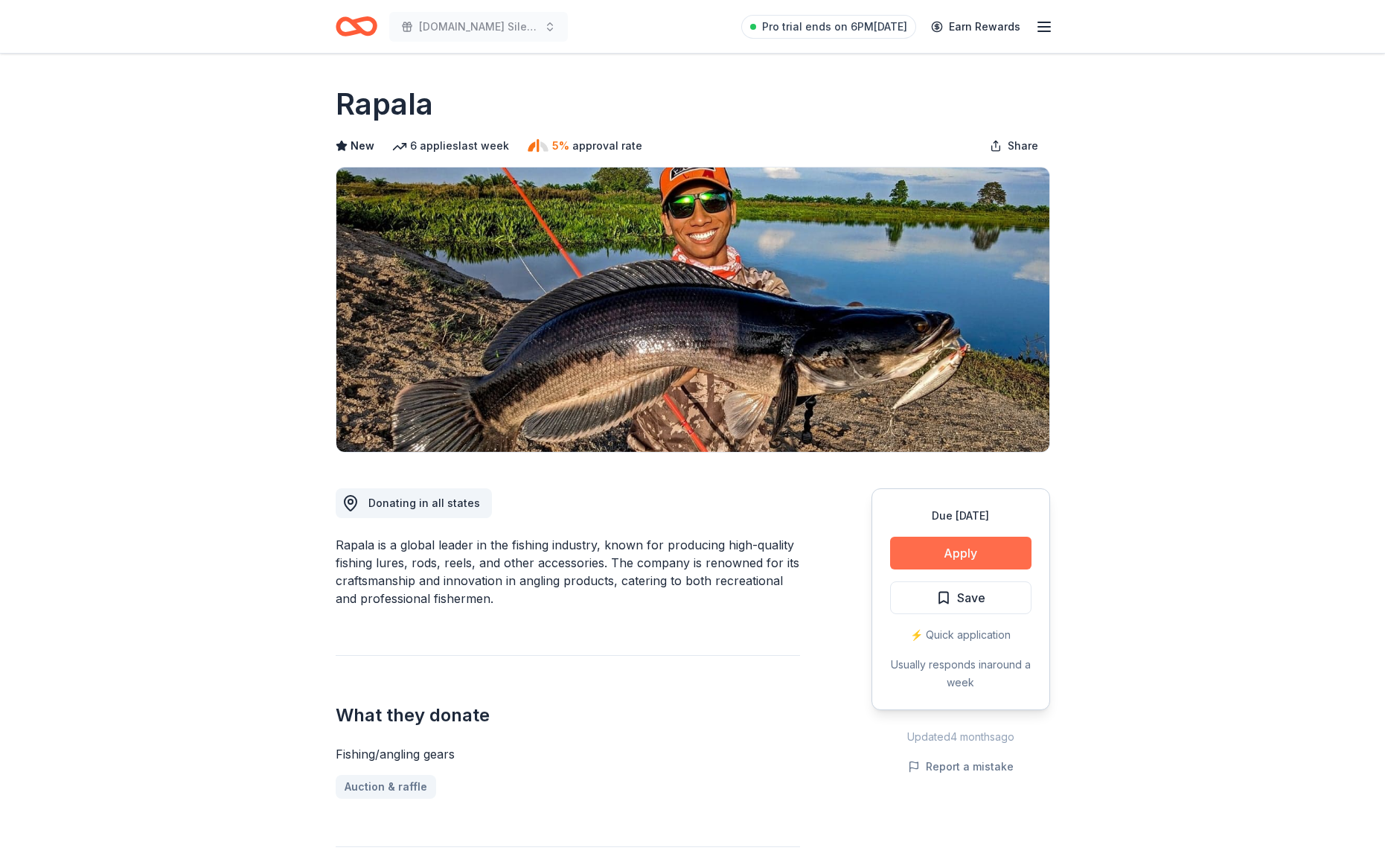
click at [996, 547] on button "Apply" at bounding box center [960, 552] width 142 height 33
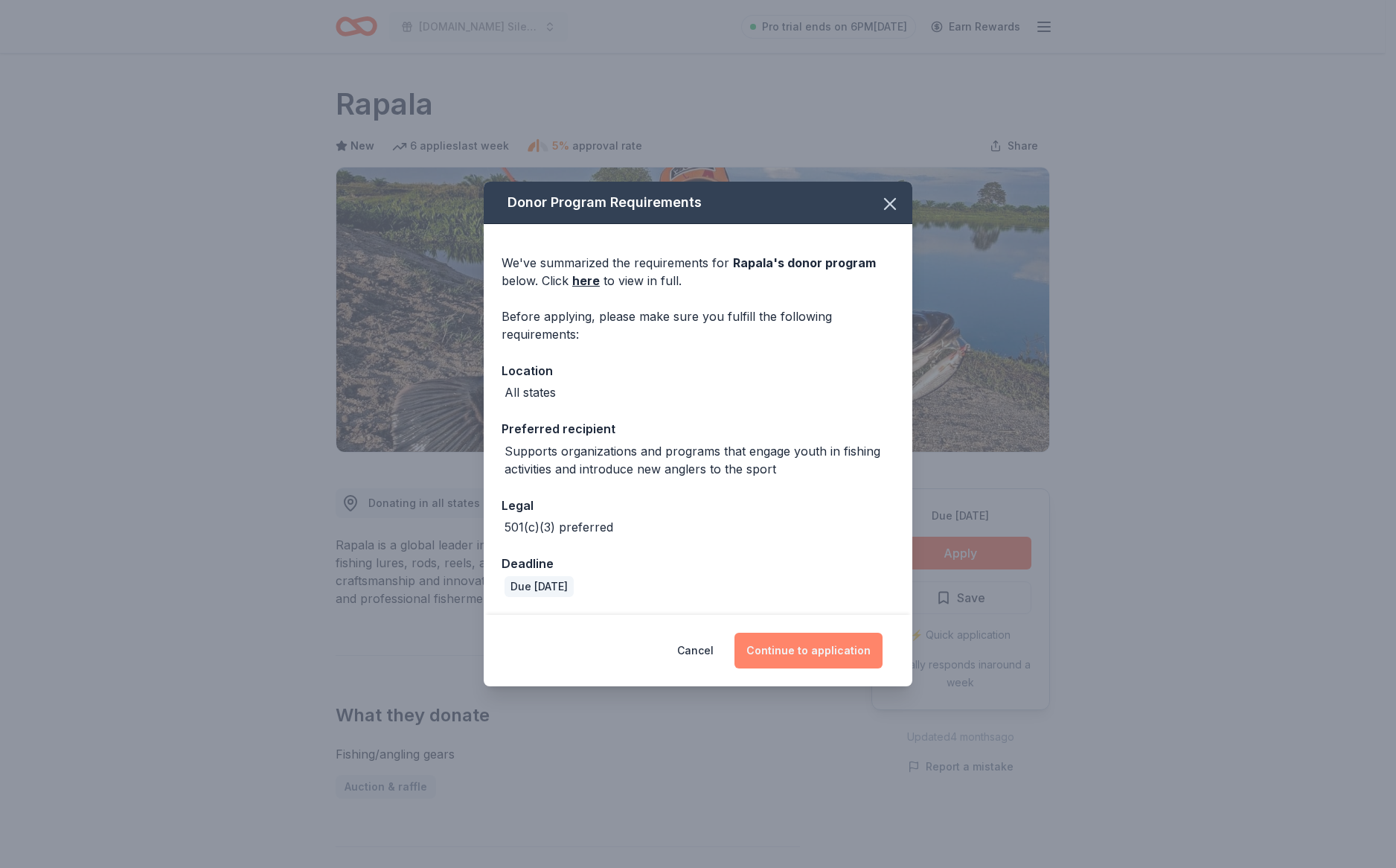
click at [816, 636] on button "Continue to application" at bounding box center [809, 650] width 148 height 36
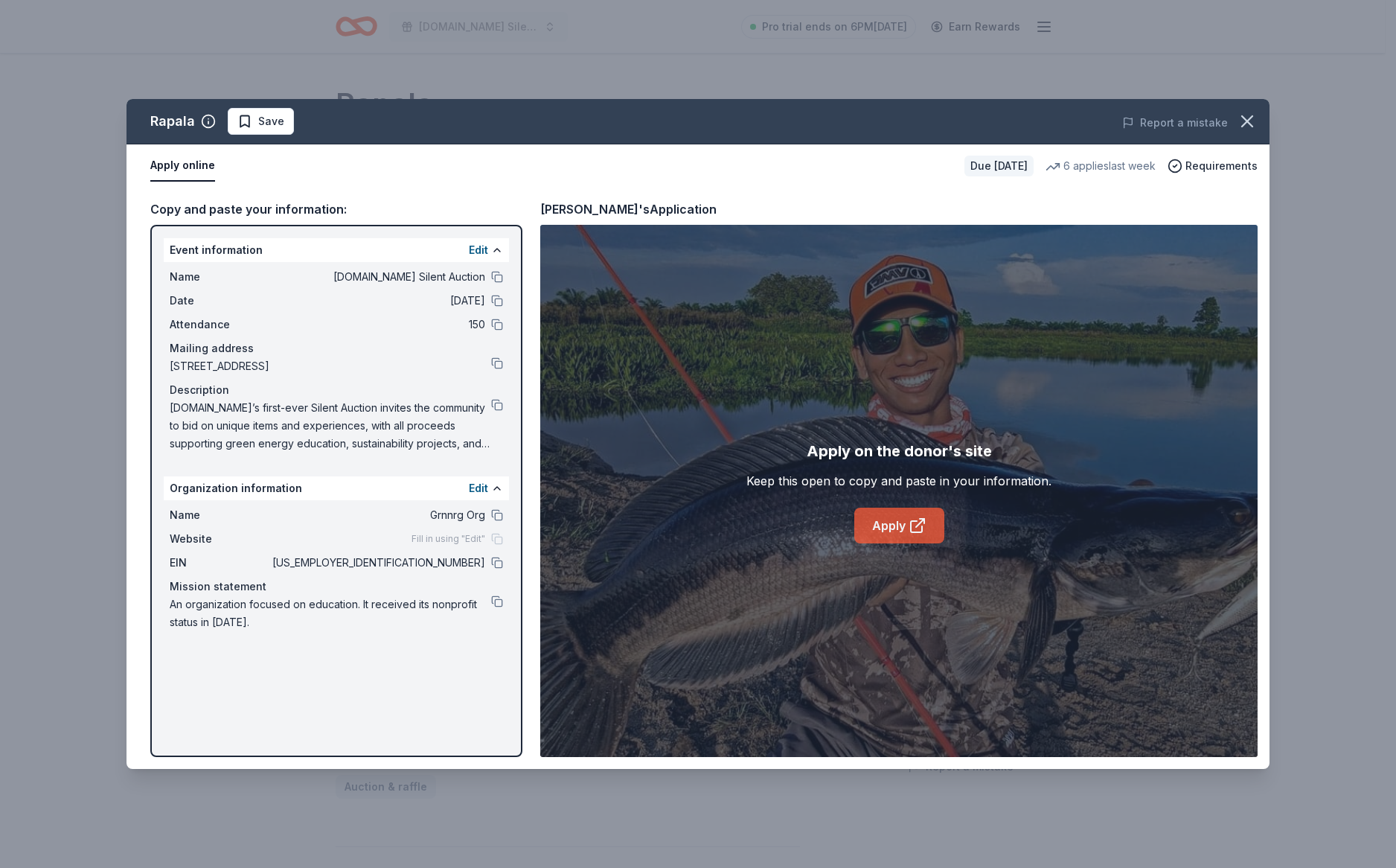
click at [915, 516] on icon at bounding box center [918, 524] width 18 height 18
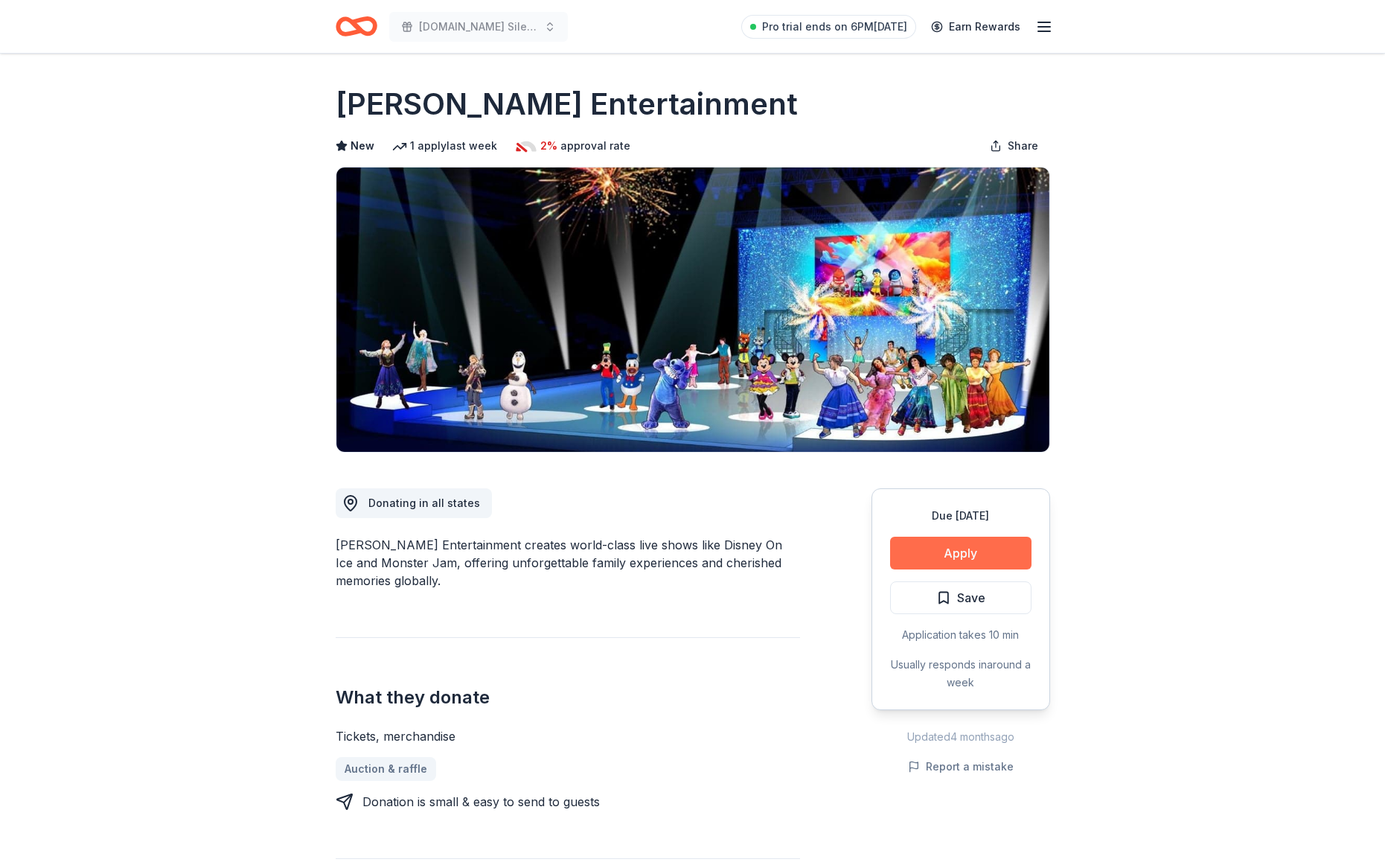
click at [943, 540] on button "Apply" at bounding box center [960, 552] width 142 height 33
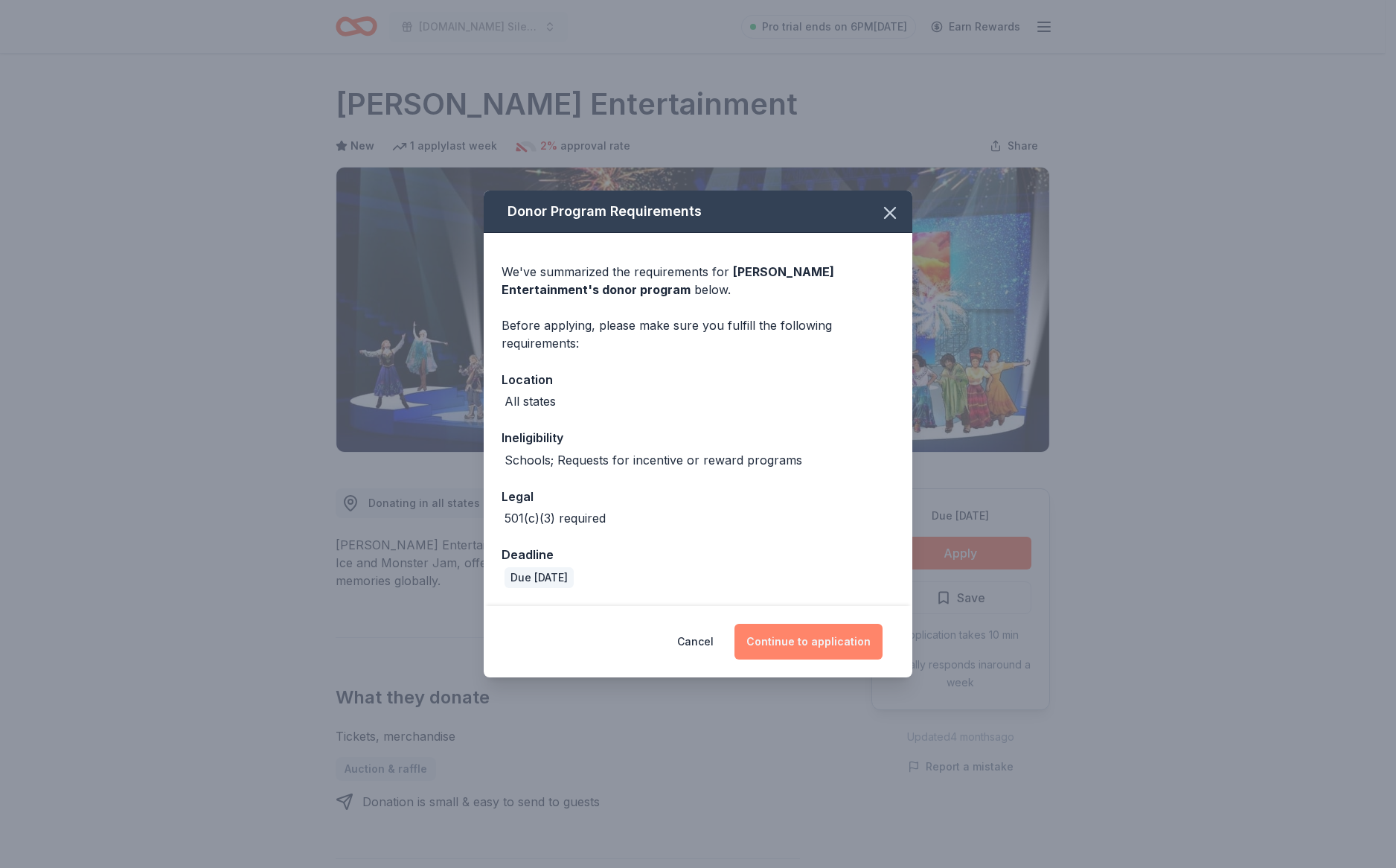
click at [780, 638] on button "Continue to application" at bounding box center [809, 641] width 148 height 36
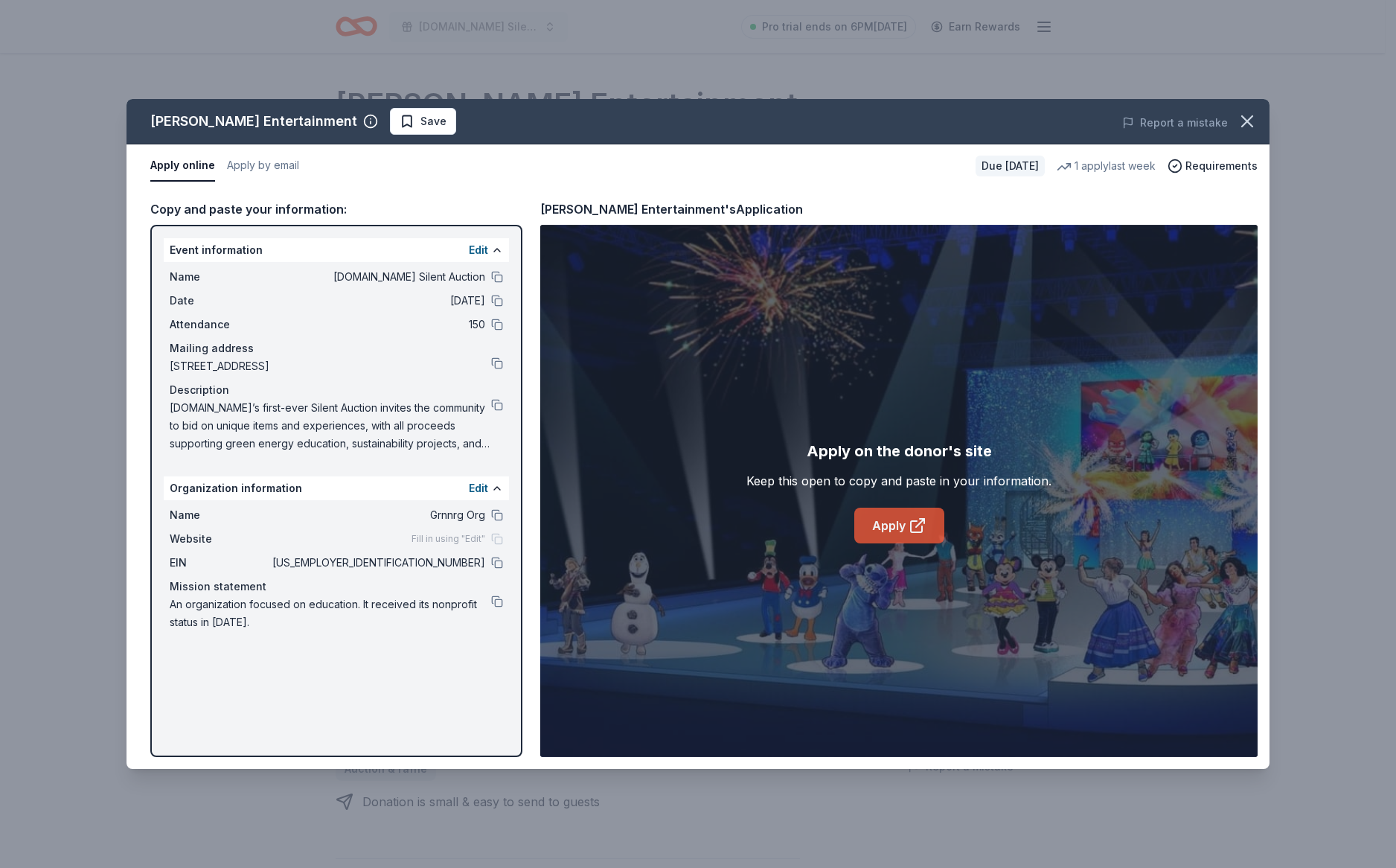
click at [891, 532] on link "Apply" at bounding box center [899, 525] width 90 height 36
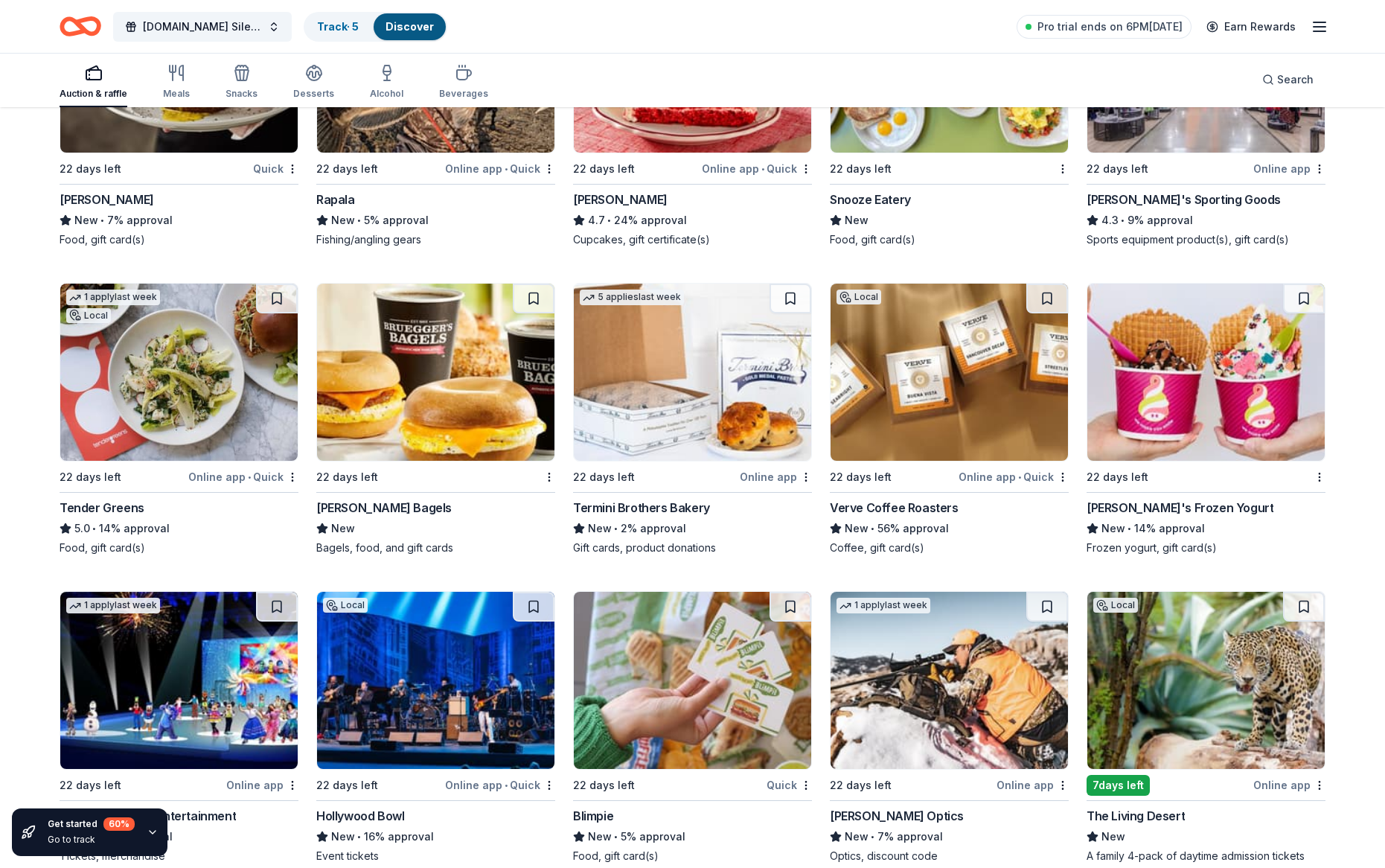
scroll to position [7702, 0]
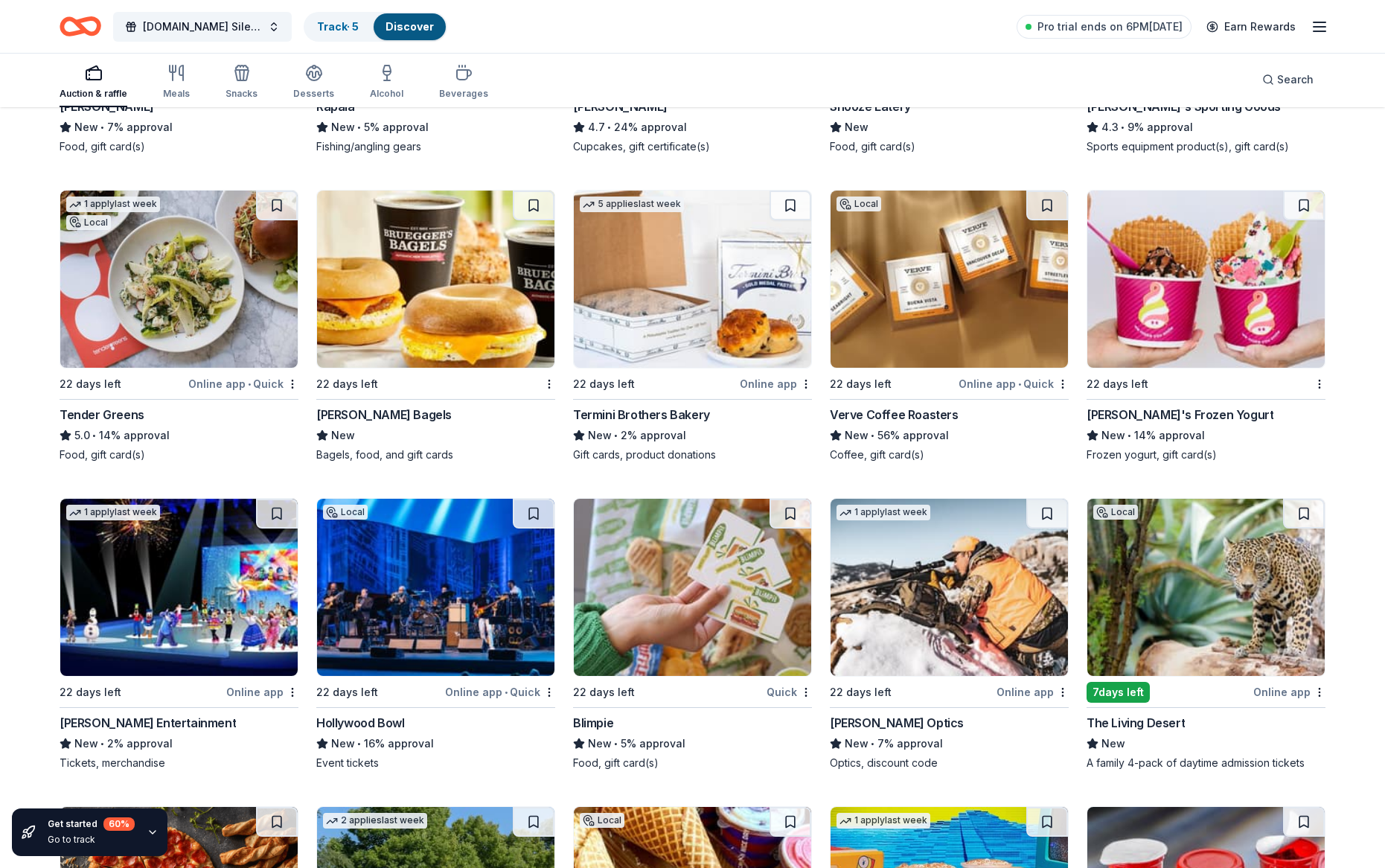
click at [423, 568] on img at bounding box center [435, 586] width 237 height 177
click at [433, 3] on div "GRNNRG.org Silent Auction Track · 5 Discover Pro trial ends on 6PM, 10/16 Earn …" at bounding box center [692, 26] width 1385 height 53
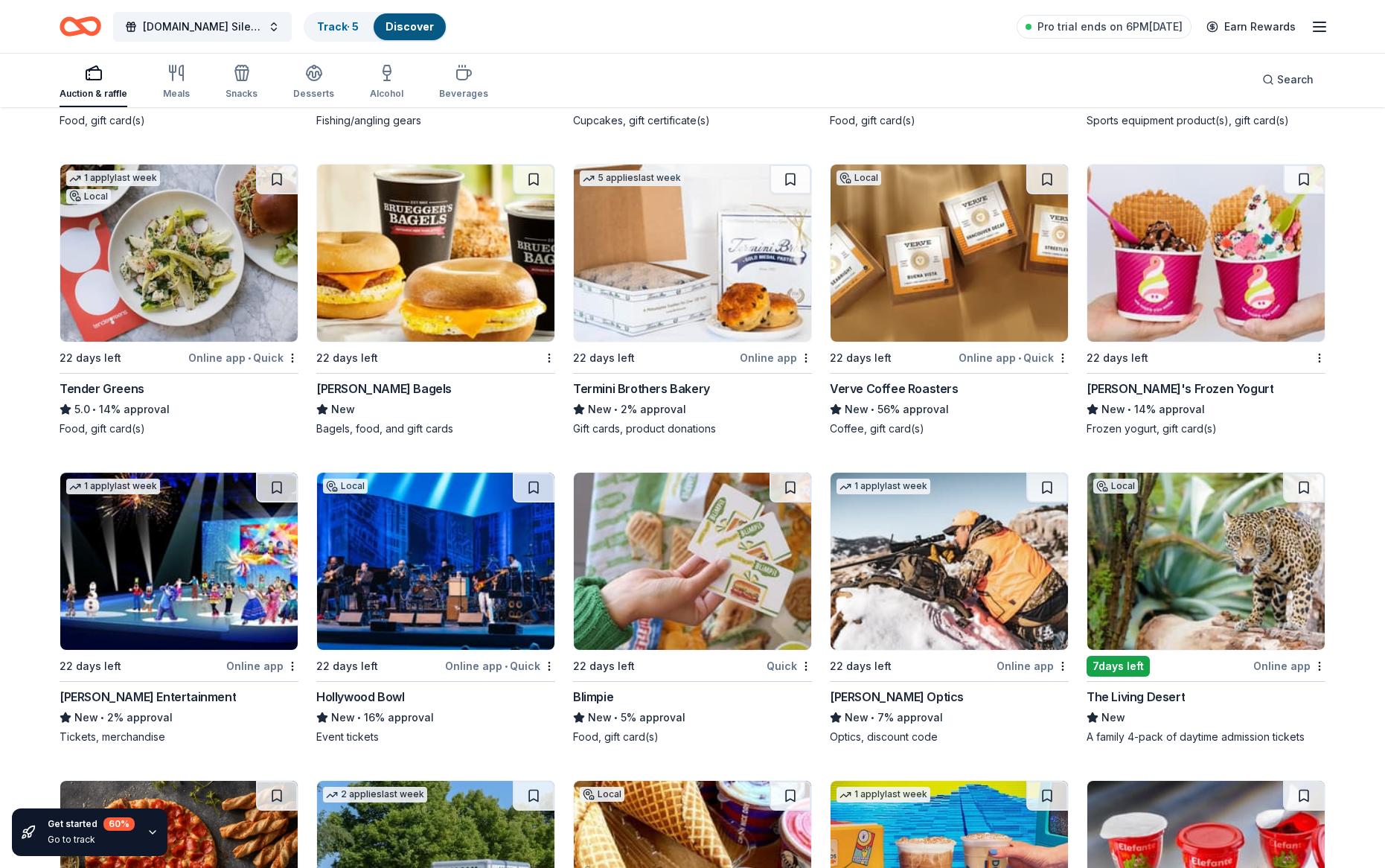
scroll to position [7882, 0]
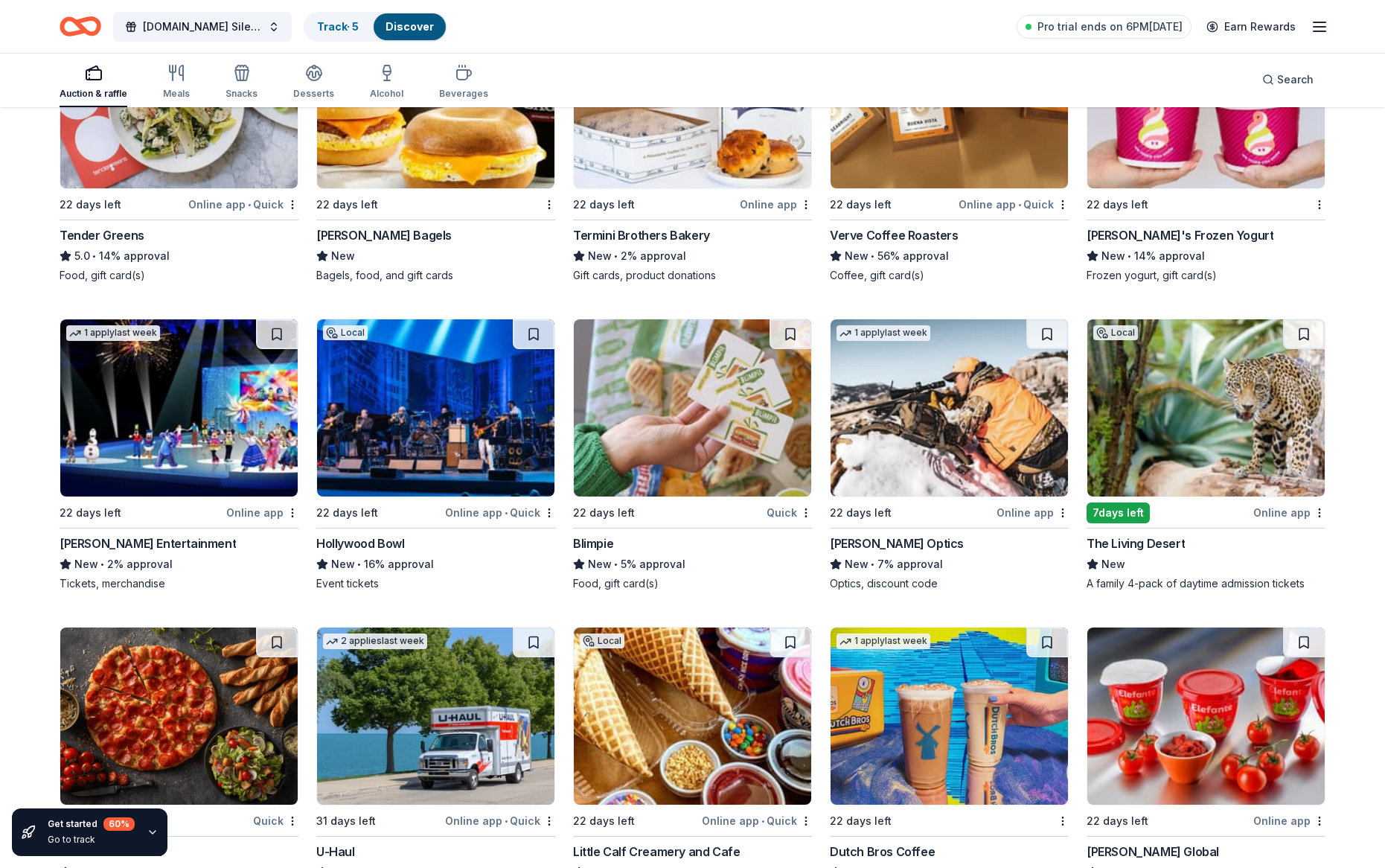
click at [1158, 383] on img at bounding box center [1206, 407] width 237 height 177
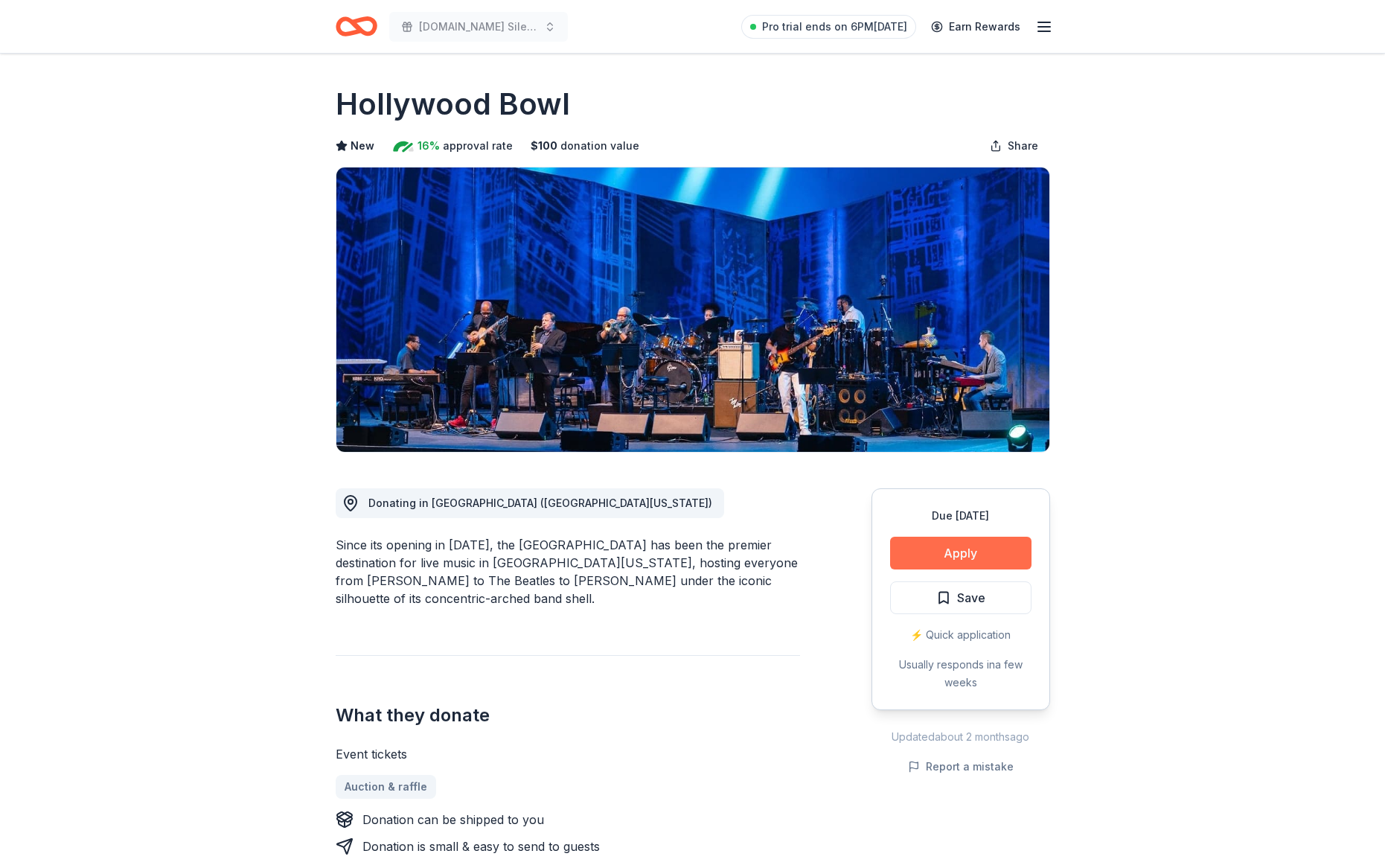
click at [990, 550] on button "Apply" at bounding box center [960, 552] width 142 height 33
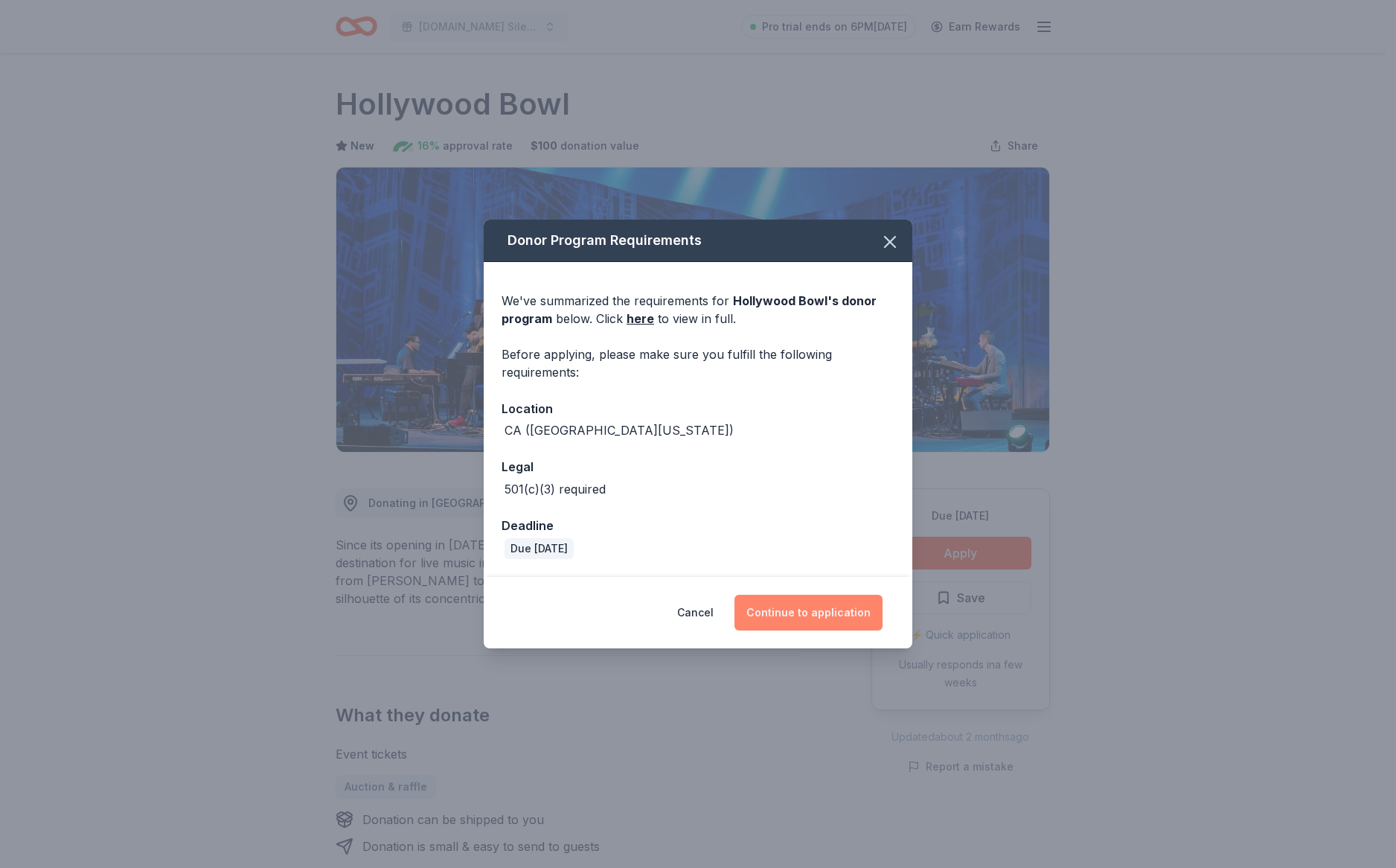
click at [876, 602] on button "Continue to application" at bounding box center [809, 612] width 148 height 36
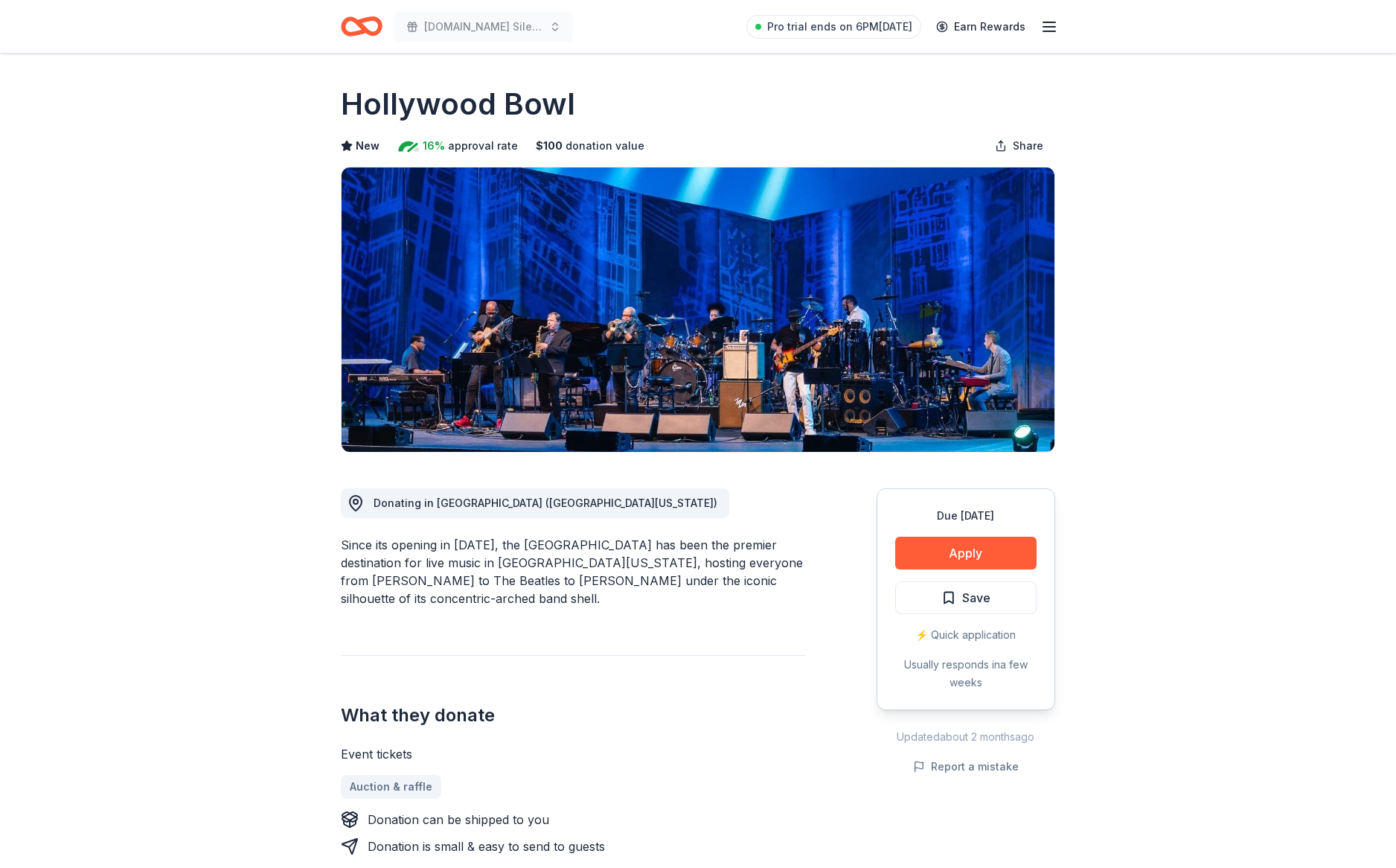
click at [874, 602] on button "Continue to application" at bounding box center [804, 603] width 141 height 34
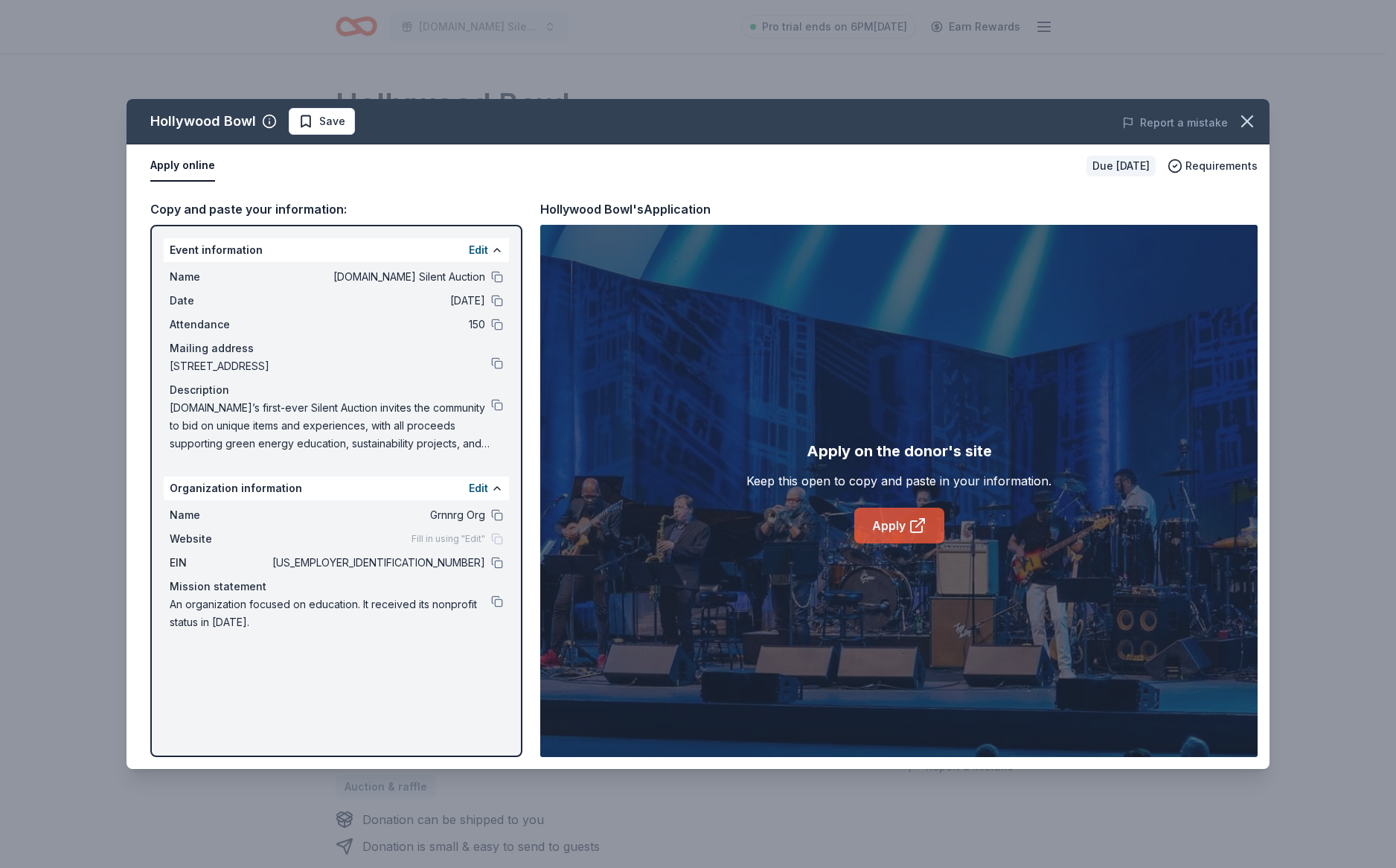
click at [896, 536] on link "Apply" at bounding box center [899, 525] width 90 height 36
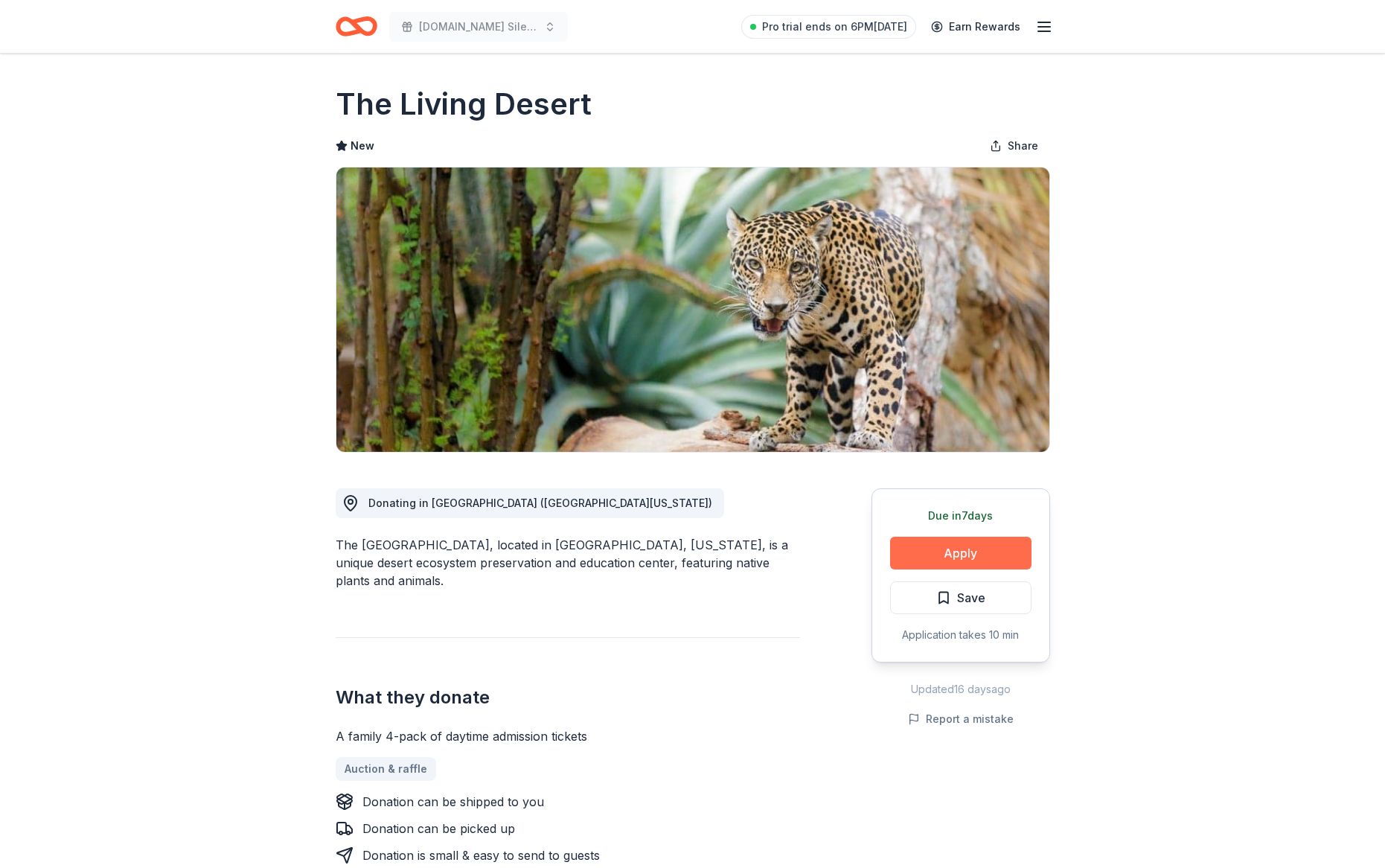
click at [943, 568] on button "Apply" at bounding box center [960, 552] width 142 height 33
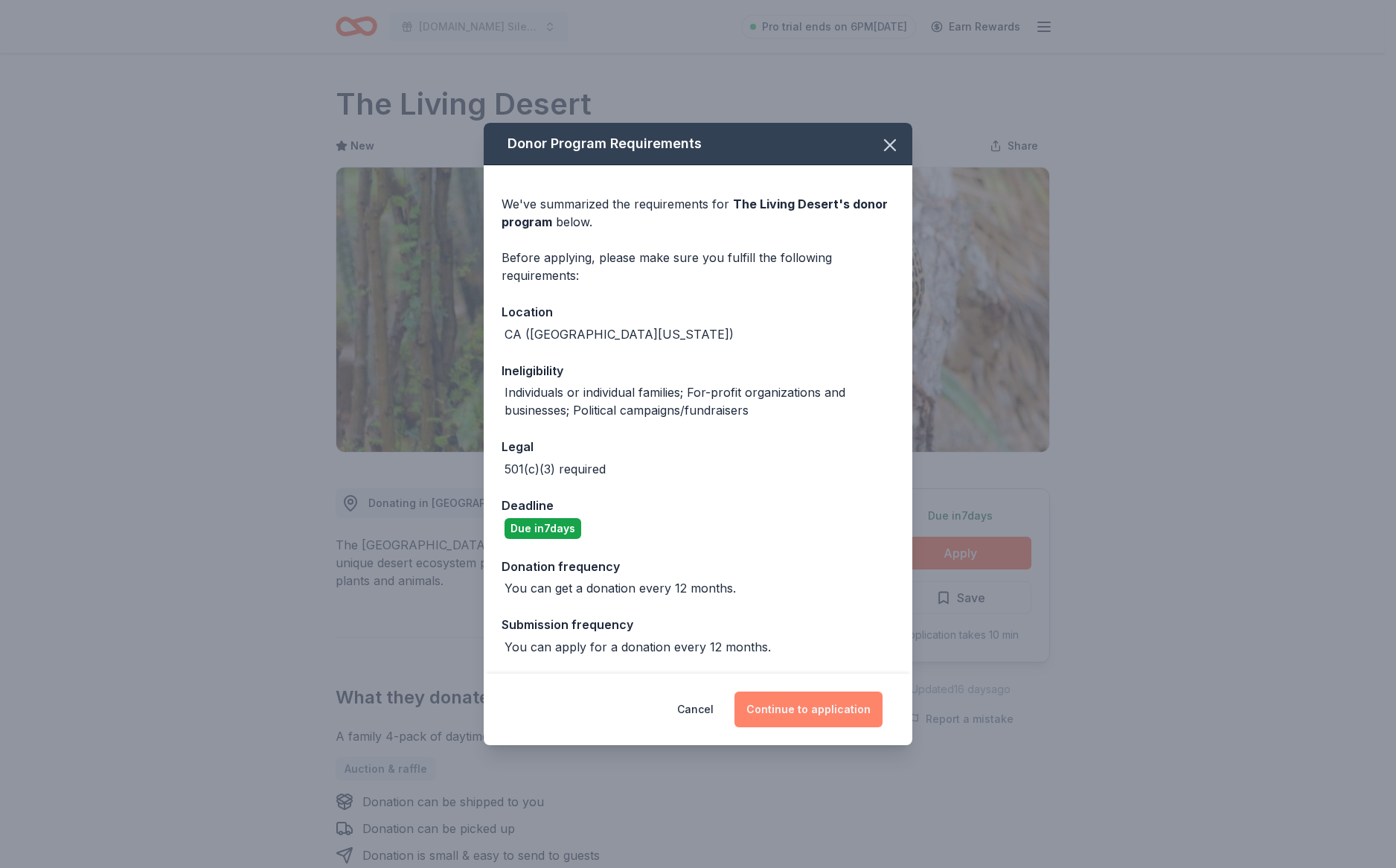
click at [803, 705] on button "Continue to application" at bounding box center [809, 709] width 148 height 36
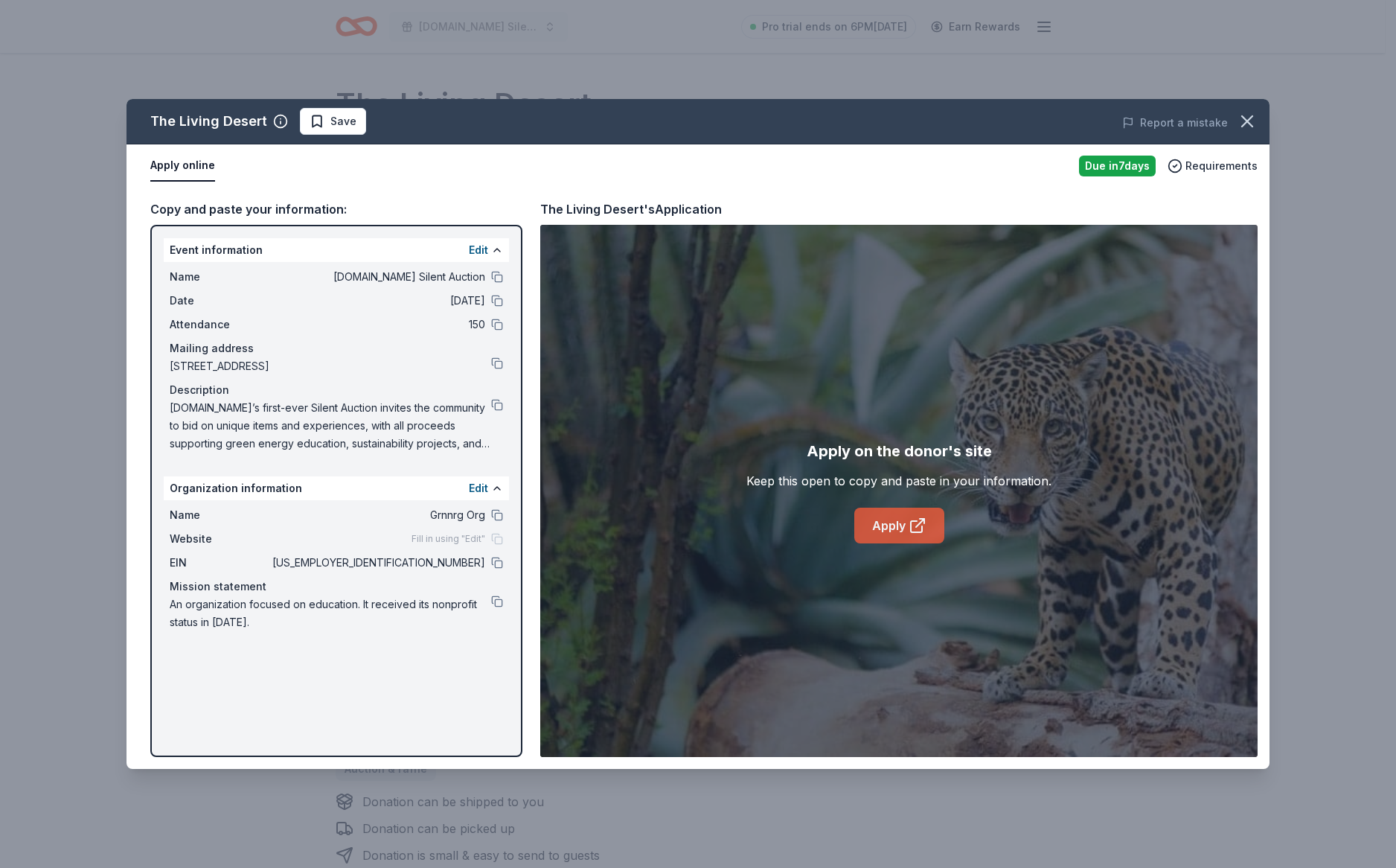
click at [913, 529] on icon at bounding box center [918, 524] width 18 height 18
